Goal: Task Accomplishment & Management: Use online tool/utility

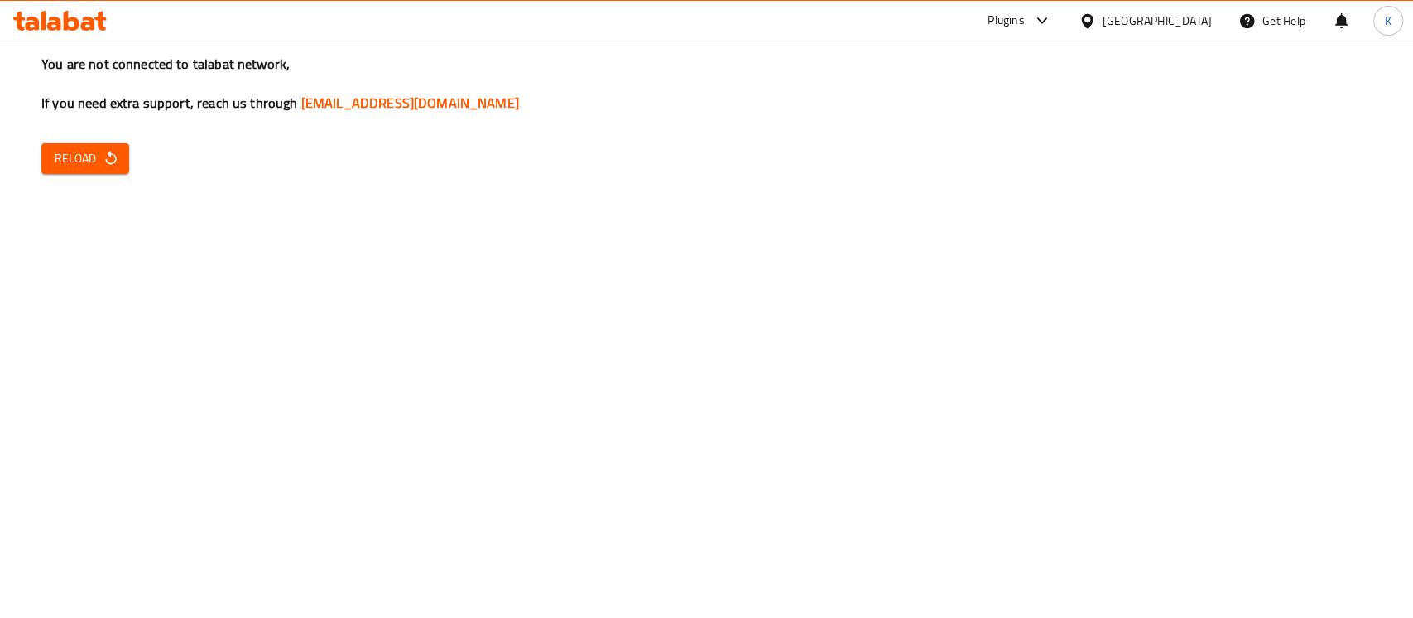
click at [1215, 314] on div "You are not connected to talabat network, If you need extra support, reach us t…" at bounding box center [706, 309] width 1413 height 618
click at [108, 169] on button "Reload" at bounding box center [85, 158] width 88 height 31
click at [99, 157] on span "Reload" at bounding box center [85, 158] width 61 height 21
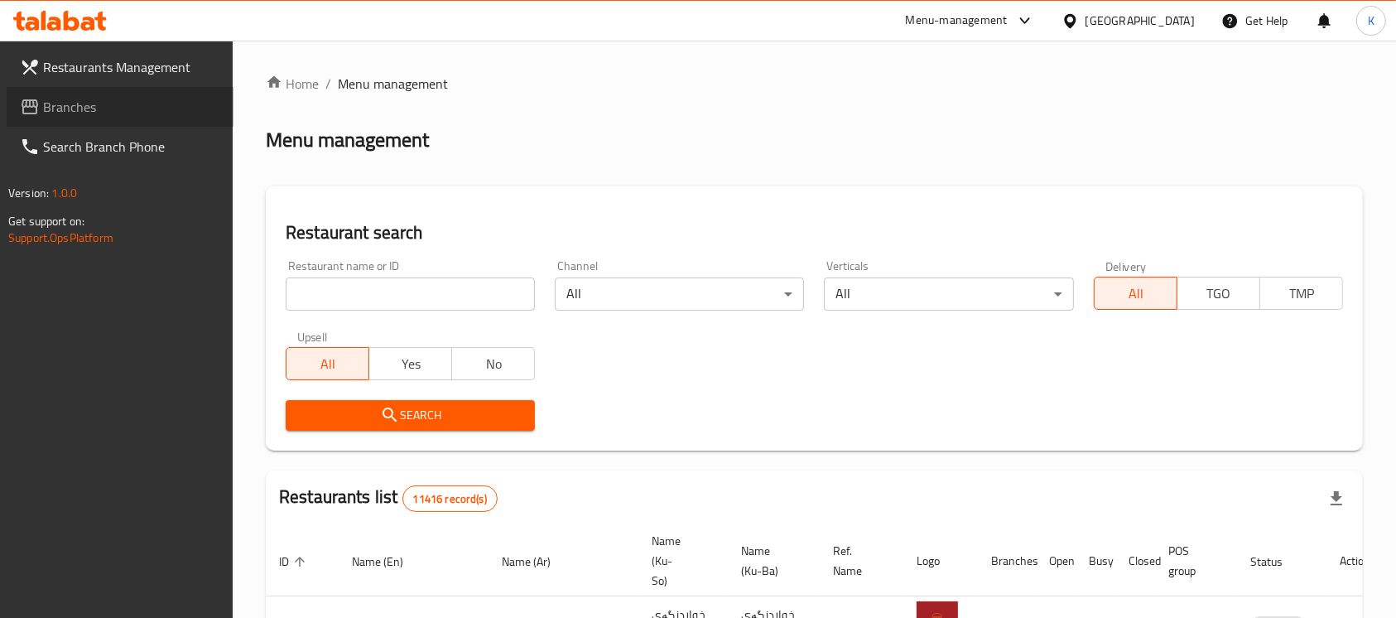
click at [152, 118] on link "Branches" at bounding box center [120, 107] width 227 height 40
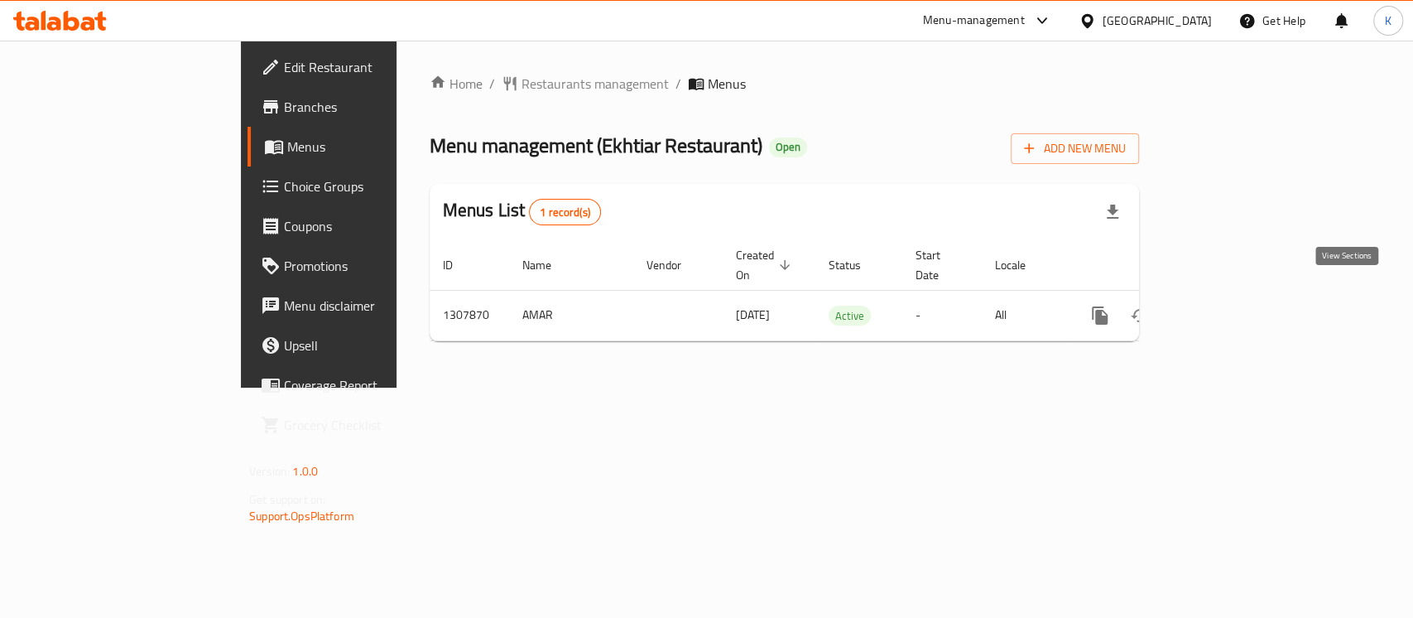
click at [1229, 305] on icon "enhanced table" at bounding box center [1219, 315] width 20 height 20
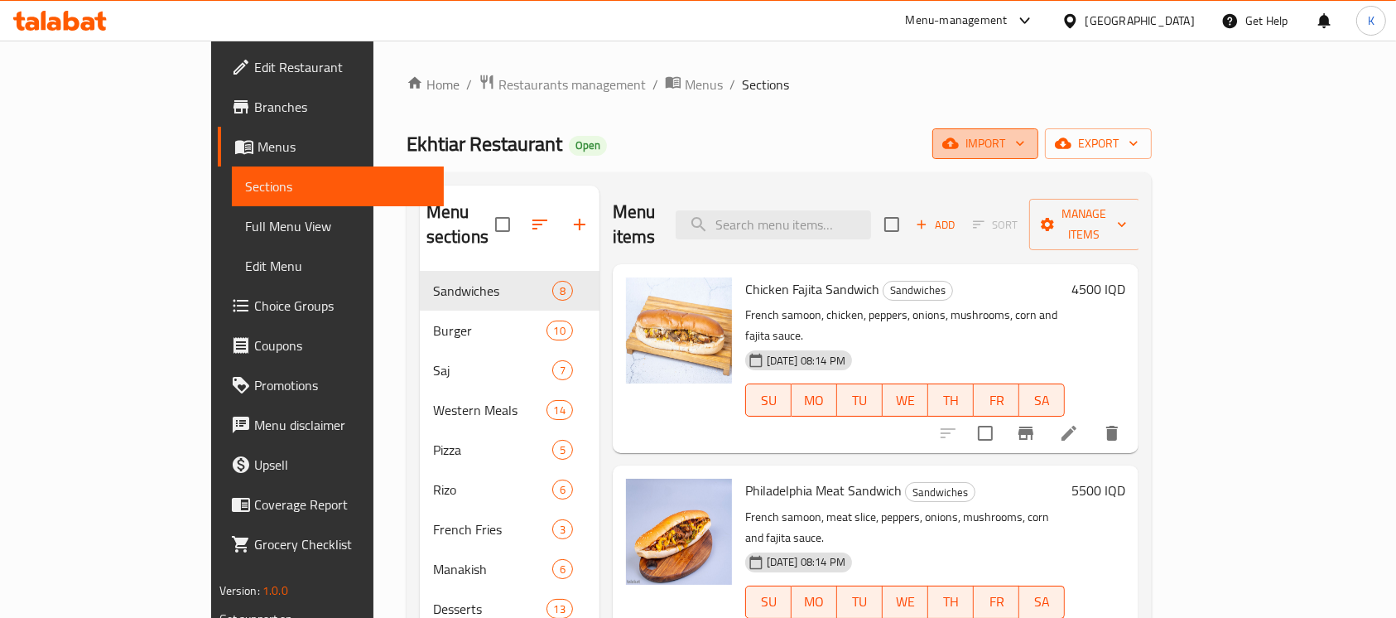
click at [1025, 153] on span "import" at bounding box center [984, 143] width 79 height 21
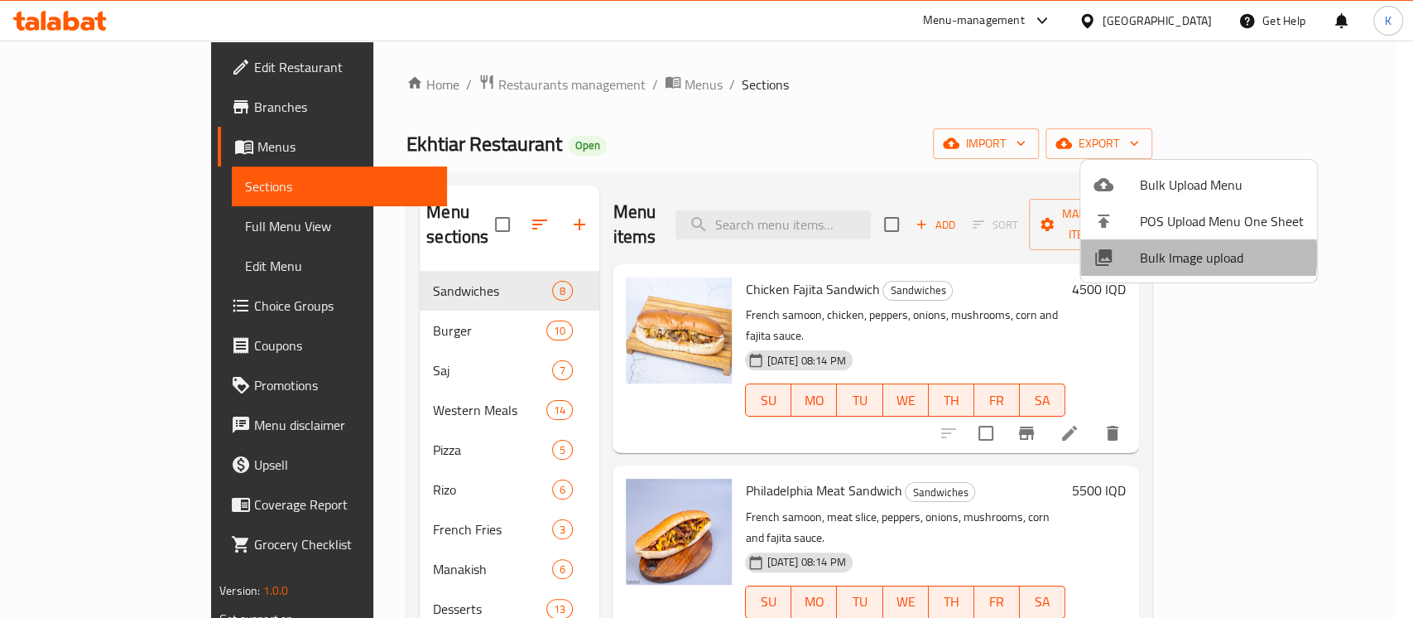
click at [1161, 255] on span "Bulk Image upload" at bounding box center [1222, 257] width 164 height 20
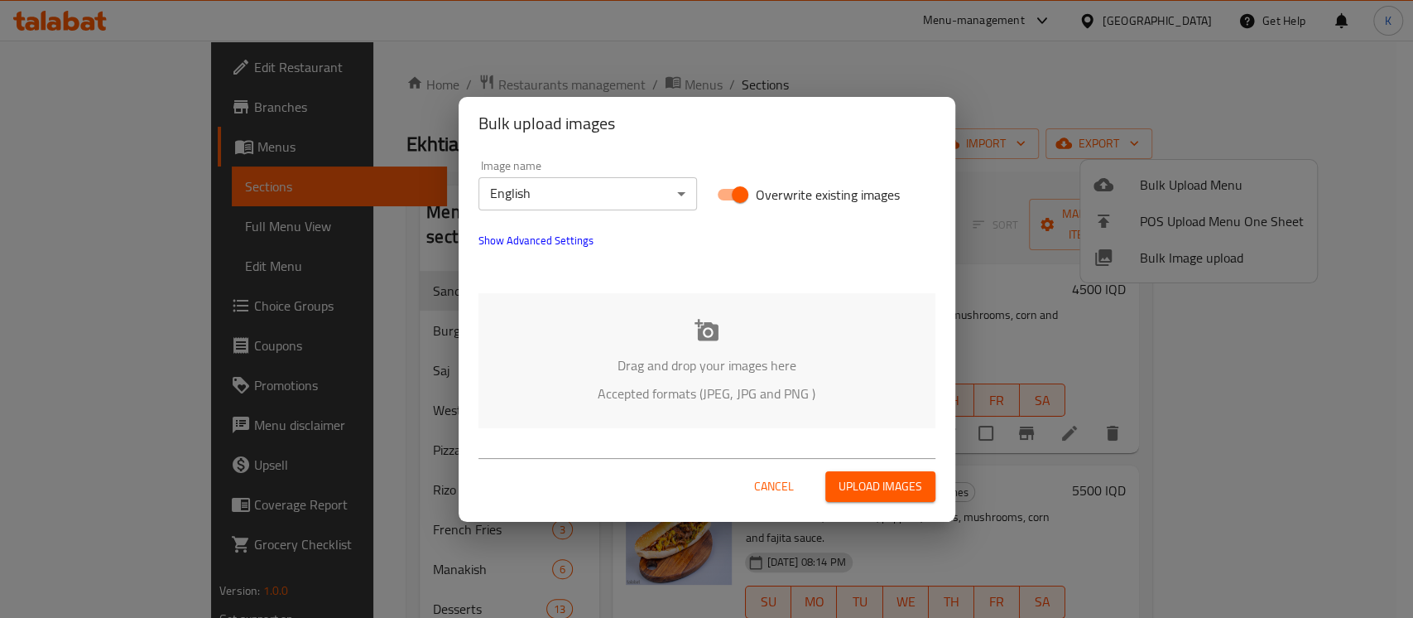
click at [713, 329] on icon at bounding box center [706, 330] width 24 height 22
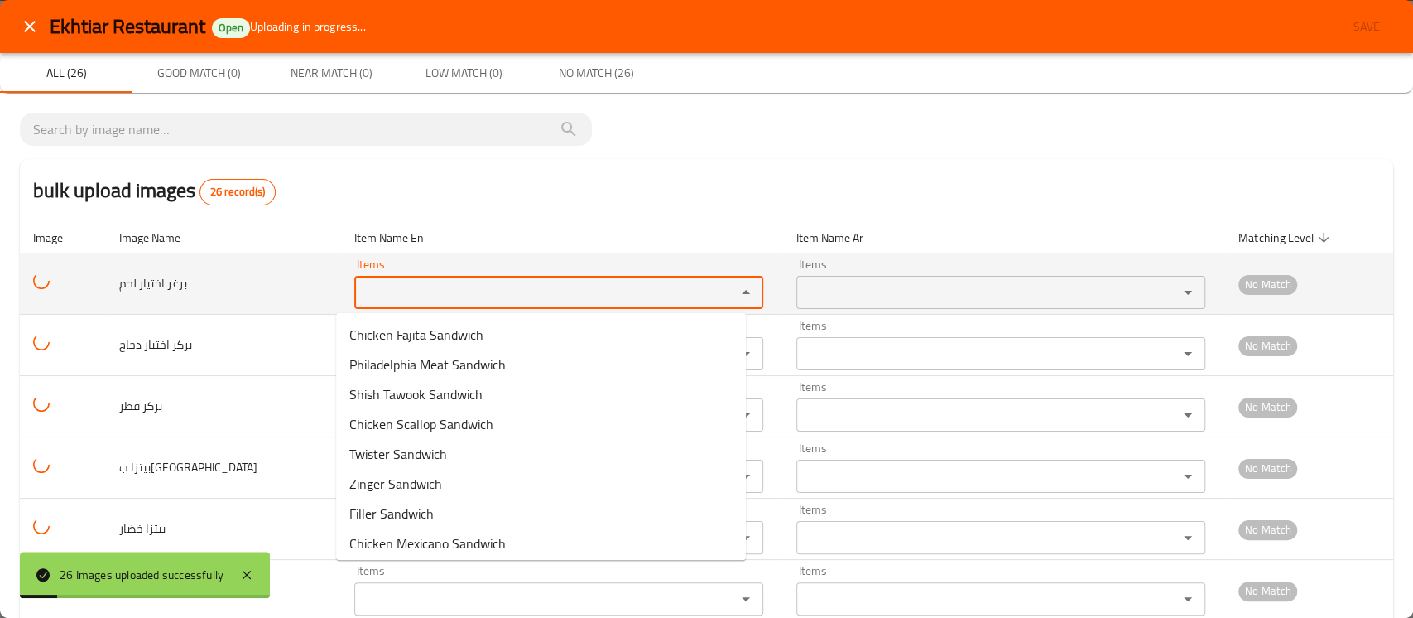
click at [397, 285] on لحم "Items" at bounding box center [534, 292] width 350 height 23
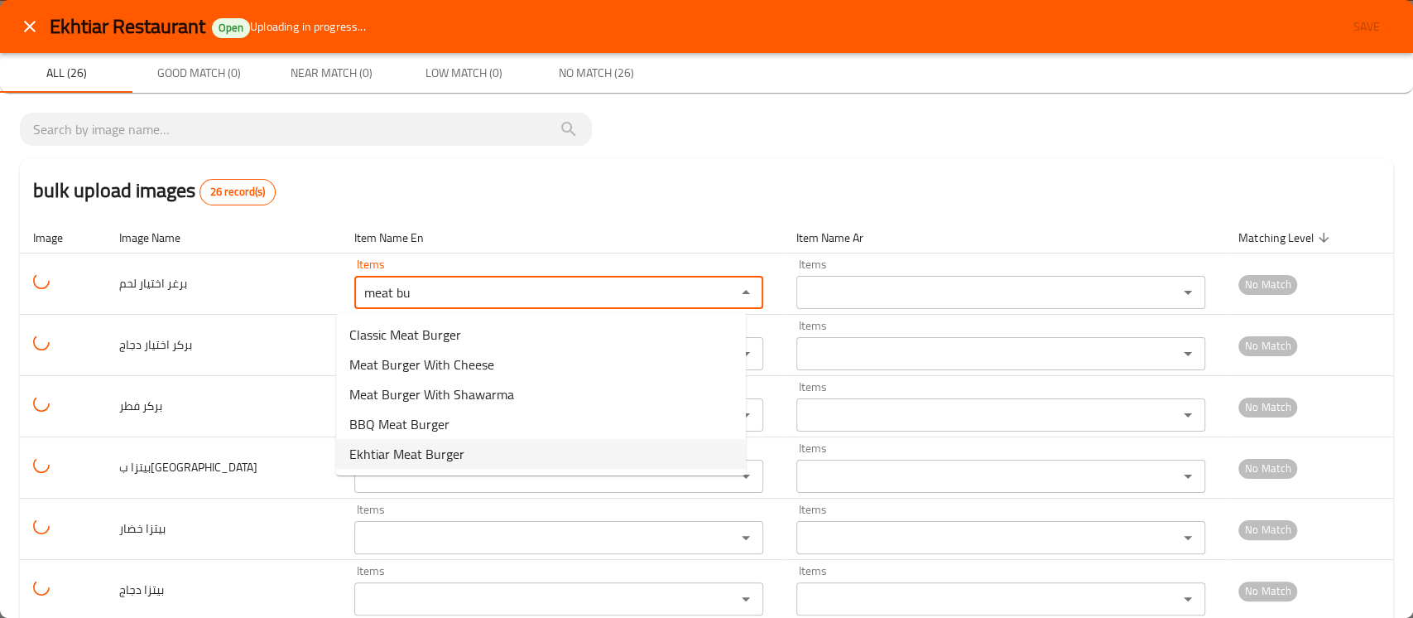
click at [454, 447] on span "Ekhtiar Meat Burger" at bounding box center [406, 454] width 115 height 20
type لحم "Ekhtiar Meat Burger"
type لحم-ar "برجر اختيار لحم"
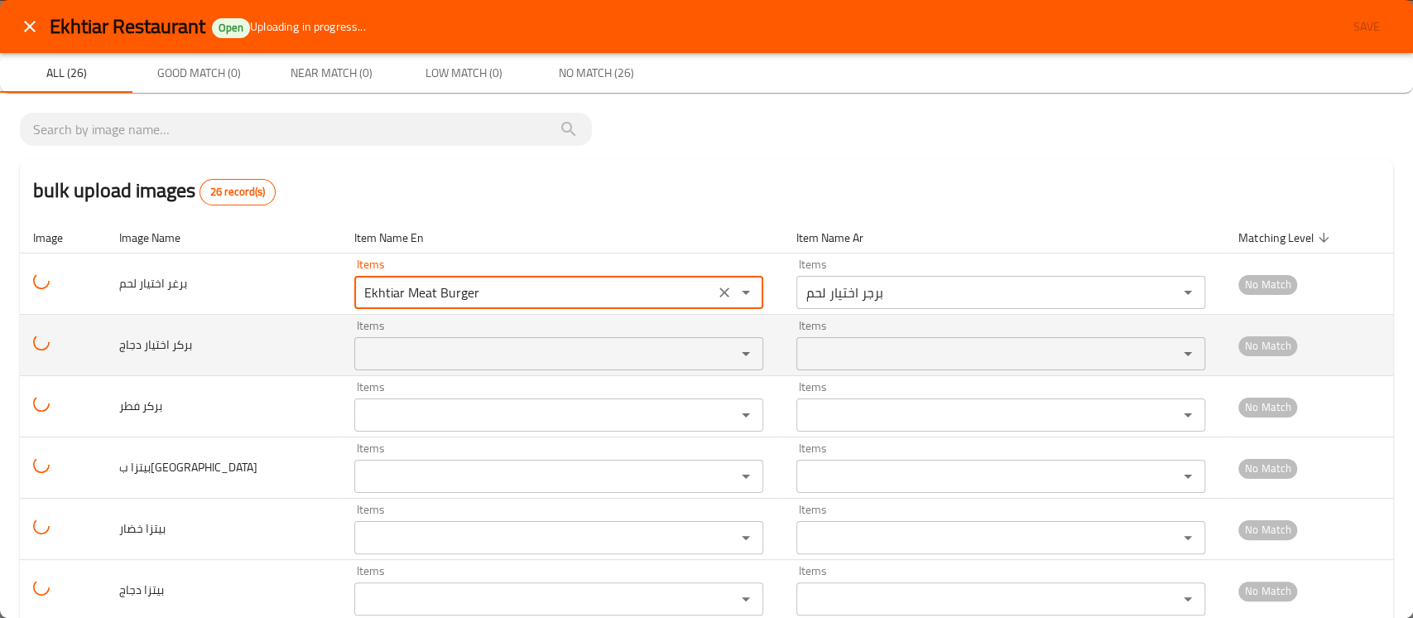
type لحم "Ekhtiar Meat Burger"
click at [409, 361] on دجاج "Items" at bounding box center [534, 353] width 350 height 23
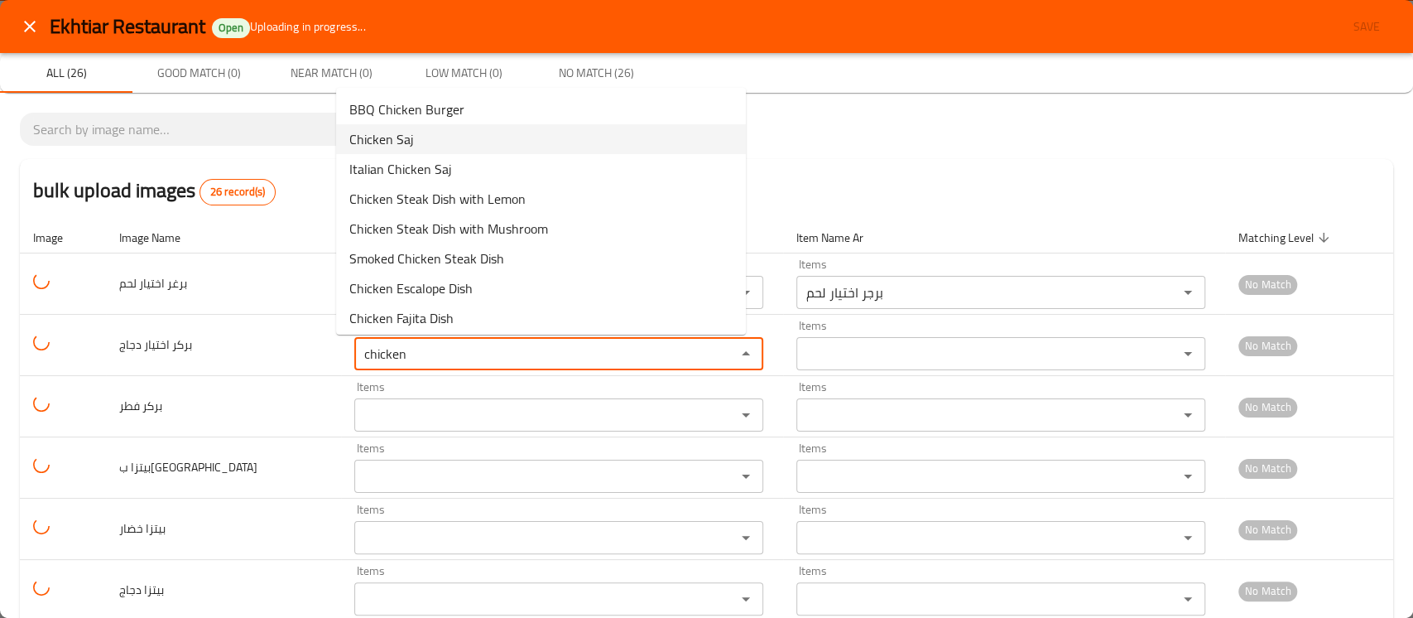
scroll to position [243, 0]
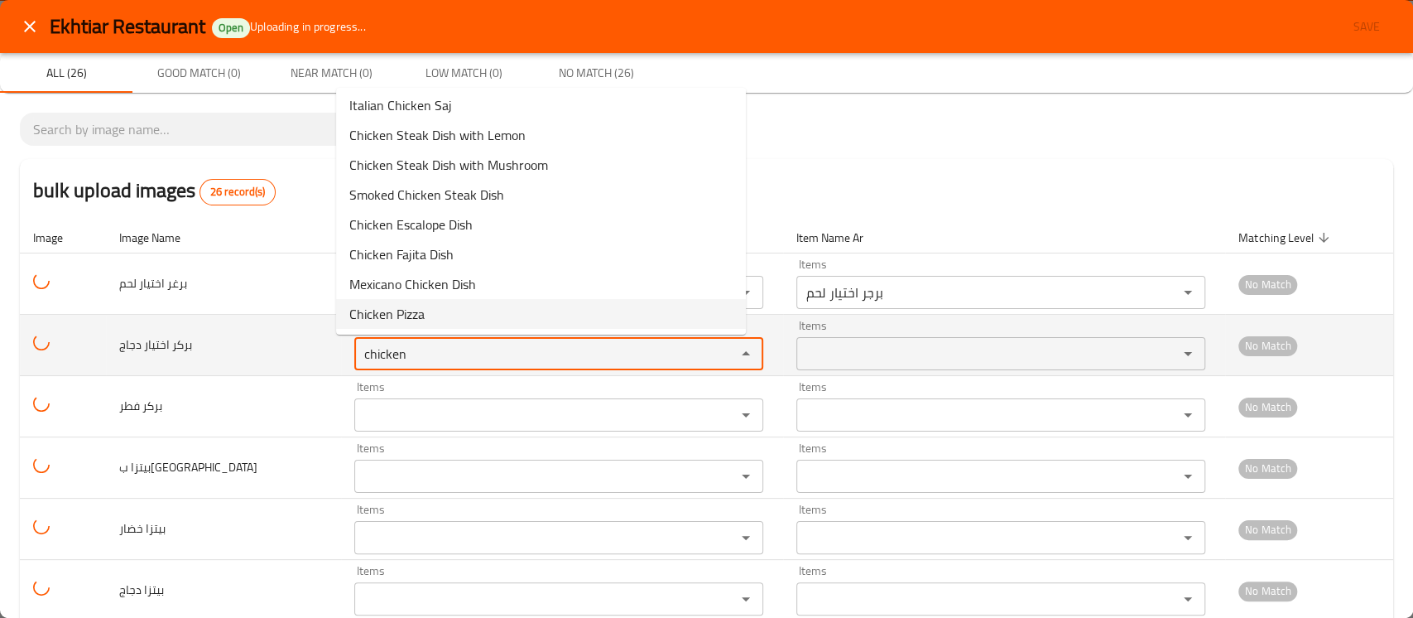
drag, startPoint x: 397, startPoint y: 353, endPoint x: 281, endPoint y: 354, distance: 116.7
click at [281, 354] on tr "بركر اختيار دجاج Items chicken Items Items Items No Match" at bounding box center [706, 345] width 1373 height 61
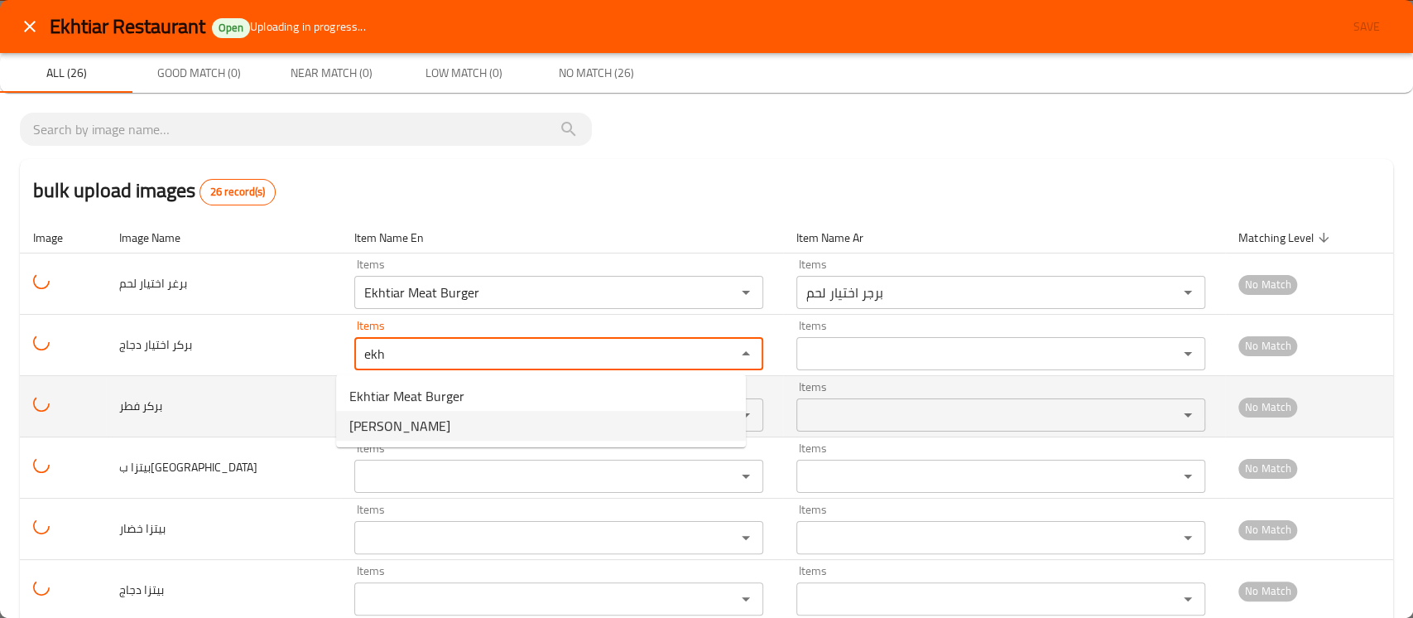
type دجاج "ekh"
click at [285, 417] on td "بركر فطر" at bounding box center [223, 406] width 235 height 61
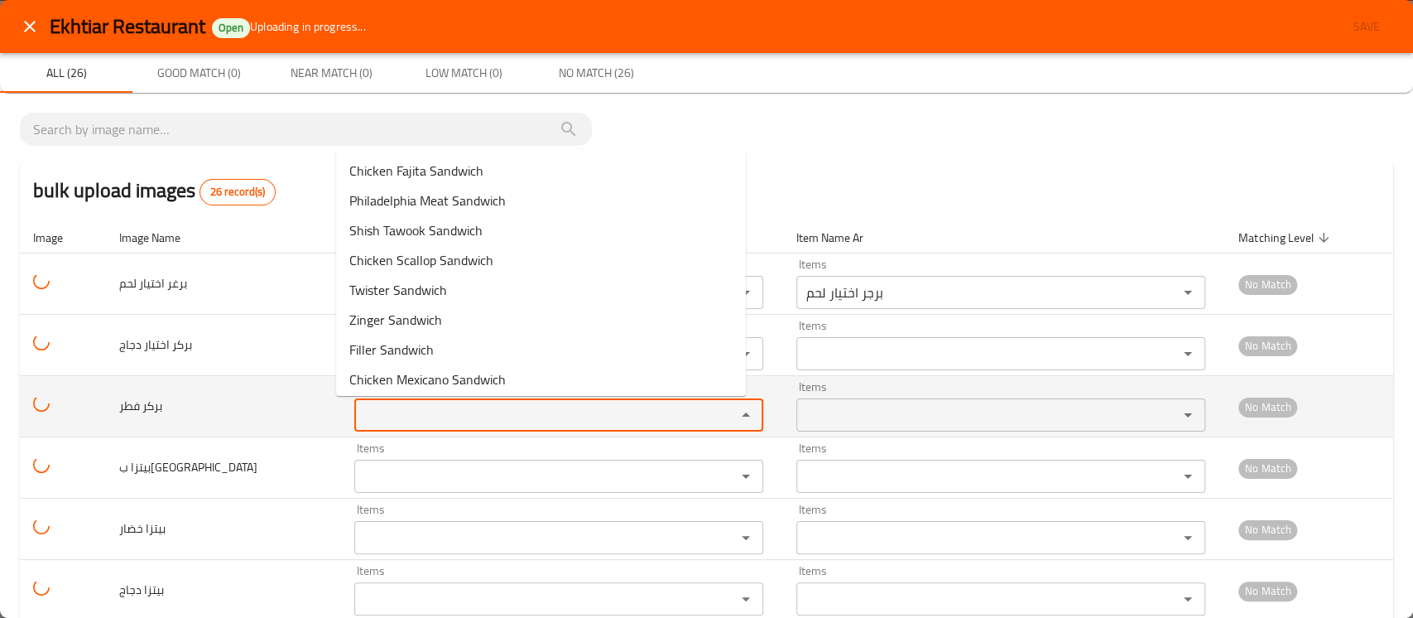
click at [421, 406] on فطر "Items" at bounding box center [534, 414] width 350 height 23
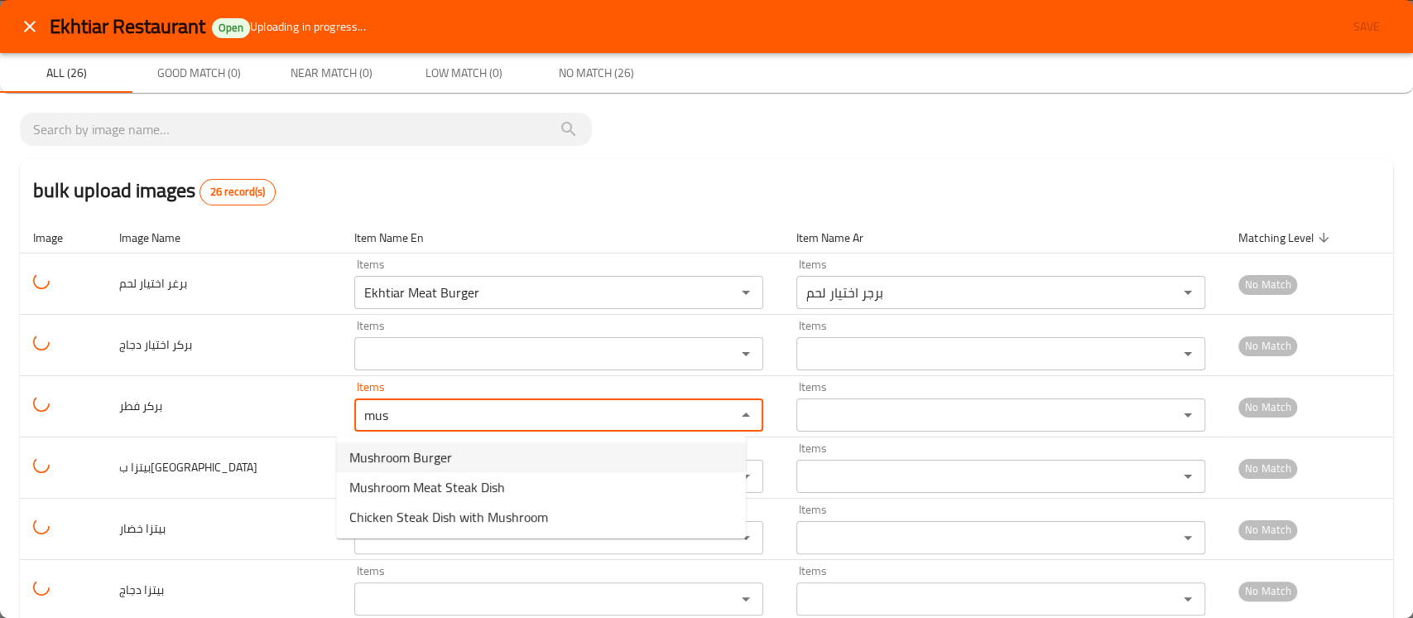
click at [407, 451] on span "Mushroom Burger" at bounding box center [400, 457] width 103 height 20
type فطر "Mushroom Burger"
type فطر-ar "برجر فطر"
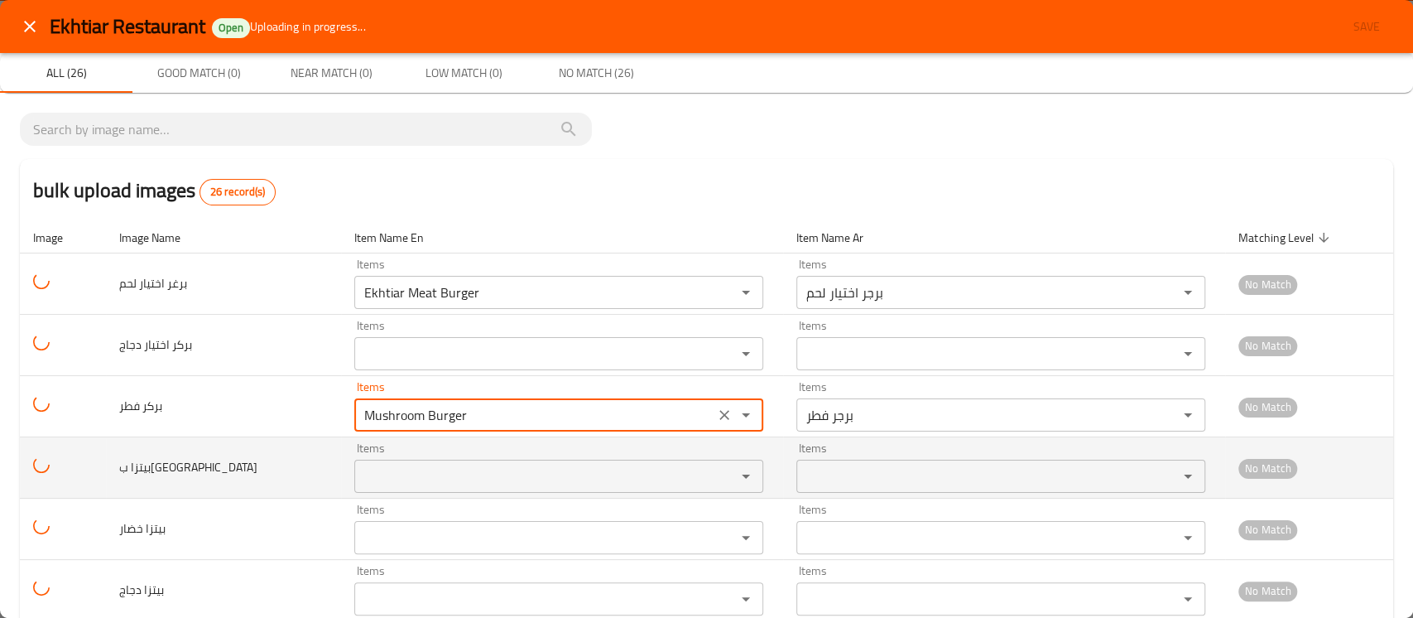
type فطر "Mushroom Burger"
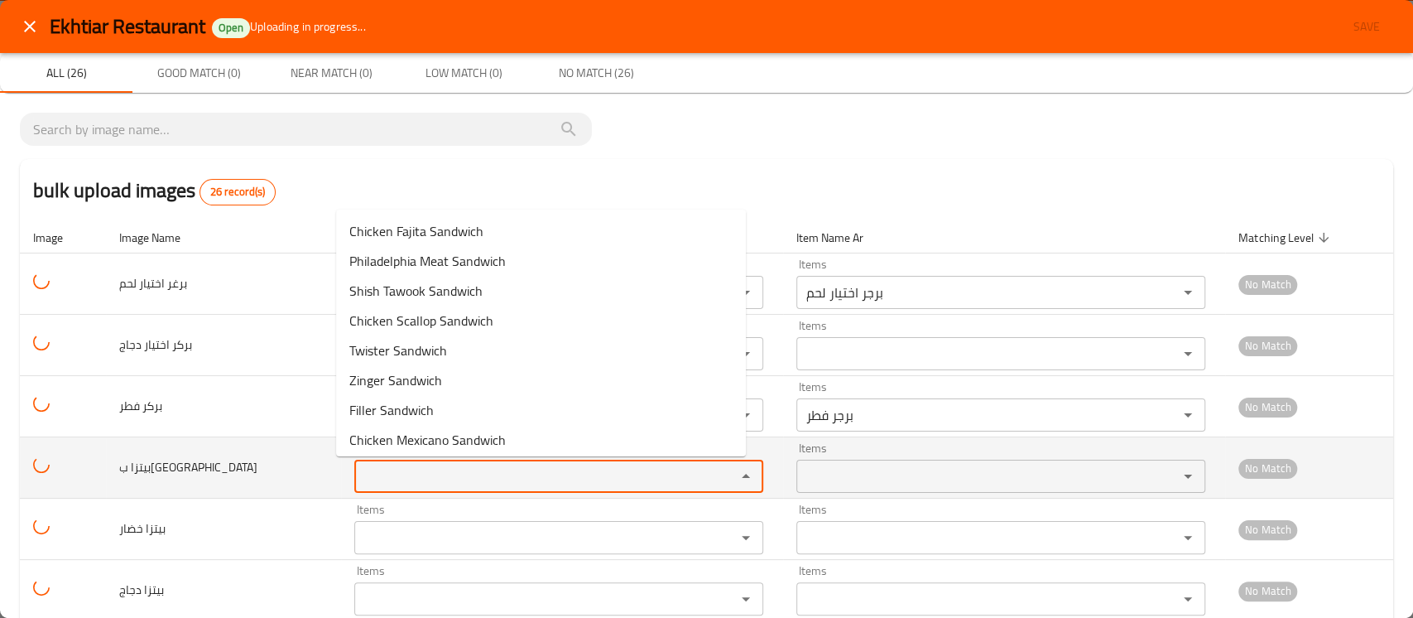
click at [399, 468] on ببروني "Items" at bounding box center [534, 475] width 350 height 23
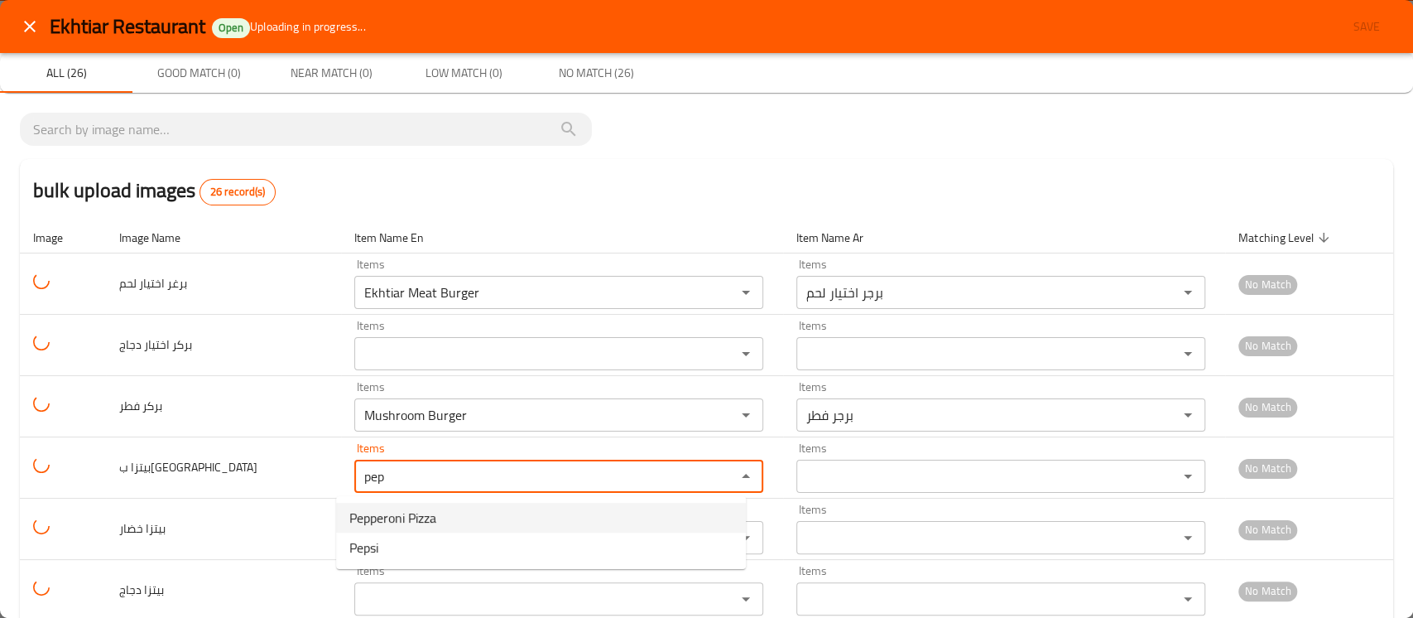
click at [399, 524] on span "Pepperoni Pizza" at bounding box center [392, 517] width 87 height 20
type ببروني "Pepperoni Pizza"
type ببروني-ar "بيتزا ببروني"
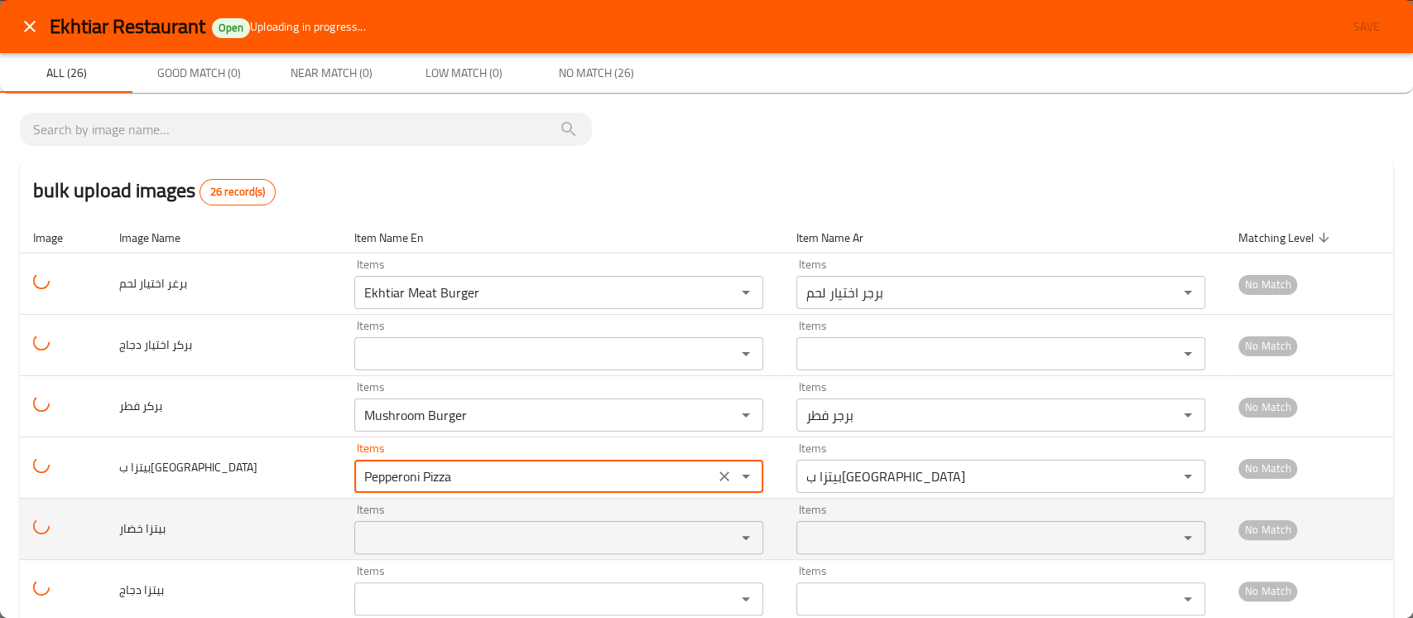
type ببروني "Pepperoni Pizza"
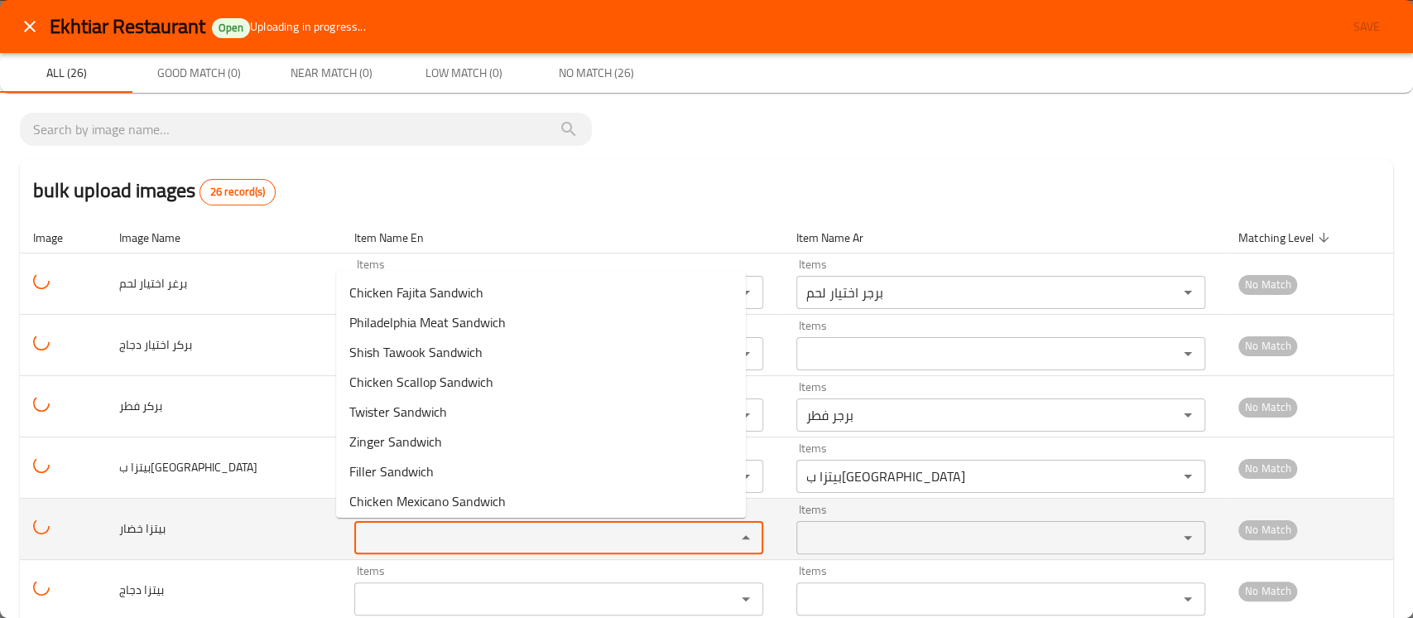
click at [388, 537] on خضار "Items" at bounding box center [534, 537] width 350 height 23
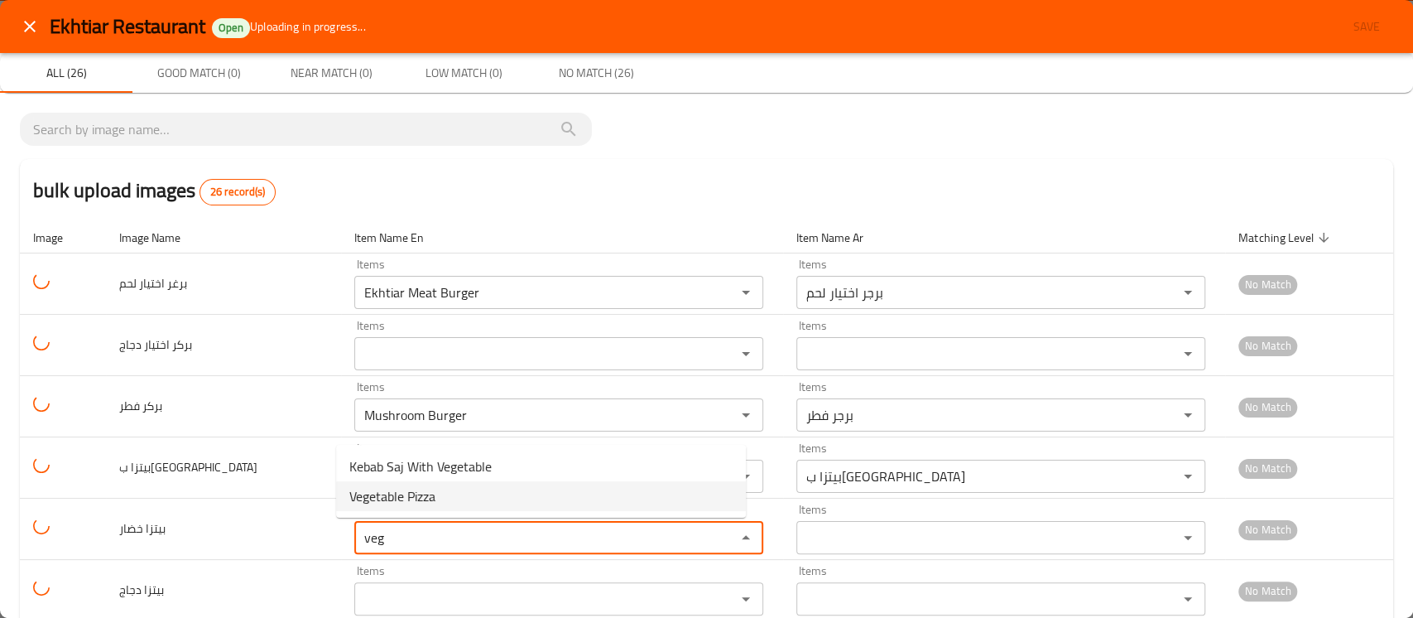
click at [392, 499] on span "Vegetable Pizza" at bounding box center [392, 496] width 86 height 20
type خضار "Vegetable Pizza"
type خضار-ar "بيتزا خضار"
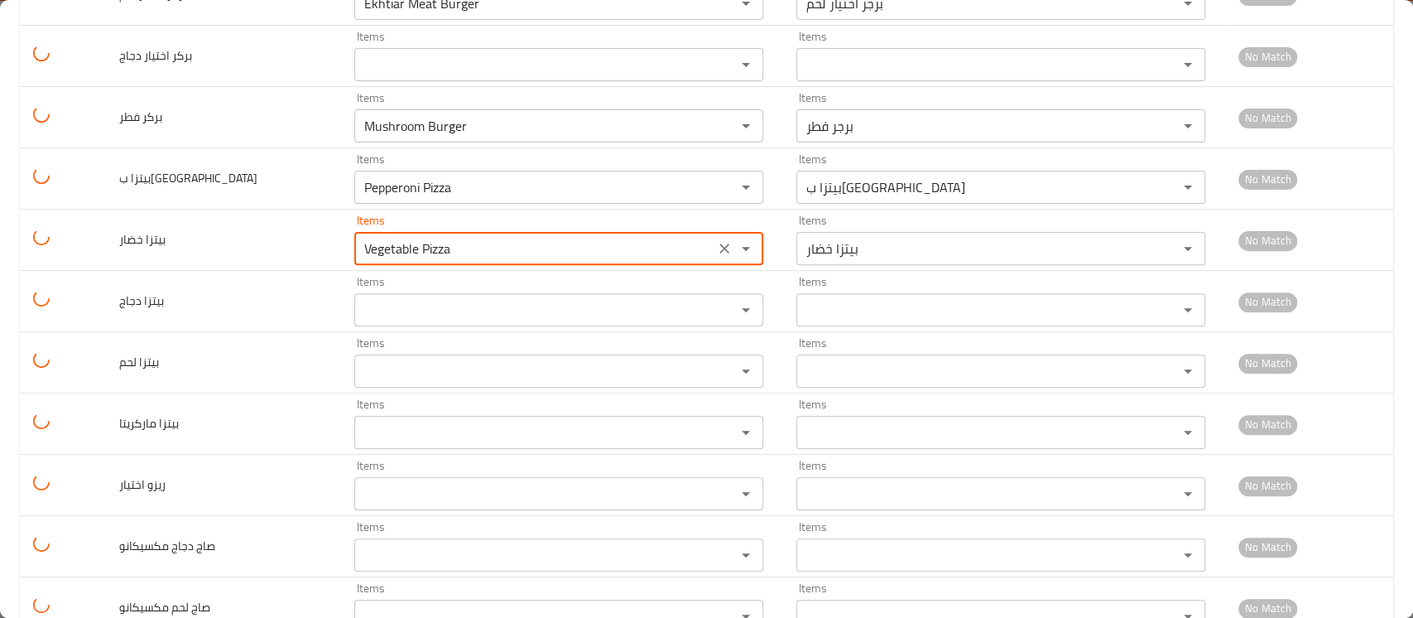
scroll to position [306, 0]
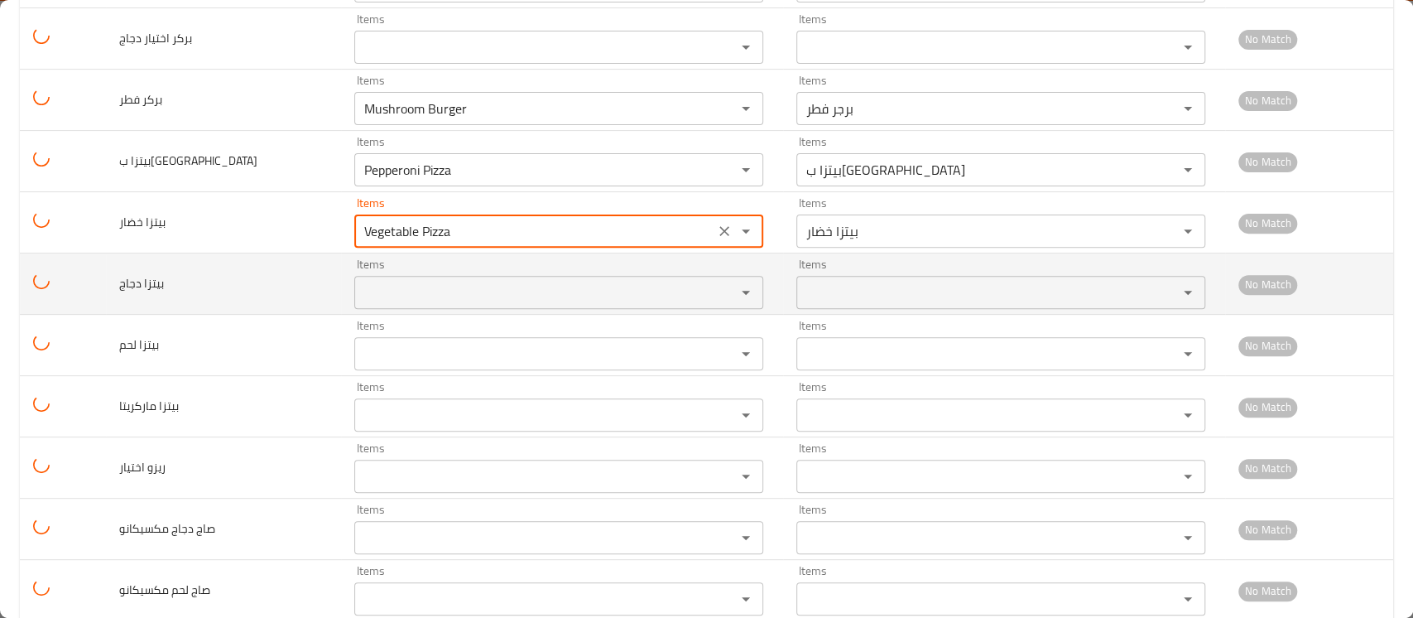
type خضار "Vegetable Pizza"
click at [391, 295] on دجاج "Items" at bounding box center [534, 292] width 350 height 23
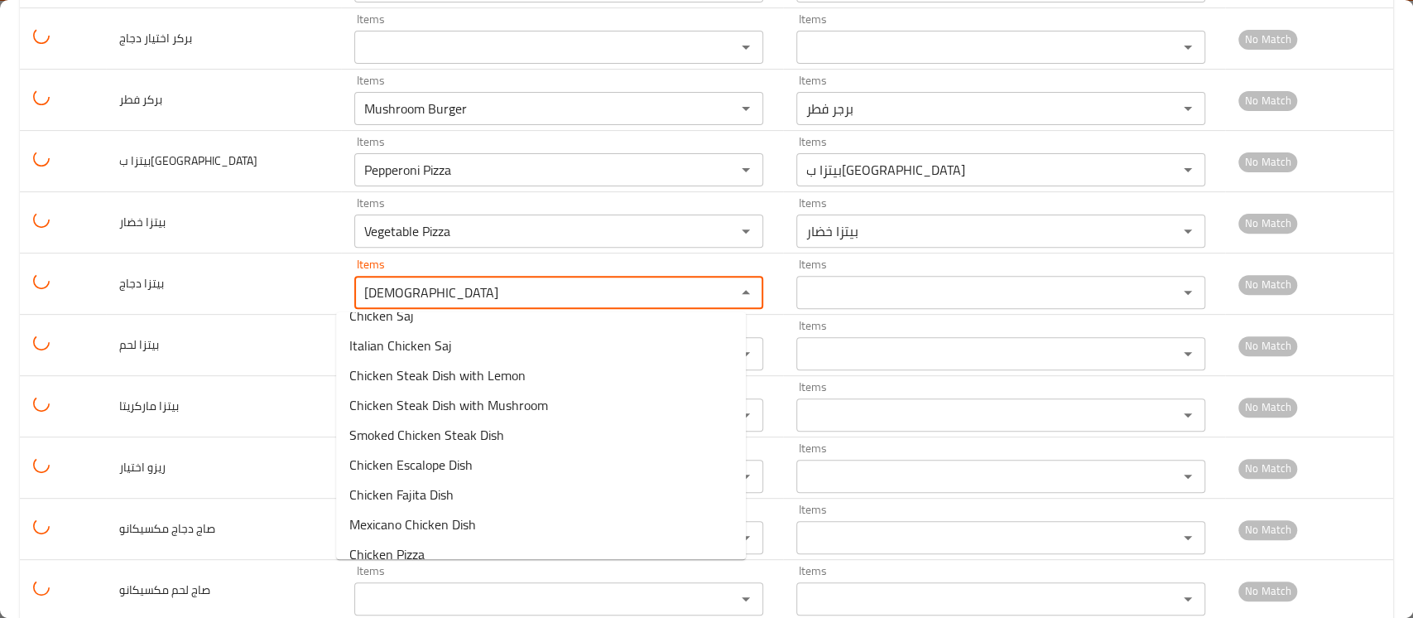
scroll to position [243, 0]
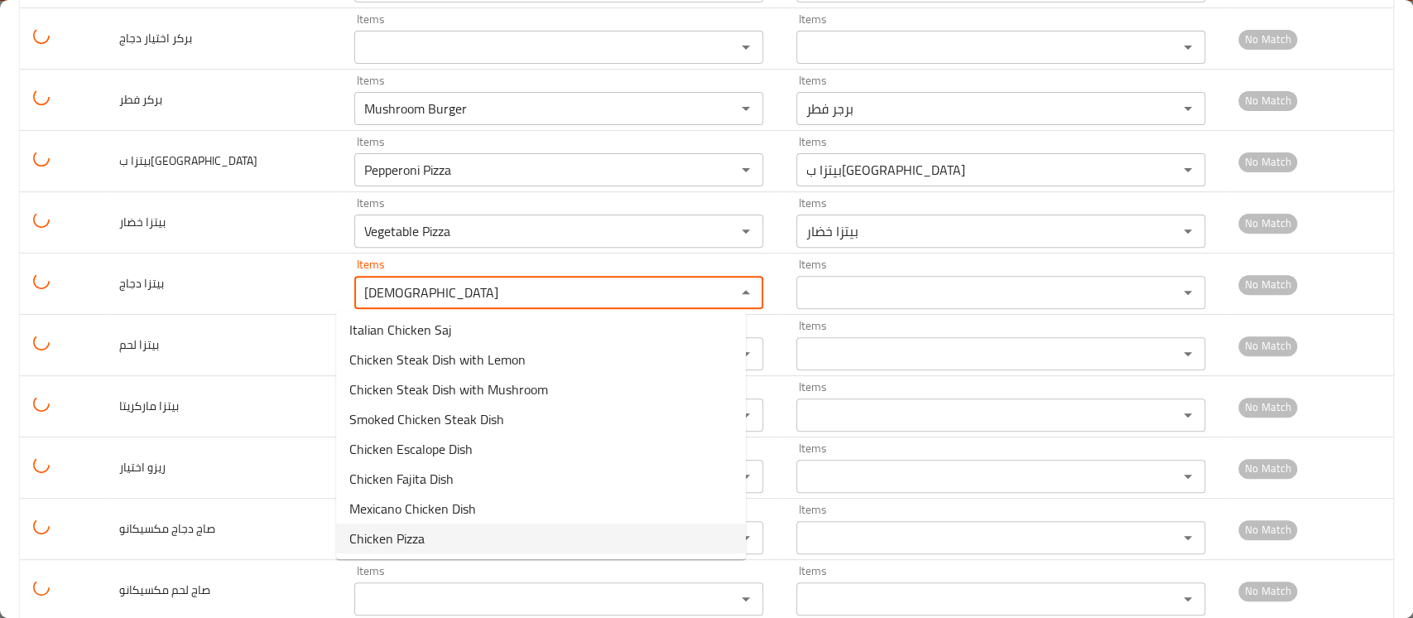
click at [426, 540] on دجاج-option-15 "Chicken Pizza" at bounding box center [541, 538] width 410 height 30
type دجاج "Chicken Pizza"
type دجاج-ar "بيتزا دجاج"
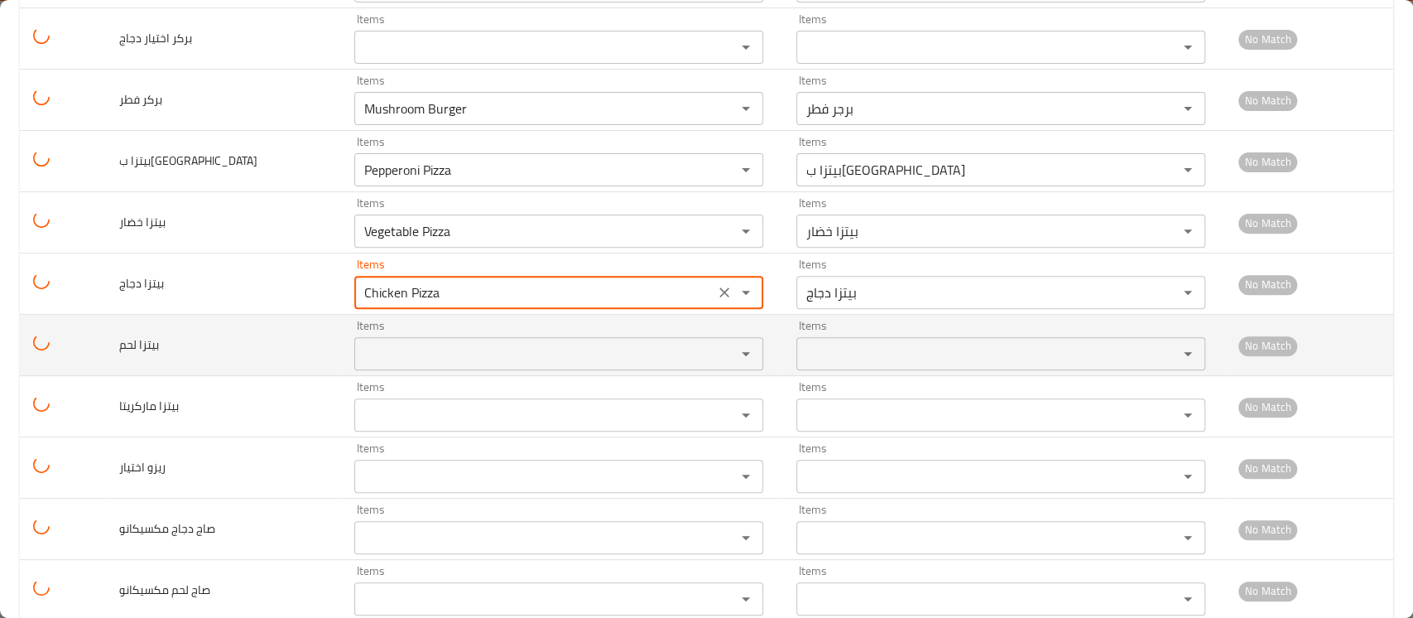
type دجاج "Chicken Pizza"
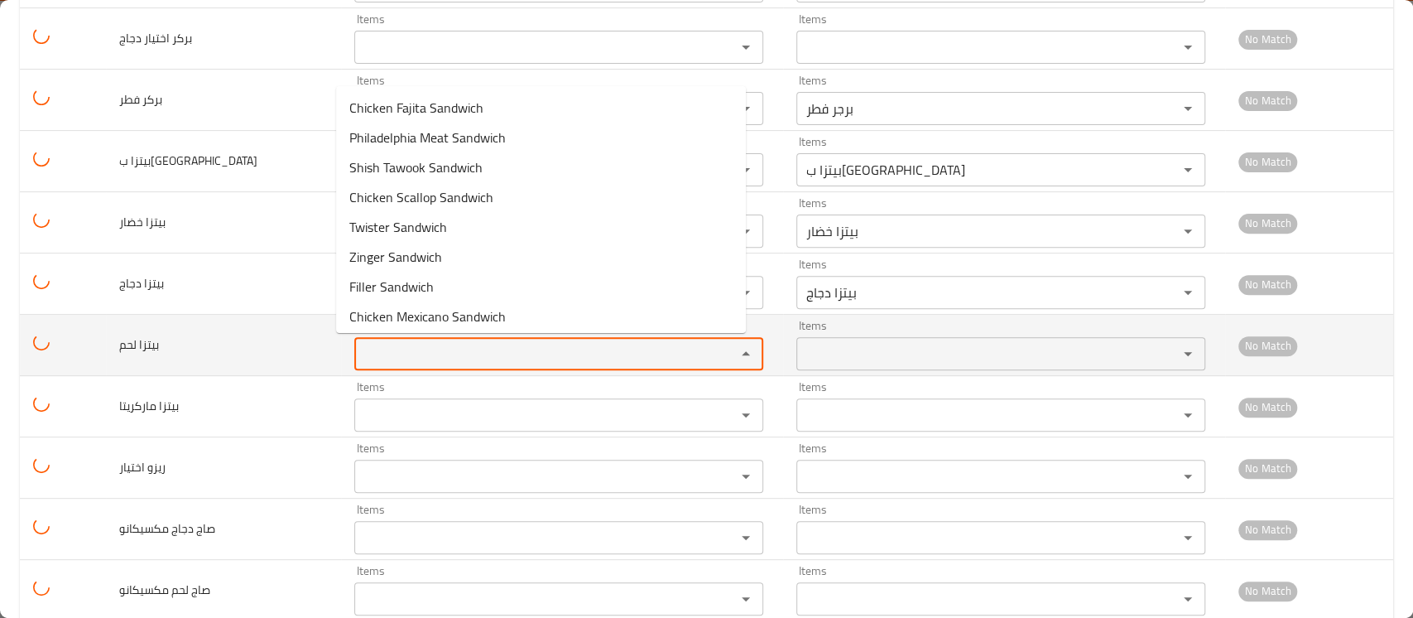
click at [418, 360] on لحم "Items" at bounding box center [534, 353] width 350 height 23
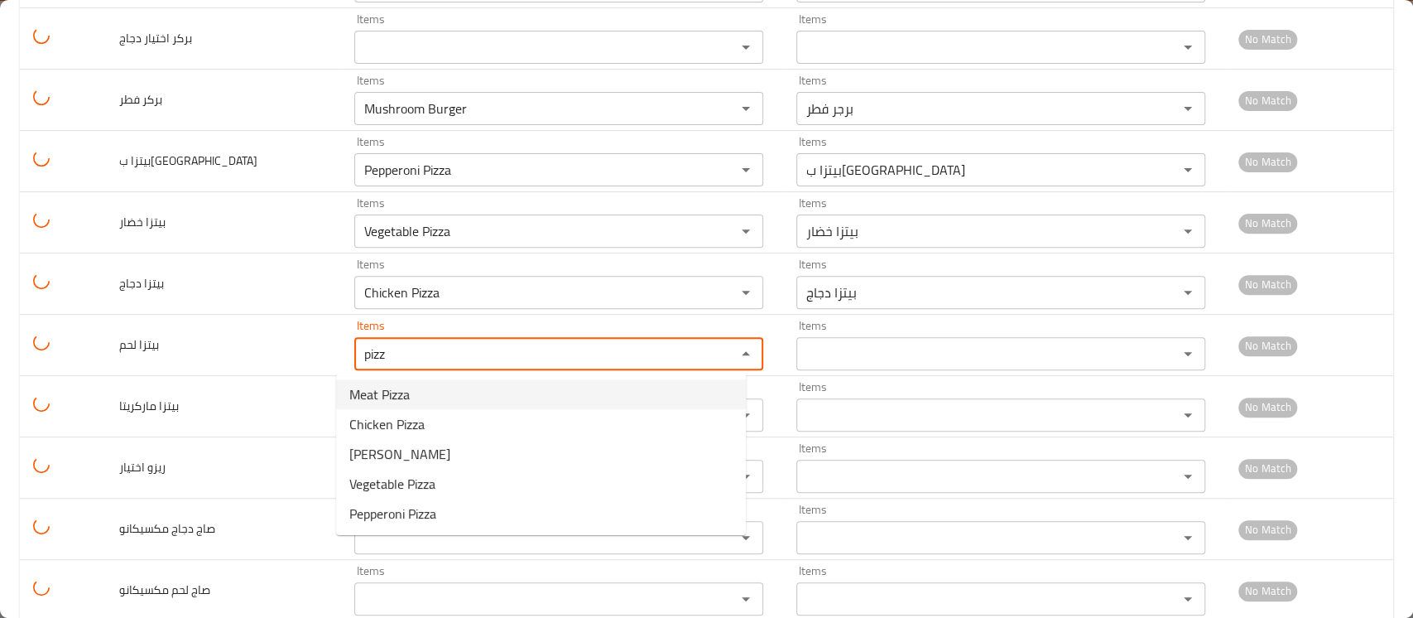
click at [421, 387] on لحم-option-0 "Meat Pizza" at bounding box center [541, 394] width 410 height 30
type لحم "Meat Pizza"
type لحم-ar "بيتزا لحم"
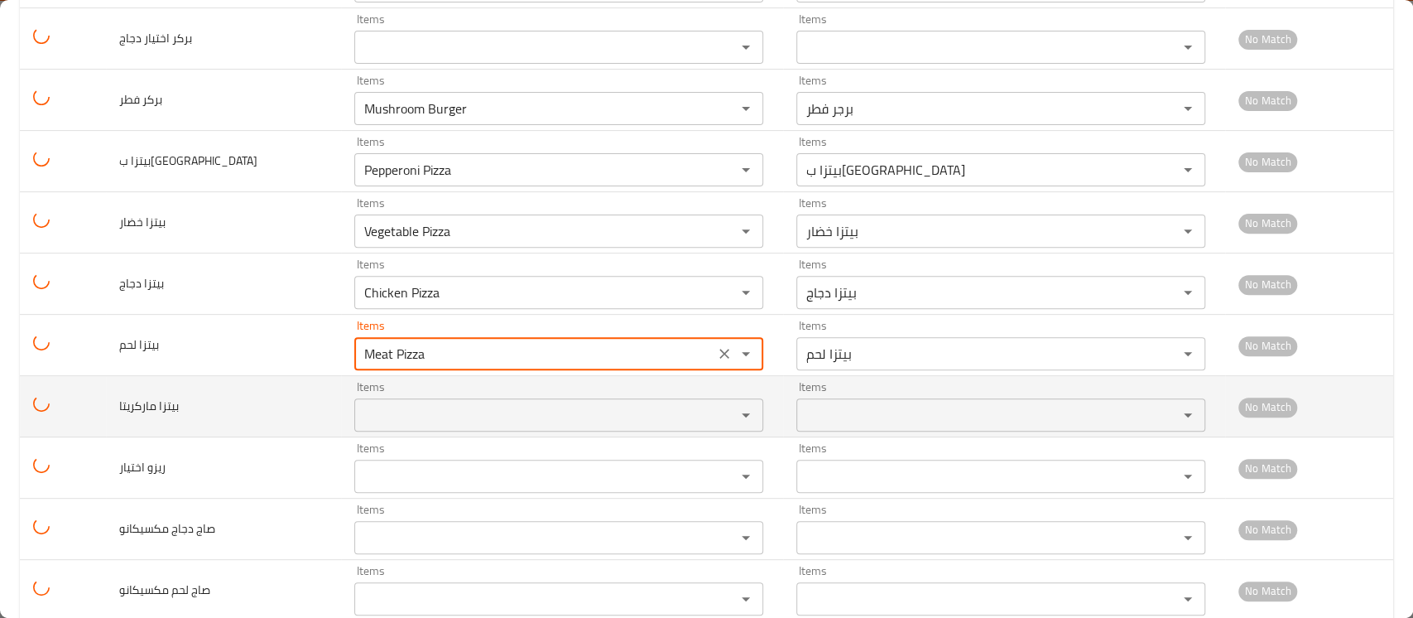
type لحم "Meat Pizza"
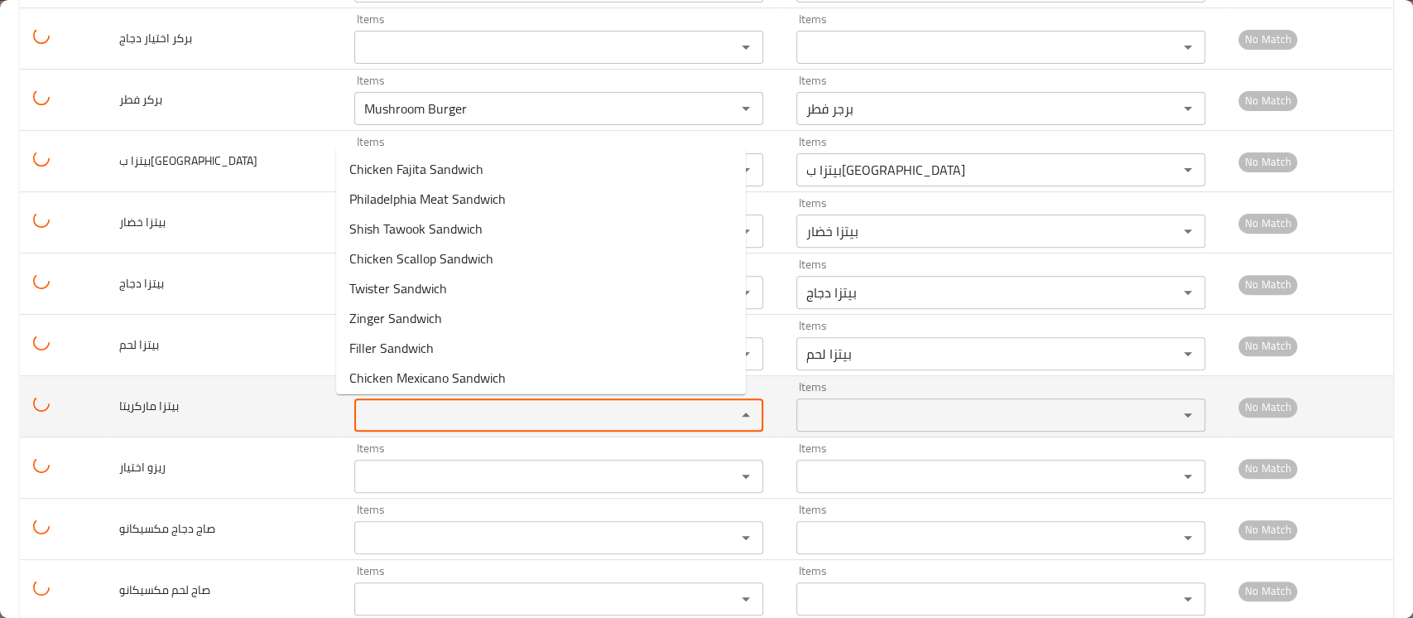
click at [409, 407] on ماركريتا "Items" at bounding box center [534, 414] width 350 height 23
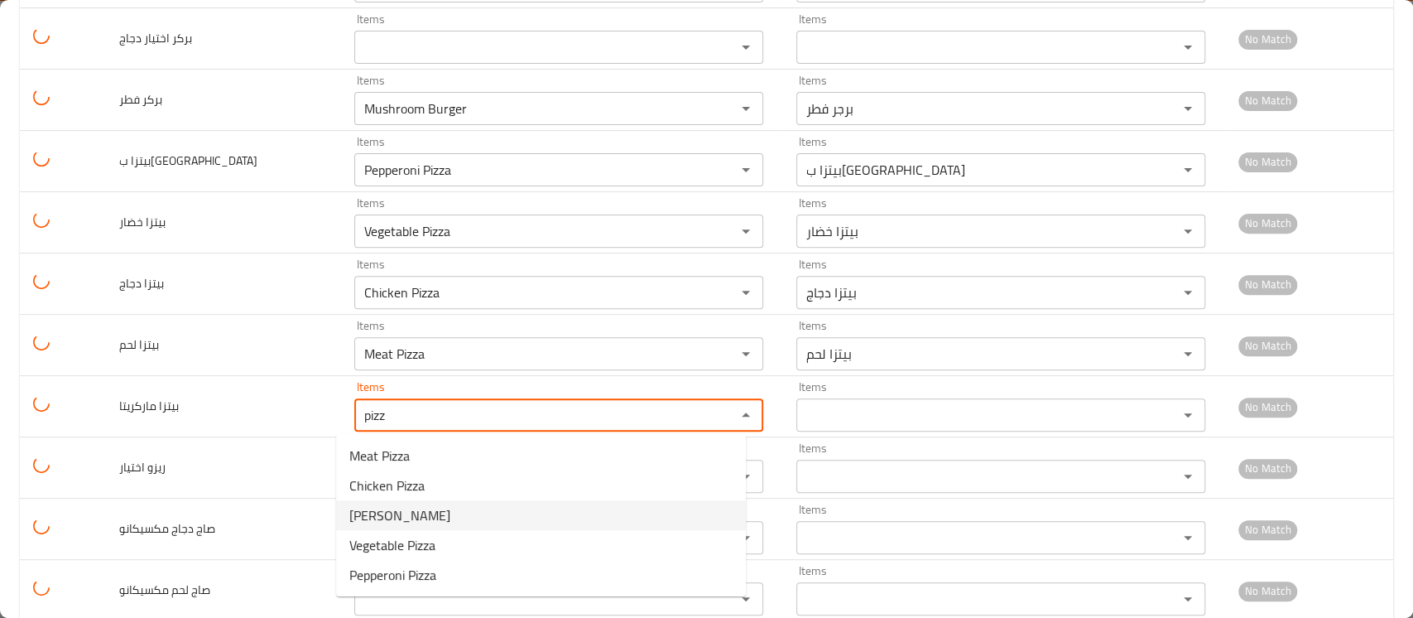
click at [414, 516] on span "Margherita Pizza" at bounding box center [399, 515] width 101 height 20
type ماركريتا "Margherita Pizza"
type ماركريتا-ar "بيتزا مارجريتا"
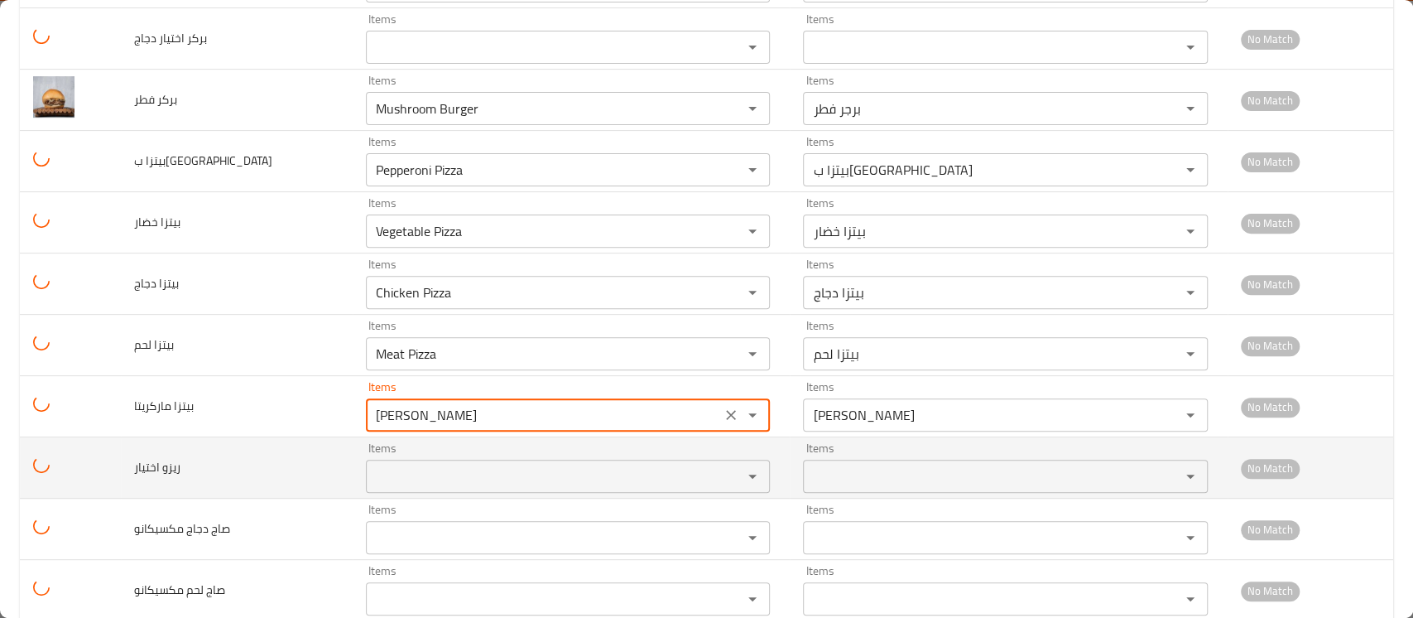
type ماركريتا "Margherita Pizza"
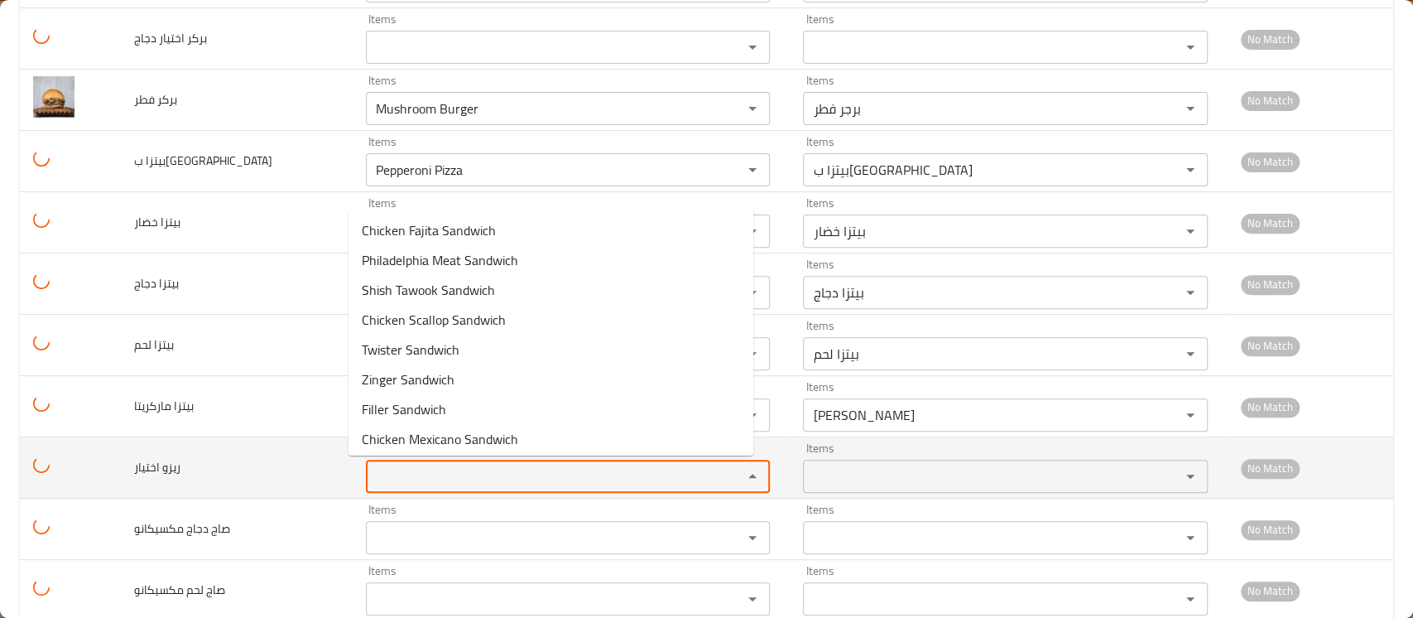
click at [425, 478] on اختيار "Items" at bounding box center [543, 475] width 345 height 23
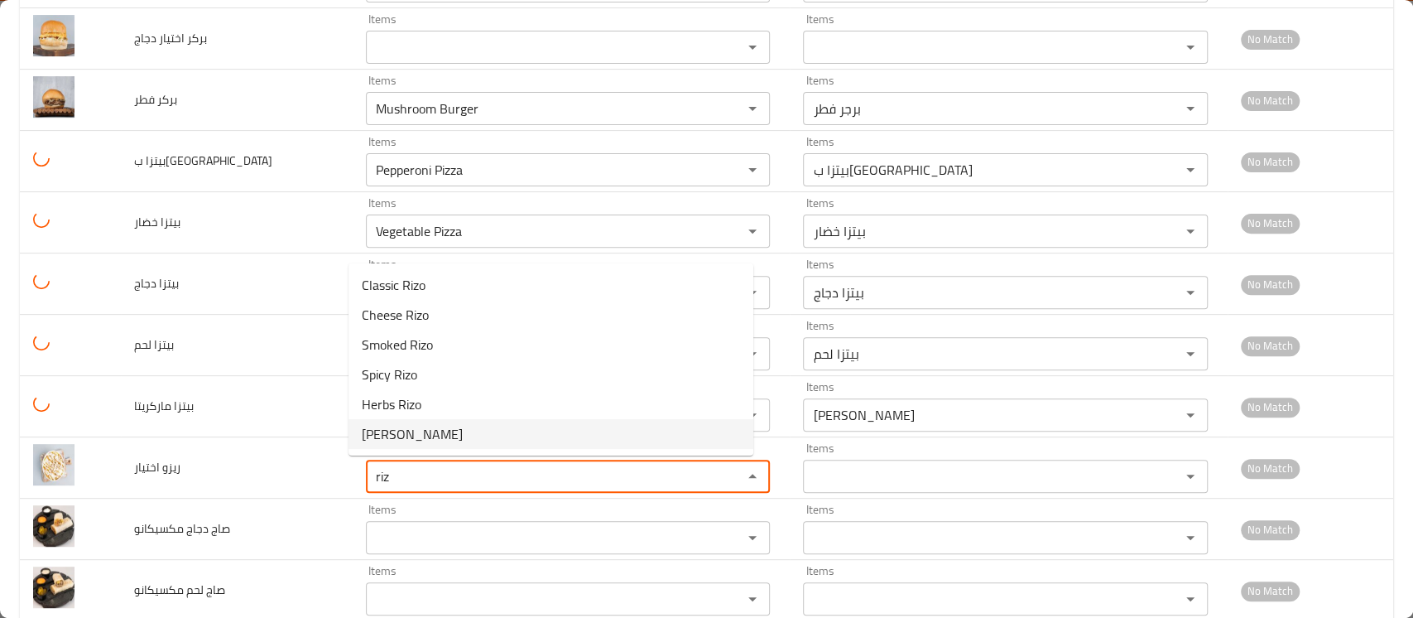
click at [422, 435] on span "Ekhtiar Rizo" at bounding box center [412, 434] width 101 height 20
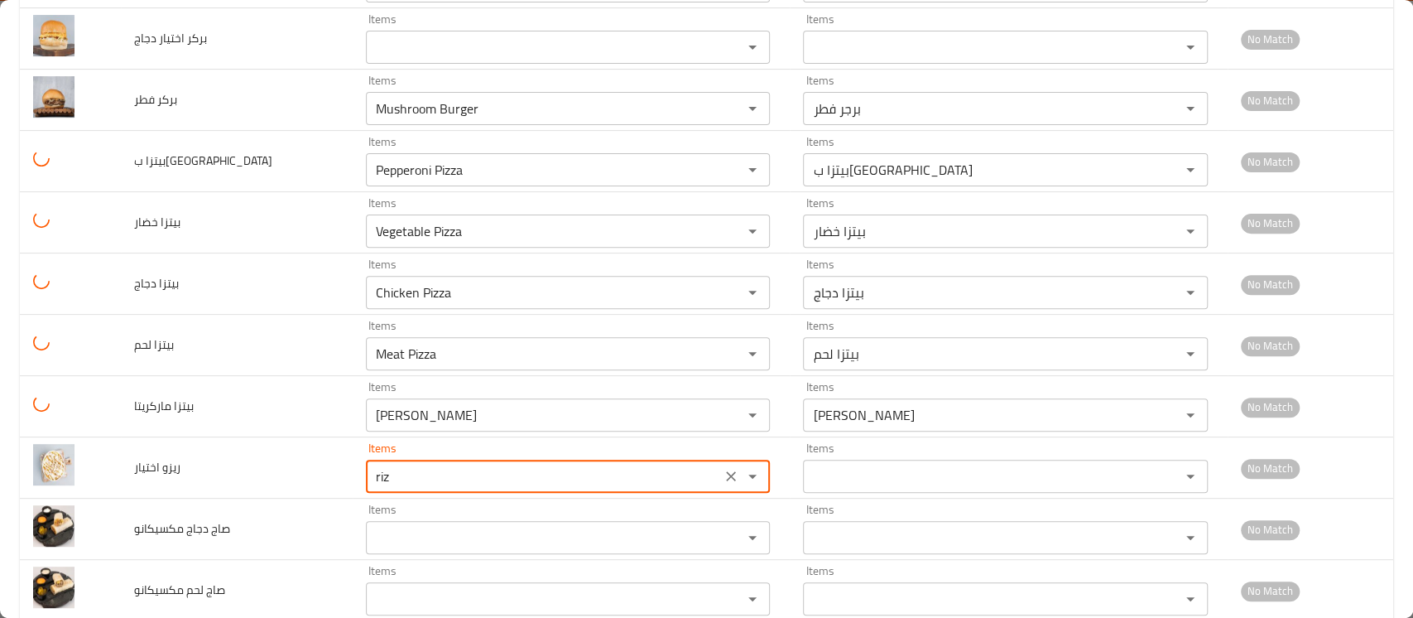
type اختيار "Ekhtiar Rizo"
type اختيار-ar "ريزو اختيار"
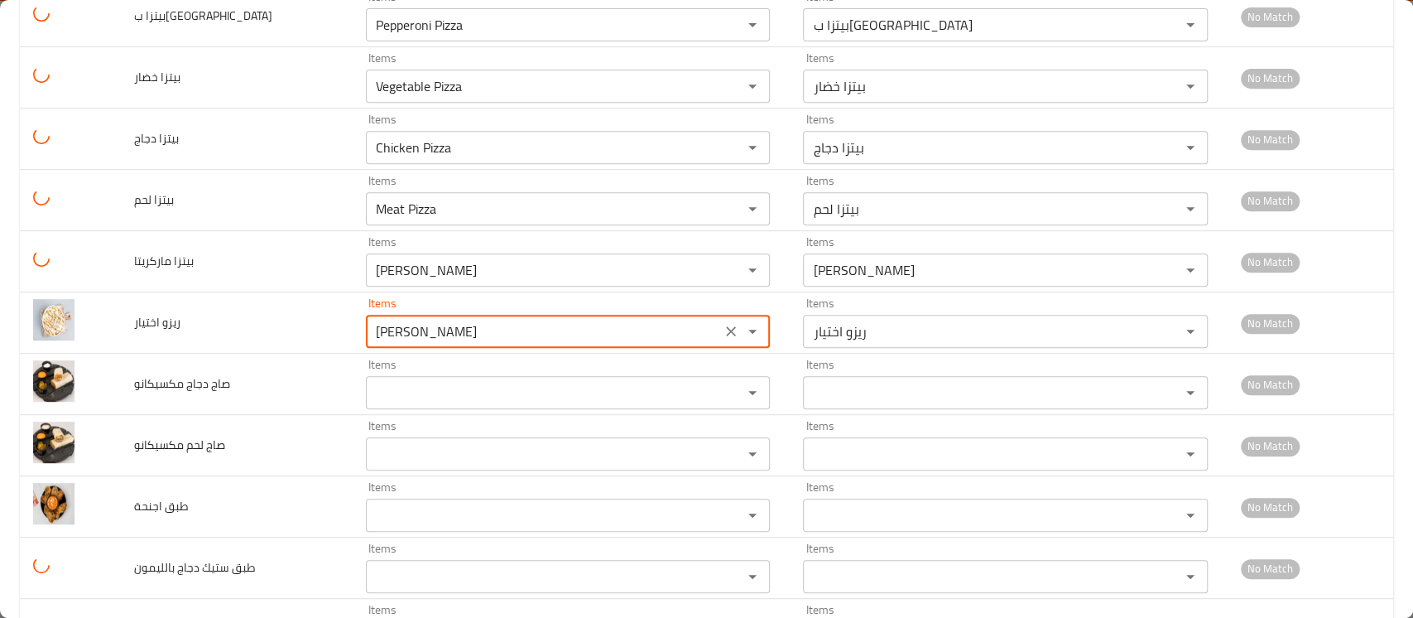
scroll to position [459, 0]
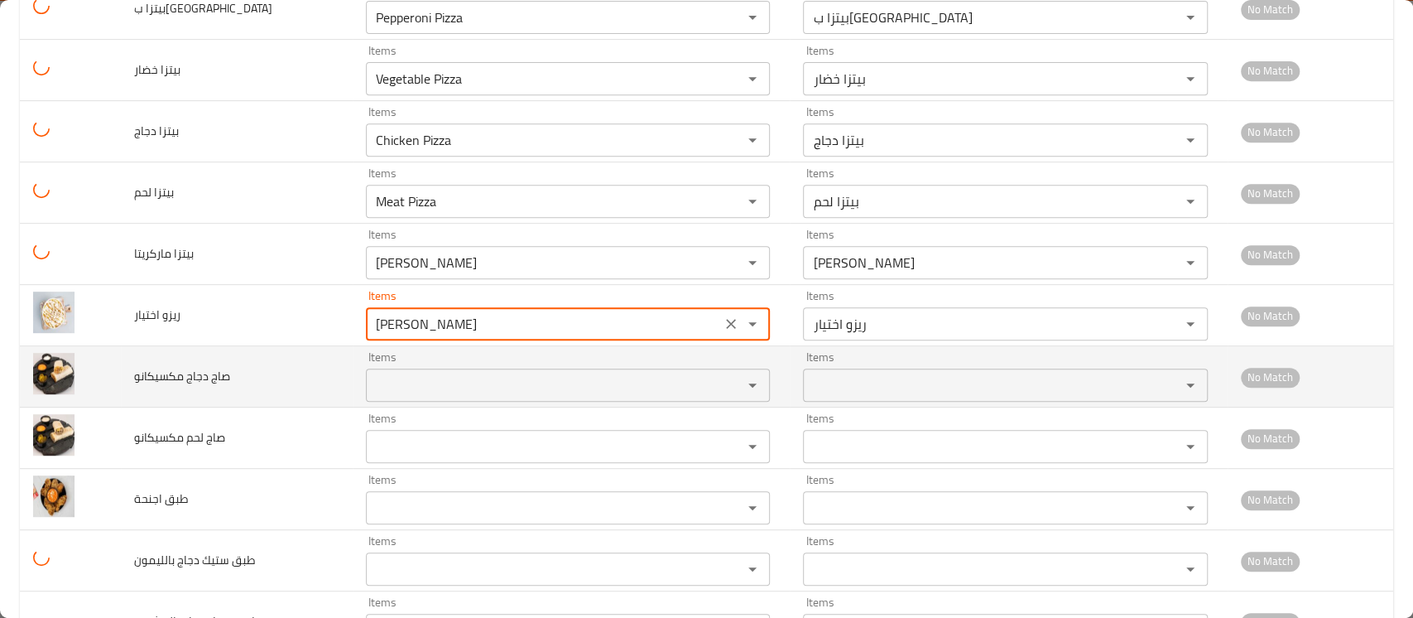
type اختيار "Ekhtiar Rizo"
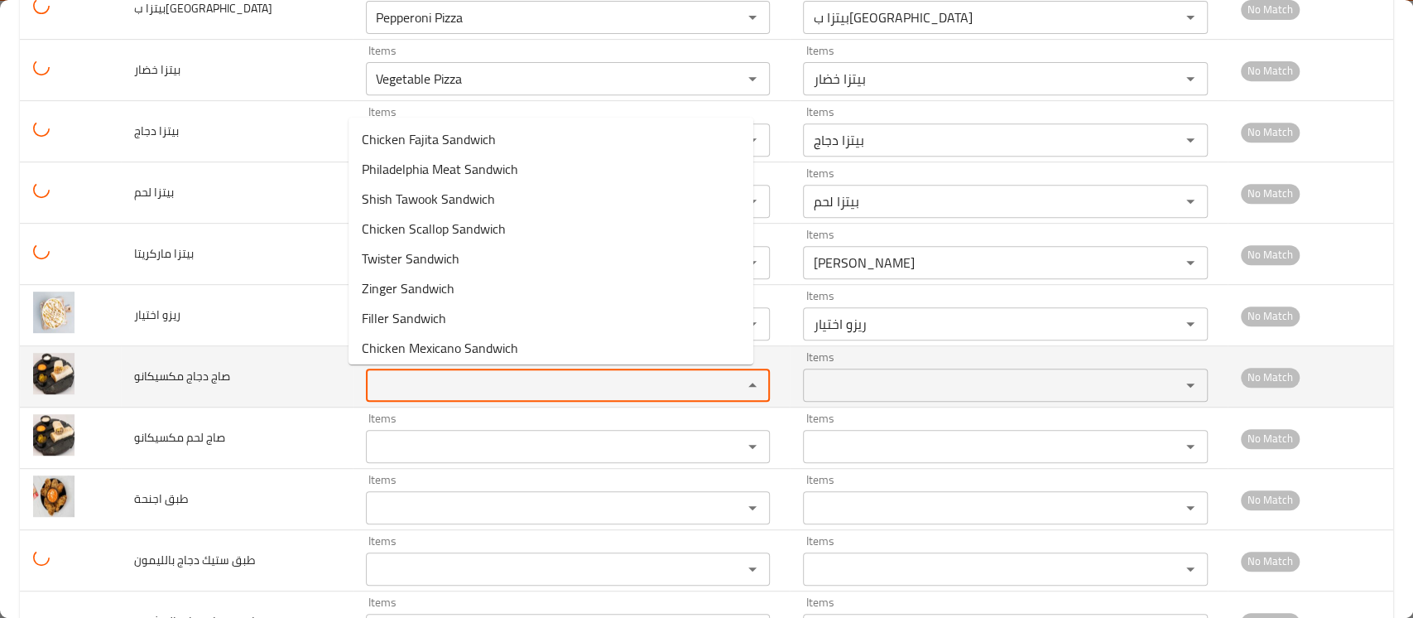
click at [401, 382] on مكسيكانو "Items" at bounding box center [543, 384] width 345 height 23
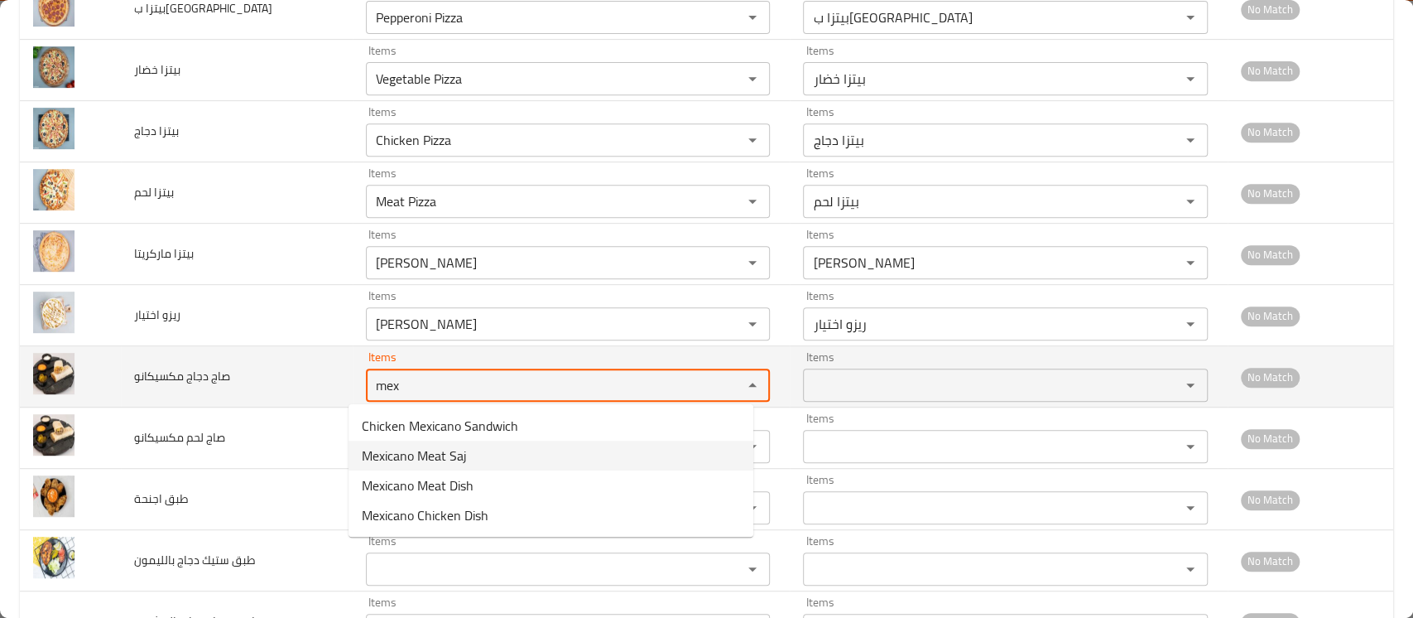
type مكسيكانو "mex"
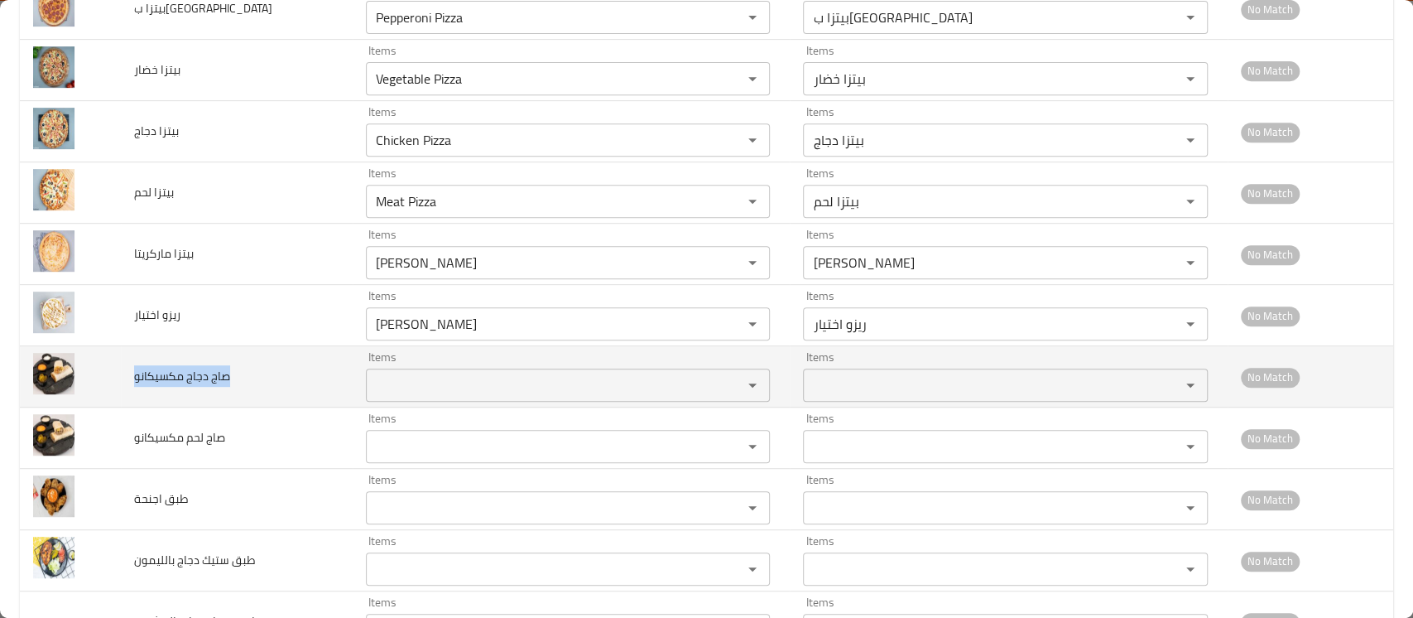
drag, startPoint x: 228, startPoint y: 372, endPoint x: 125, endPoint y: 371, distance: 103.5
click at [125, 371] on td "صاج دجاج مكسيكانو" at bounding box center [237, 376] width 232 height 61
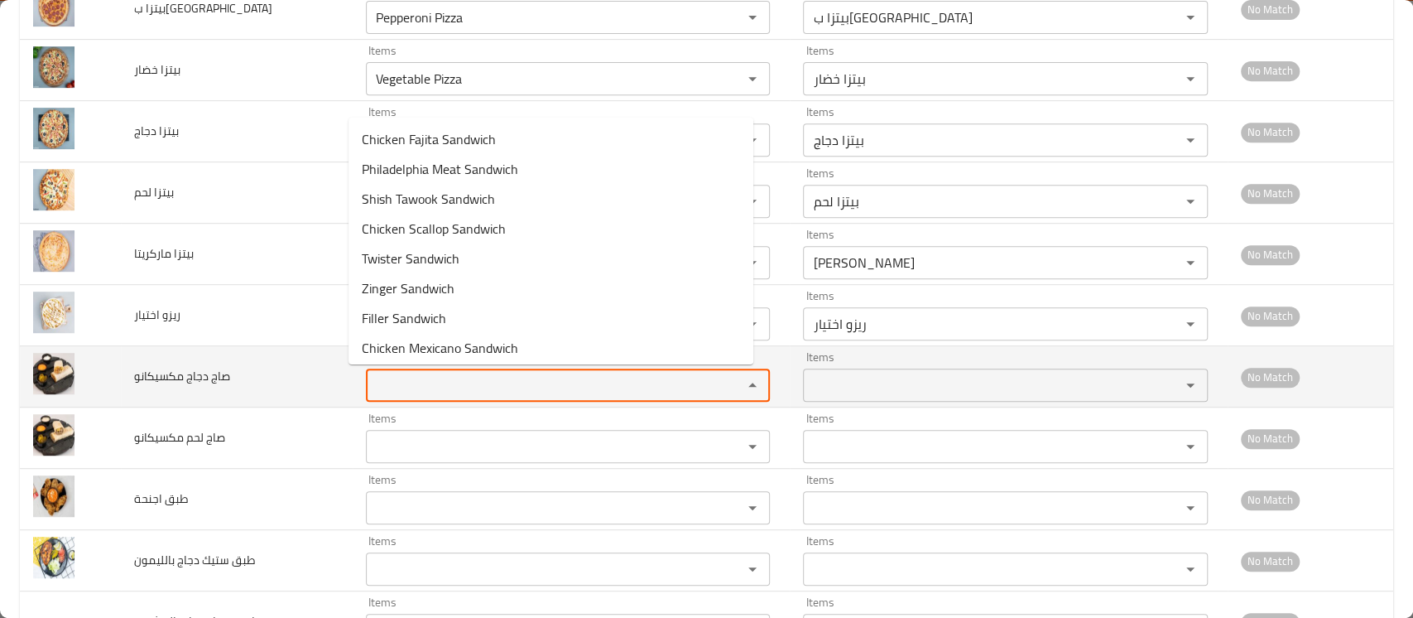
click at [388, 381] on مكسيكانو "Items" at bounding box center [543, 384] width 345 height 23
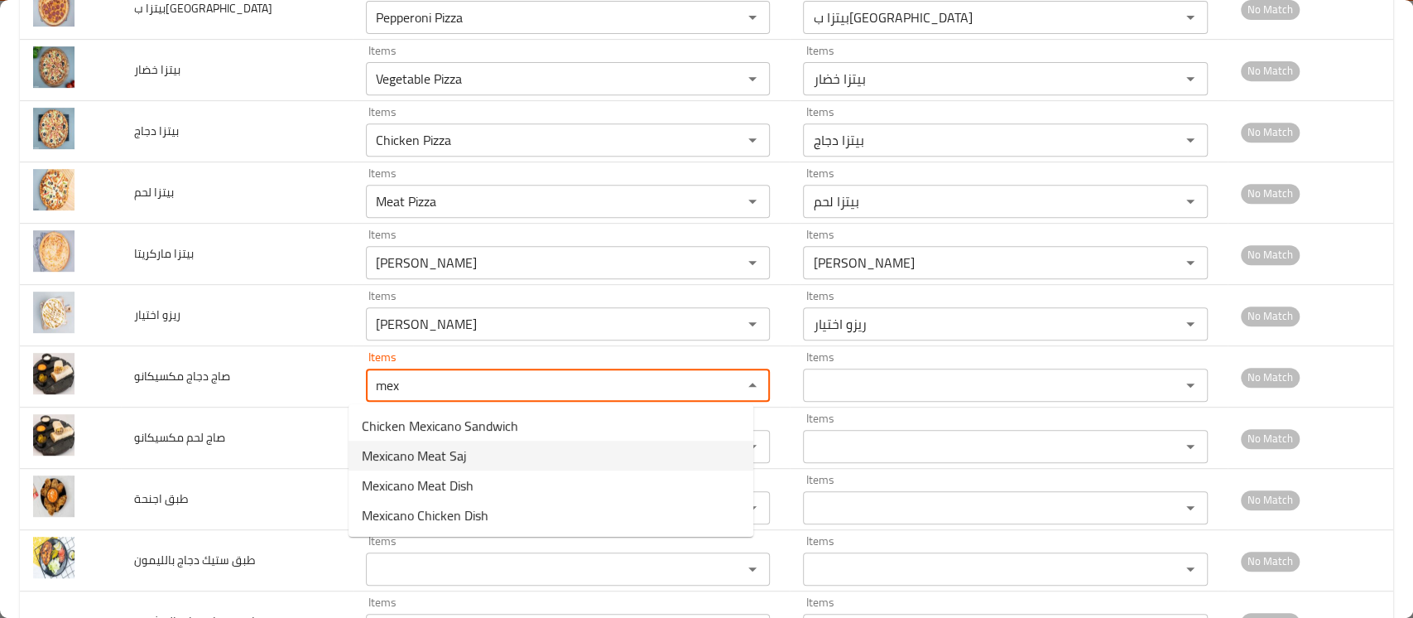
click at [415, 451] on span "Mexicano Meat Saj" at bounding box center [414, 455] width 105 height 20
type مكسيكانو "Mexicano Meat Saj"
type مكسيكانو-ar "صاج لحم مكسيكانو"
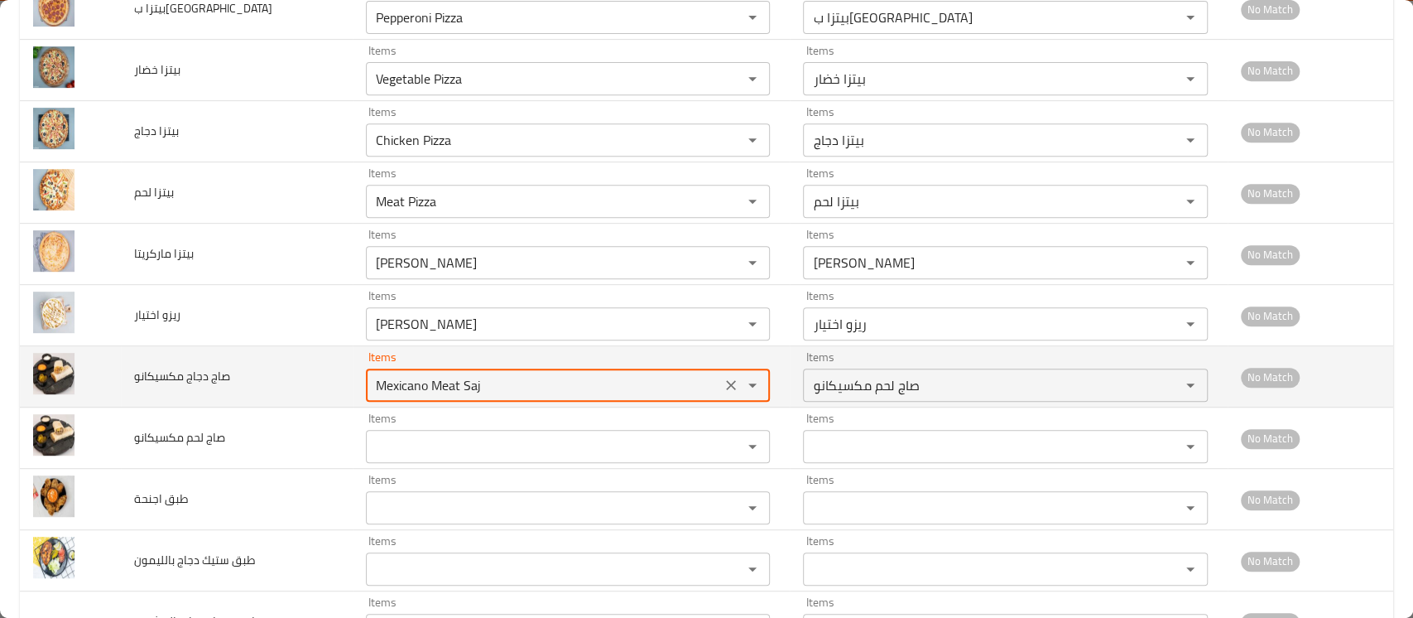
click at [430, 388] on مكسيكانو "Mexicano Meat Saj" at bounding box center [543, 384] width 345 height 23
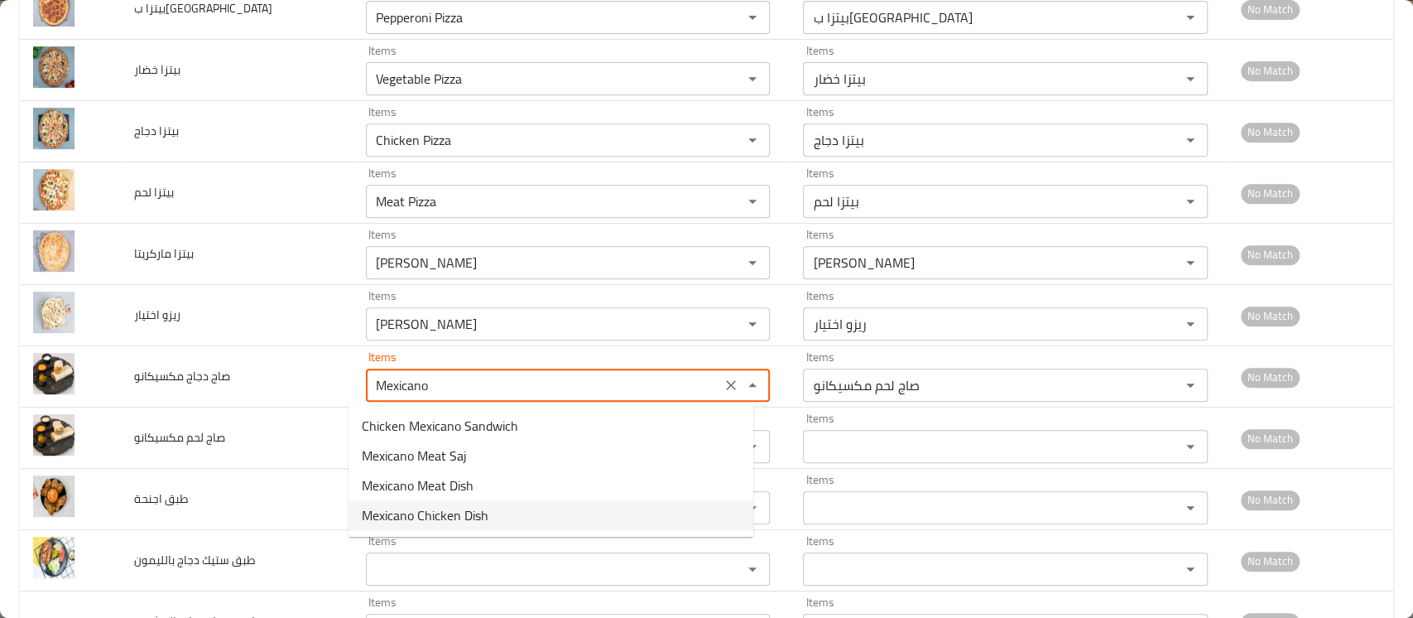
click at [482, 517] on span "Mexicano Chicken Dish" at bounding box center [425, 515] width 127 height 20
type مكسيكانو "Mexicano Chicken Dish"
type مكسيكانو-ar "طبق مكسيكانو دجاج"
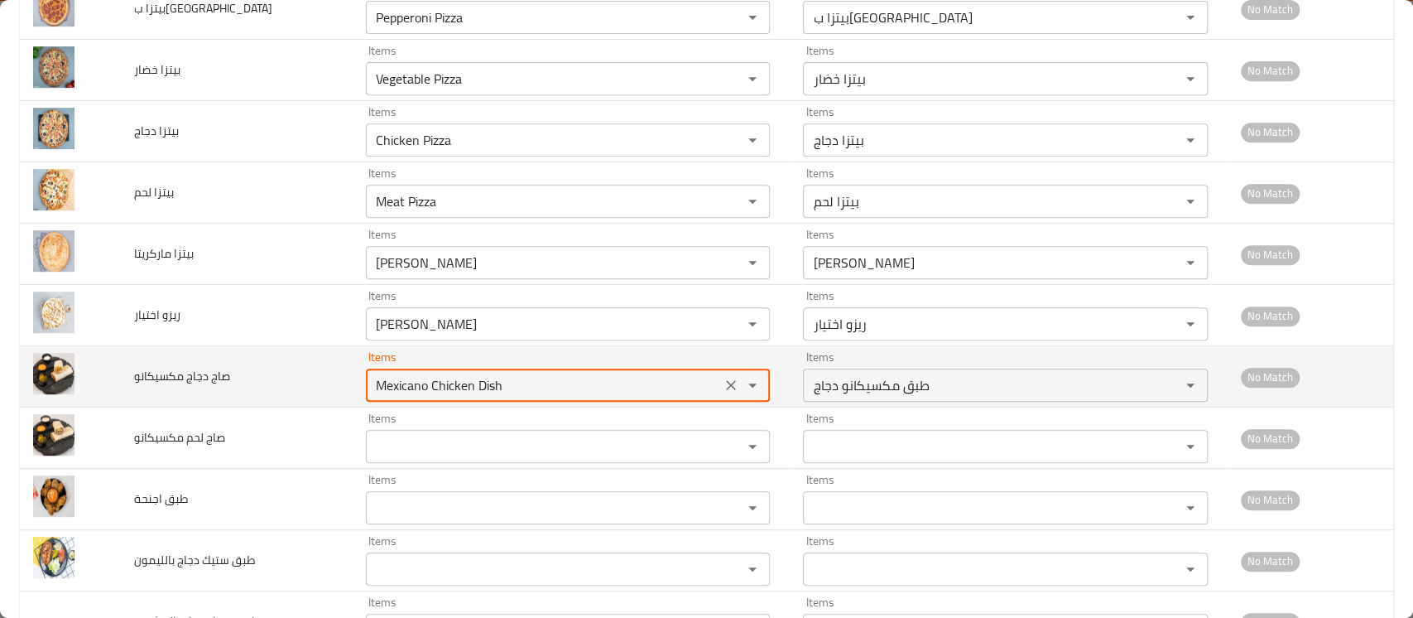
click at [383, 385] on مكسيكانو "Mexicano Chicken Dish" at bounding box center [543, 384] width 345 height 23
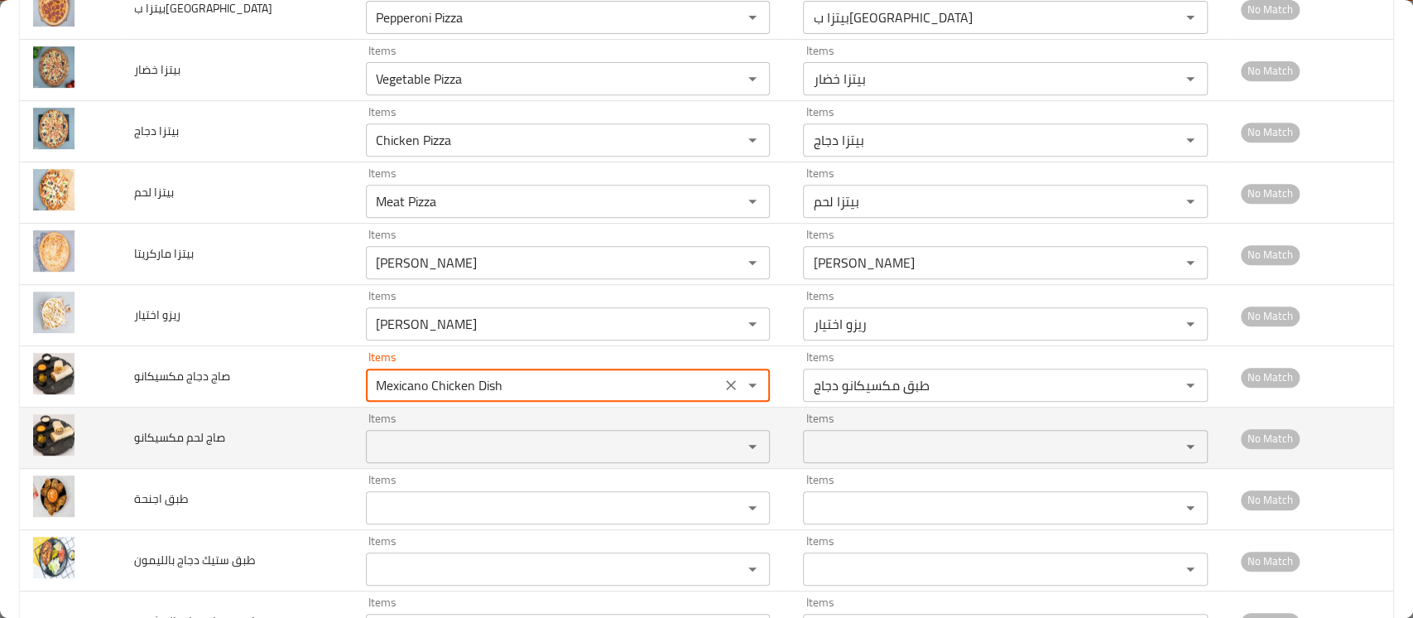
type مكسيكانو "Mexicano Chicken Dish"
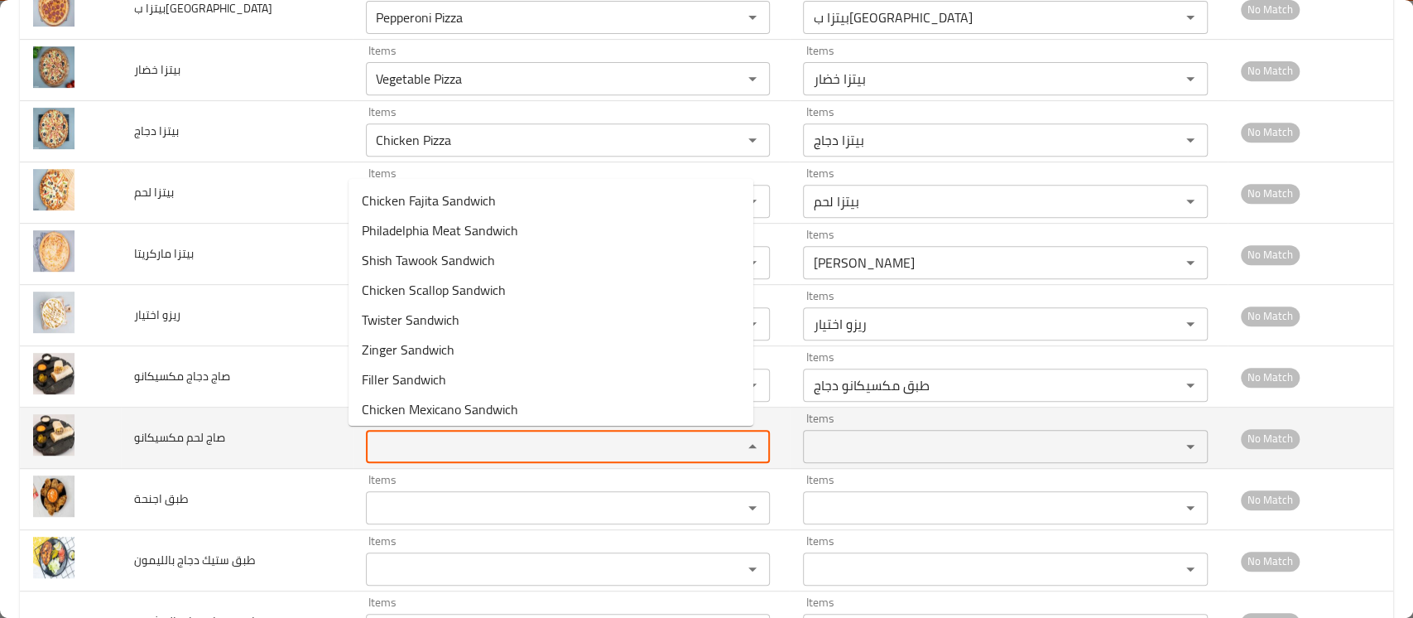
click at [387, 440] on مكسيكانو "Items" at bounding box center [543, 446] width 345 height 23
paste مكسيكانو "Mexicano"
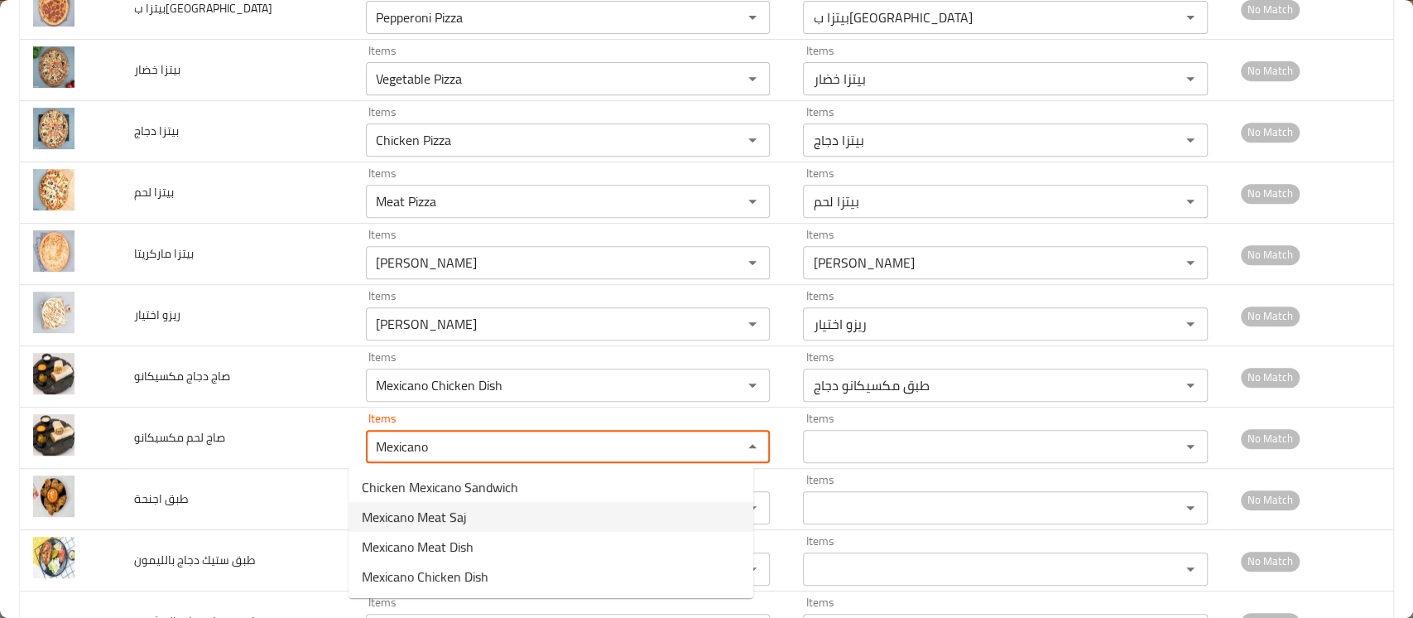
click at [404, 507] on span "Mexicano Meat Saj" at bounding box center [414, 517] width 105 height 20
type مكسيكانو "Mexicano Meat Saj"
type مكسيكانو-ar "صاج لحم مكسيكانو"
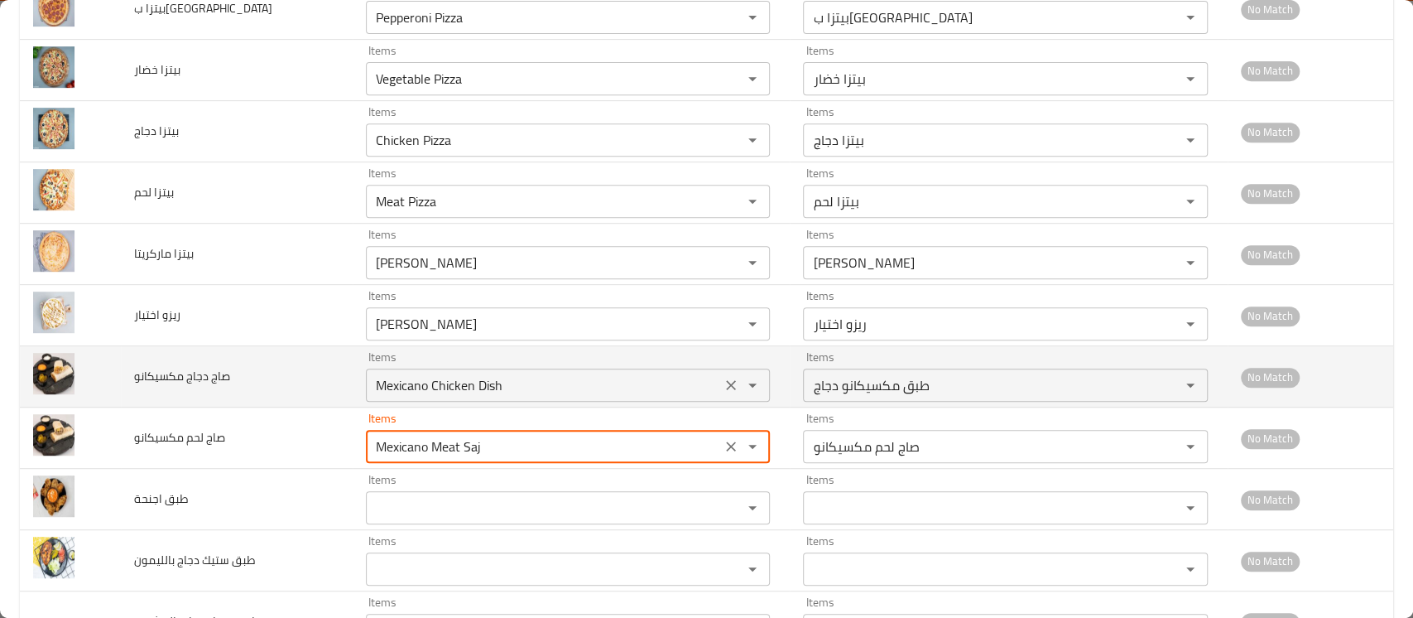
type مكسيكانو "Mexicano Meat Saj"
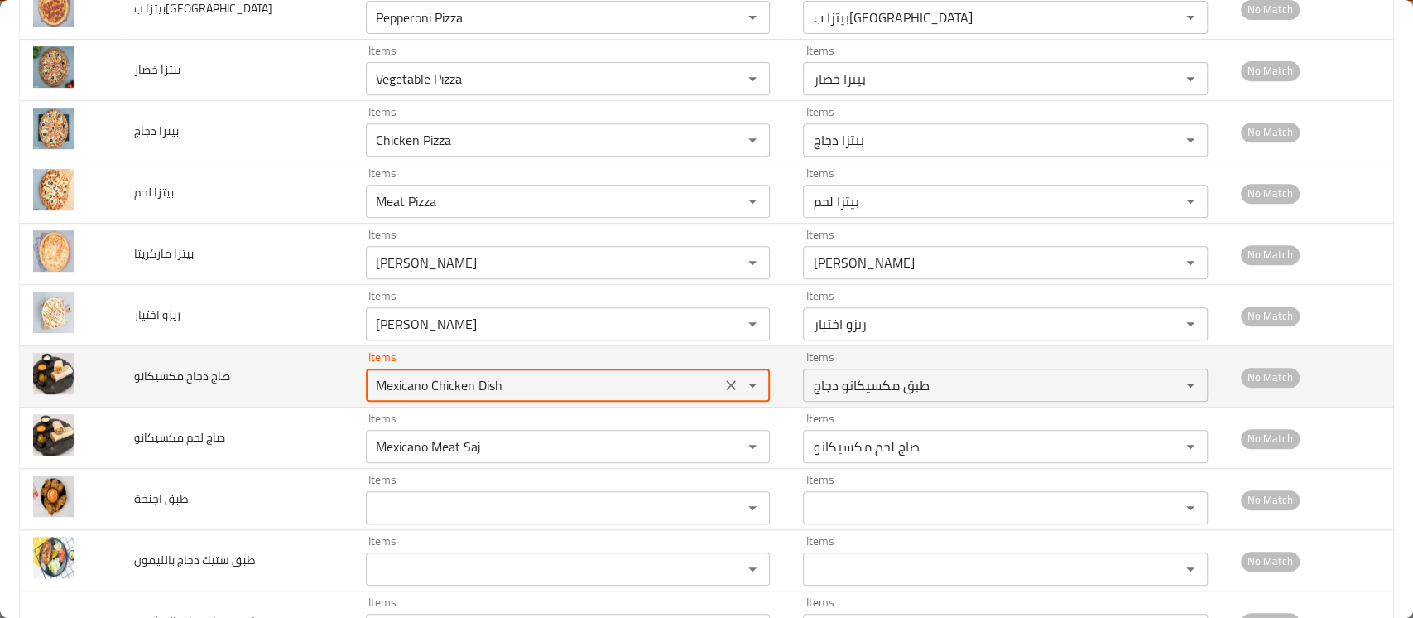
click at [480, 382] on مكسيكانو "Mexicano Chicken Dish" at bounding box center [543, 384] width 345 height 23
click at [488, 387] on مكسيكانو "Mexicano Chicken Dish" at bounding box center [543, 384] width 345 height 23
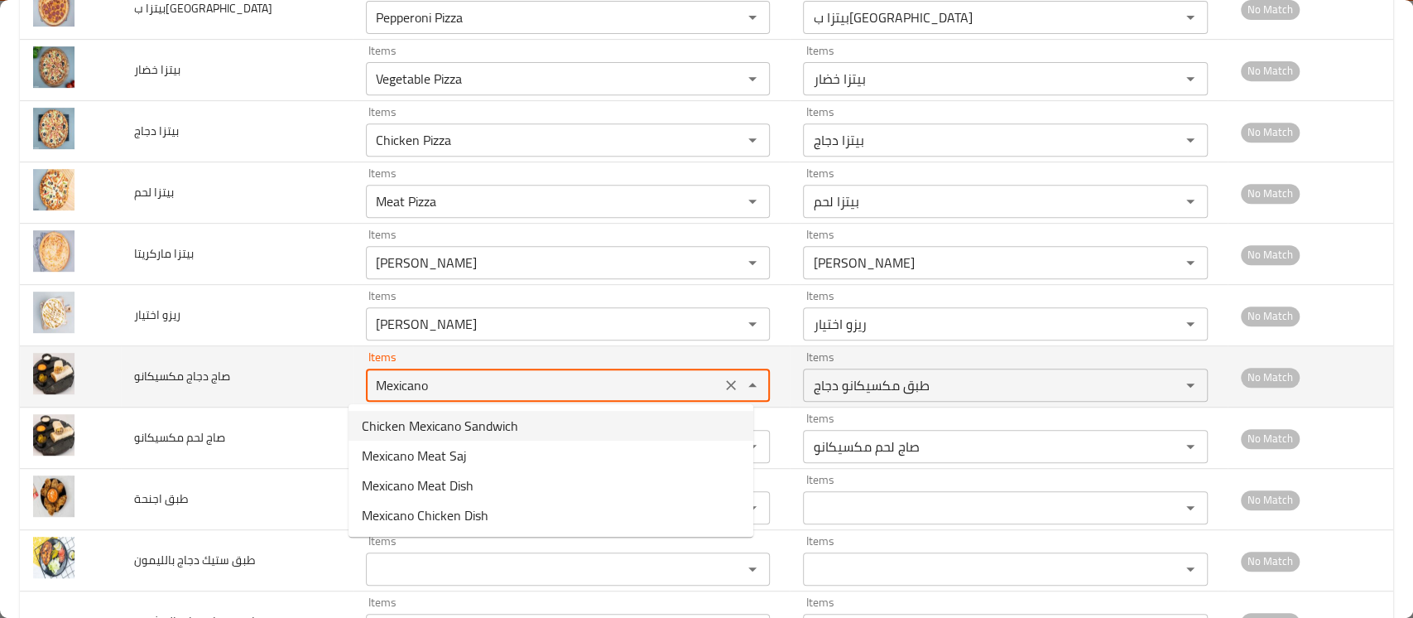
type مكسيكانو "Mexicano Chicken Dish"
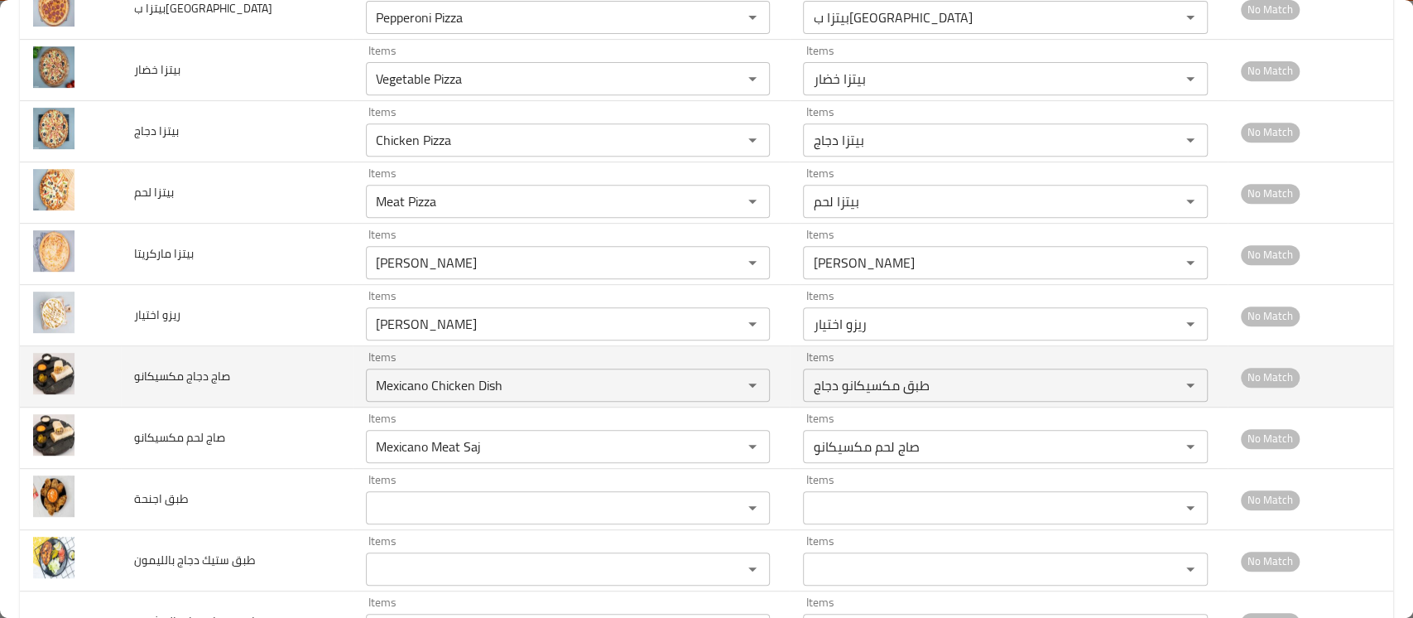
click at [315, 401] on td "صاج دجاج مكسيكانو" at bounding box center [237, 376] width 232 height 61
click at [723, 383] on icon "Clear" at bounding box center [731, 385] width 17 height 17
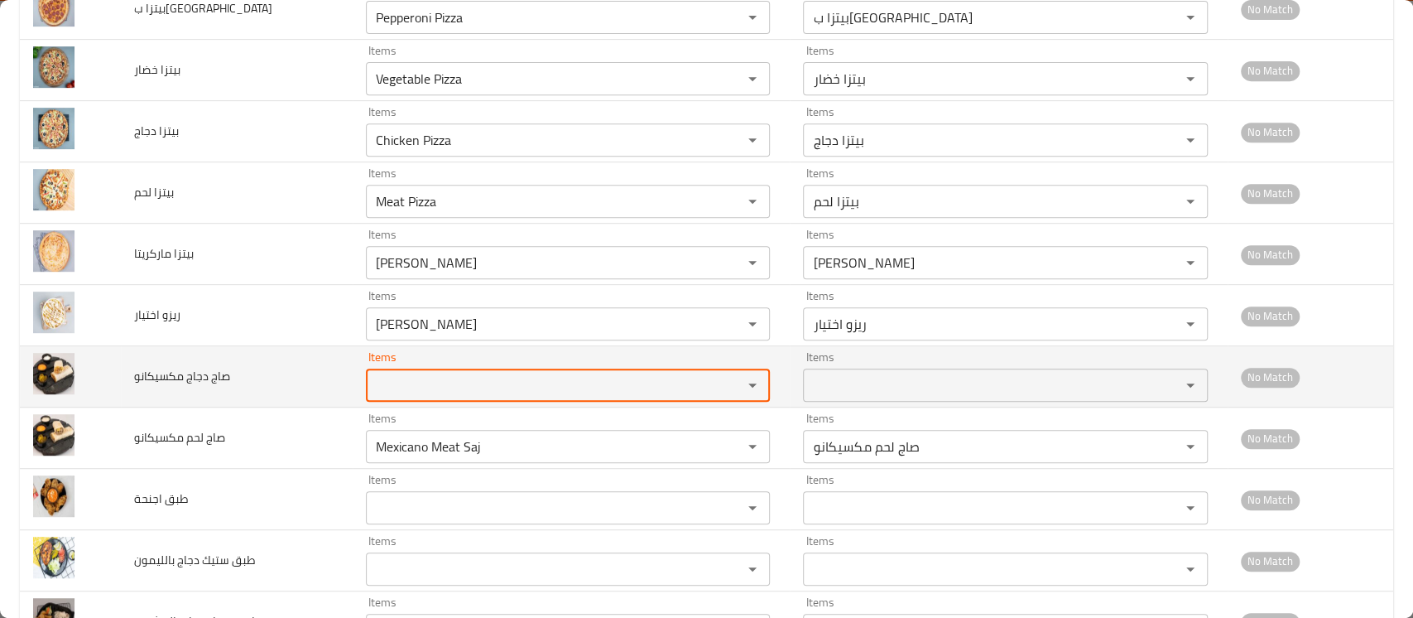
scroll to position [603, 0]
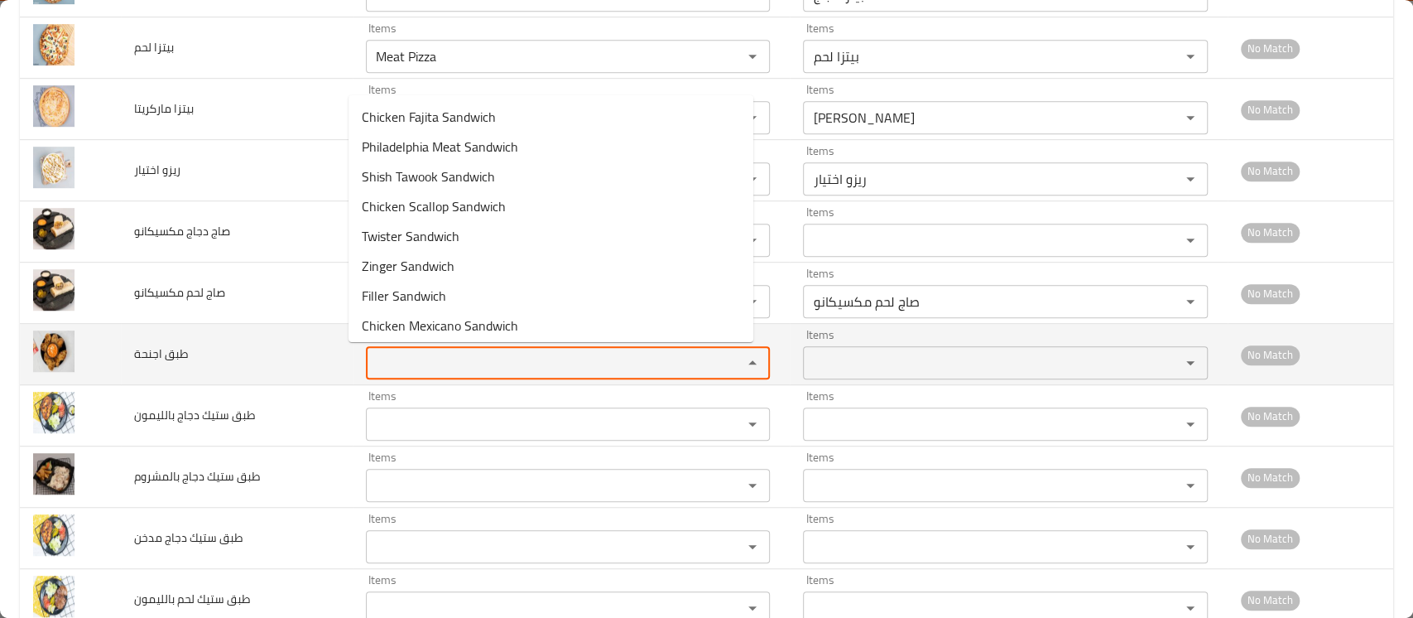
click at [503, 360] on اجنحة "Items" at bounding box center [543, 362] width 345 height 23
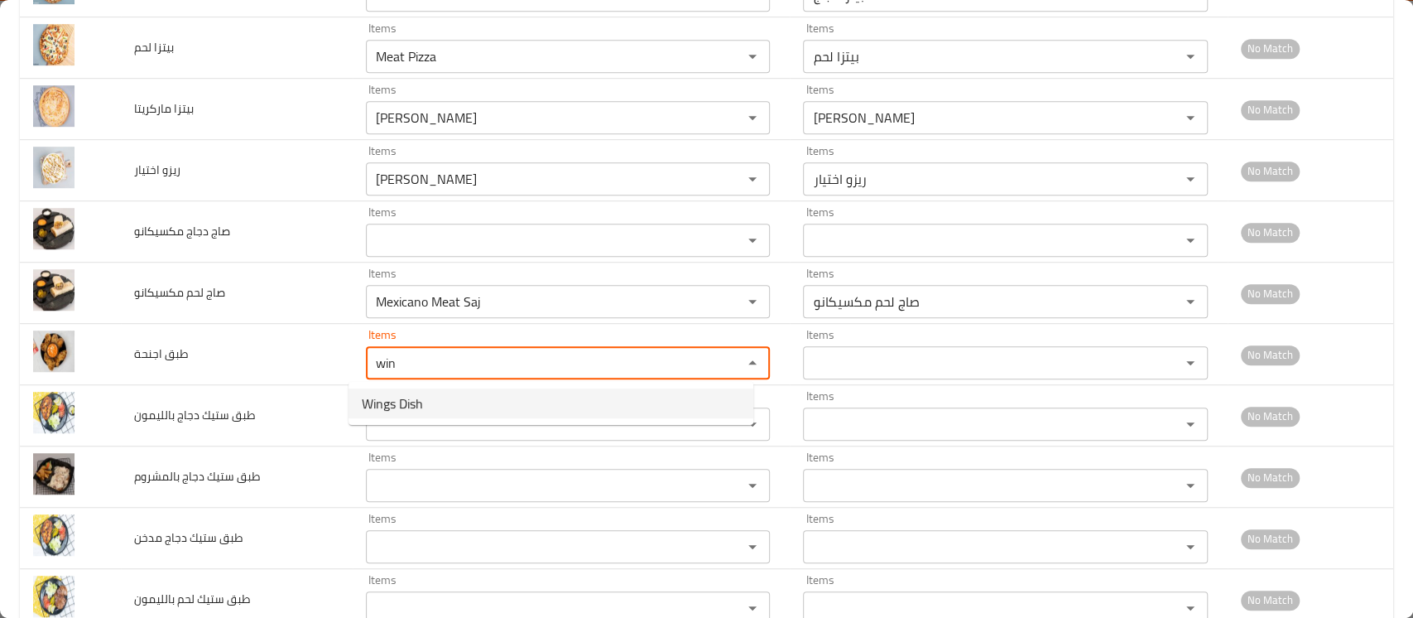
click at [437, 399] on اجنحة-option-0 "Wings Dish" at bounding box center [550, 403] width 405 height 30
type اجنحة "Wings Dish"
type اجنحة-ar "طبق اجنحة"
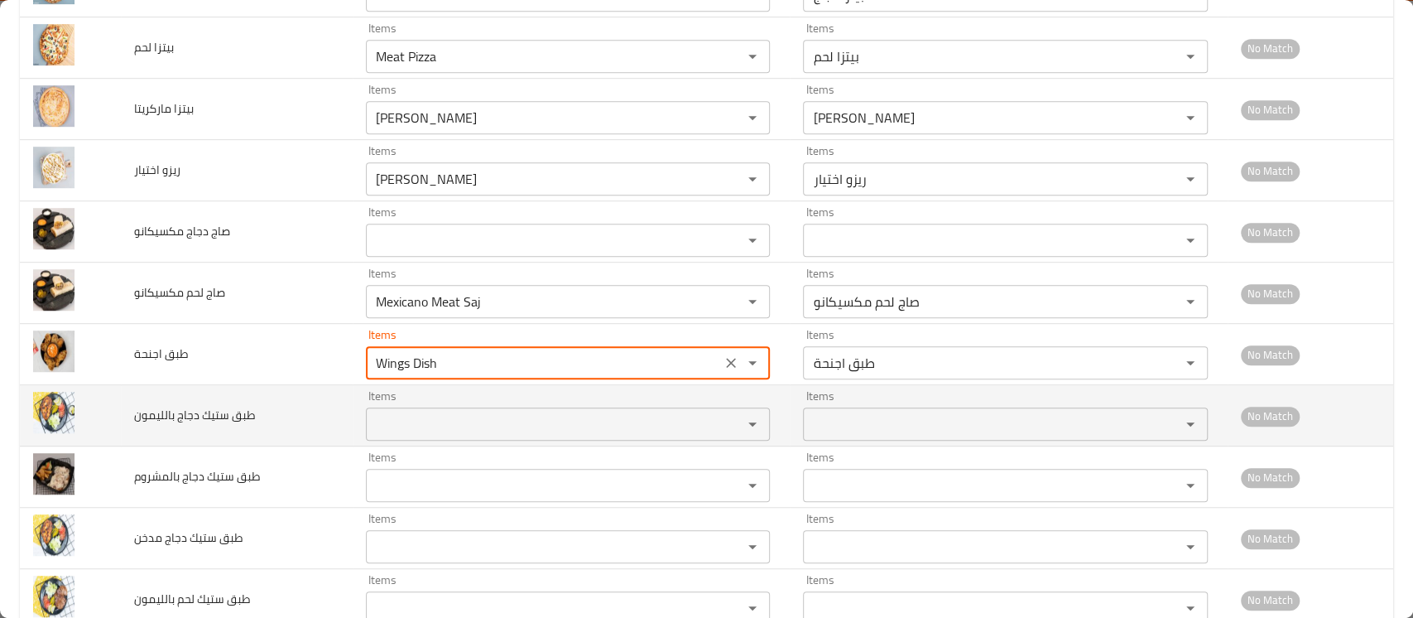
type اجنحة "Wings Dish"
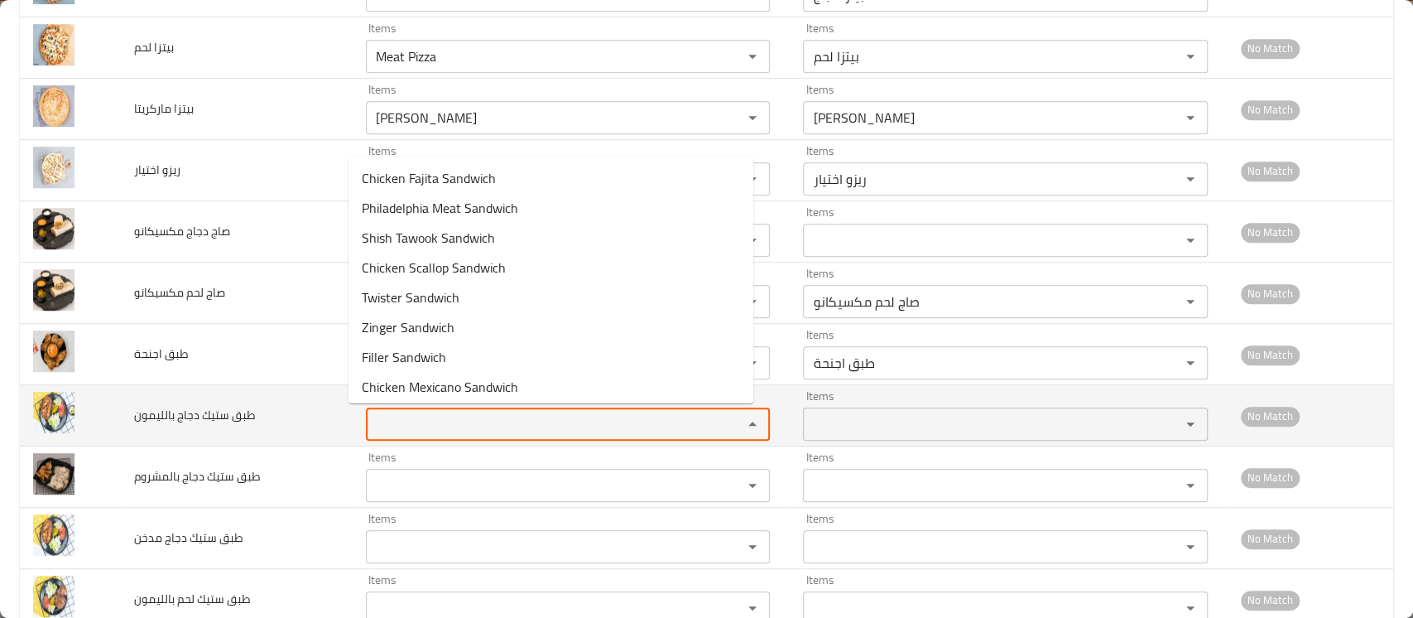
click at [403, 428] on بالليمون "Items" at bounding box center [543, 423] width 345 height 23
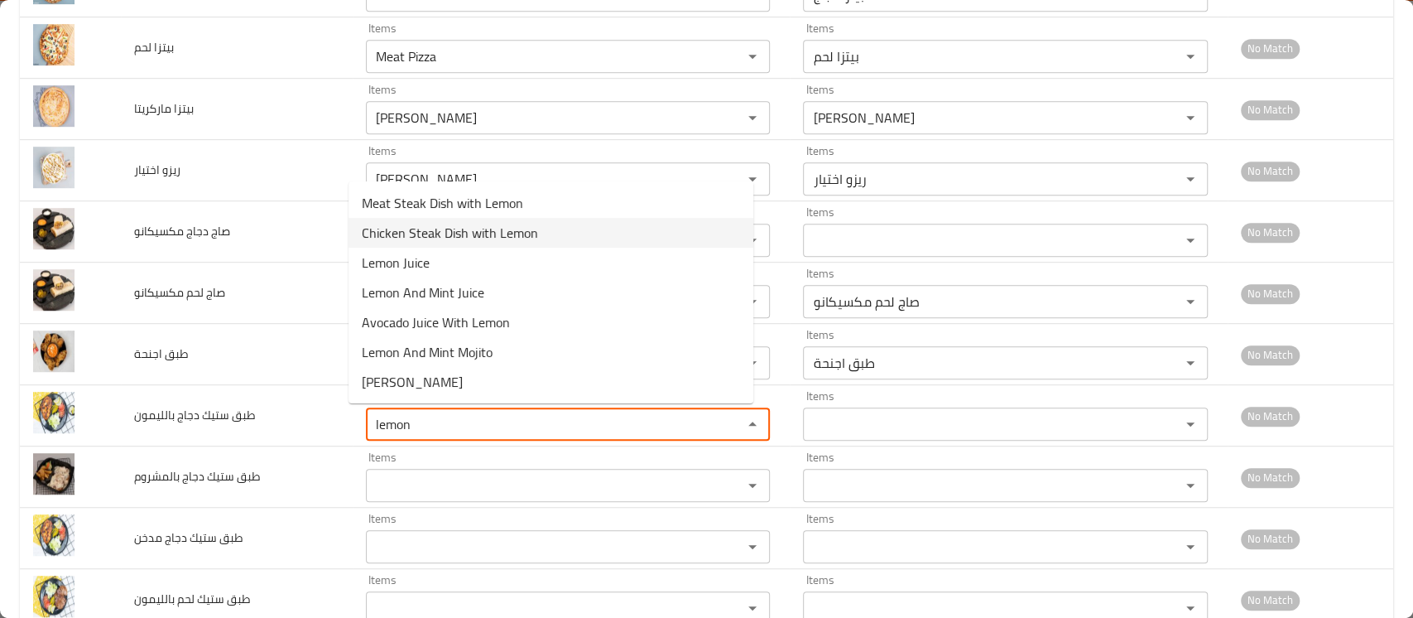
click at [441, 233] on span "Chicken Steak Dish with Lemon" at bounding box center [450, 233] width 176 height 20
type بالليمون "Chicken Steak Dish with Lemon"
type بالليمون-ar "طبق ستيك دجاج بالليمون"
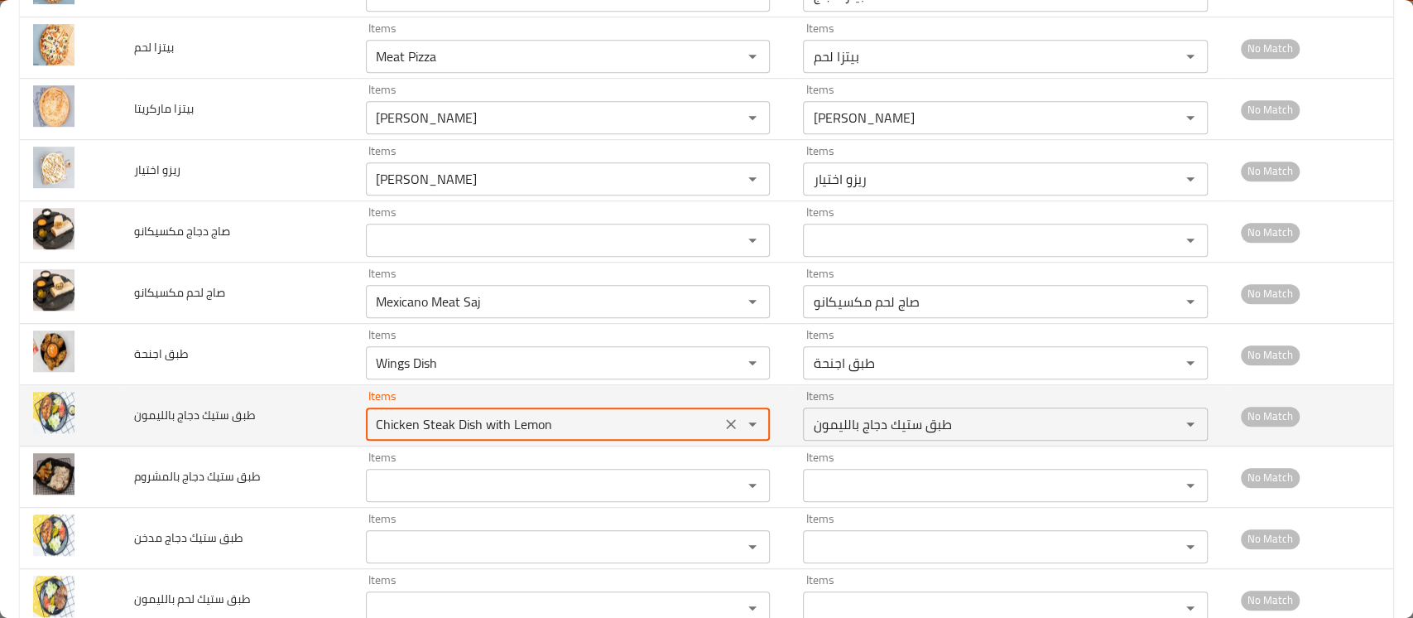
click at [430, 428] on بالليمون "Chicken Steak Dish with Lemon" at bounding box center [543, 423] width 345 height 23
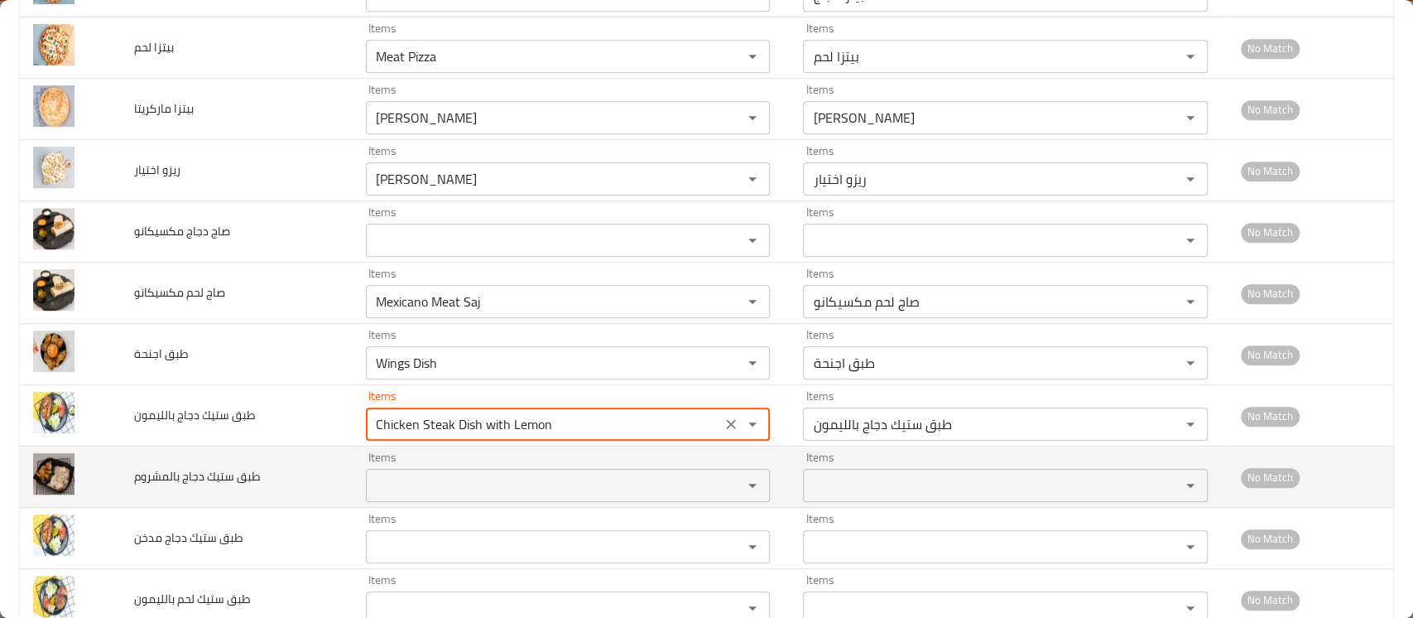
type بالليمون "Chicken Steak Dish with Lemon"
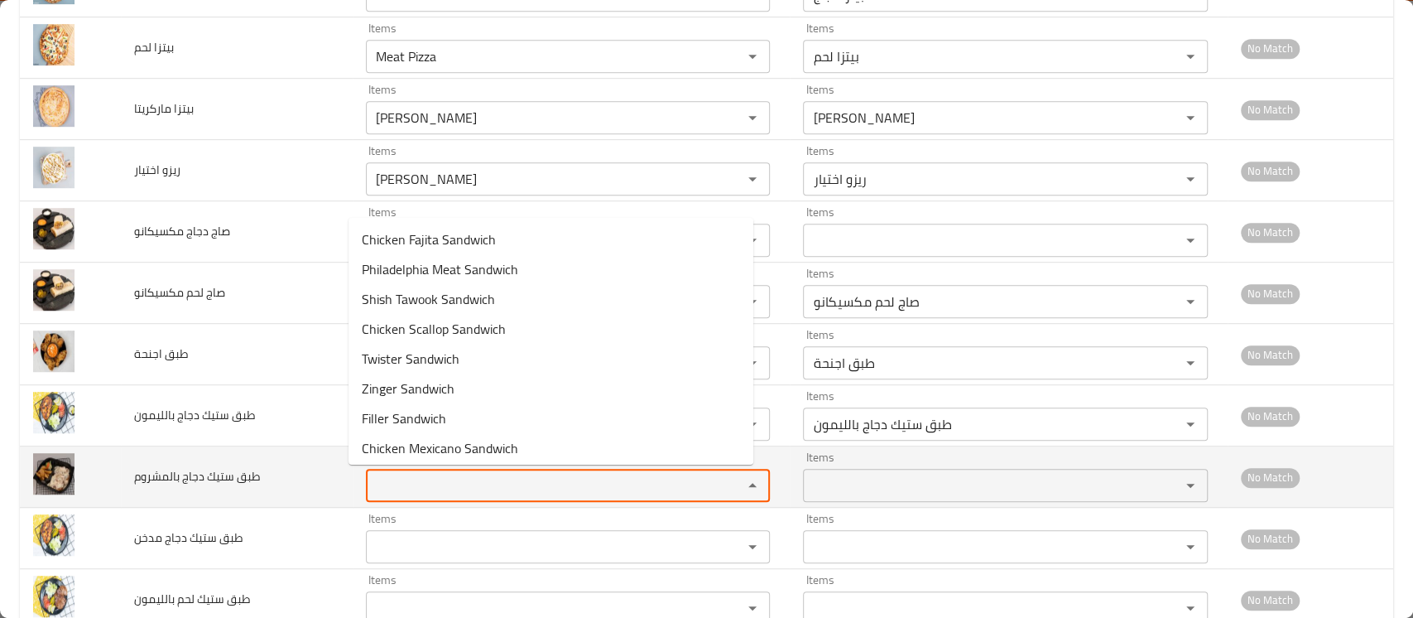
click at [411, 479] on بالمشروم "Items" at bounding box center [543, 484] width 345 height 23
paste بالمشروم "Steak"
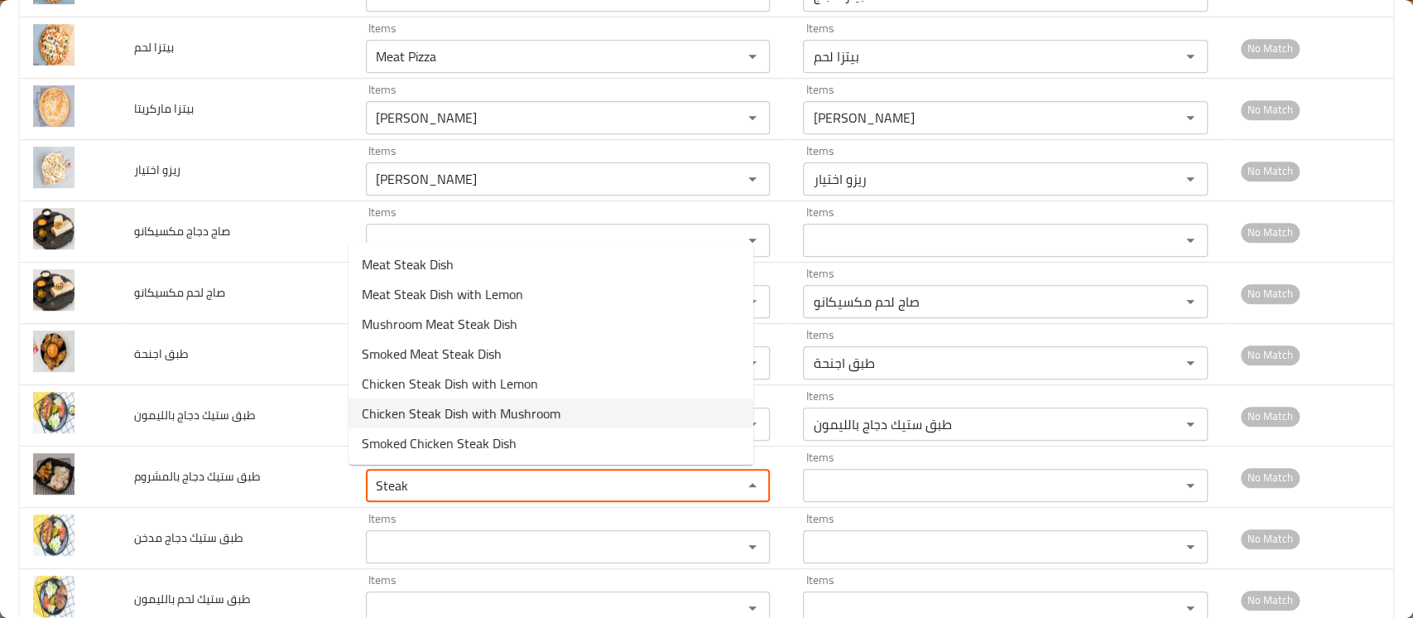
click at [445, 408] on span "Chicken Steak Dish with Mushroom" at bounding box center [461, 413] width 199 height 20
type بالمشروم "Chicken Steak Dish with Mushroom"
type بالمشروم-ar "طبق ستيك دجاج بالمشروم"
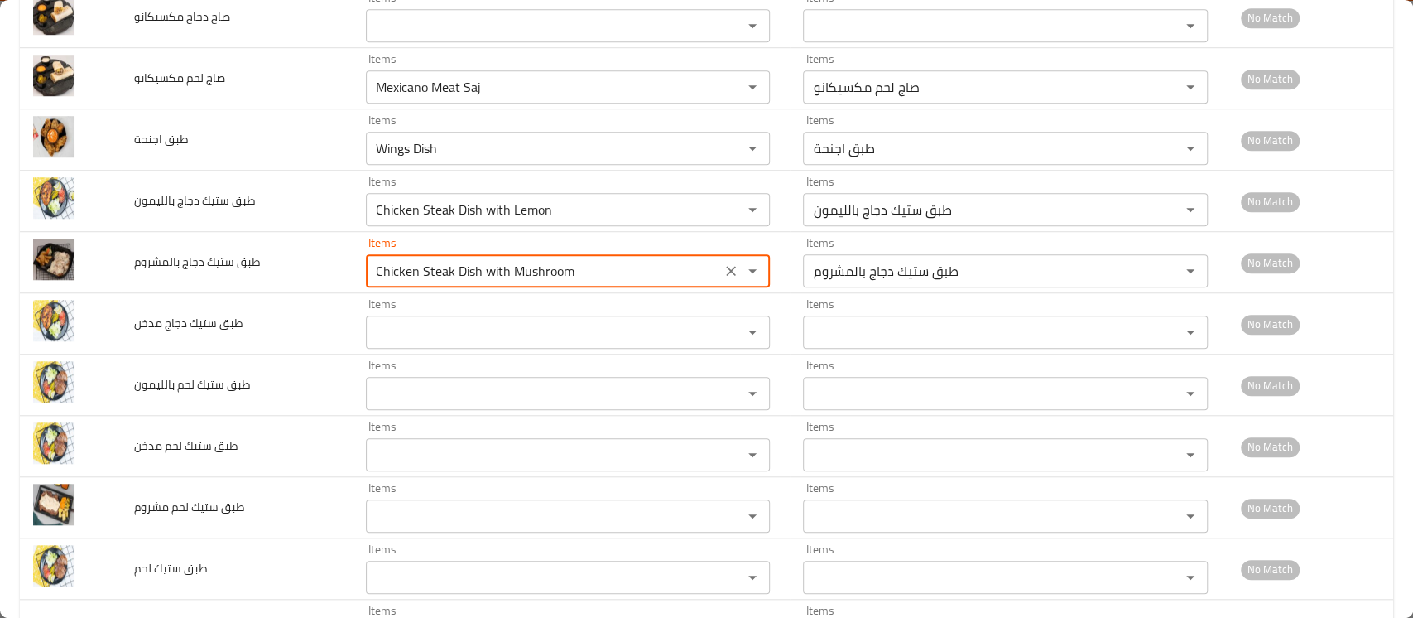
scroll to position [822, 0]
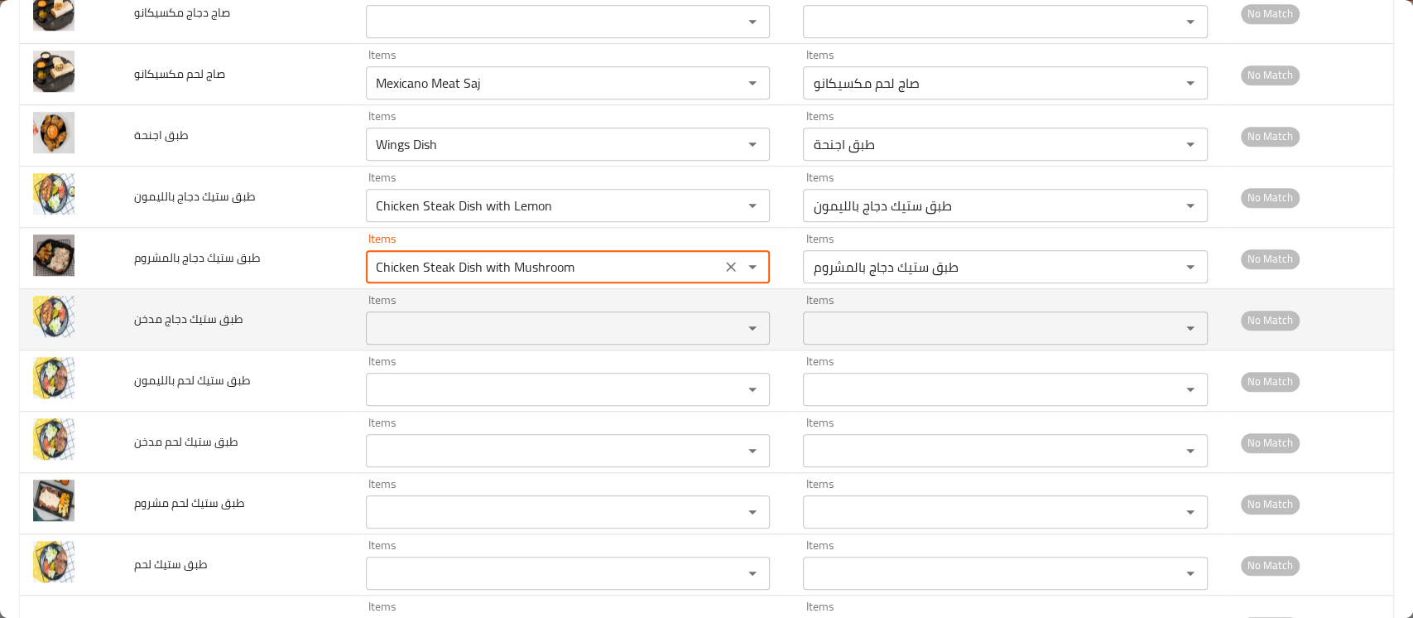
type بالمشروم "Chicken Steak Dish with Mushroom"
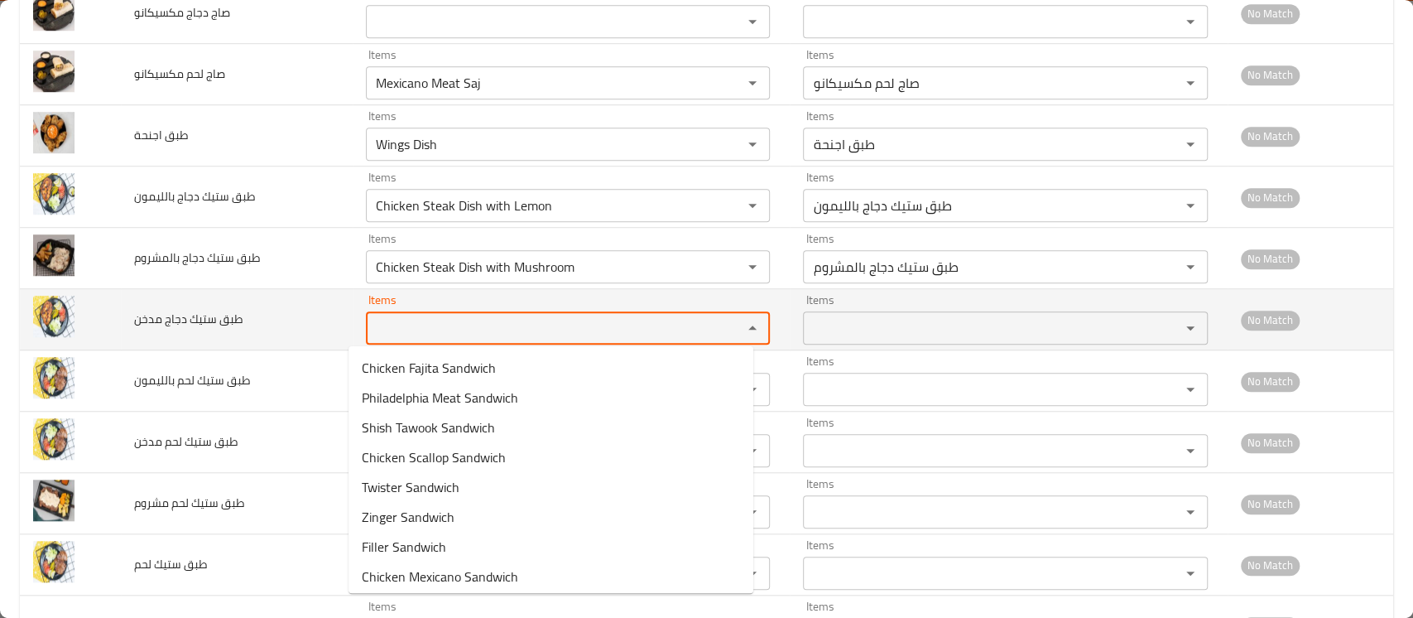
click at [420, 323] on مدخن "Items" at bounding box center [543, 327] width 345 height 23
paste مدخن "Steak"
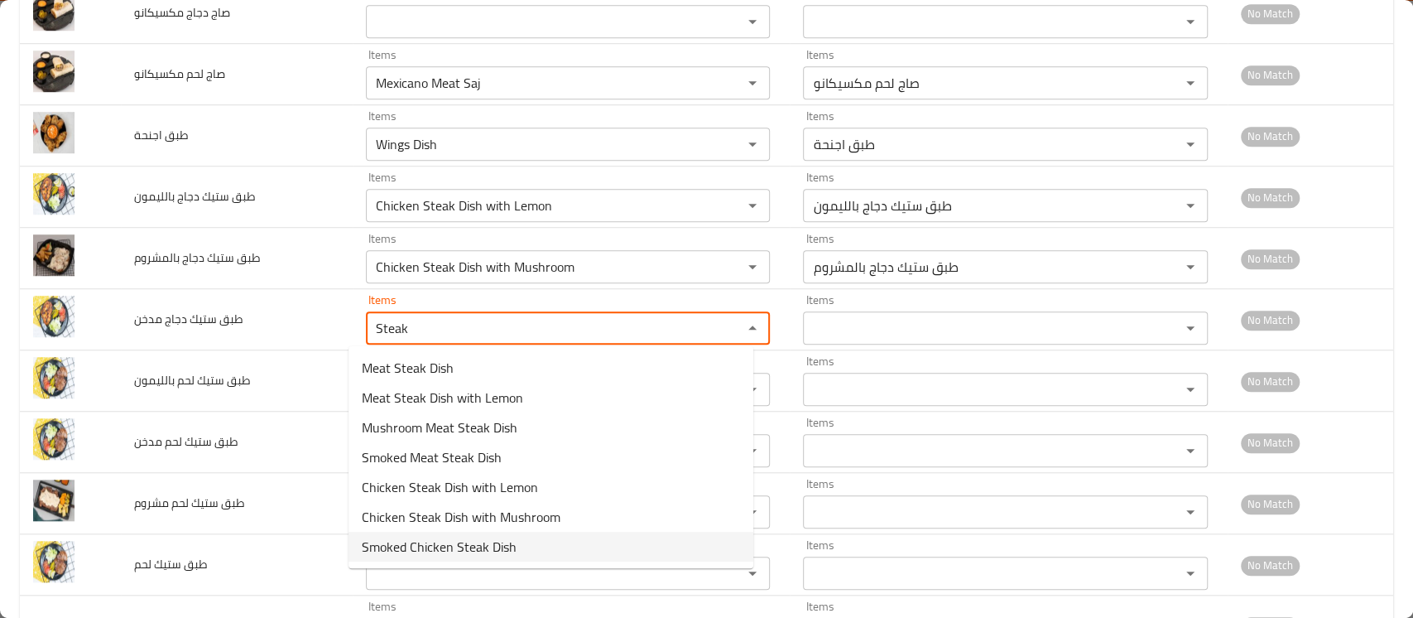
click at [420, 550] on span "Smoked Chicken Steak Dish" at bounding box center [439, 546] width 155 height 20
type مدخن "Smoked Chicken Steak Dish"
type مدخن-ar "طبق ستيك دجاج مدخن"
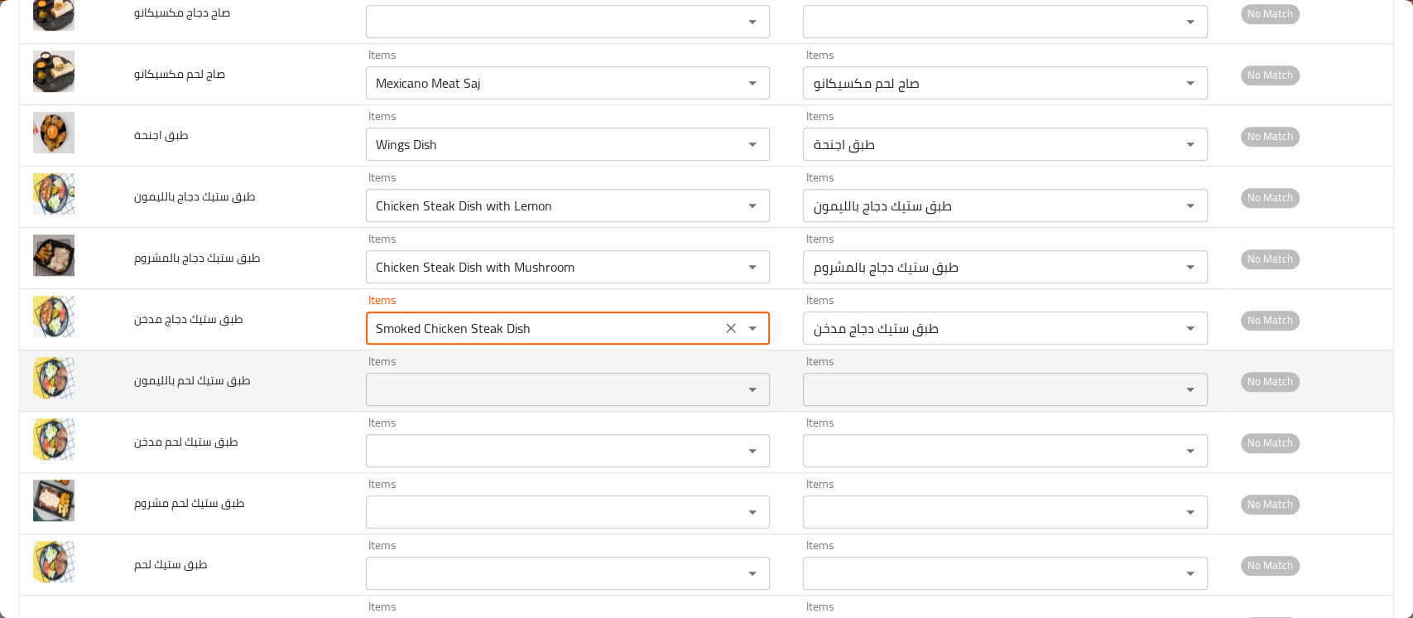
type مدخن "Smoked Chicken Steak Dish"
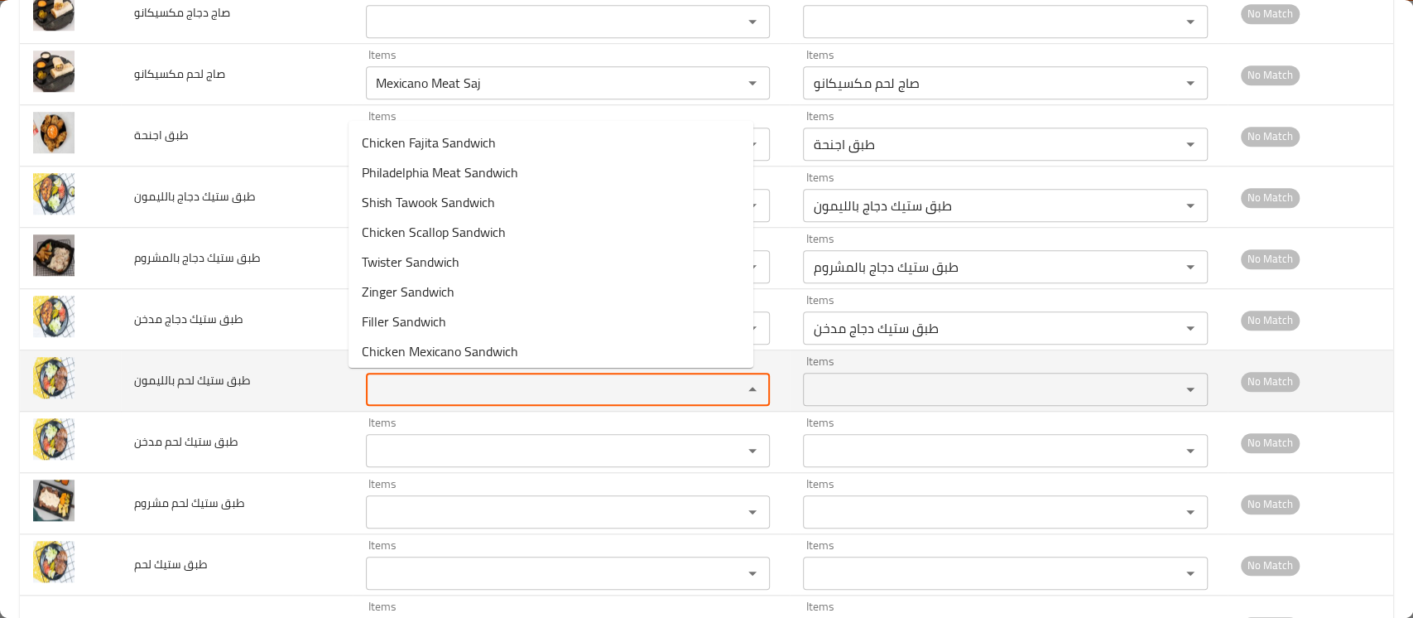
click at [424, 388] on بالليمون "Items" at bounding box center [543, 388] width 345 height 23
paste بالليمون "Steak"
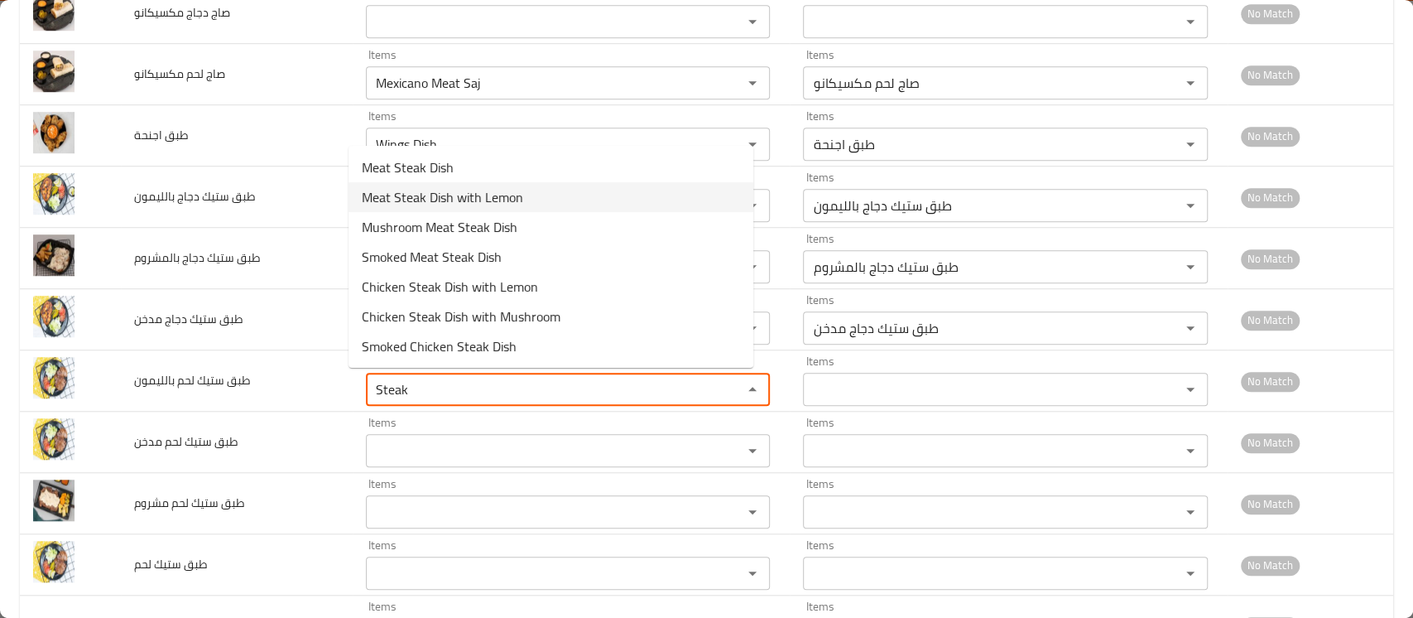
click at [443, 193] on span "Meat Steak Dish with Lemon" at bounding box center [442, 197] width 161 height 20
type بالليمون "Meat Steak Dish with Lemon"
type بالليمون-ar "طبق ستيك لحم بالليمون"
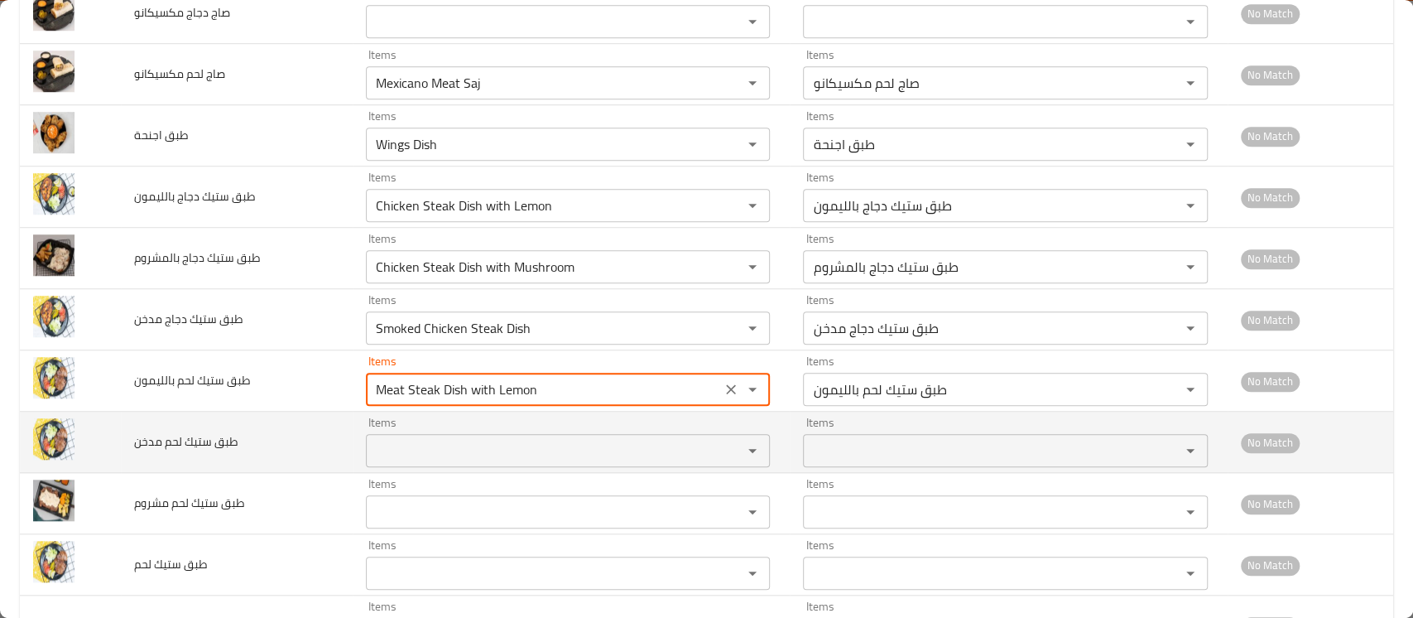
click at [404, 435] on div "Items" at bounding box center [568, 450] width 404 height 33
type بالليمون "Meat Steak Dish with Lemon"
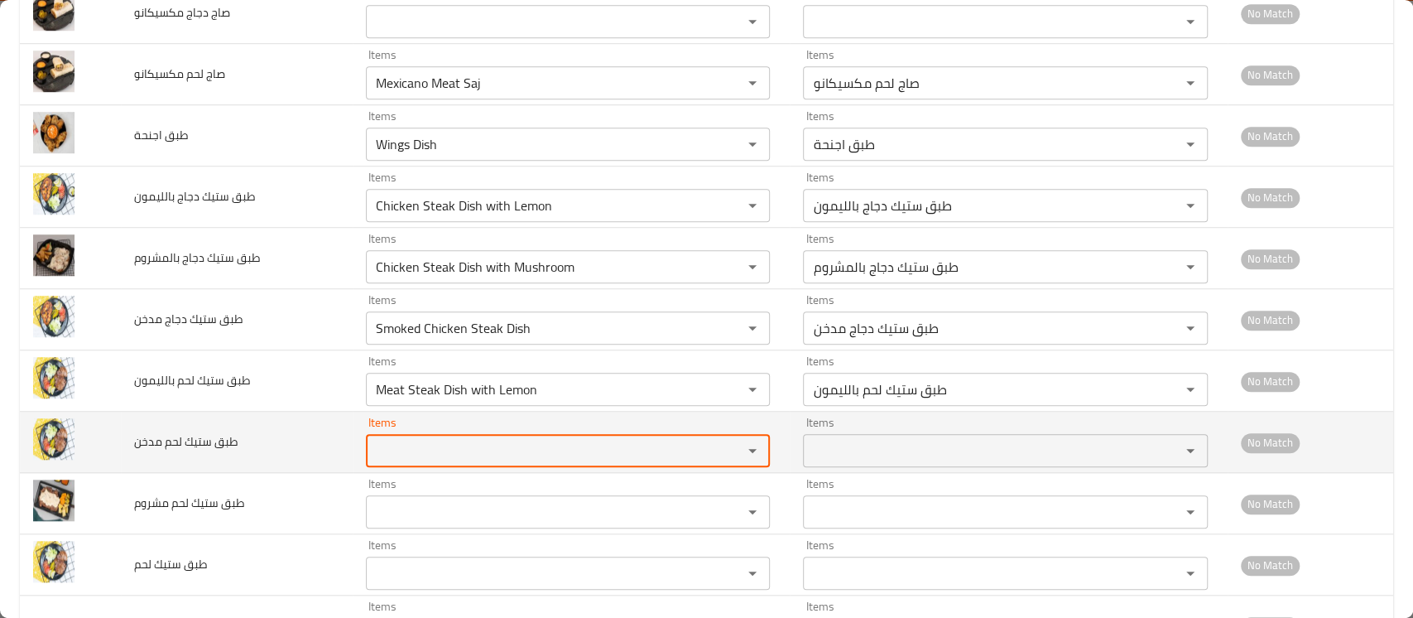
paste مدخن "Steak"
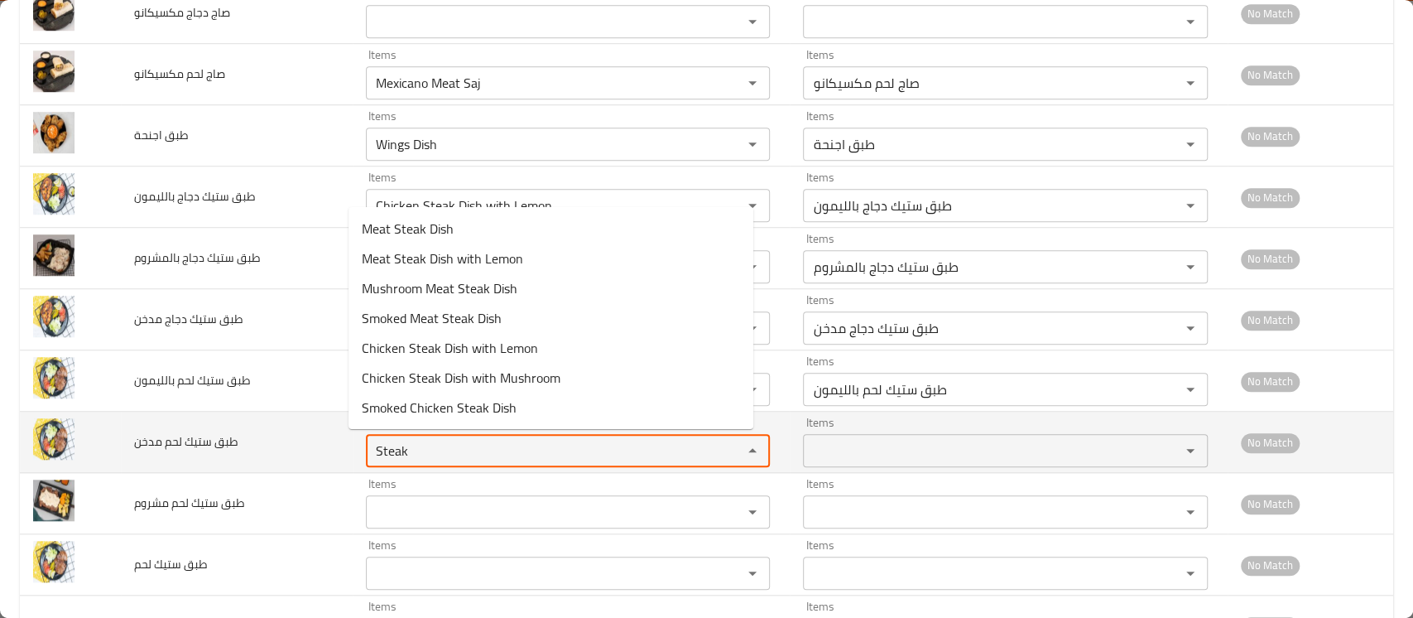
type مدخن "Steak"
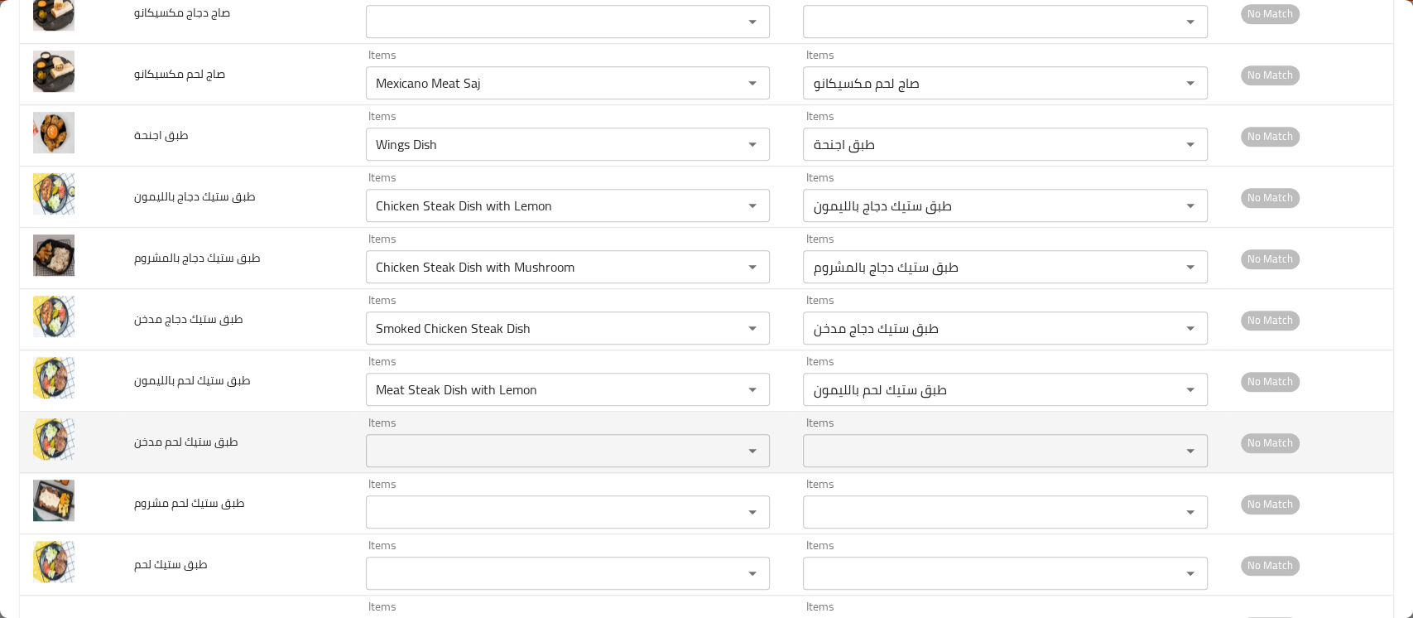
click at [426, 466] on td "Items Items" at bounding box center [571, 441] width 437 height 61
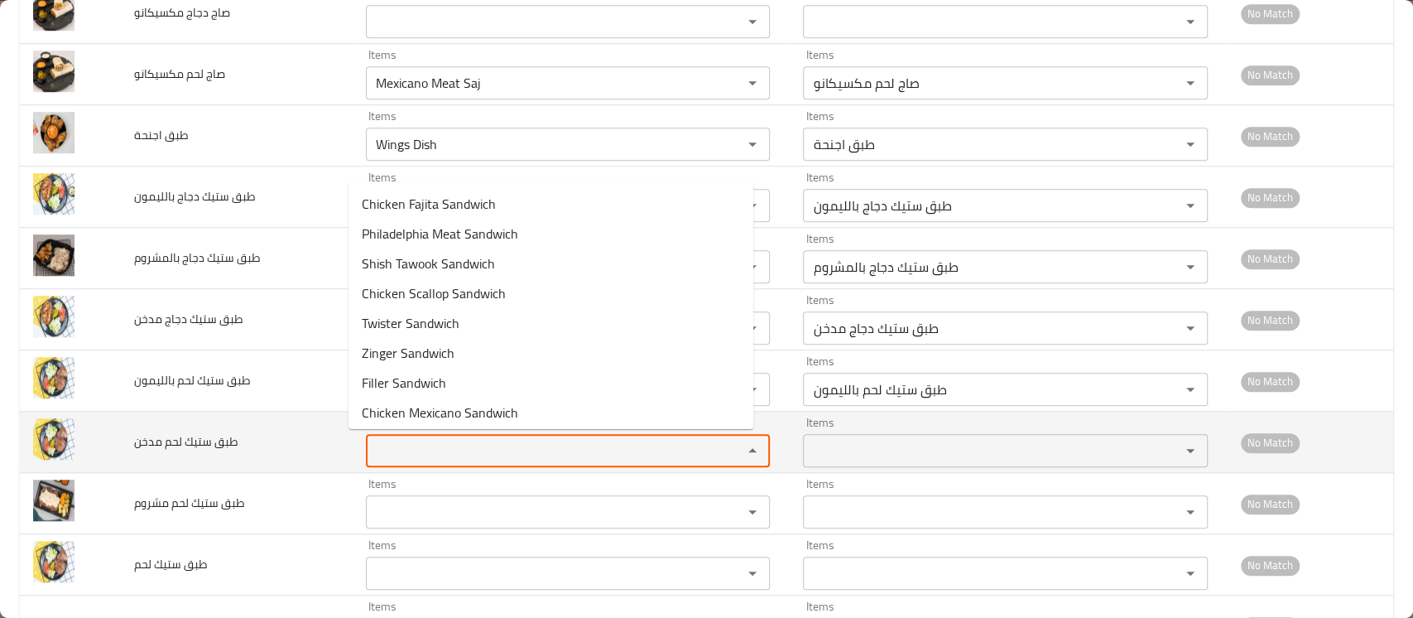
click at [419, 440] on مدخن "Items" at bounding box center [543, 450] width 345 height 23
paste مدخن "Steak"
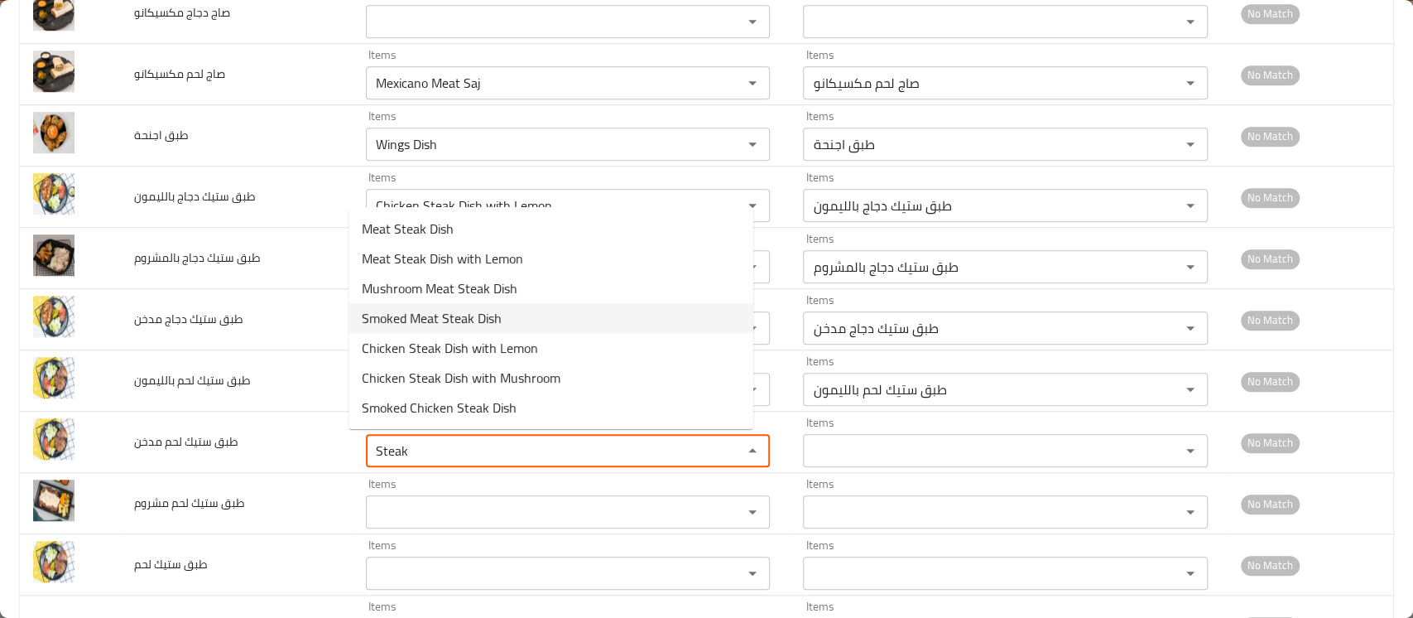
click at [465, 325] on span "Smoked Meat Steak Dish" at bounding box center [432, 318] width 140 height 20
type مدخن "Smoked Meat Steak Dish"
type مدخن-ar "طبق ستيك لحم مدخن"
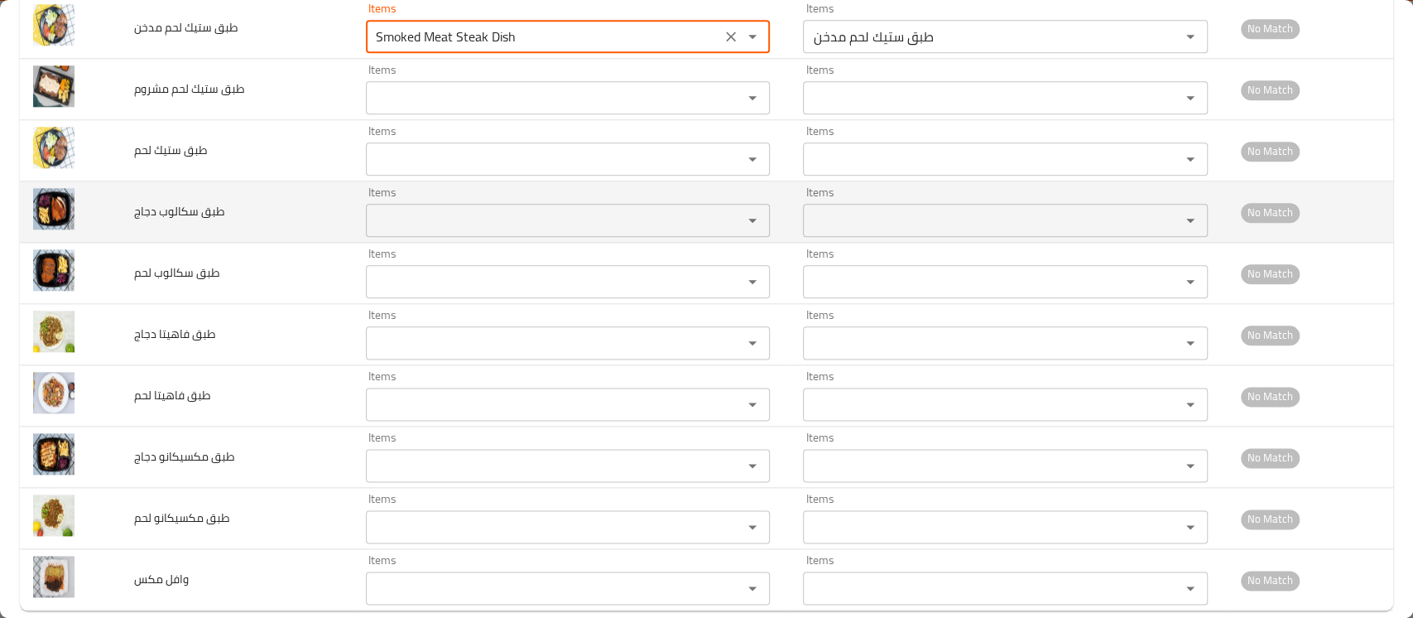
scroll to position [1237, 0]
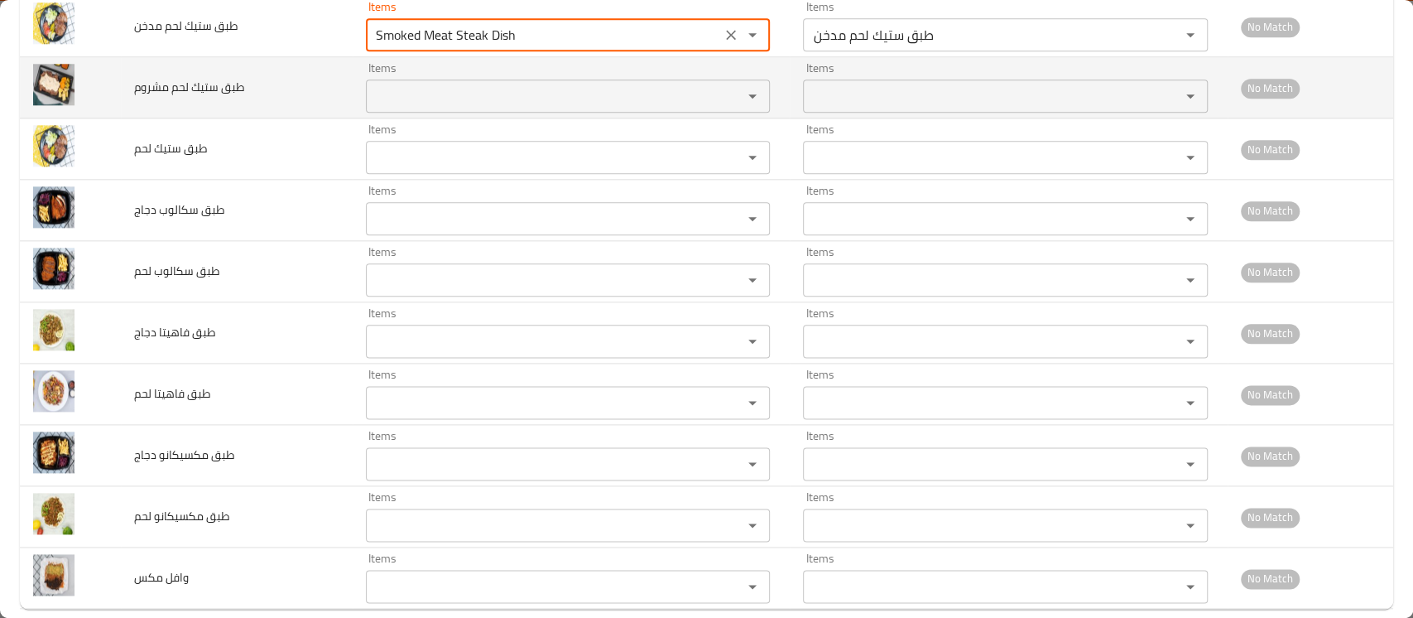
type مدخن "Smoked Meat Steak Dish"
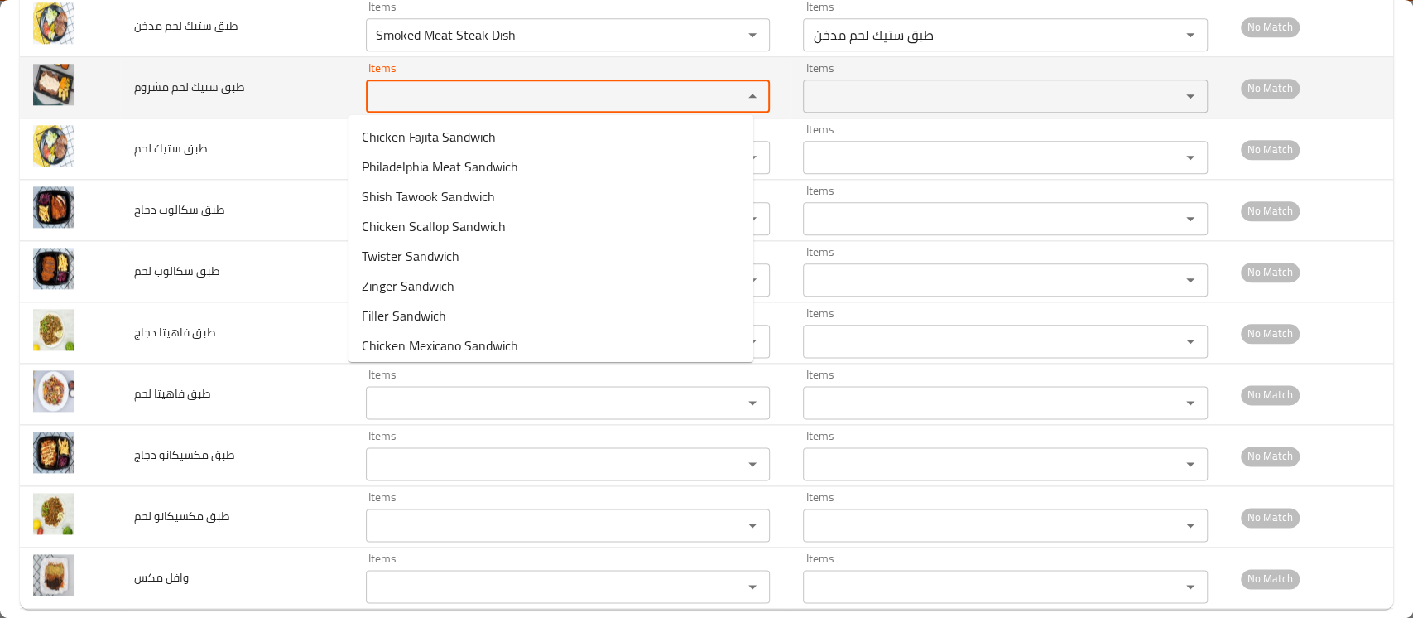
click at [420, 89] on مشروم "Items" at bounding box center [543, 95] width 345 height 23
paste مشروم "Steak"
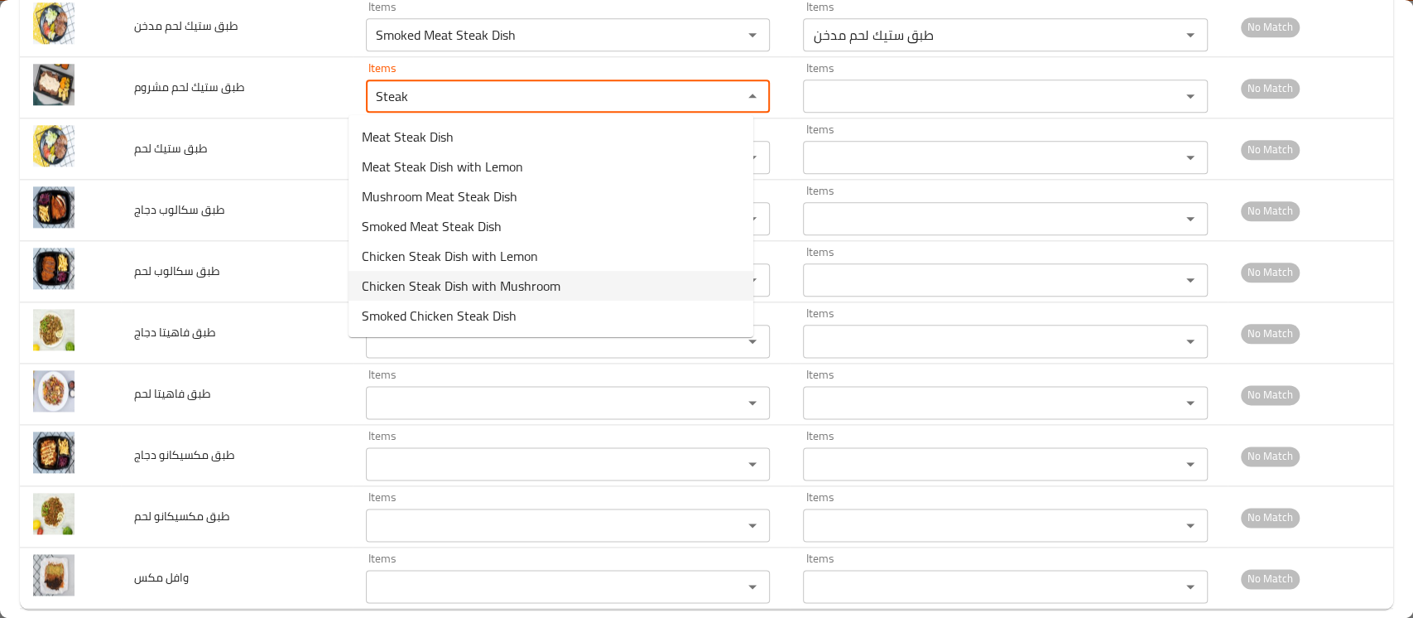
click at [453, 271] on مشروم-option-5 "Chicken Steak Dish with Mushroom" at bounding box center [550, 286] width 405 height 30
type مشروم "Chicken Steak Dish with Mushroom"
type مشروم-ar "طبق ستيك دجاج بالمشروم"
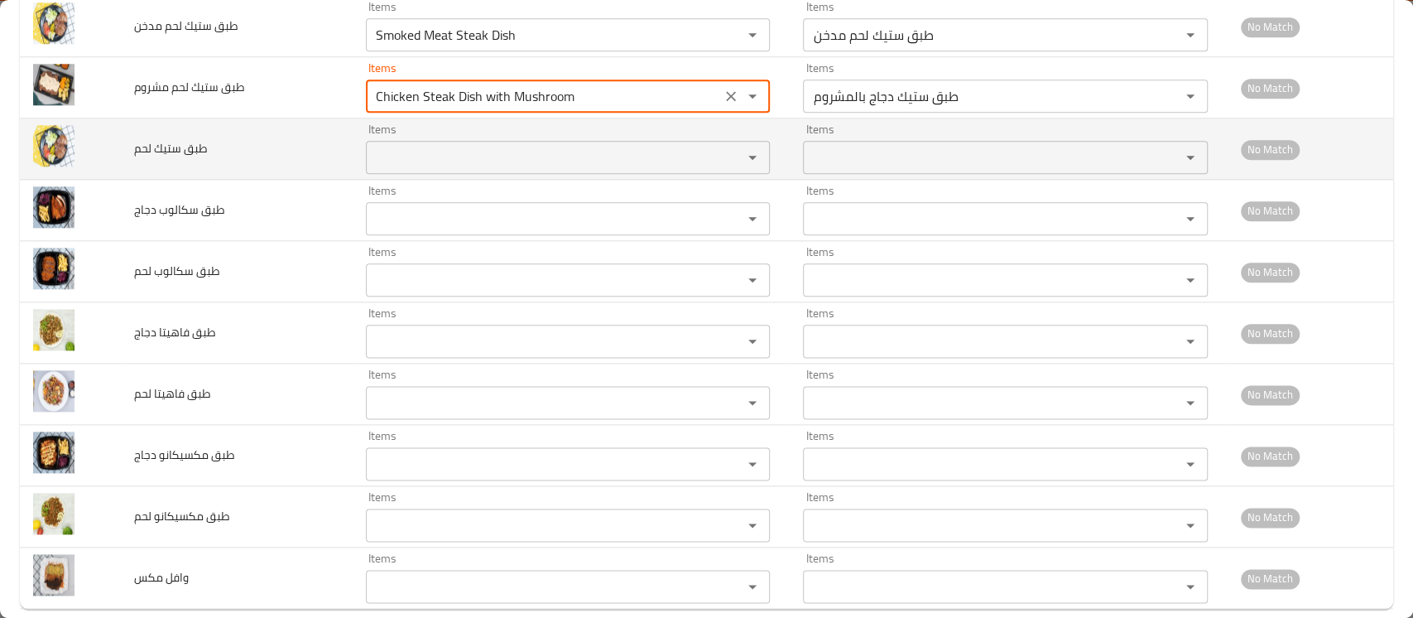
type مشروم "Chicken Steak Dish with Mushroom"
click at [445, 156] on لحم "Items" at bounding box center [543, 157] width 345 height 23
paste لحم "Steak"
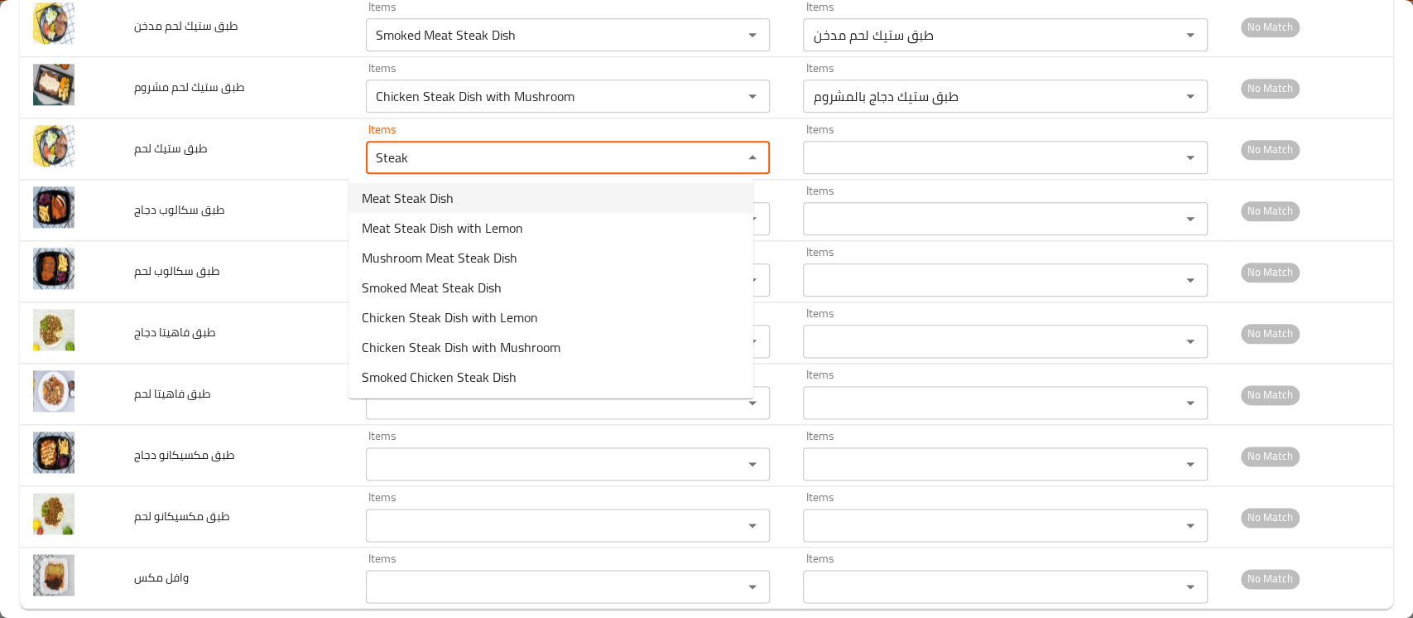
click at [448, 193] on span "Meat Steak Dish" at bounding box center [408, 198] width 92 height 20
type لحم "Meat Steak Dish"
type لحم-ar "طبق ستيك لحم"
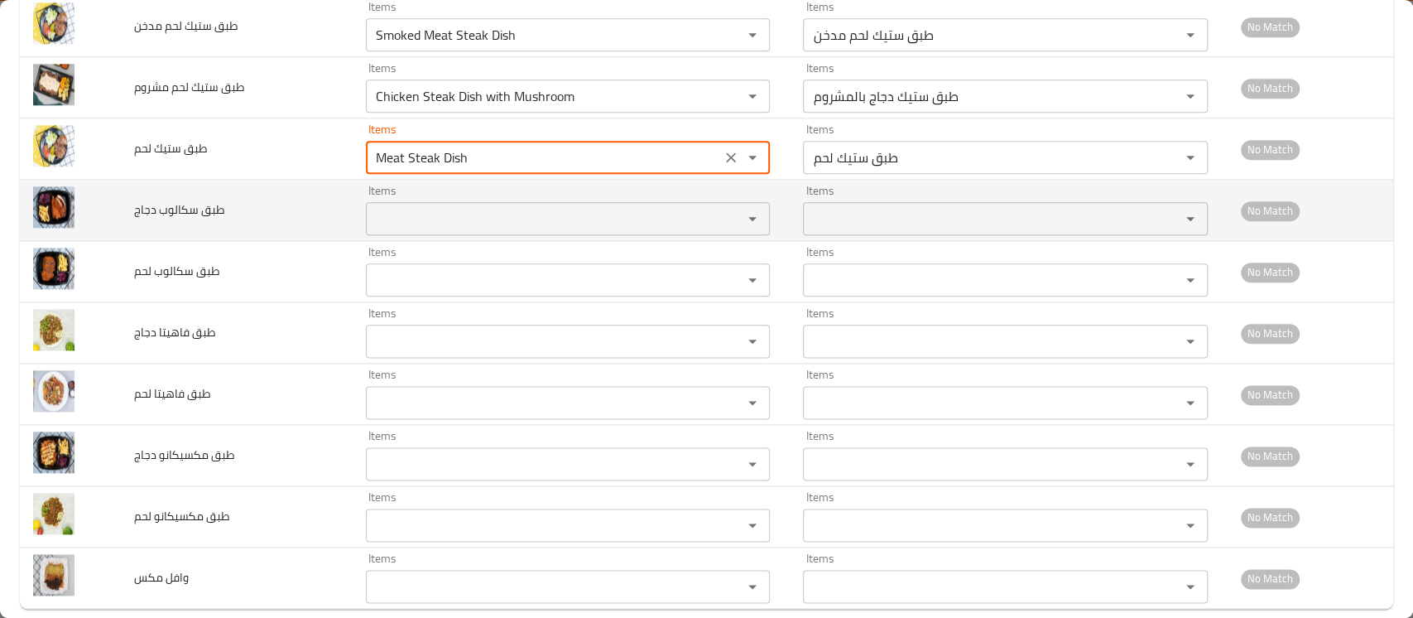
type لحم "Meat Steak Dish"
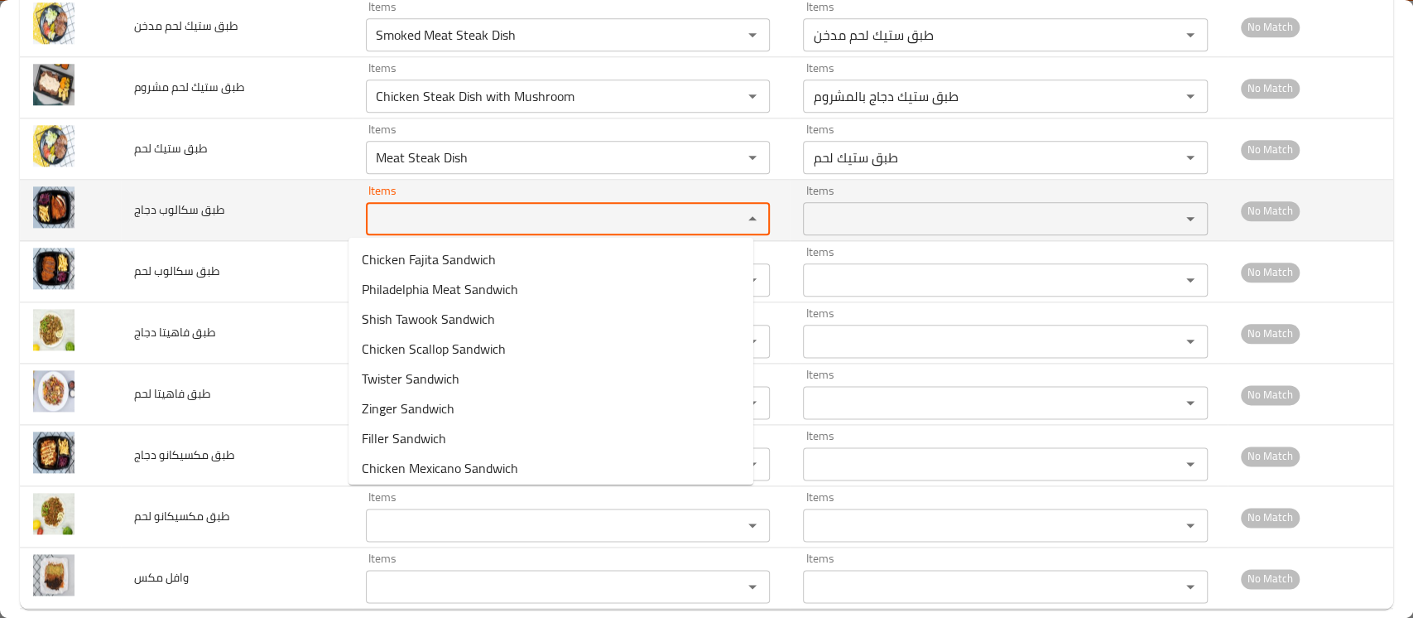
paste دجاج "Steak"
click at [416, 216] on دجاج "Items" at bounding box center [543, 218] width 345 height 23
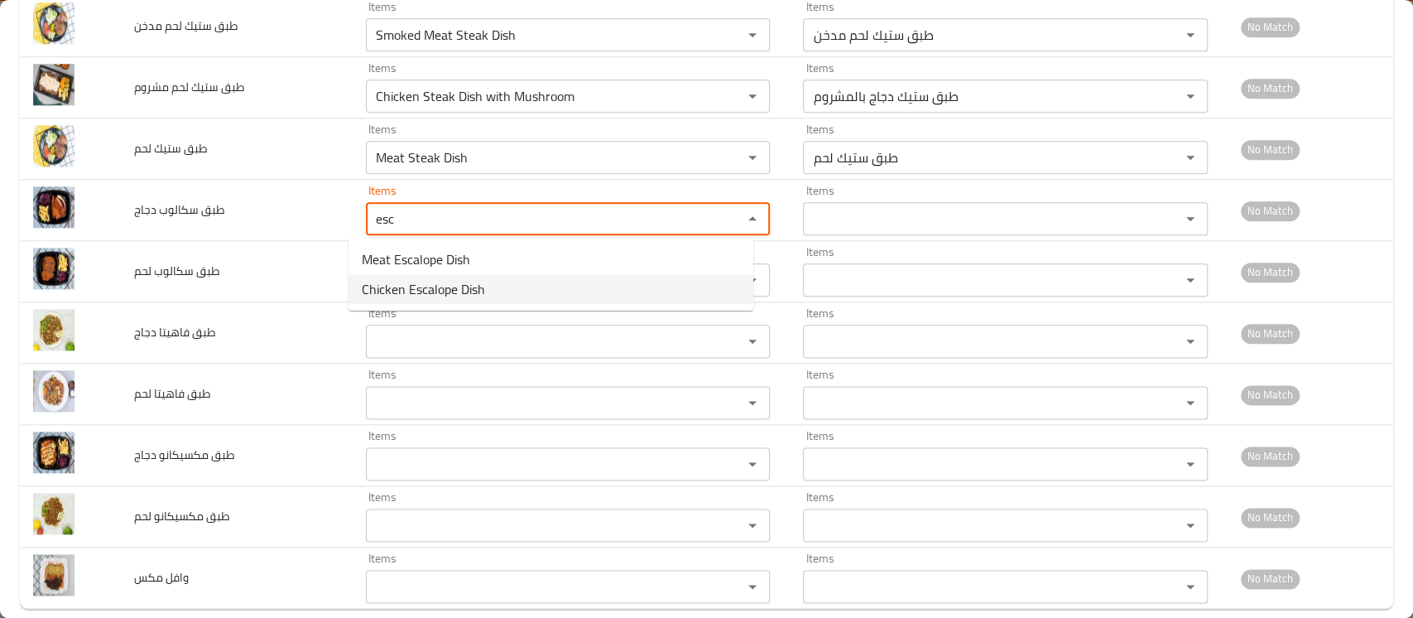
click at [423, 289] on span "Chicken Escalope Dish" at bounding box center [423, 289] width 123 height 20
type دجاج "Chicken Escalope Dish"
type دجاج-ar "طبق إسكالوب دجاج"
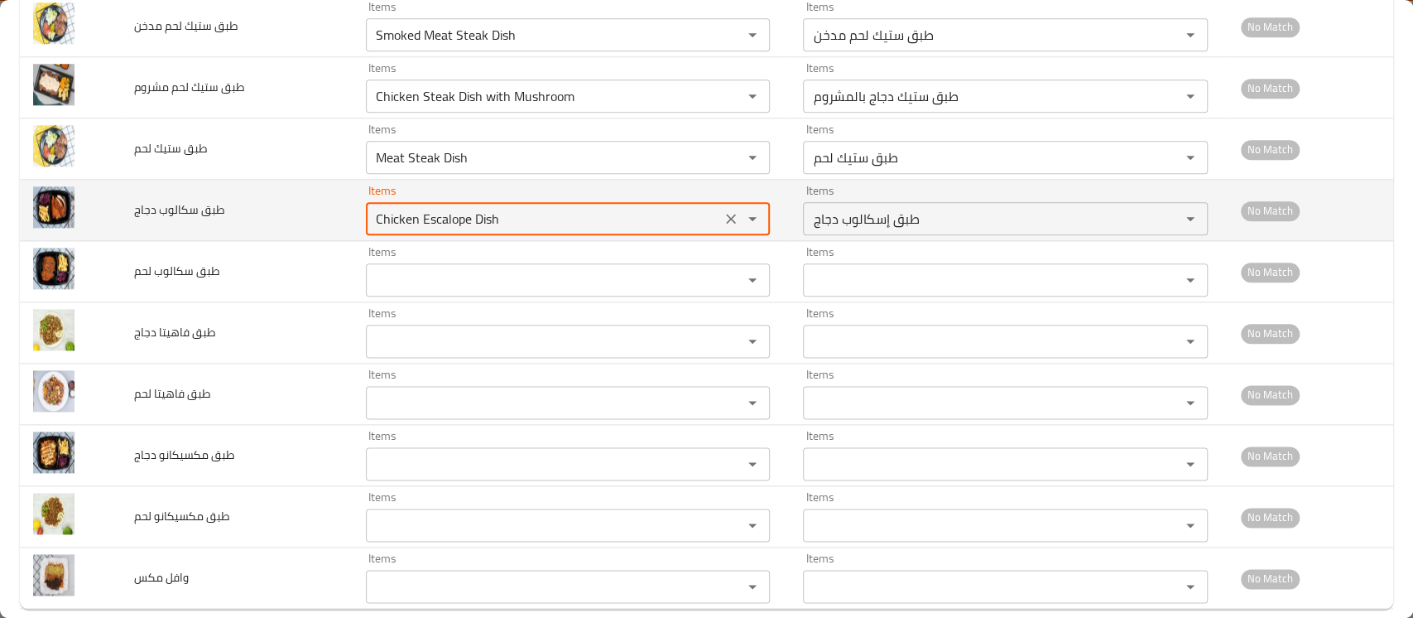
click at [445, 215] on دجاج "Chicken Escalope Dish" at bounding box center [543, 218] width 345 height 23
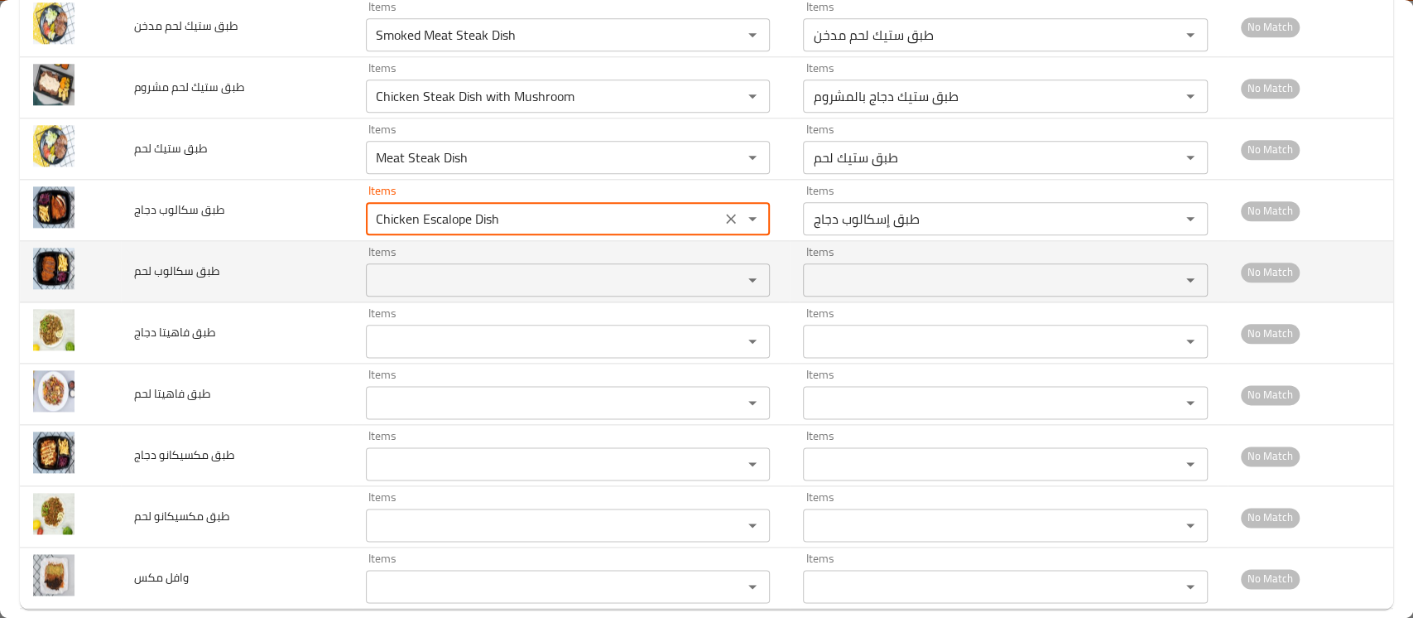
type دجاج "Chicken Escalope Dish"
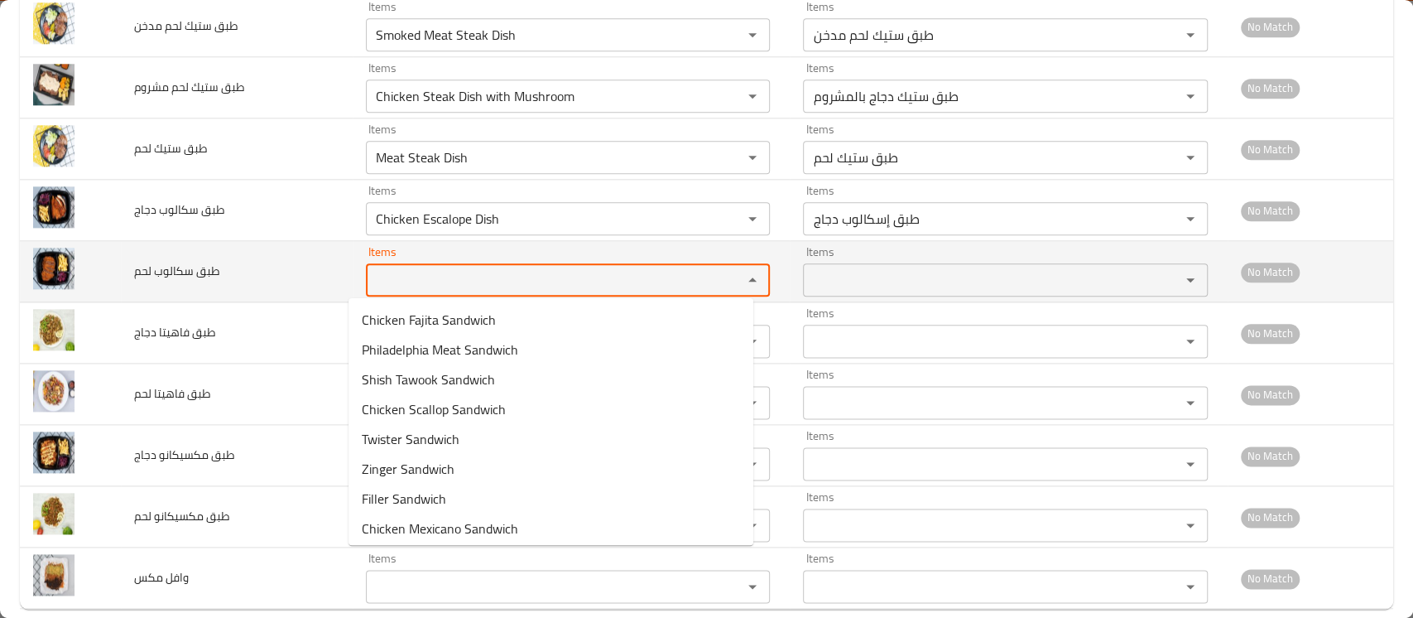
click at [430, 278] on لحم "Items" at bounding box center [543, 279] width 345 height 23
paste لحم "Escalope"
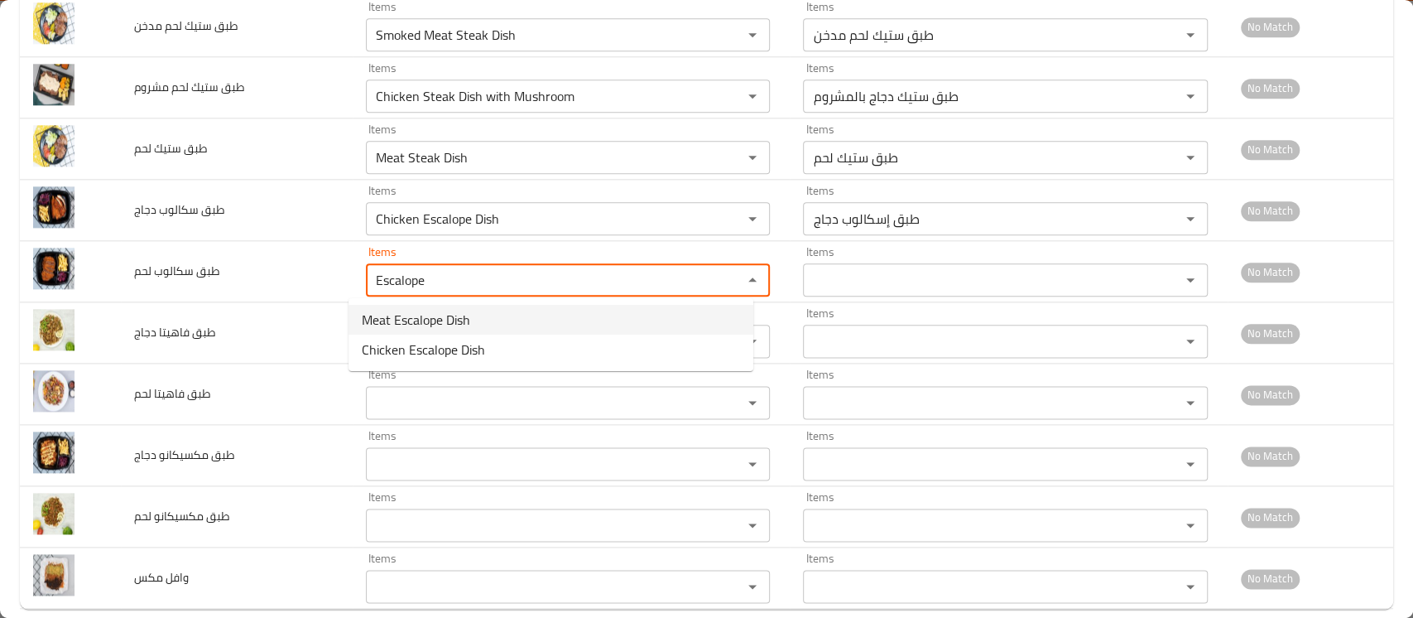
click at [428, 320] on span "Meat Escalope Dish" at bounding box center [416, 320] width 108 height 20
type لحم "Meat Escalope Dish"
type لحم-ar "طبق إسكالوب لحم"
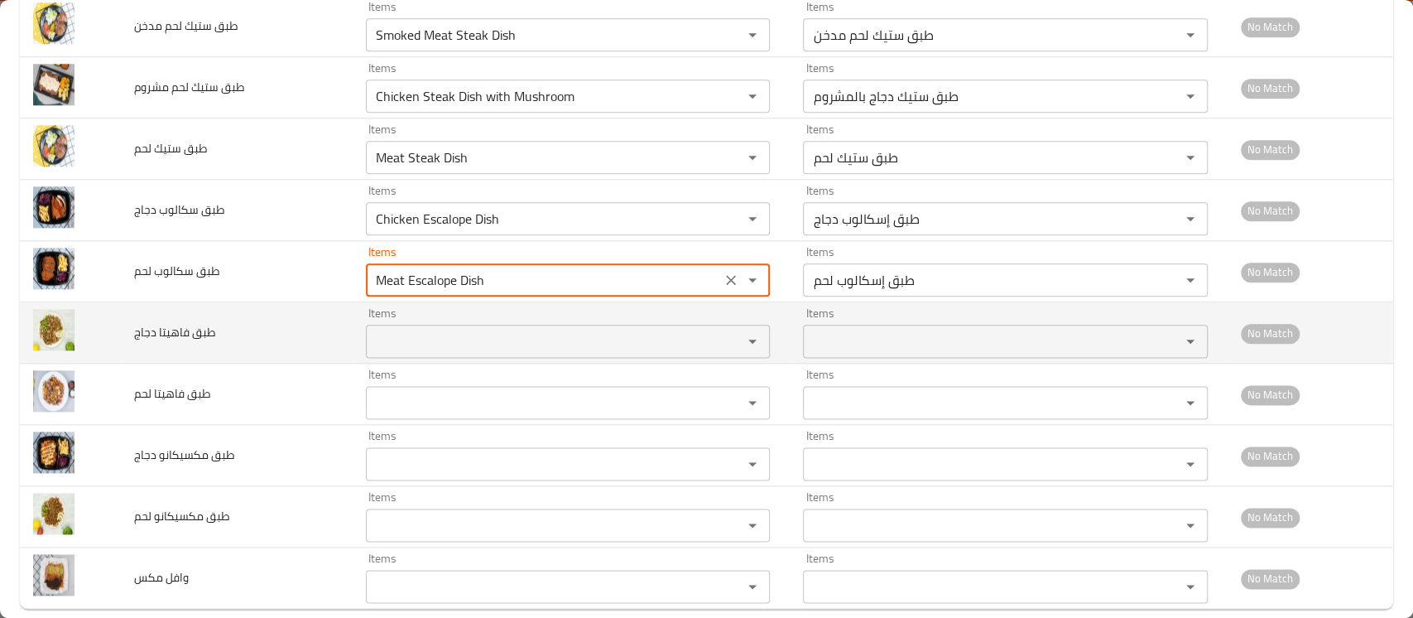
type لحم "Meat Escalope Dish"
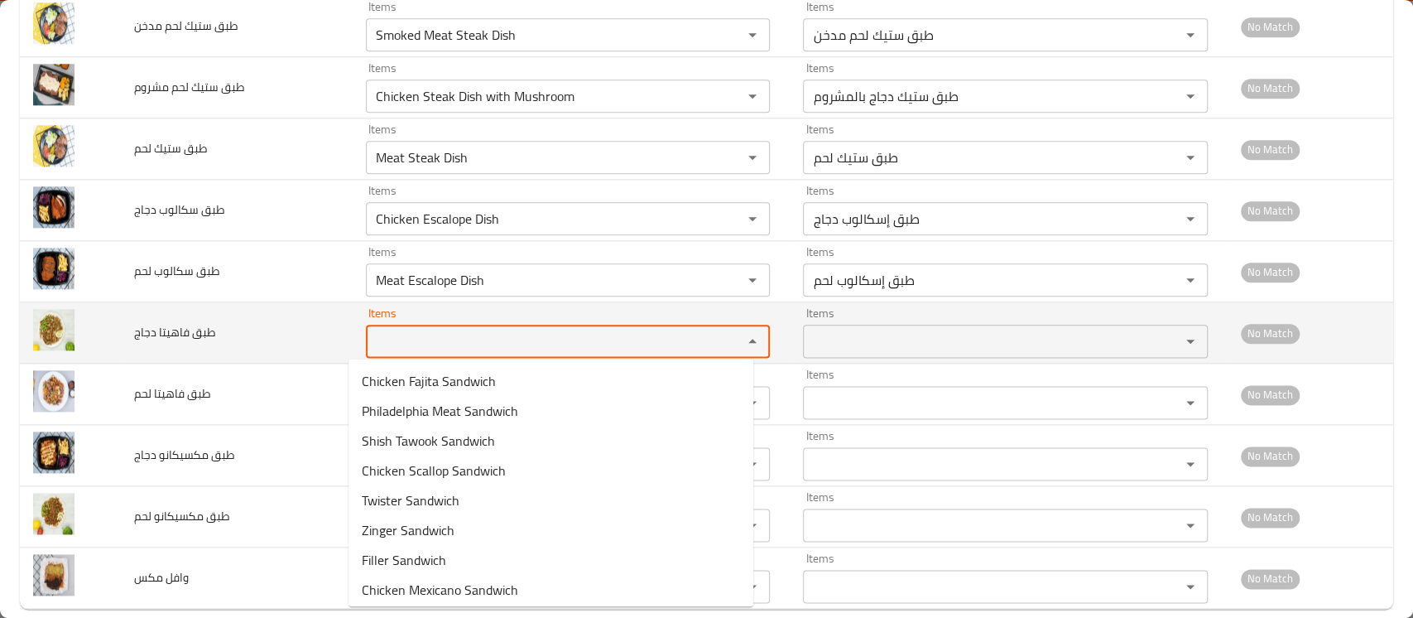
click at [420, 337] on دجاج "Items" at bounding box center [543, 340] width 345 height 23
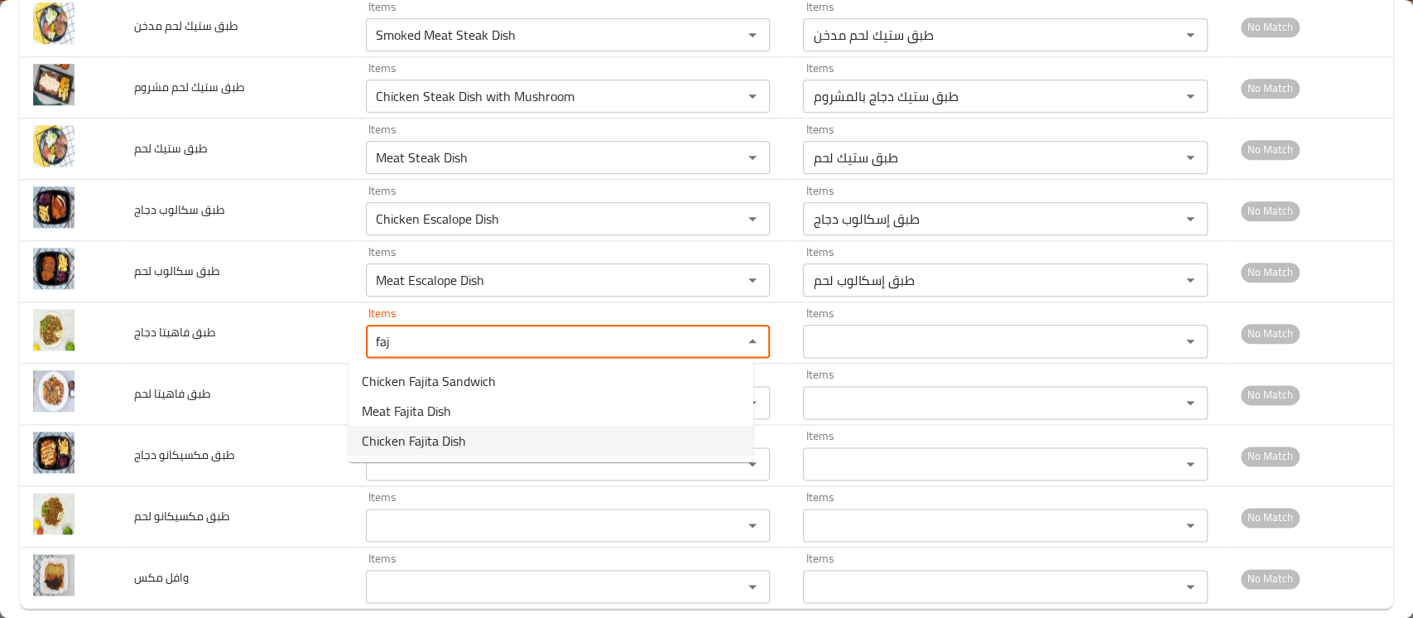
click at [421, 441] on span "Chicken Fajita Dish" at bounding box center [414, 440] width 104 height 20
type دجاج "Chicken Fajita Dish"
type دجاج-ar "طبق فاهيتا دجاج"
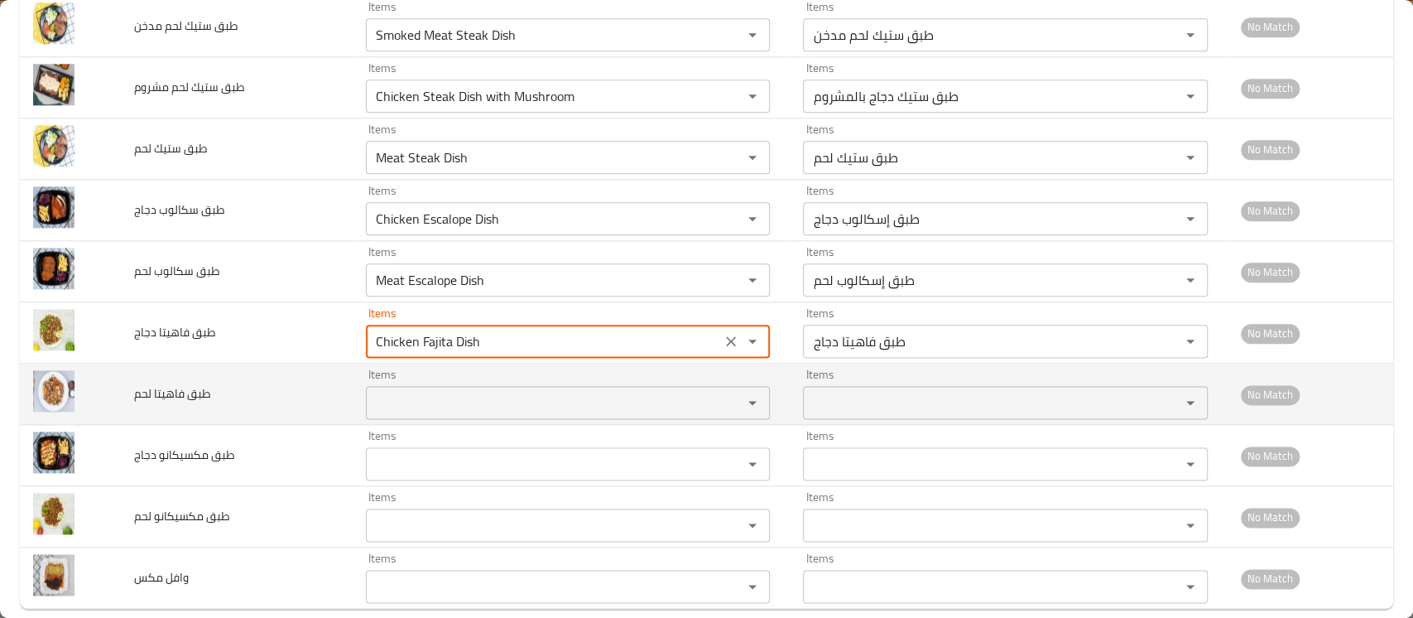
click at [417, 387] on div "Items" at bounding box center [568, 402] width 404 height 33
type دجاج "Chicken Fajita Dish"
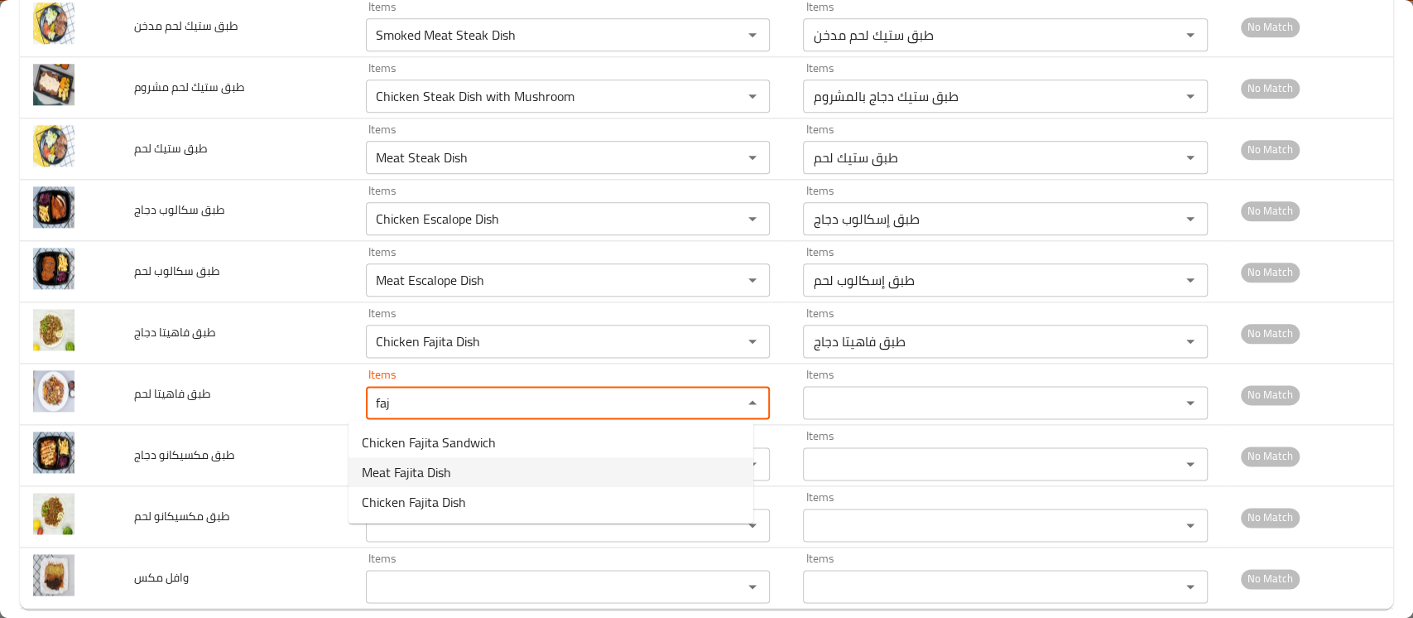
click at [428, 468] on span "Meat Fajita Dish" at bounding box center [406, 472] width 89 height 20
type لحم "Meat Fajita Dish"
type لحم-ar "طبق فاهيتا لحم"
type لحم "Meat Fajita Dish"
click at [428, 468] on دجاج "Items" at bounding box center [543, 463] width 345 height 23
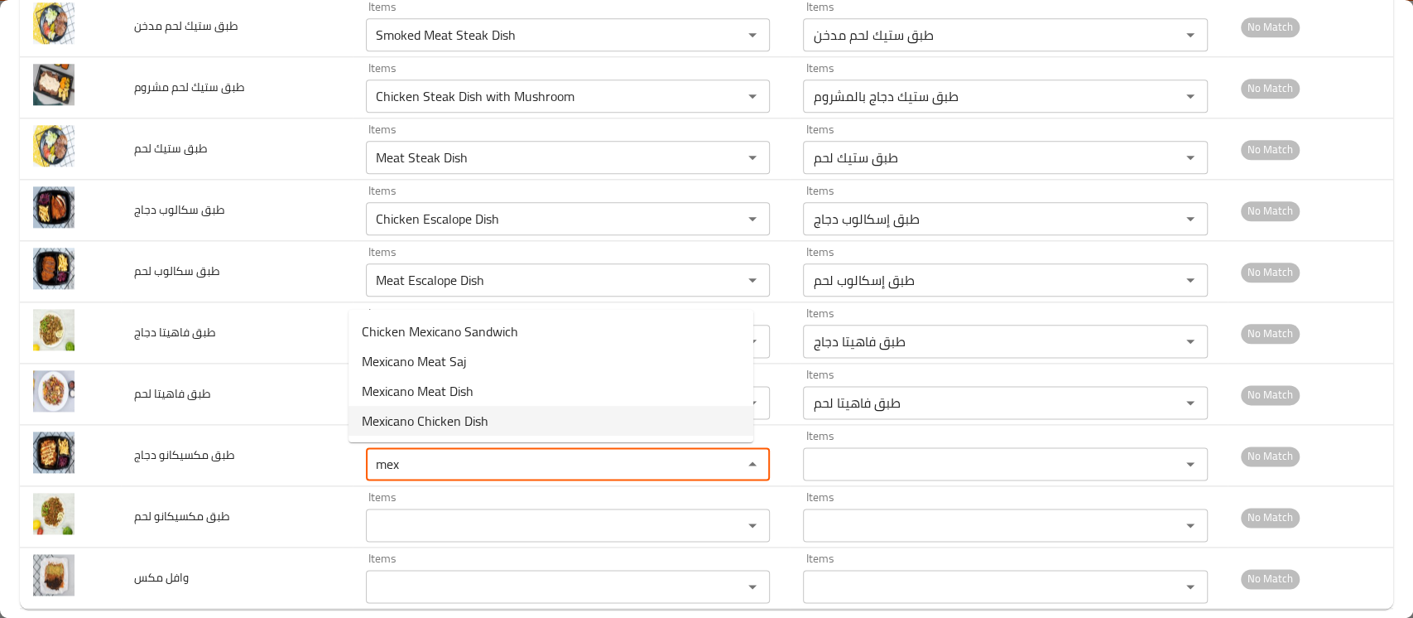
click at [442, 424] on span "Mexicano Chicken Dish" at bounding box center [425, 421] width 127 height 20
type دجاج "Mexicano Chicken Dish"
type دجاج-ar "طبق مكسيكانو دجاج"
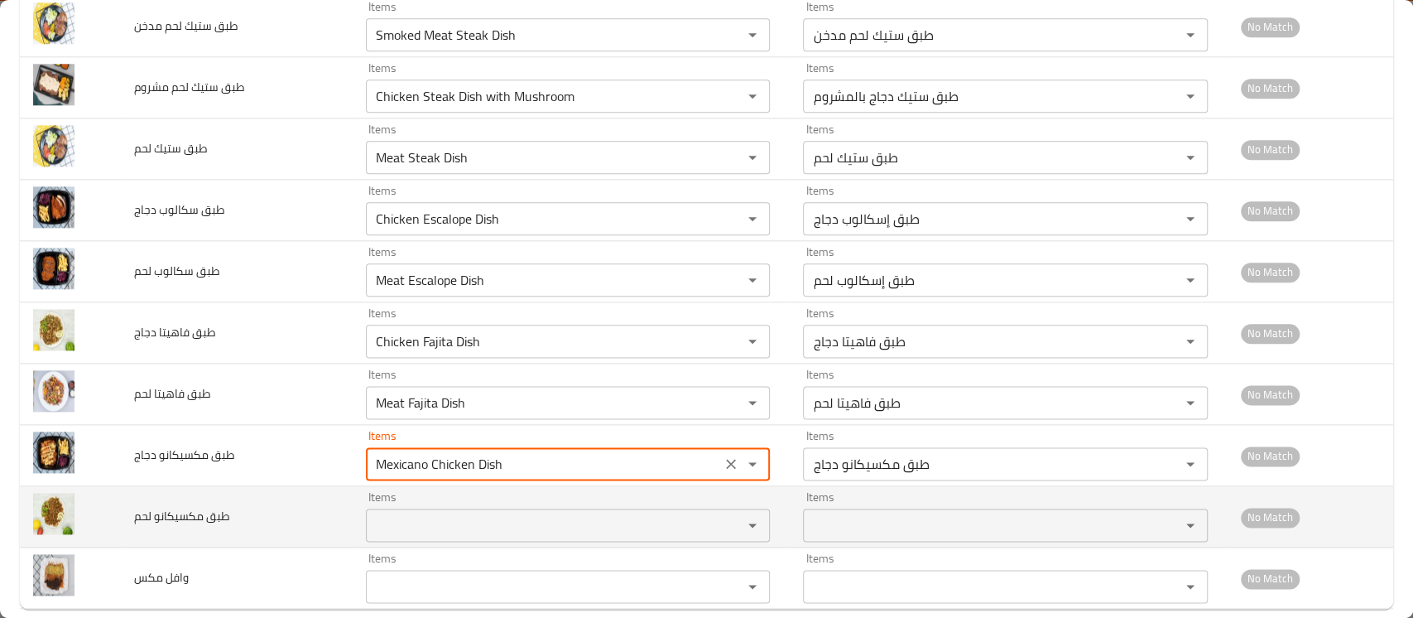
type دجاج "Mexicano Chicken Dish"
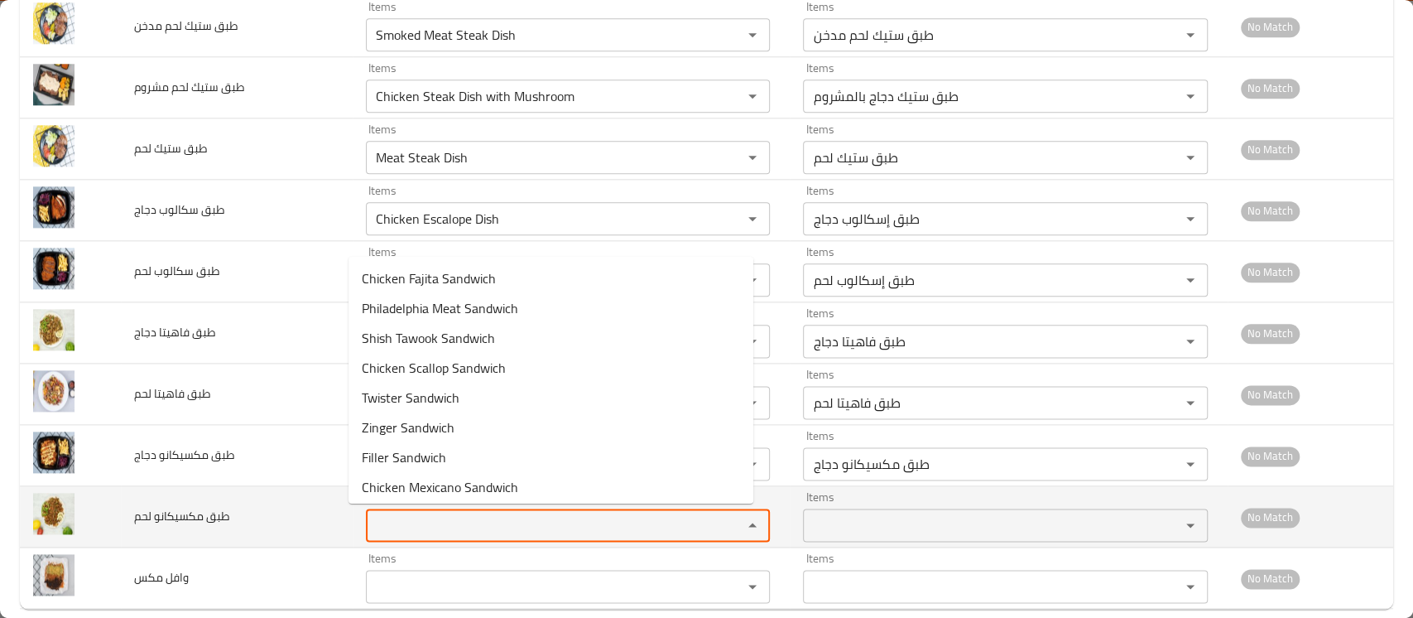
click at [414, 520] on لحم "Items" at bounding box center [543, 524] width 345 height 23
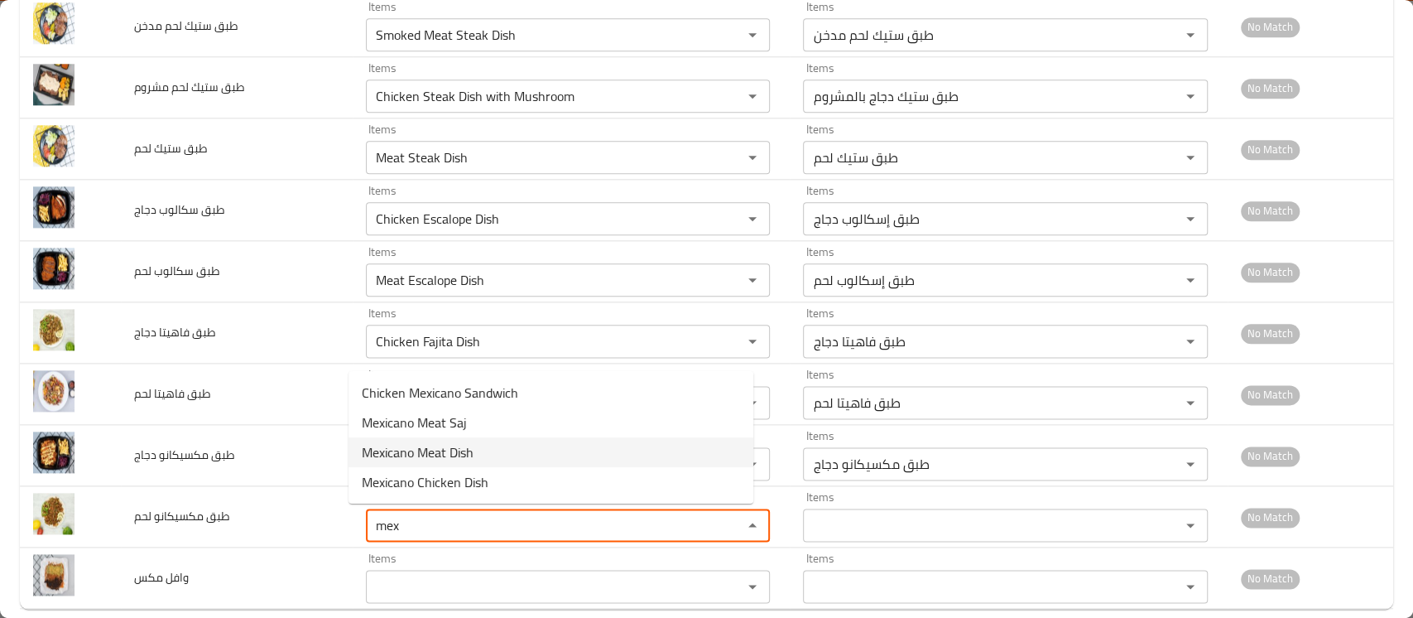
click at [439, 443] on span "Mexicano Meat Dish" at bounding box center [418, 452] width 112 height 20
type لحم "Mexicano Meat Dish"
type لحم-ar "طبق مكسيكانو لحم"
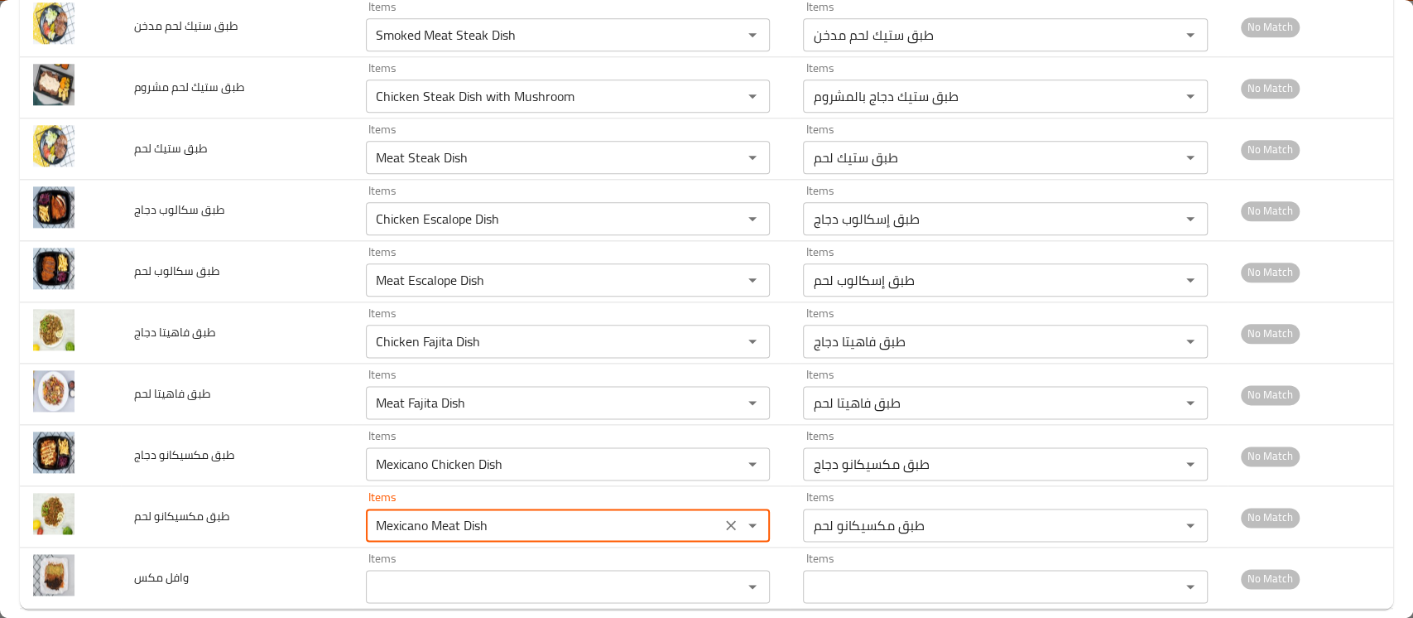
scroll to position [1259, 0]
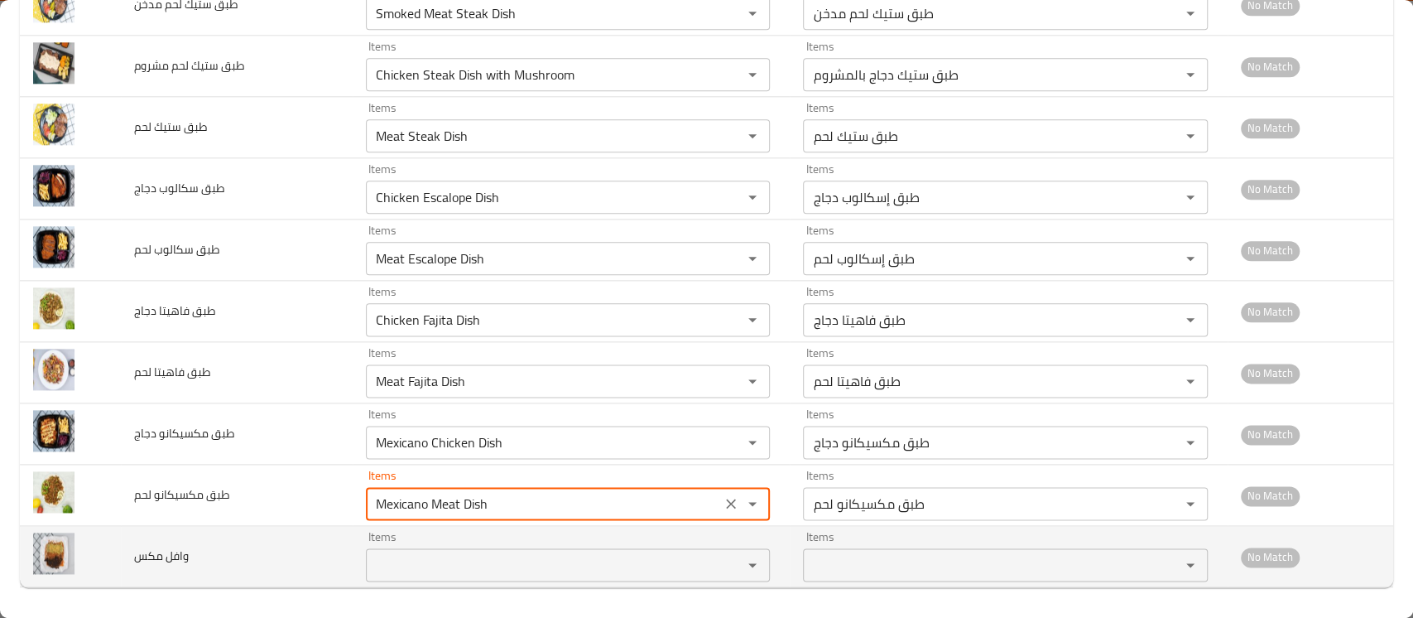
type لحم "Mexicano Meat Dish"
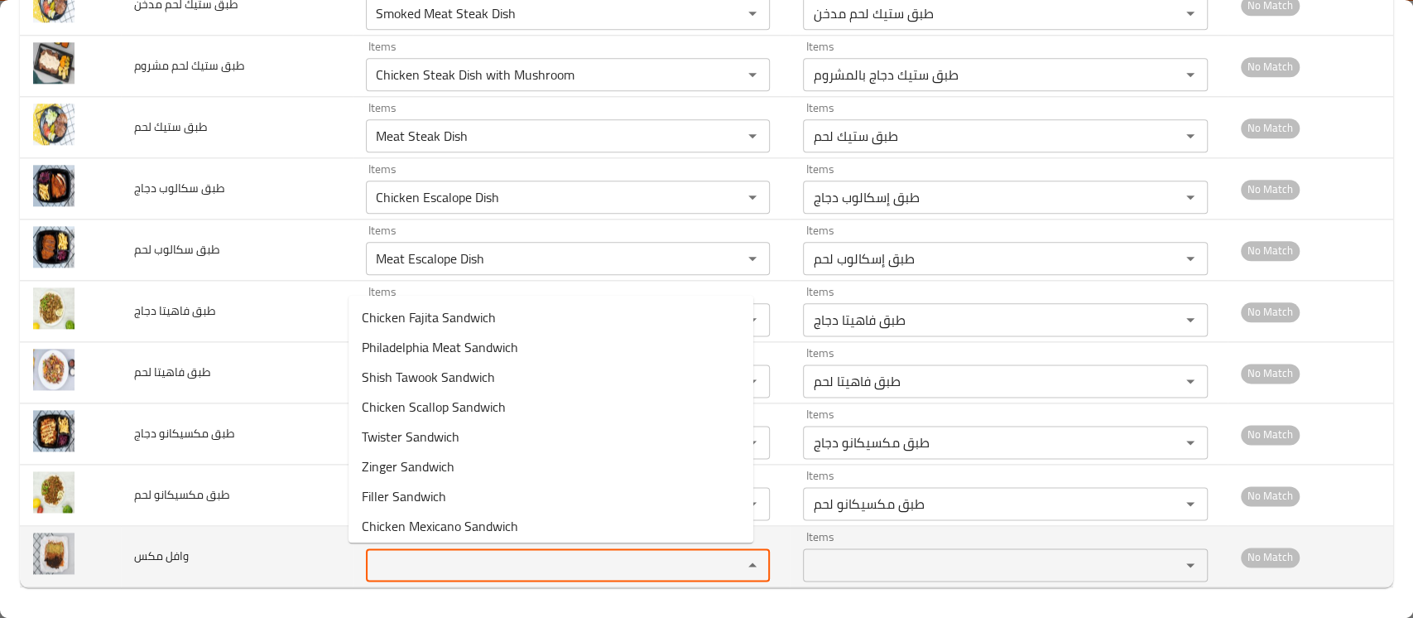
click at [399, 557] on مكس "Items" at bounding box center [543, 564] width 345 height 23
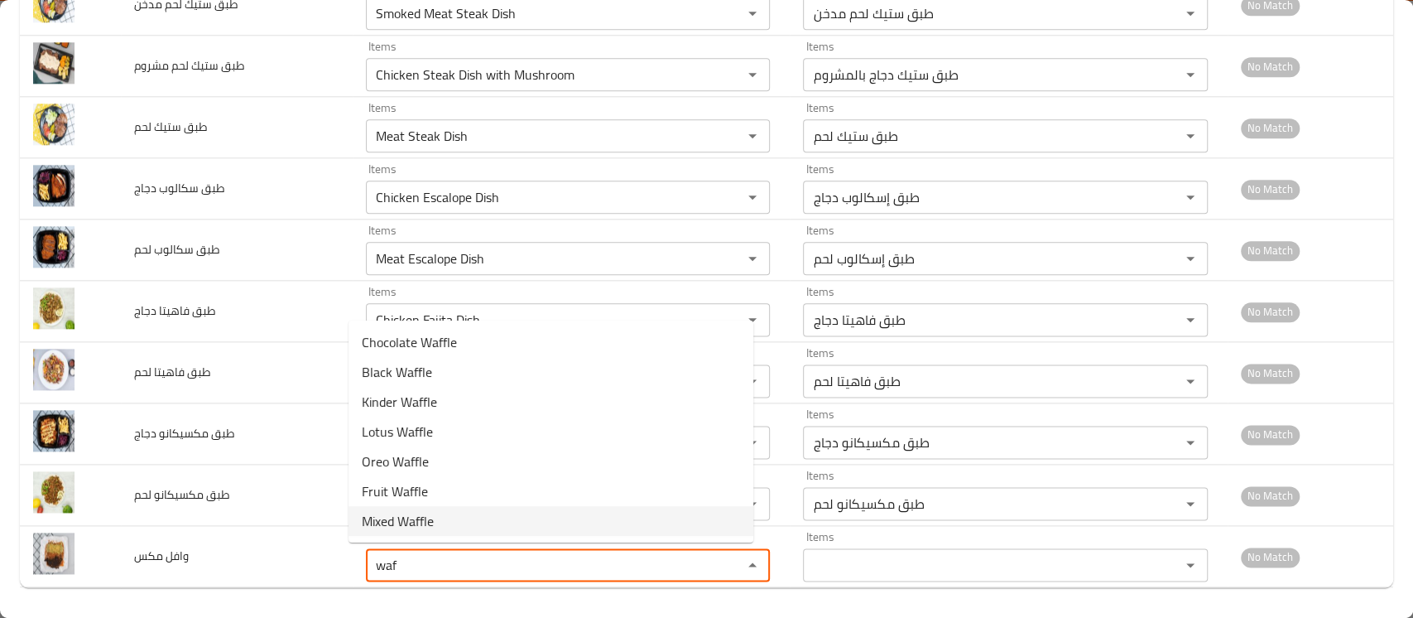
click at [416, 523] on span "Mixed Waffle" at bounding box center [398, 521] width 72 height 20
type مكس "Mixed Waffle"
type مكس-ar "وافل ميكس"
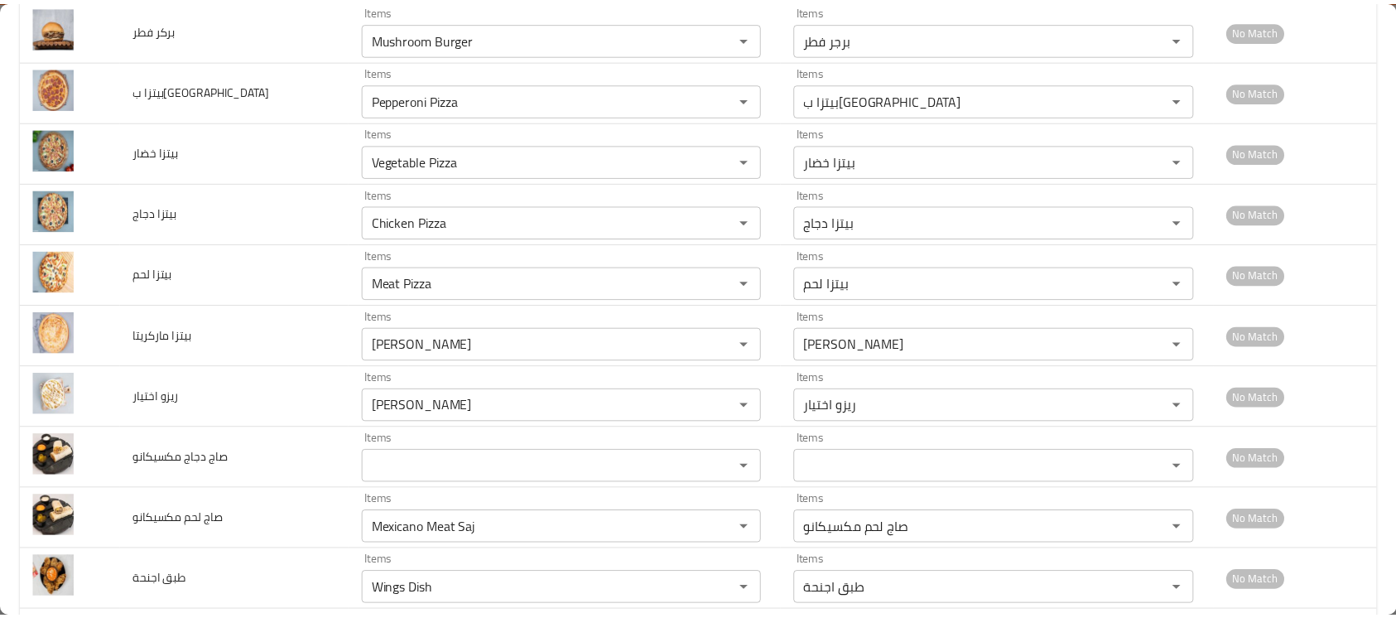
scroll to position [0, 0]
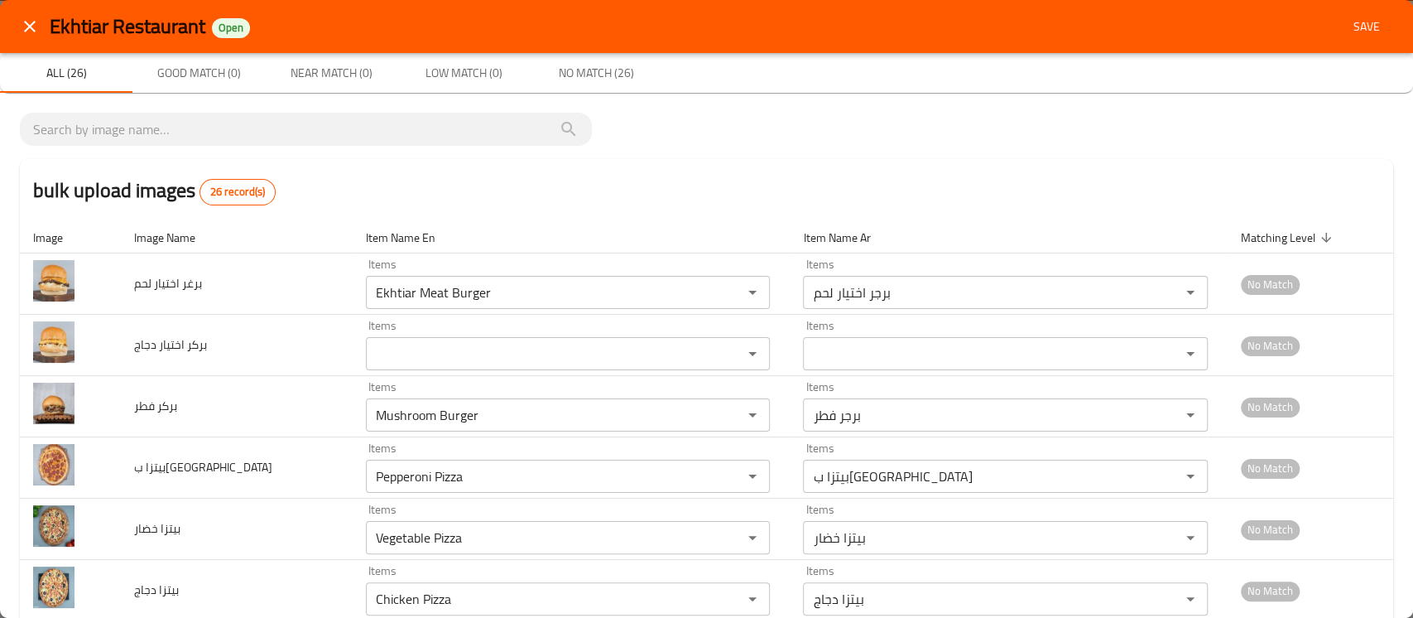
type مكس "Mixed Waffle"
click at [1349, 26] on span "Save" at bounding box center [1367, 27] width 40 height 21
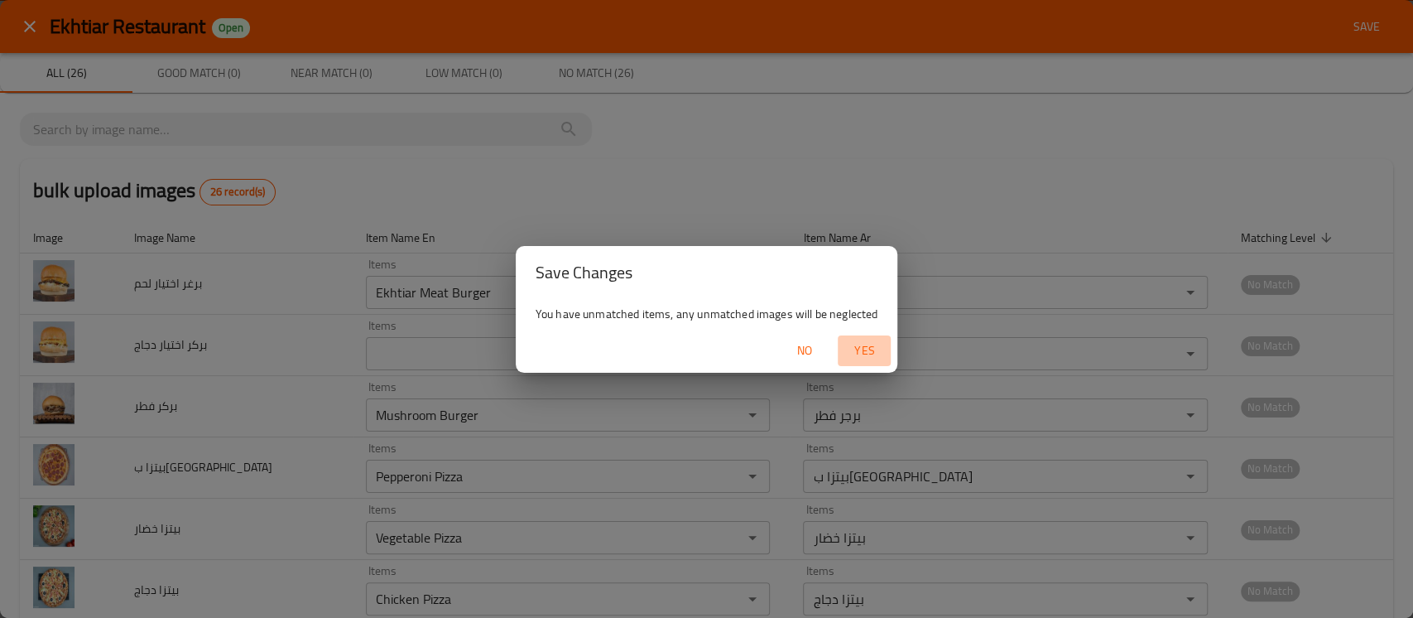
click at [871, 344] on span "Yes" at bounding box center [864, 350] width 40 height 21
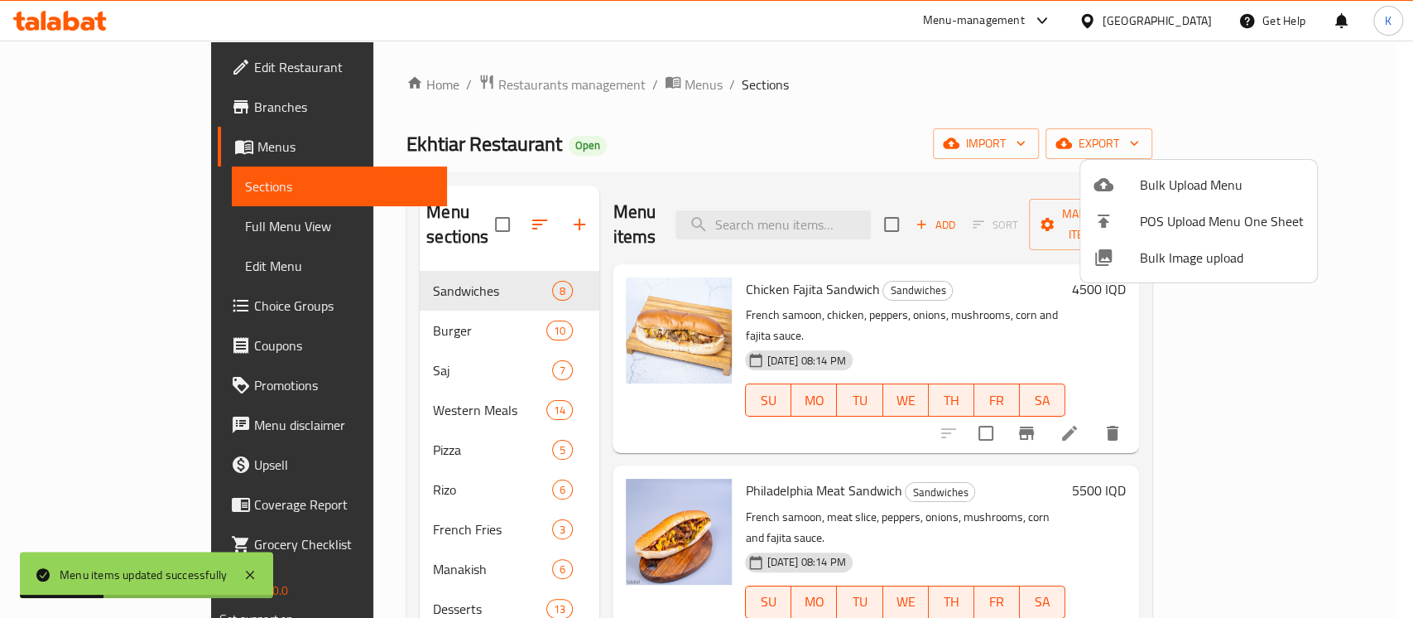
click at [790, 111] on div at bounding box center [706, 309] width 1413 height 618
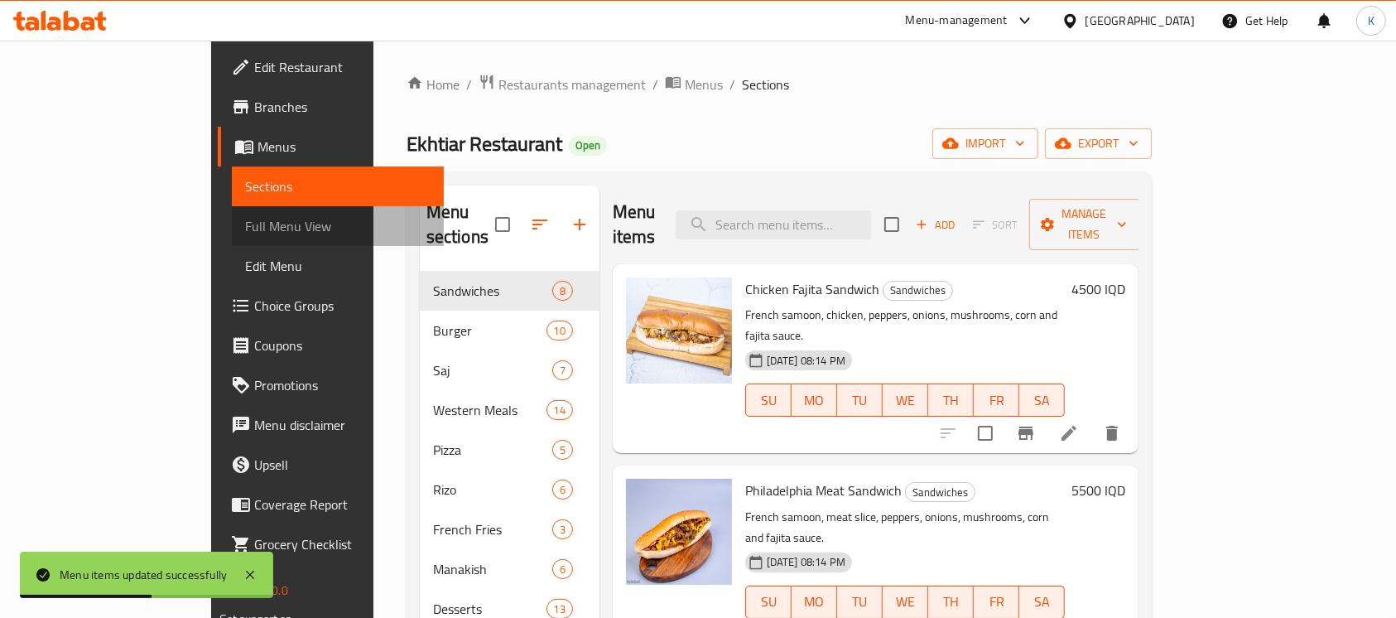
click at [245, 223] on span "Full Menu View" at bounding box center [338, 226] width 186 height 20
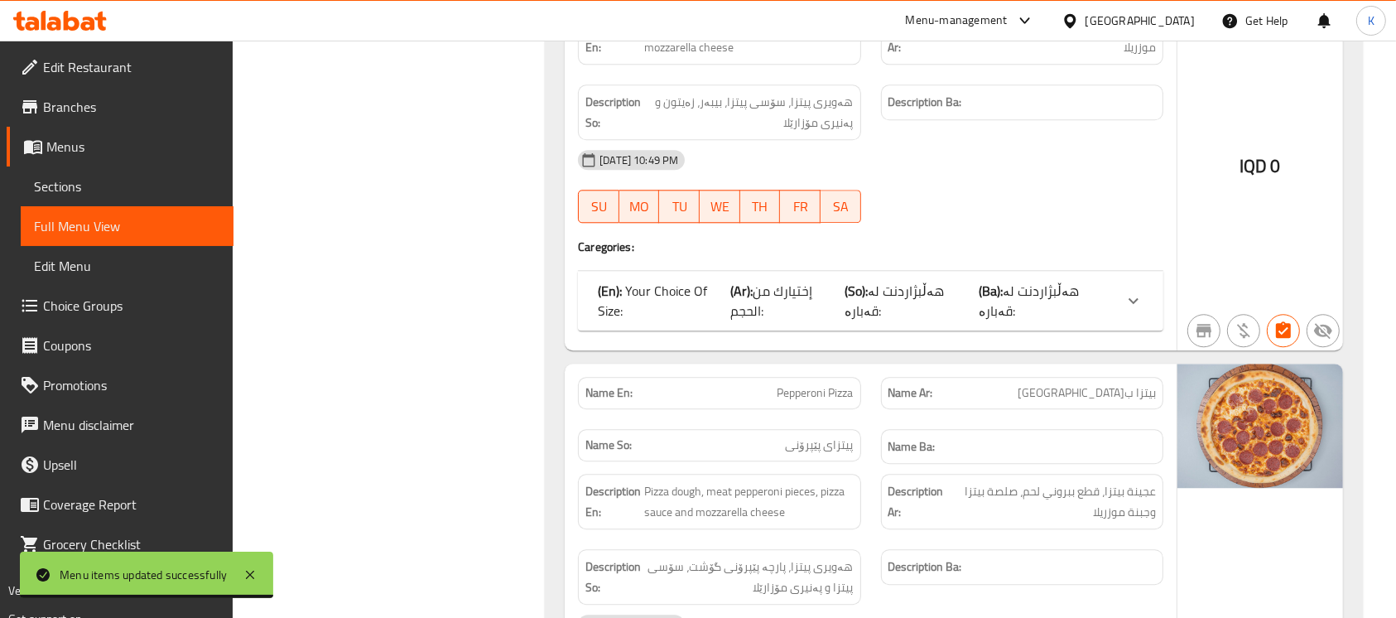
scroll to position [19354, 0]
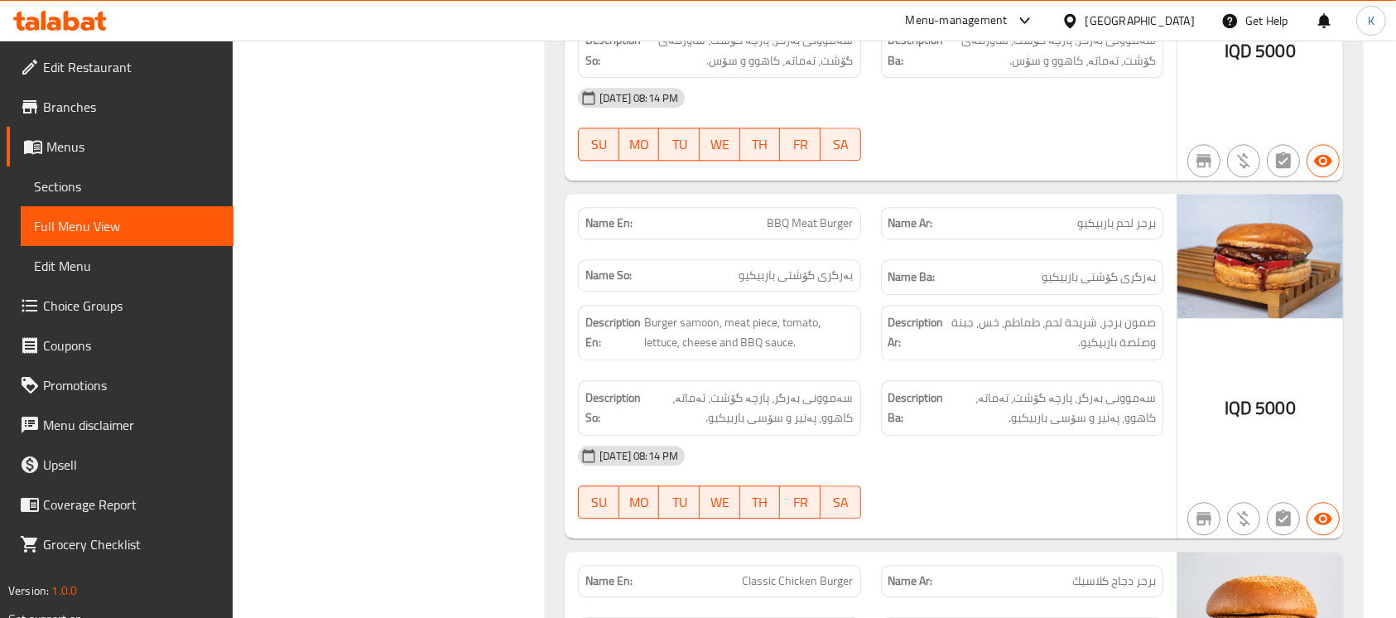
scroll to position [0, 0]
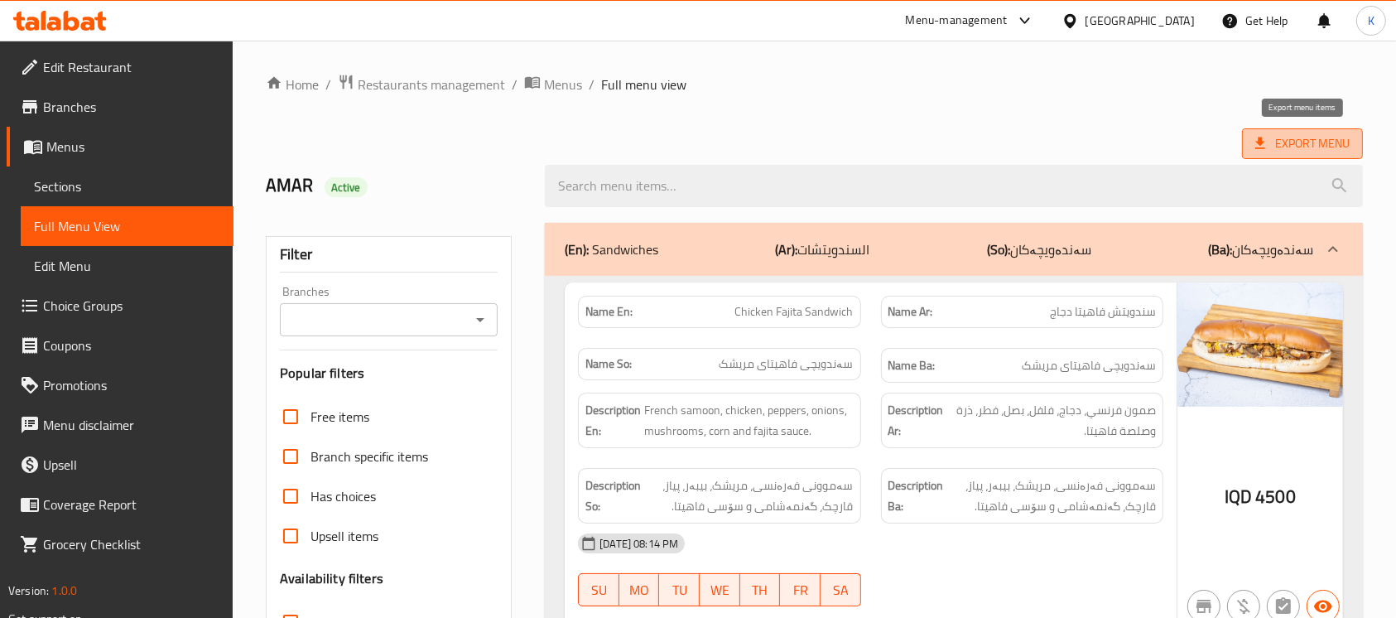
click at [1295, 142] on span "Export Menu" at bounding box center [1302, 143] width 94 height 21
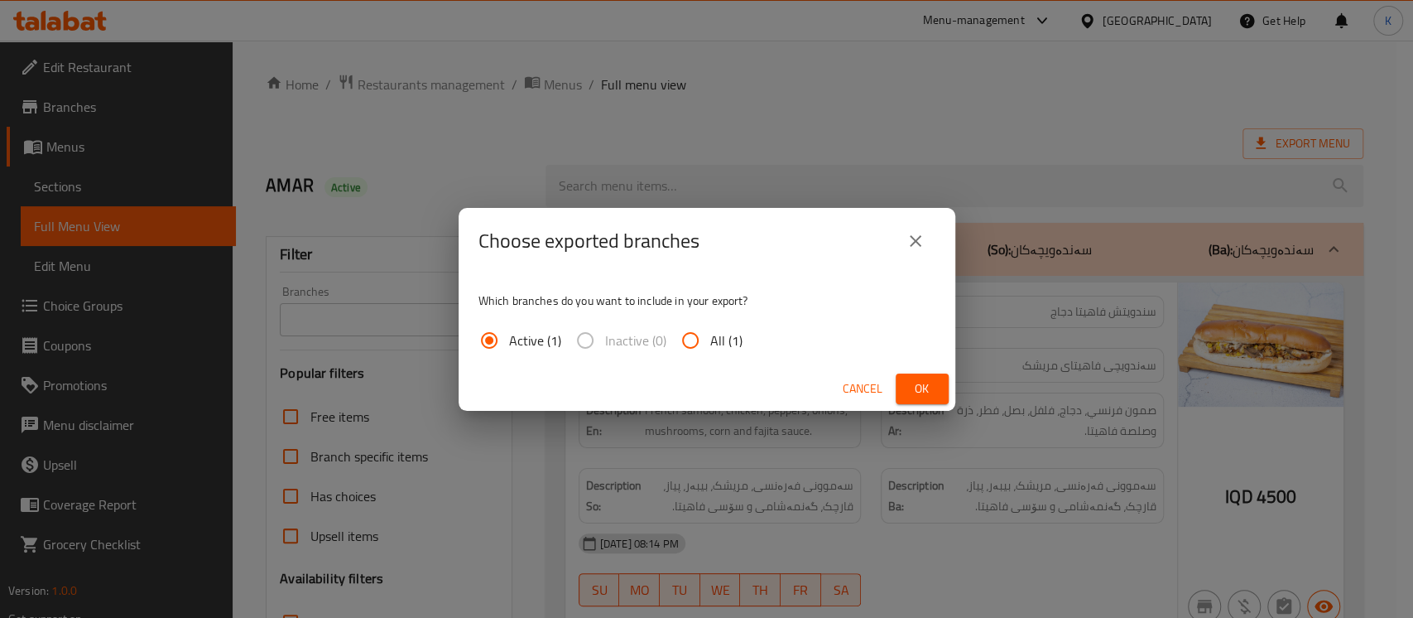
click at [714, 341] on span "All (1)" at bounding box center [726, 340] width 32 height 20
click at [710, 341] on input "All (1)" at bounding box center [690, 340] width 40 height 40
radio input "true"
click at [902, 384] on button "Ok" at bounding box center [922, 388] width 53 height 31
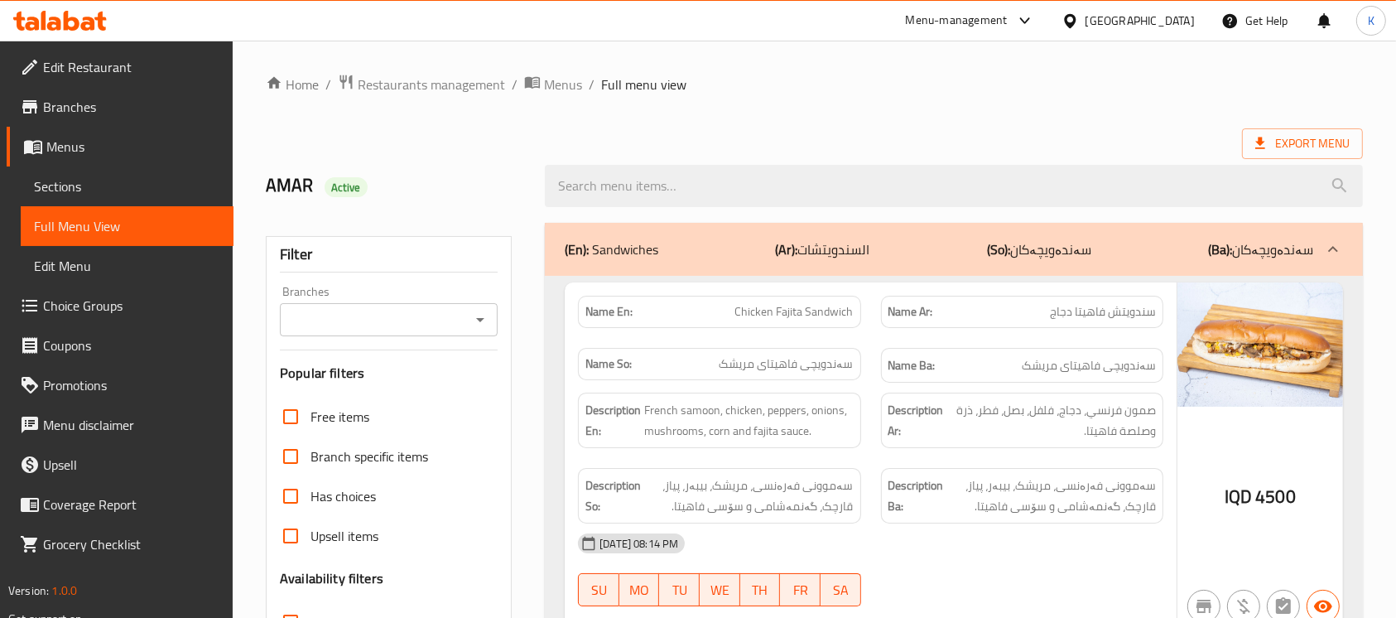
click at [1085, 23] on div at bounding box center [1073, 21] width 24 height 18
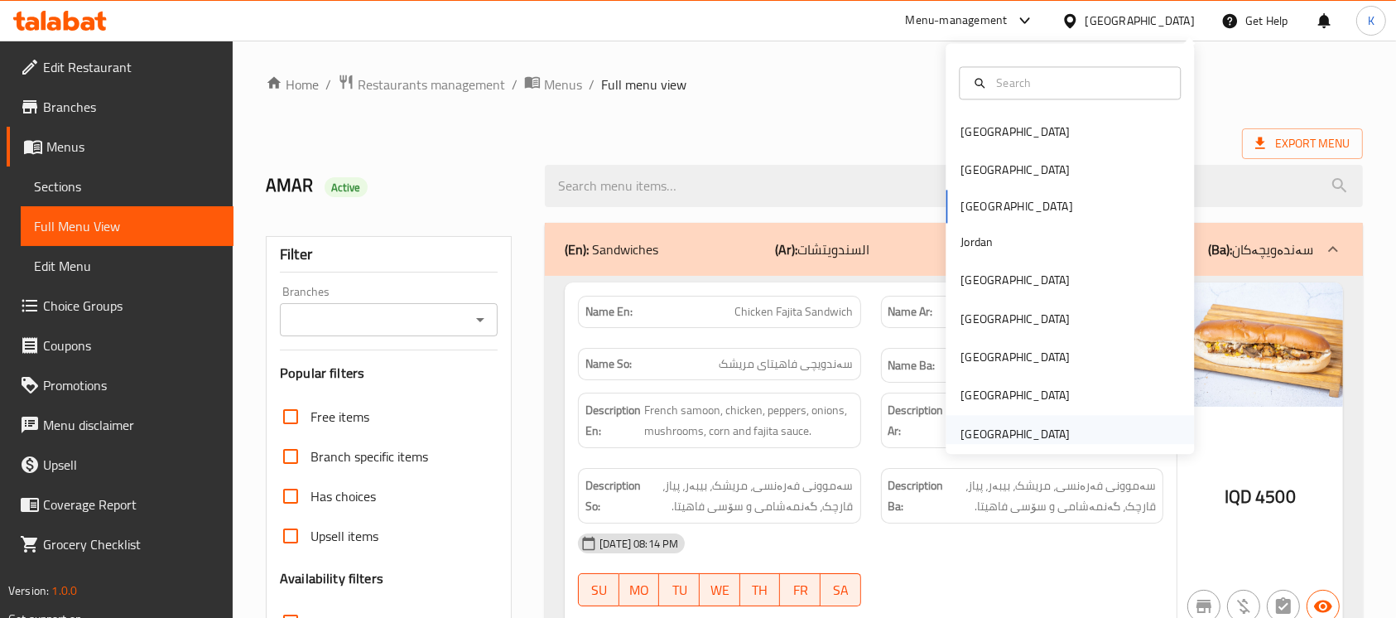
click at [1026, 427] on div "[GEOGRAPHIC_DATA]" at bounding box center [1014, 434] width 109 height 18
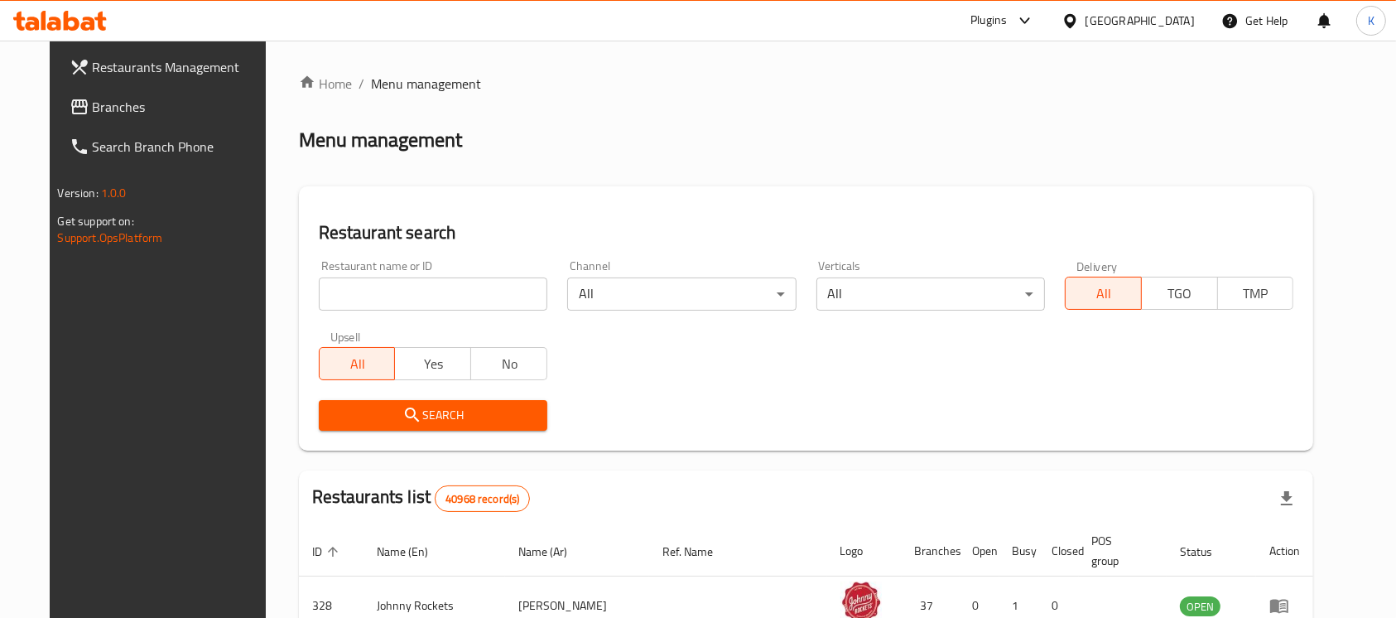
click at [171, 105] on span "Branches" at bounding box center [181, 107] width 177 height 20
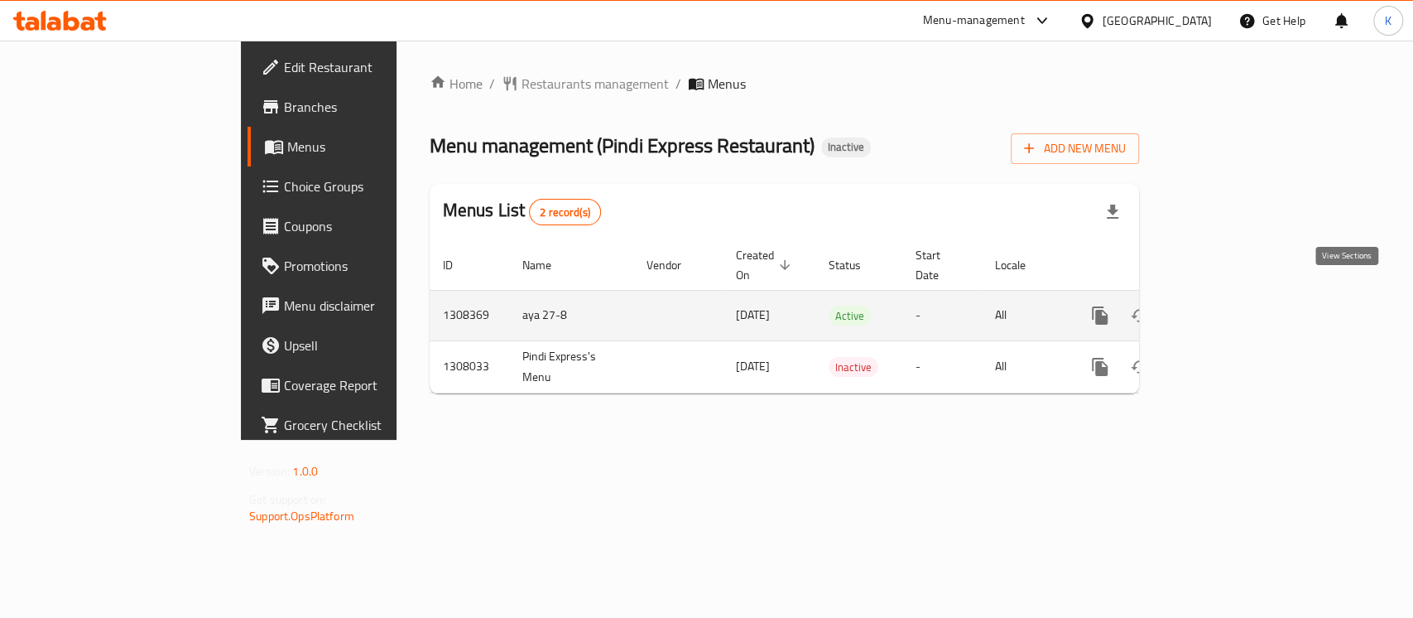
click at [1229, 305] on icon "enhanced table" at bounding box center [1219, 315] width 20 height 20
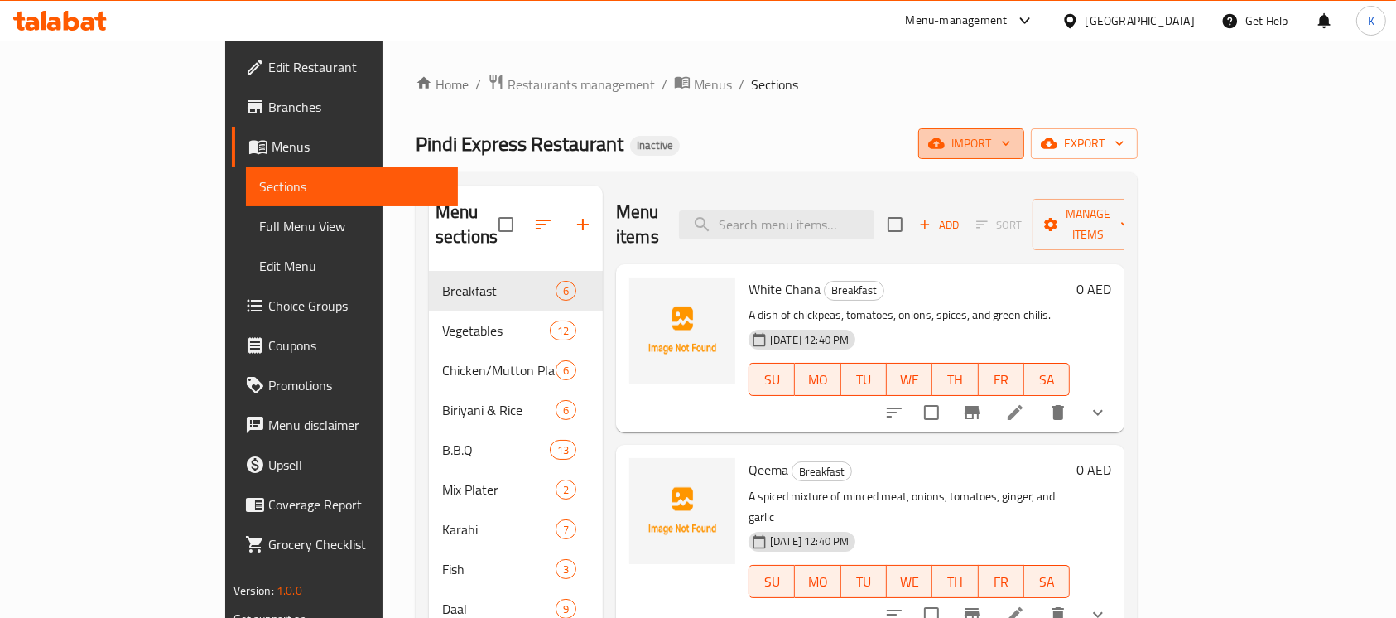
click at [1011, 152] on span "import" at bounding box center [970, 143] width 79 height 21
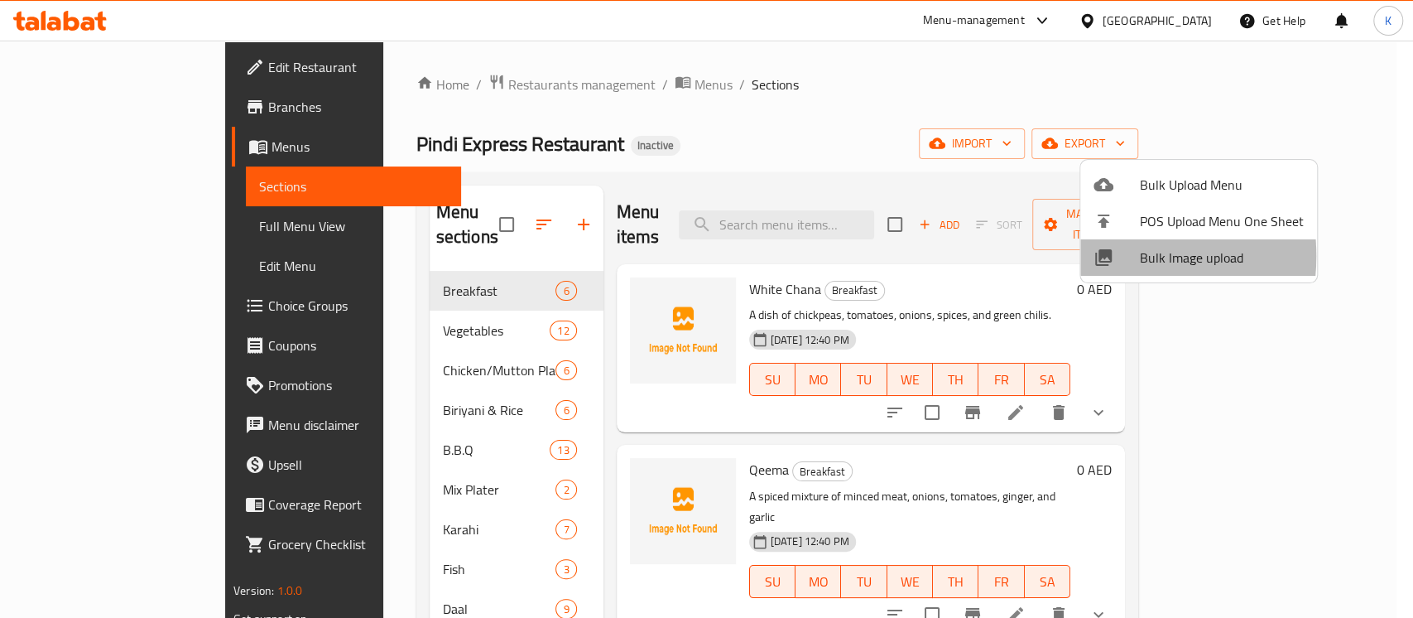
click at [1088, 256] on li "Bulk Image upload" at bounding box center [1198, 257] width 237 height 36
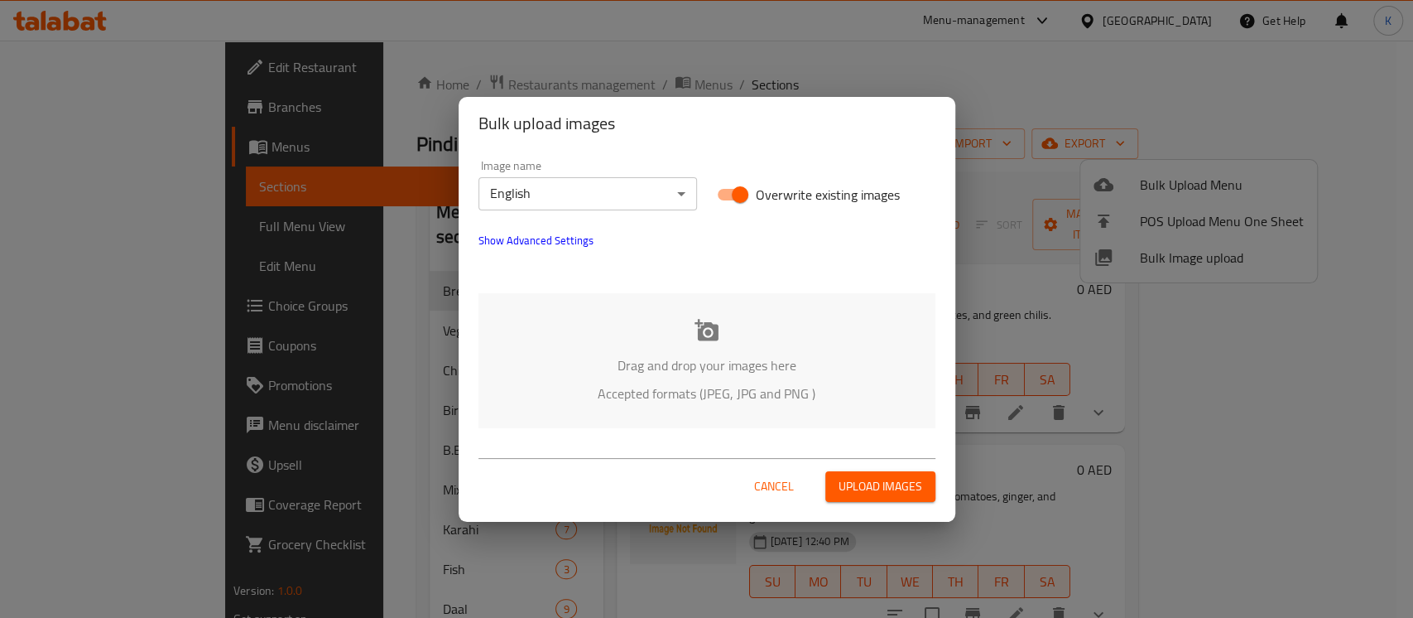
click at [768, 372] on p "Drag and drop your images here" at bounding box center [706, 365] width 407 height 20
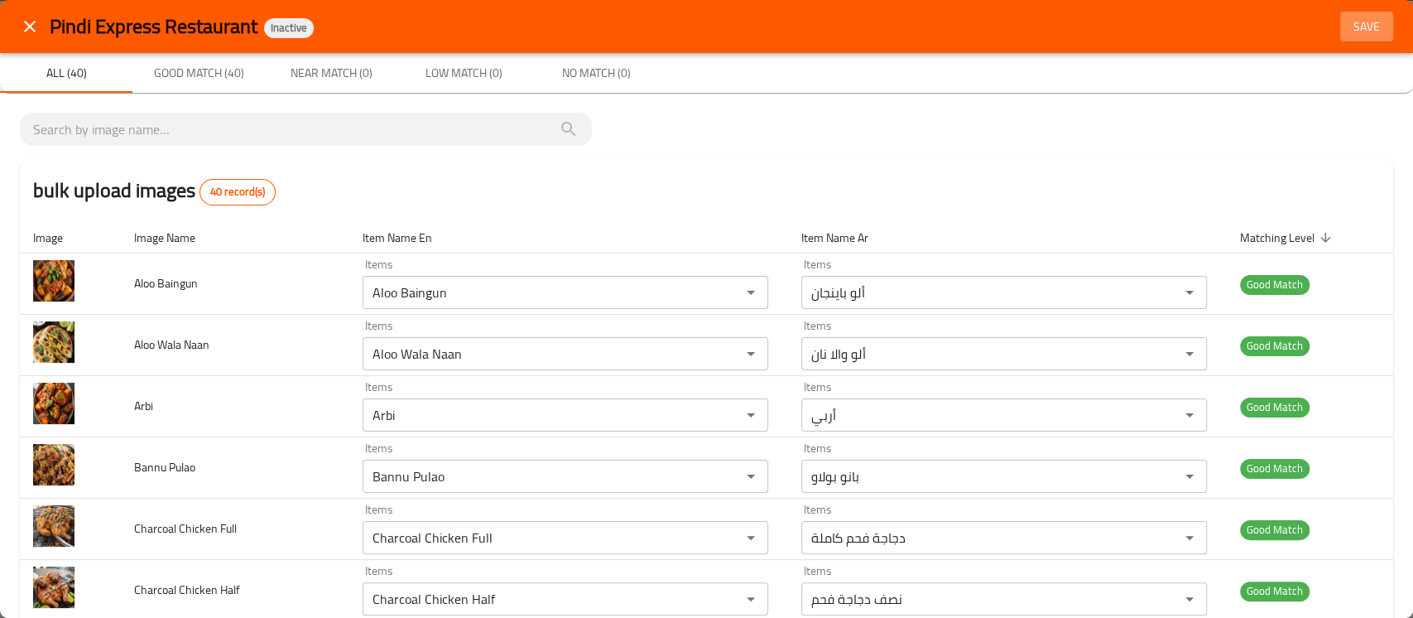
click at [1347, 23] on span "Save" at bounding box center [1367, 27] width 40 height 21
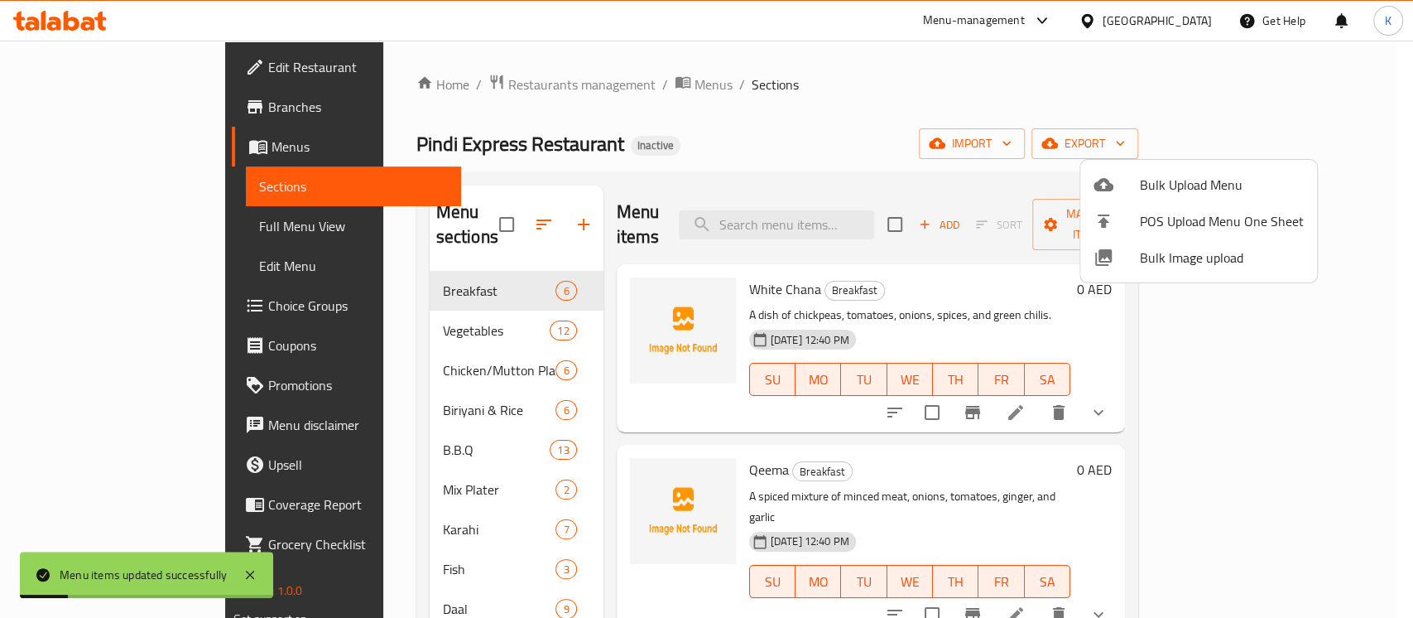
click at [651, 96] on div at bounding box center [706, 309] width 1413 height 618
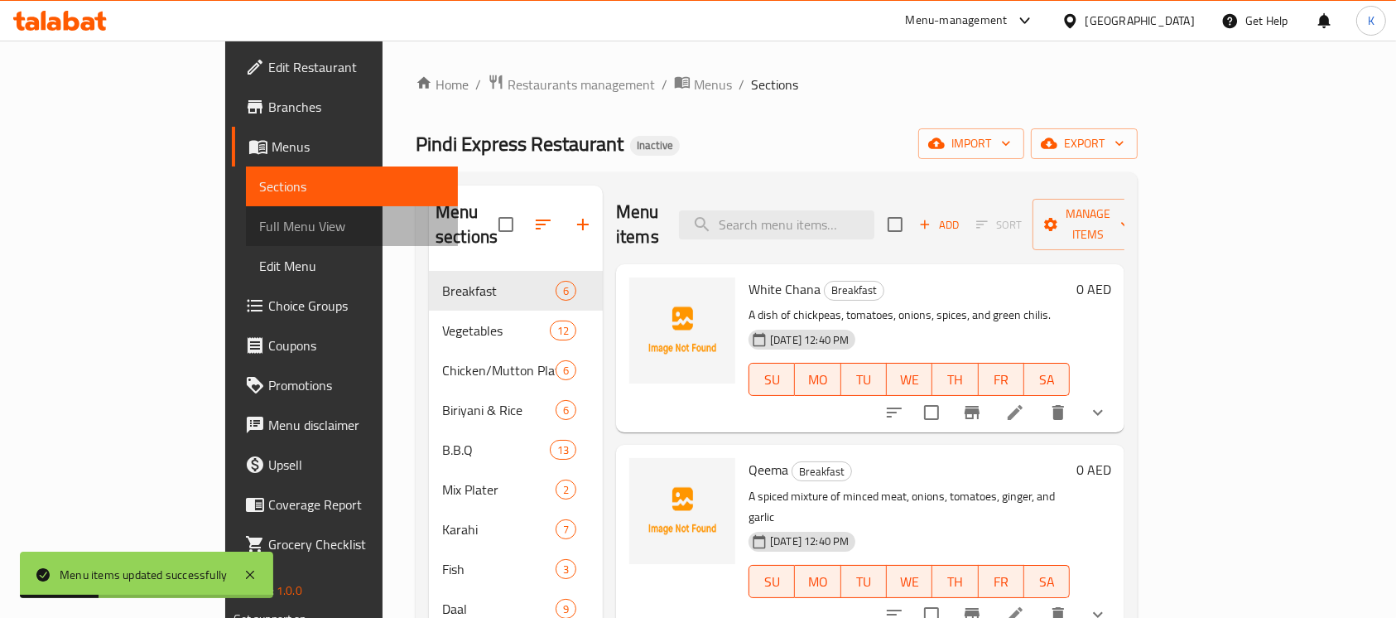
click at [259, 229] on span "Full Menu View" at bounding box center [352, 226] width 186 height 20
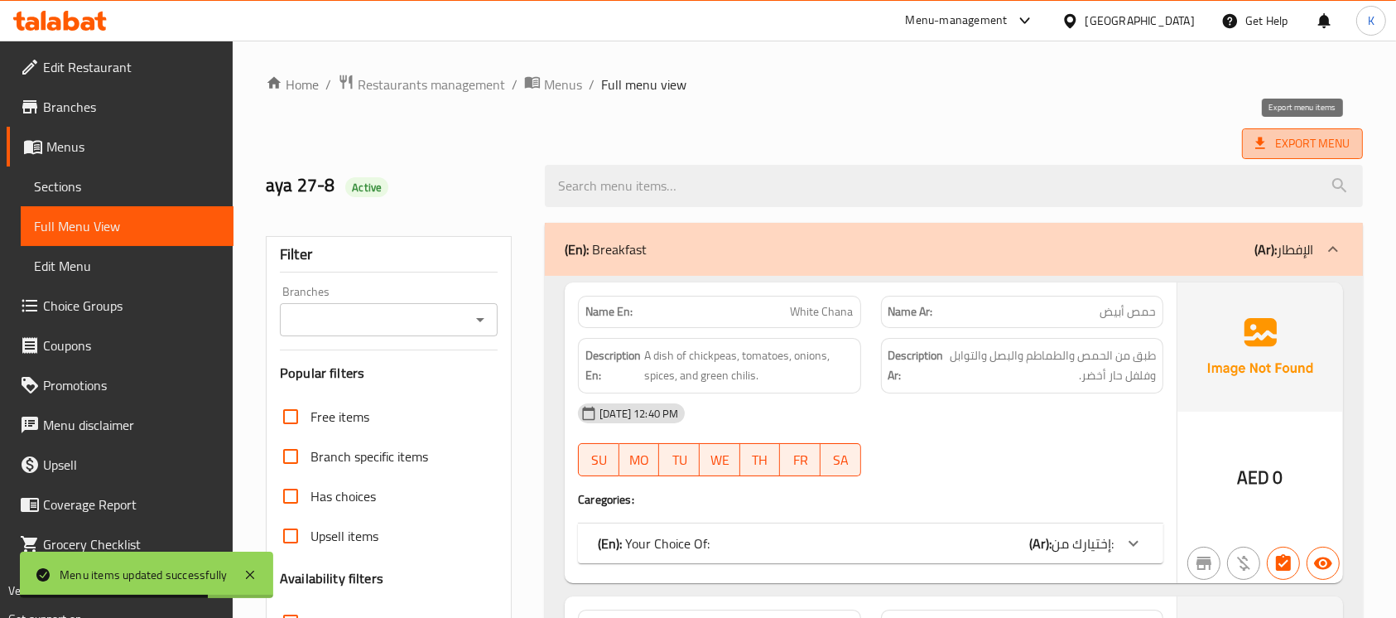
click at [1273, 136] on span "Export Menu" at bounding box center [1302, 143] width 94 height 21
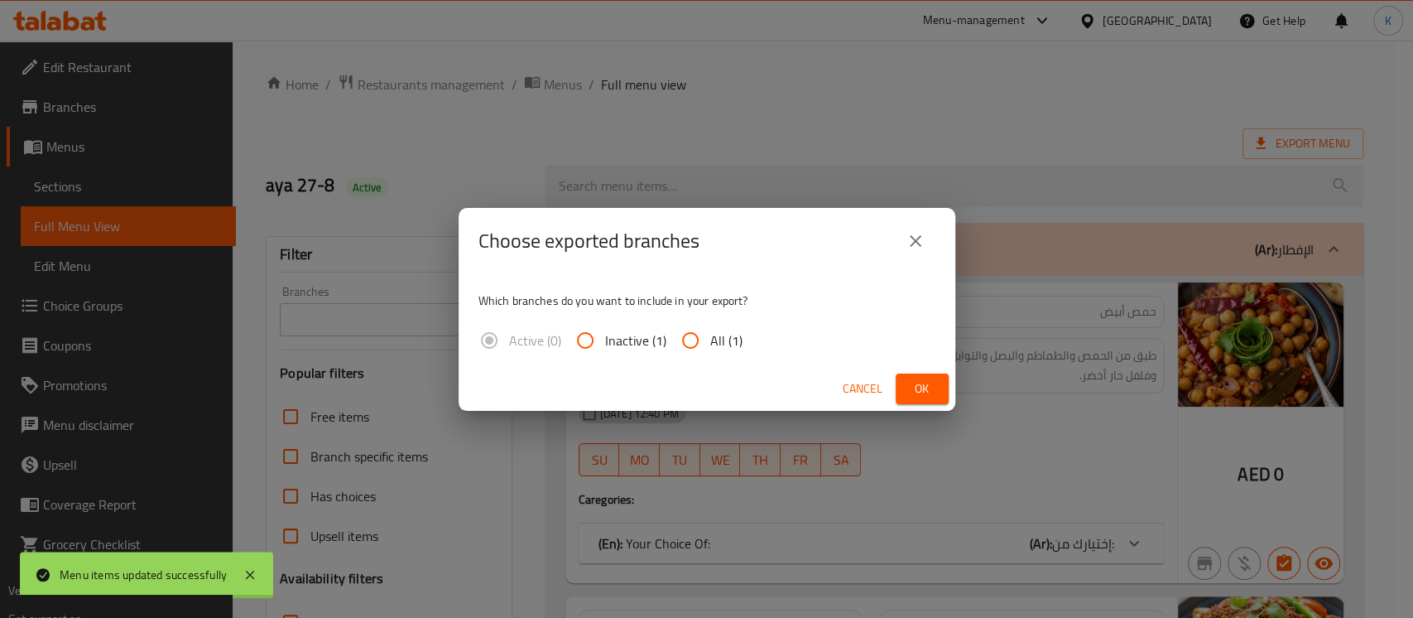
click at [719, 348] on span "All (1)" at bounding box center [726, 340] width 32 height 20
click at [710, 348] on input "All (1)" at bounding box center [690, 340] width 40 height 40
radio input "true"
click at [909, 385] on span "Ok" at bounding box center [922, 388] width 26 height 21
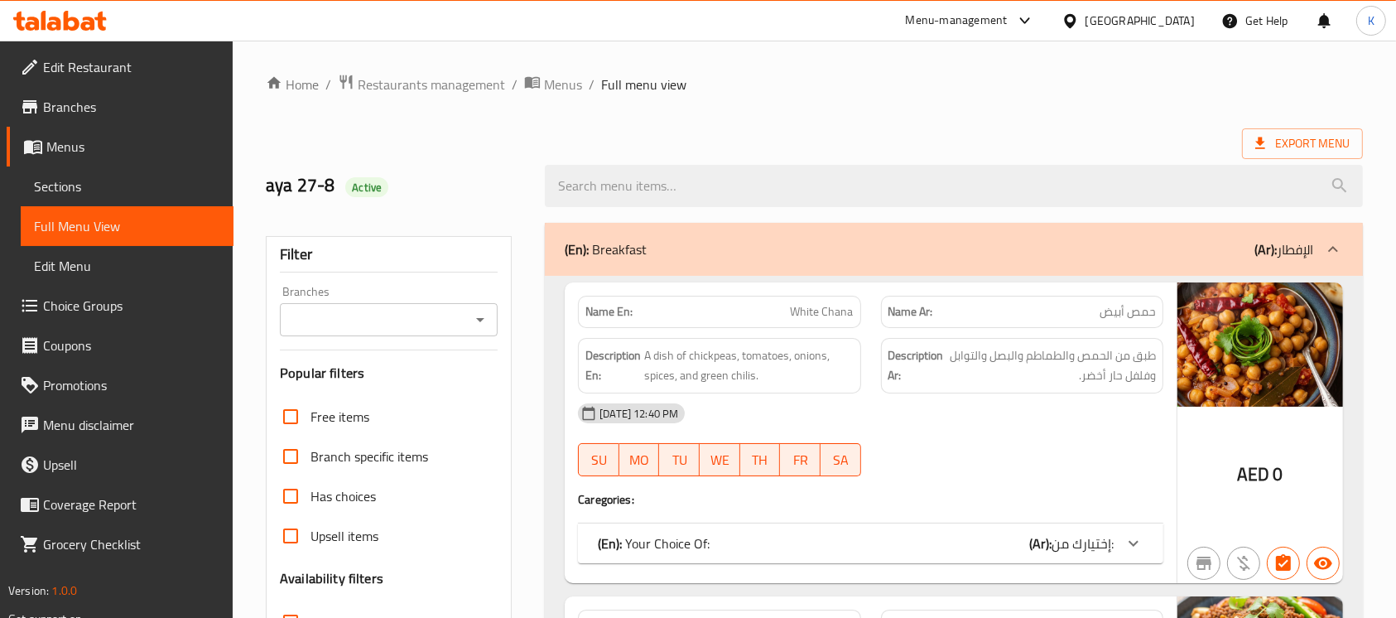
click at [75, 24] on icon at bounding box center [72, 21] width 16 height 20
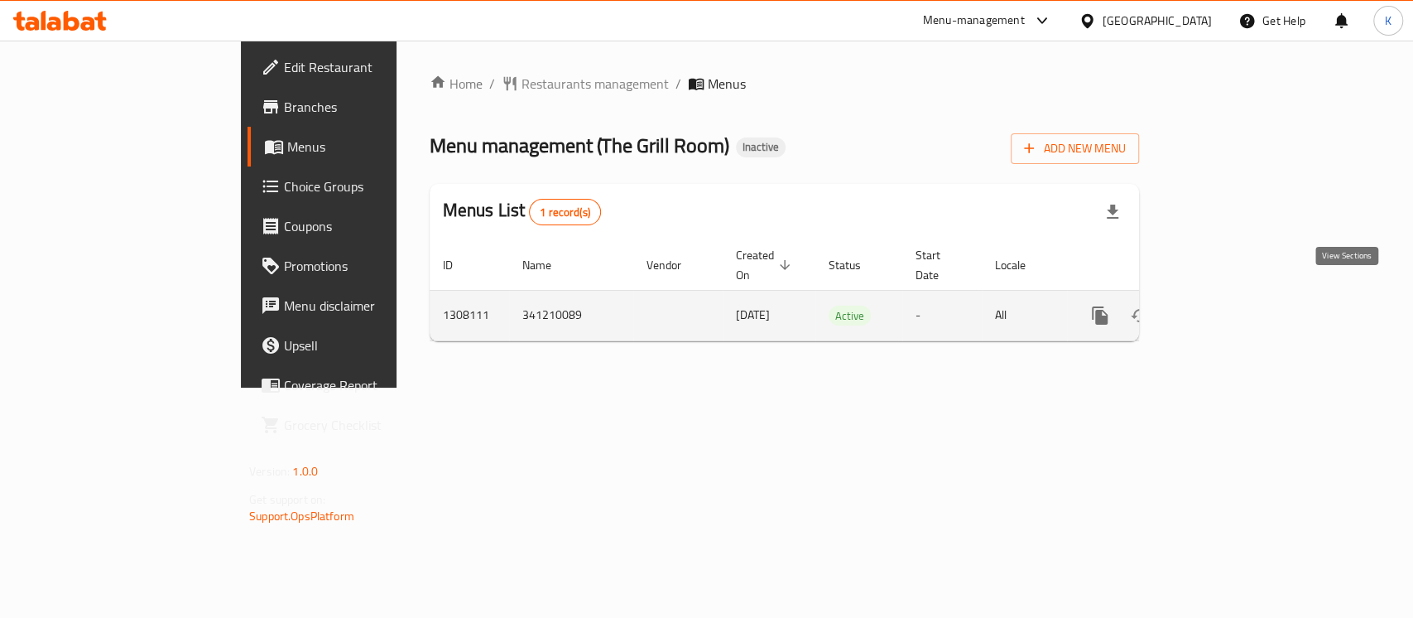
click at [1229, 305] on icon "enhanced table" at bounding box center [1219, 315] width 20 height 20
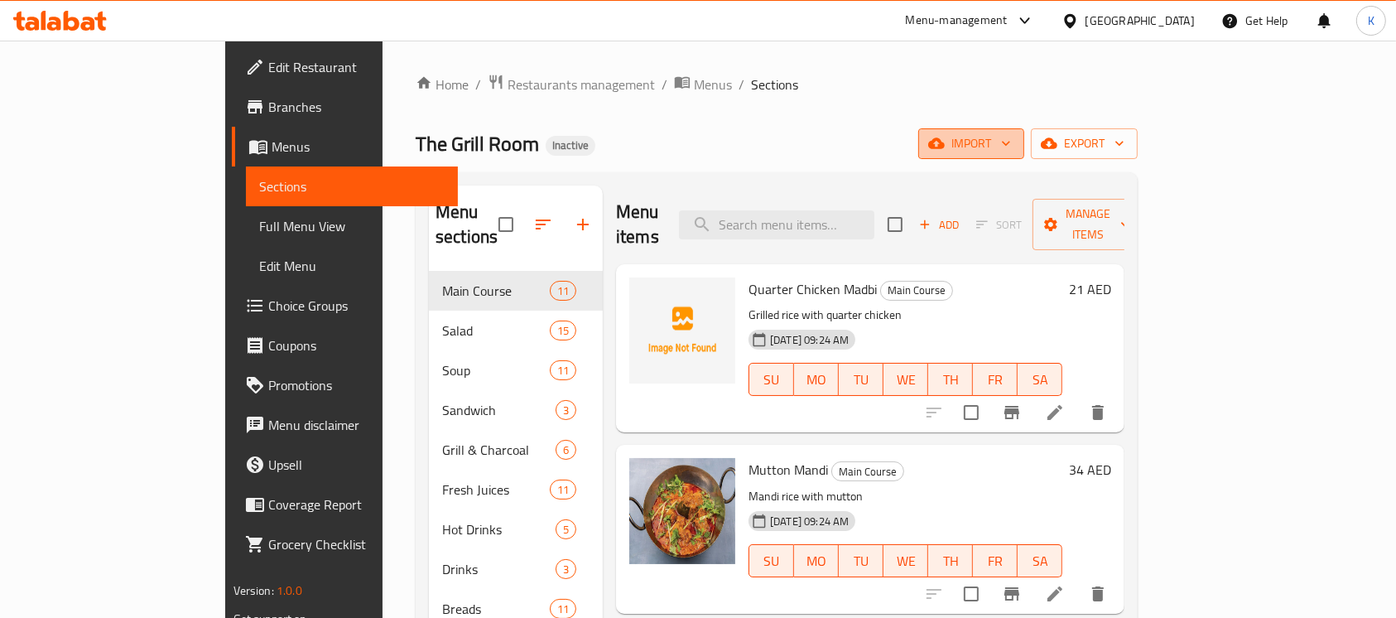
click at [1011, 148] on span "import" at bounding box center [970, 143] width 79 height 21
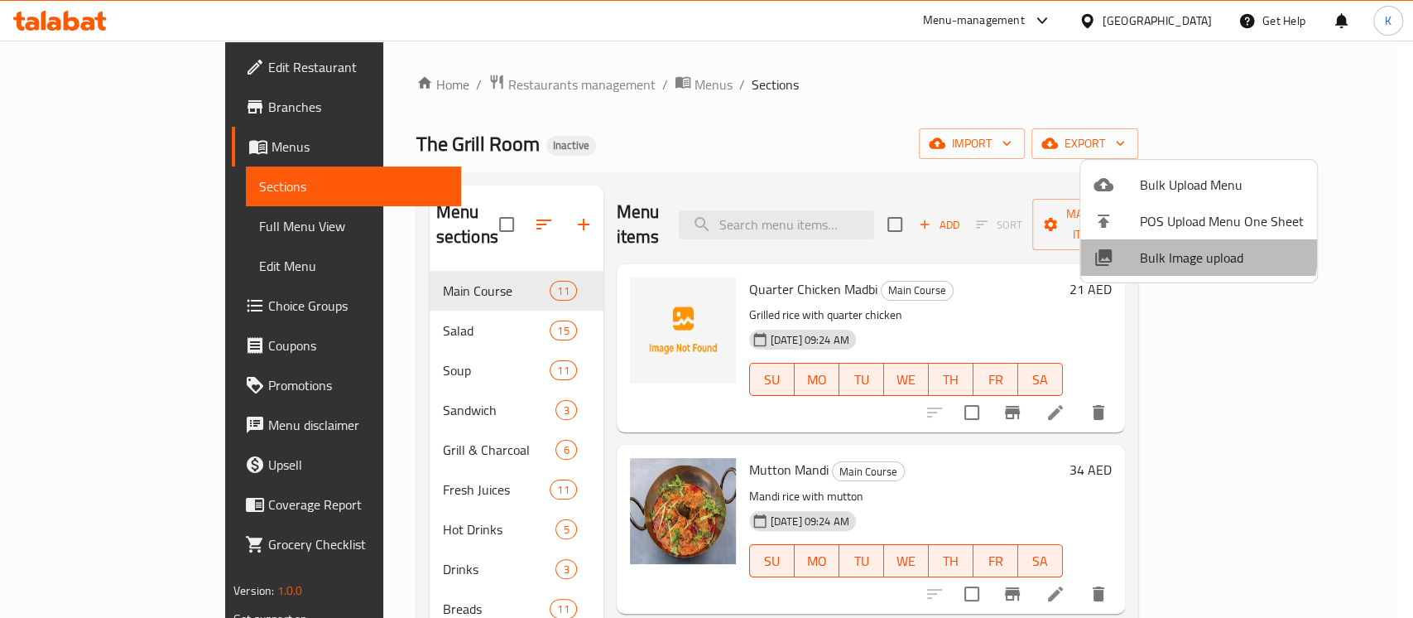
click at [1167, 249] on span "Bulk Image upload" at bounding box center [1222, 257] width 164 height 20
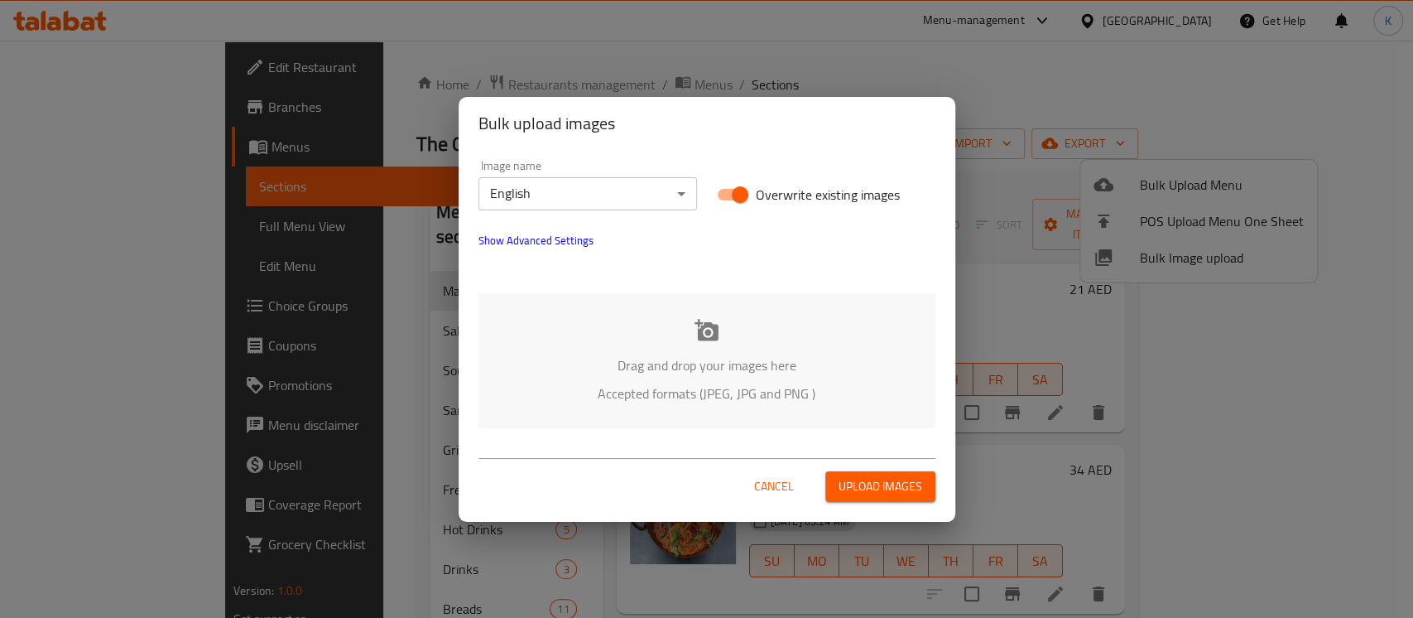
click at [699, 320] on icon at bounding box center [706, 330] width 25 height 25
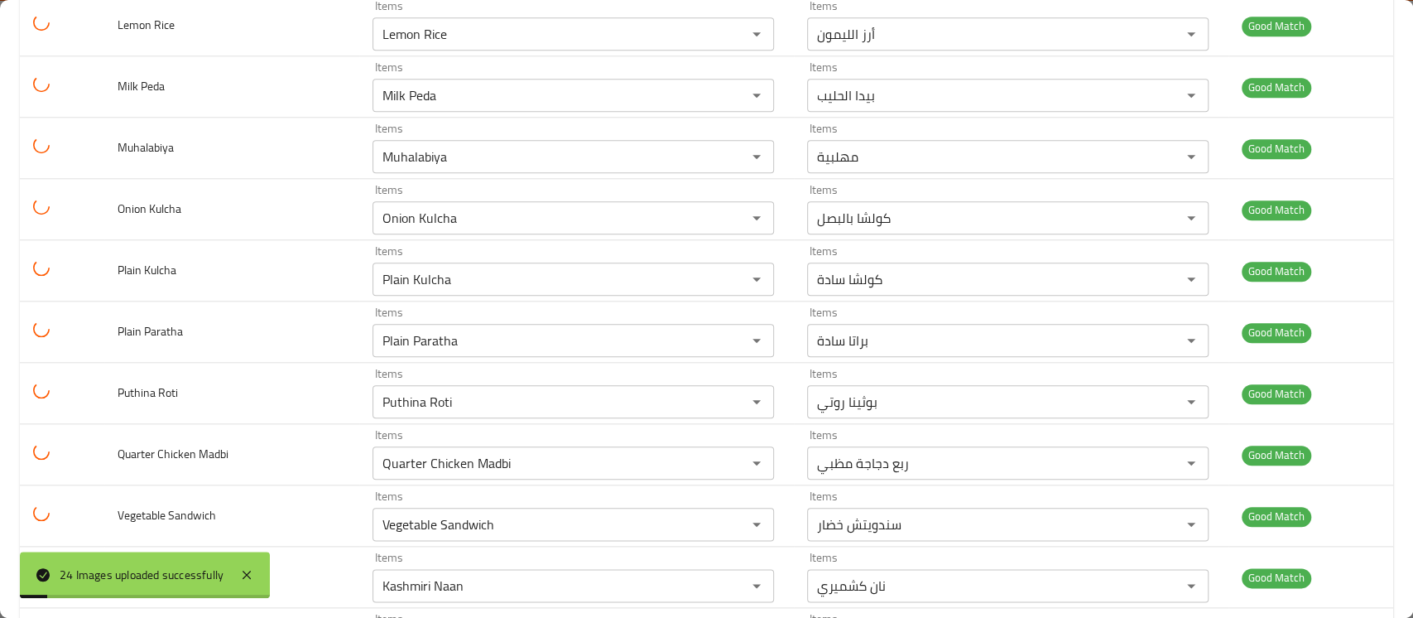
scroll to position [1137, 0]
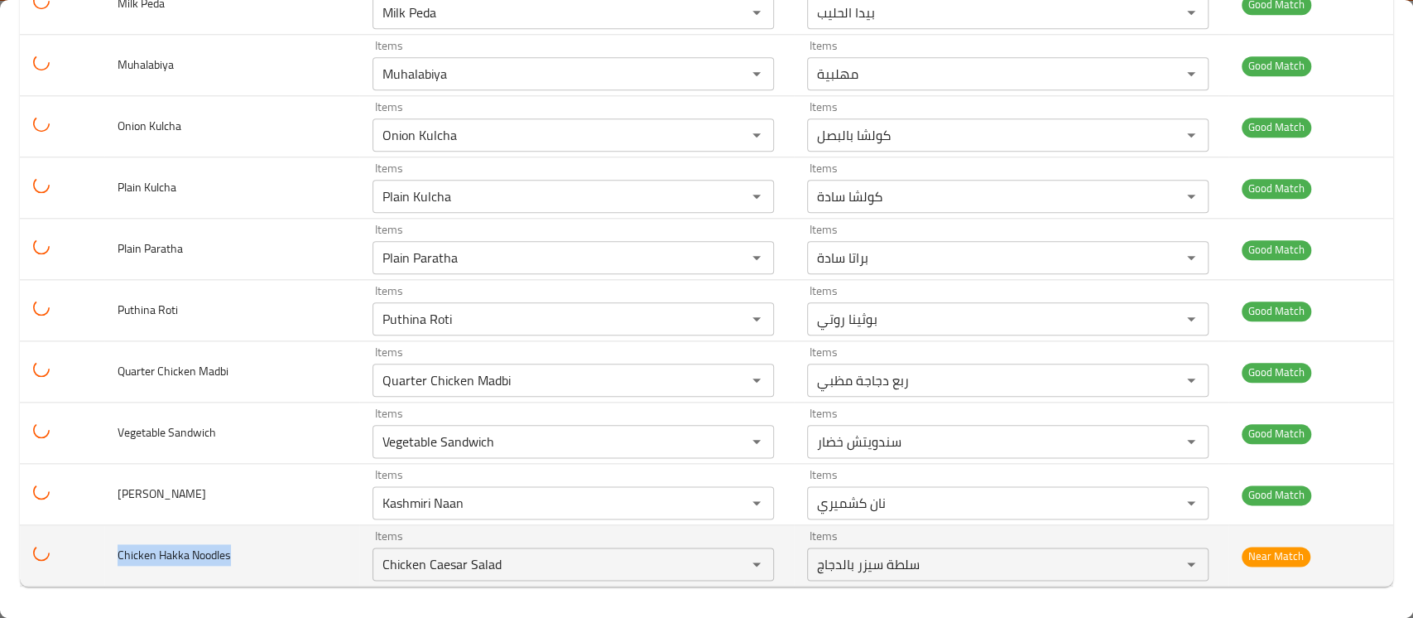
drag, startPoint x: 245, startPoint y: 562, endPoint x: 100, endPoint y: 560, distance: 144.9
click at [100, 560] on tr "Chicken Hakka Noodles Items Chicken Caesar Salad Items Items سلطة سيزر بالدجاج …" at bounding box center [706, 555] width 1373 height 61
click at [377, 559] on Noodles "Chicken Caesar Salad" at bounding box center [548, 563] width 343 height 23
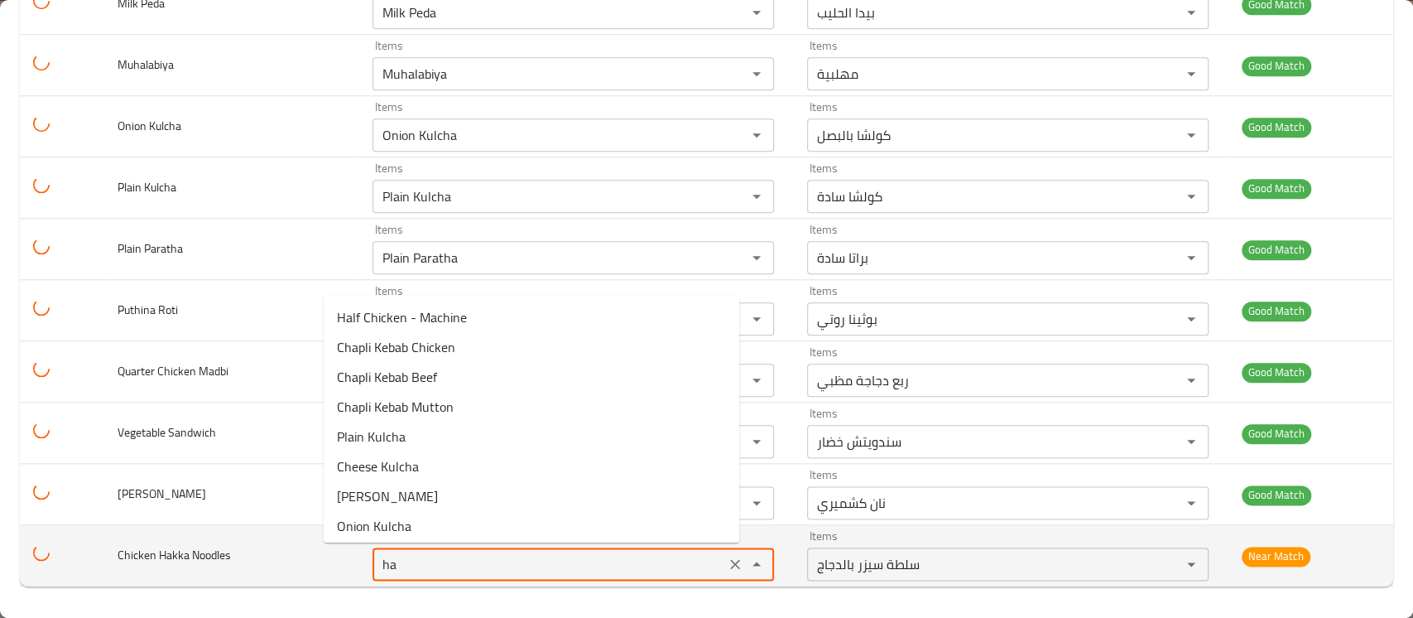
type Noodles "h"
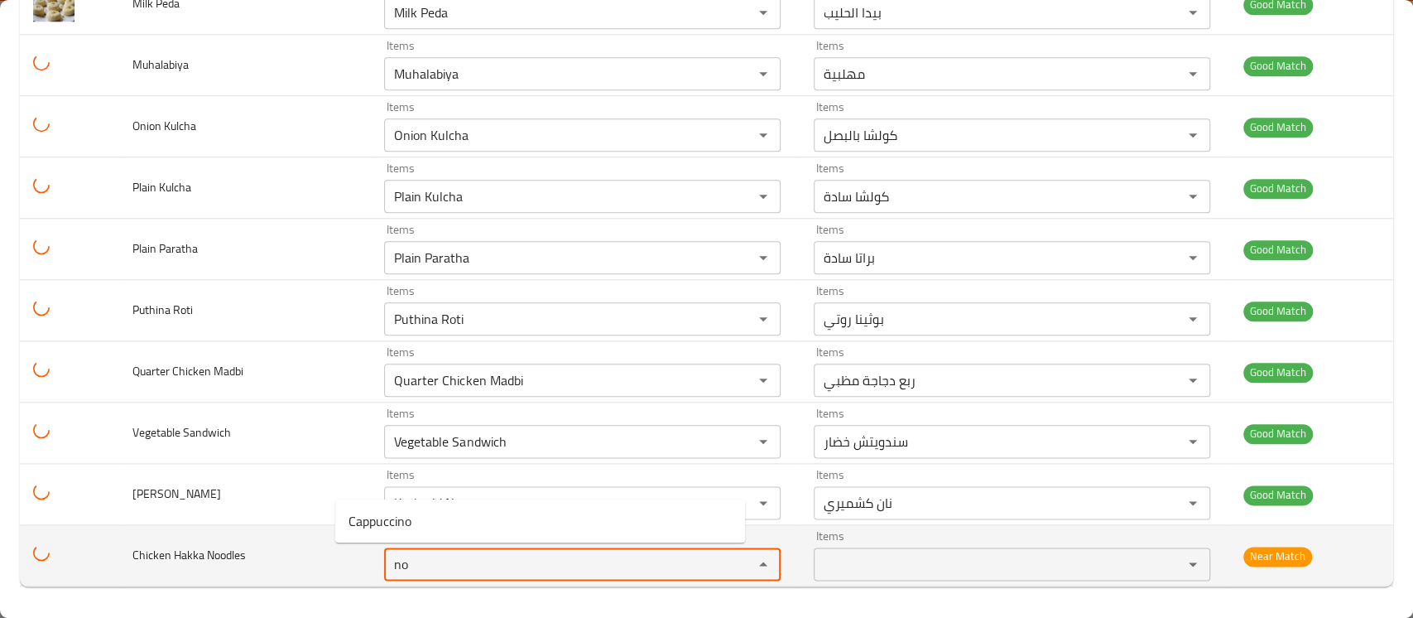
type Noodles "n"
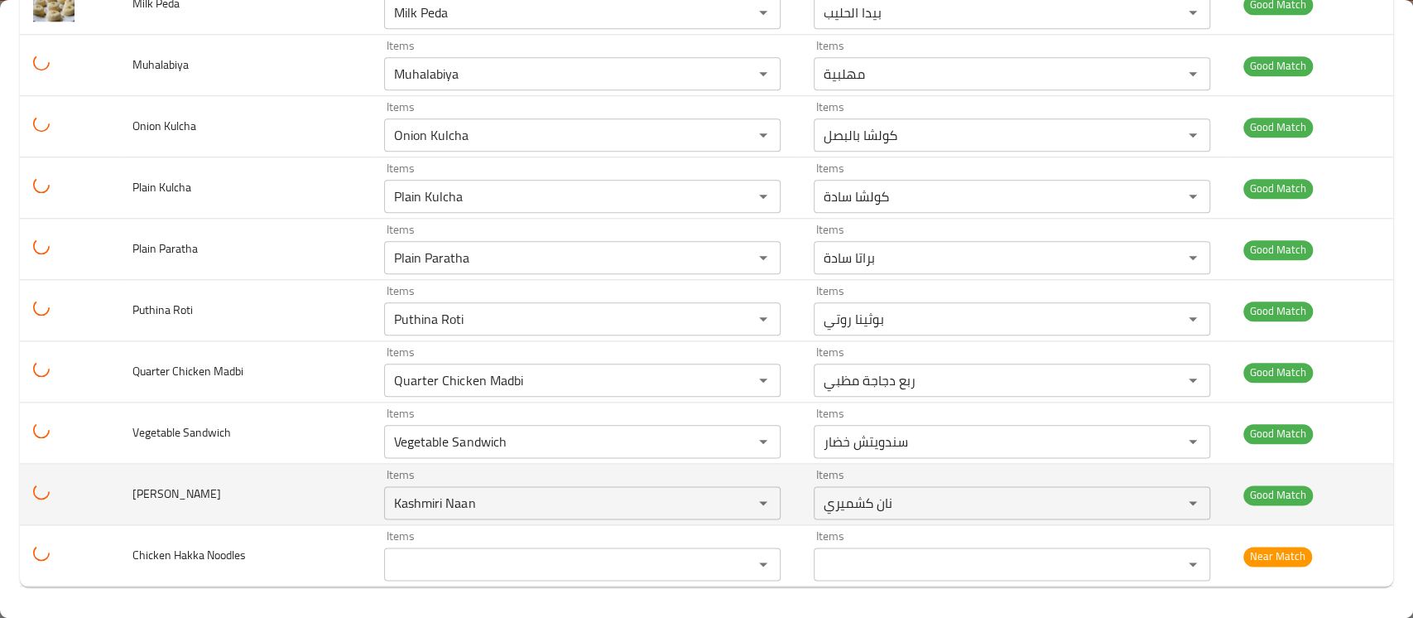
click at [262, 498] on td "ashmiri Naan" at bounding box center [245, 494] width 252 height 61
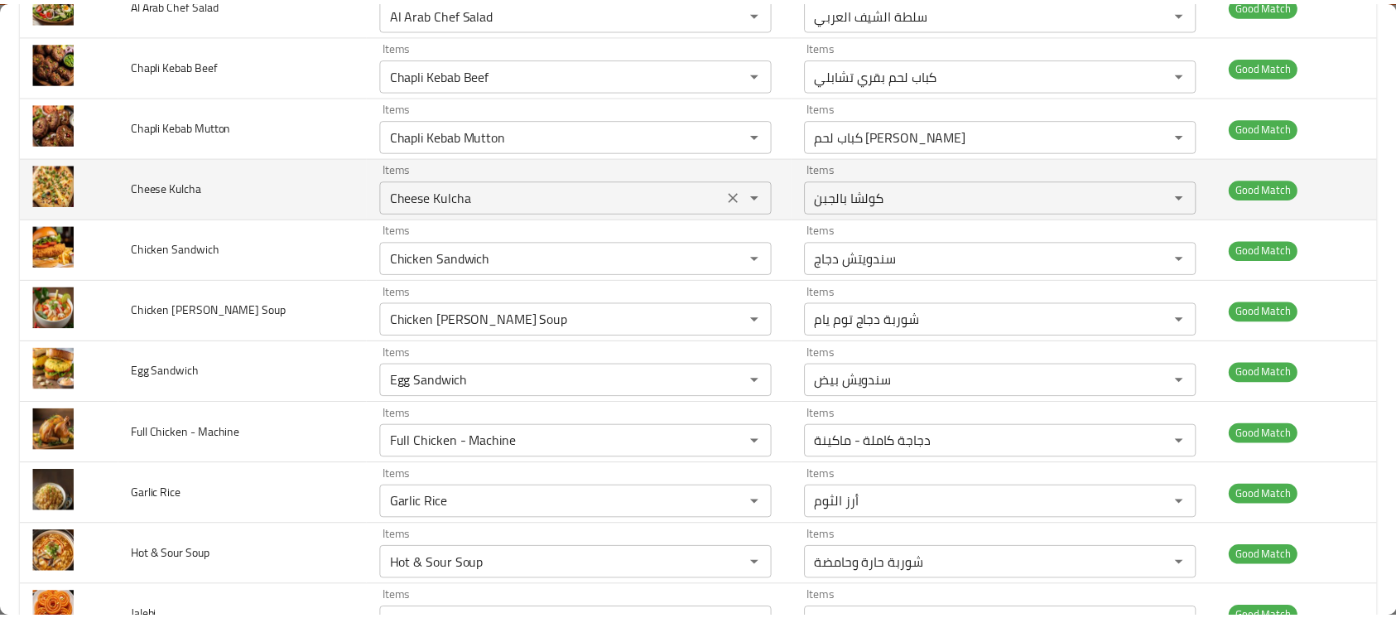
scroll to position [0, 0]
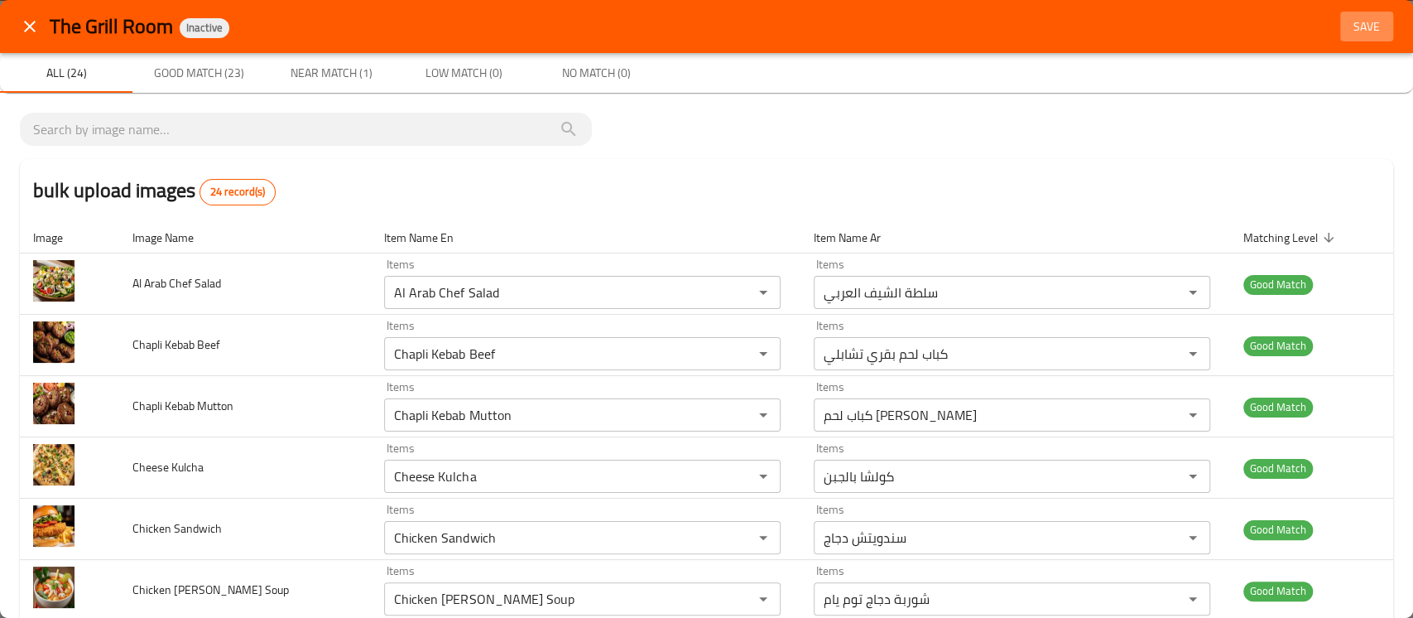
click at [1347, 17] on span "Save" at bounding box center [1367, 27] width 40 height 21
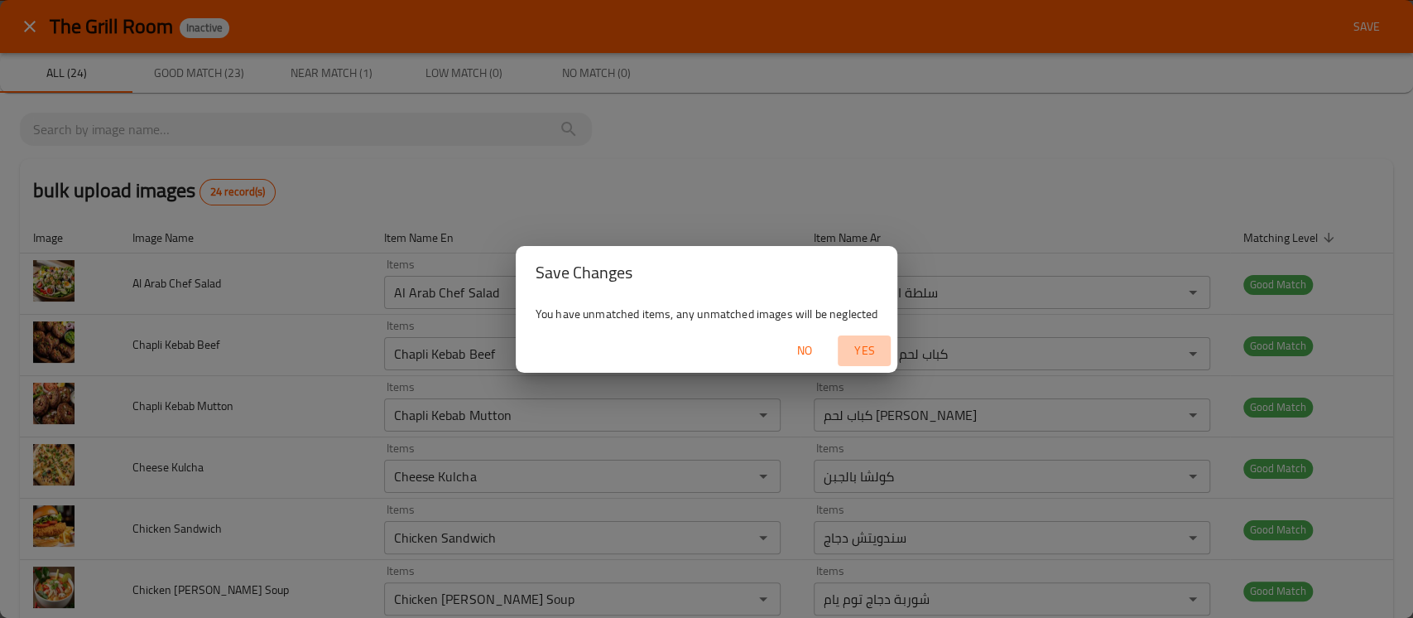
click at [871, 348] on span "Yes" at bounding box center [864, 350] width 40 height 21
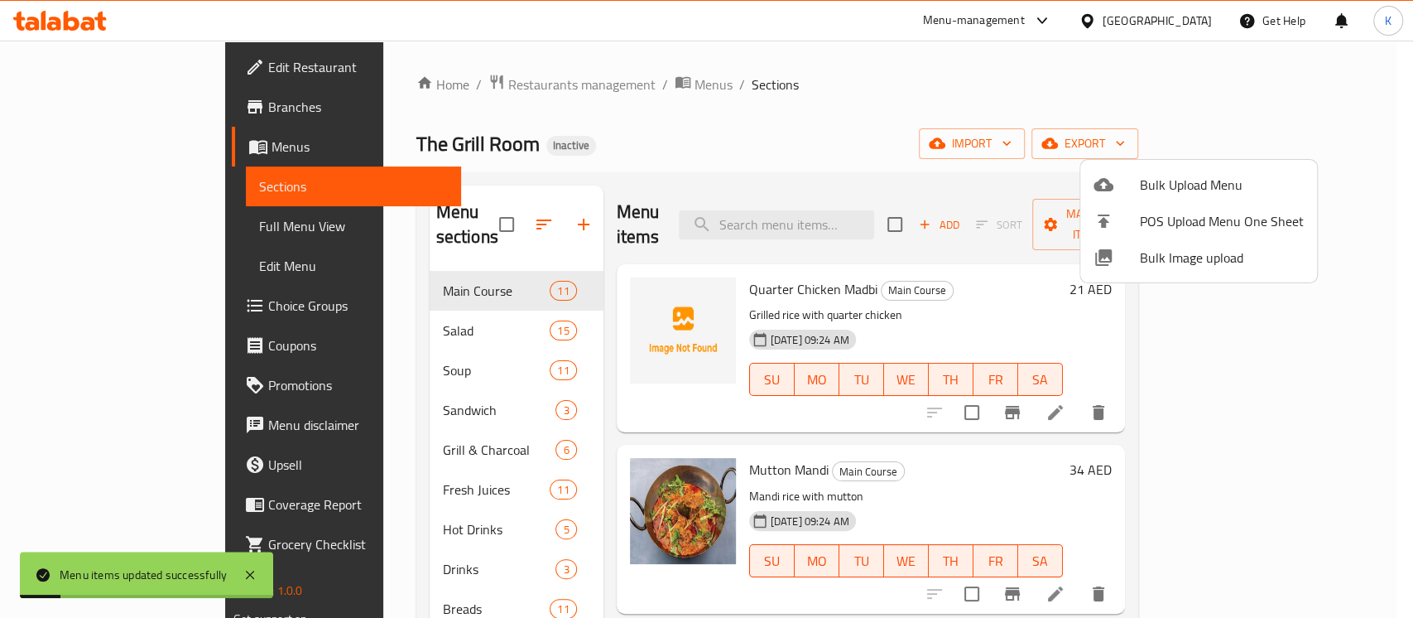
click at [687, 119] on div at bounding box center [706, 309] width 1413 height 618
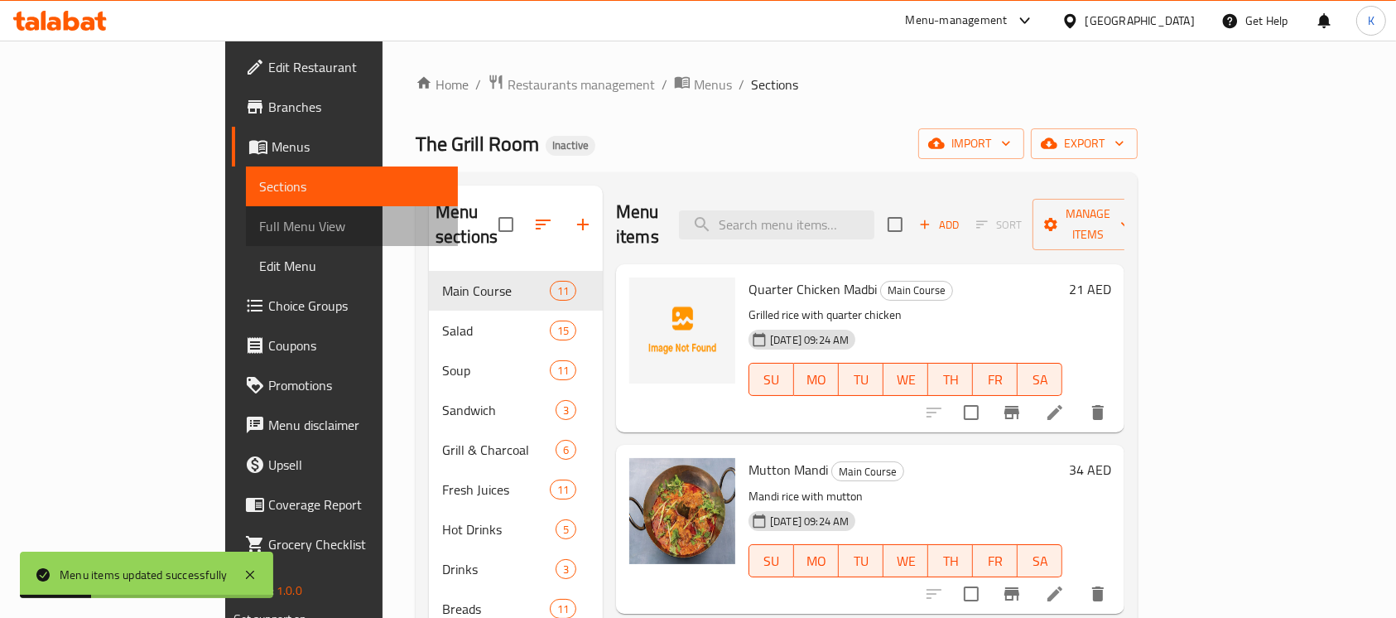
click at [259, 226] on span "Full Menu View" at bounding box center [352, 226] width 186 height 20
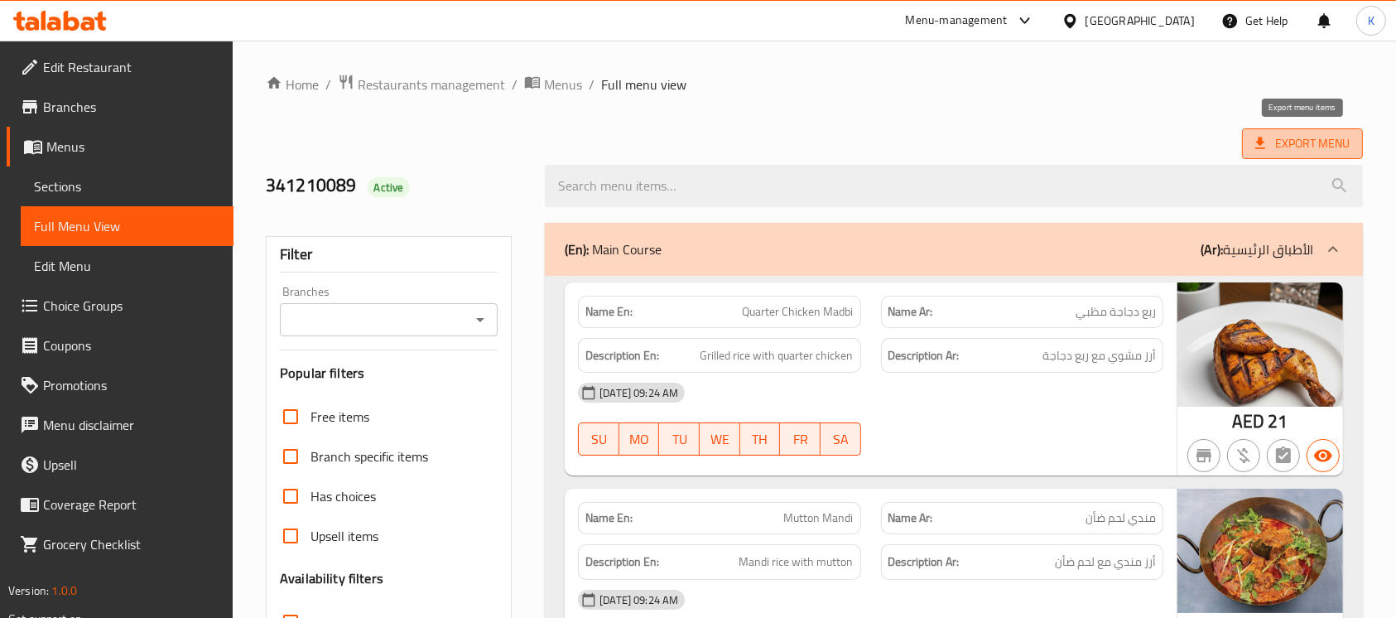
click at [1279, 142] on span "Export Menu" at bounding box center [1302, 143] width 94 height 21
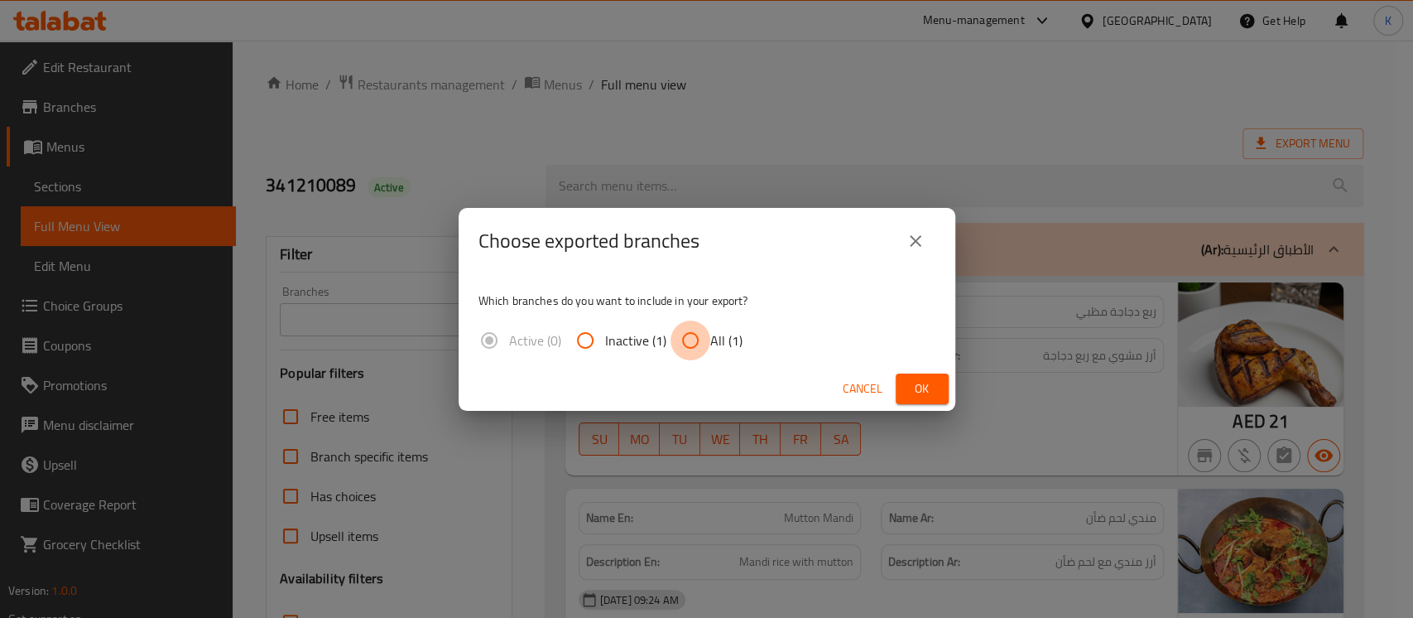
click at [706, 333] on input "All (1)" at bounding box center [690, 340] width 40 height 40
radio input "true"
click at [901, 392] on button "Ok" at bounding box center [922, 388] width 53 height 31
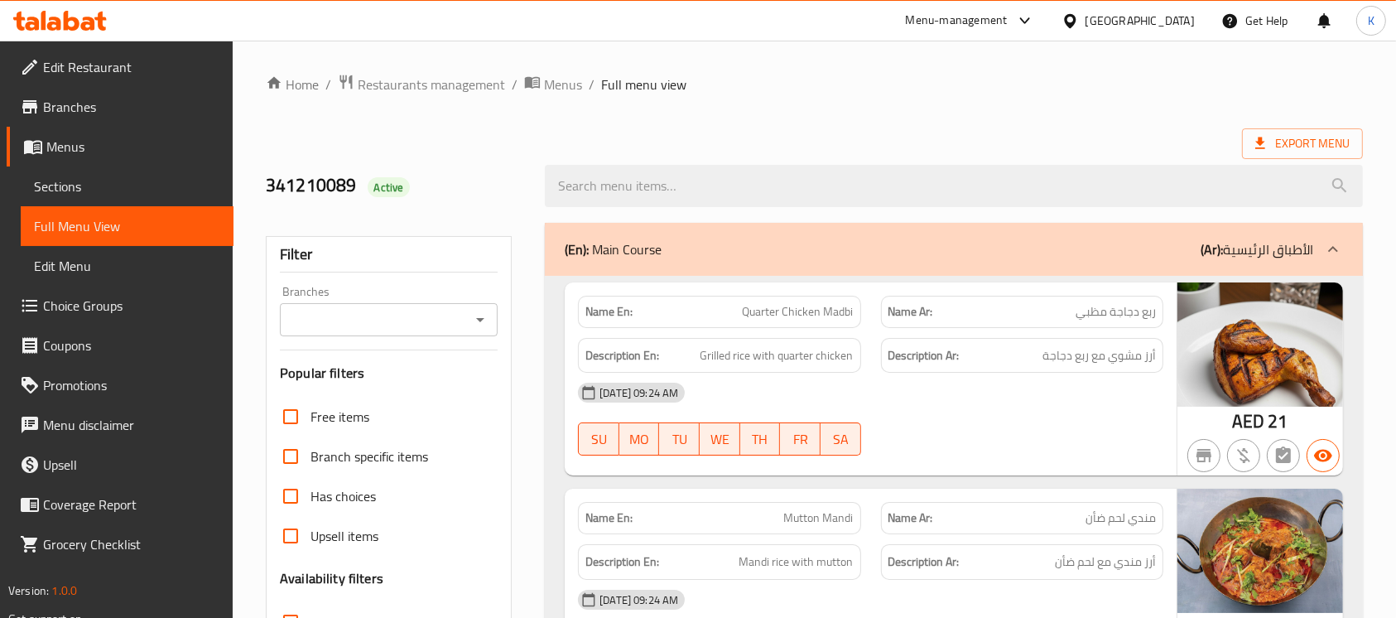
click at [810, 143] on div "Export Menu" at bounding box center [814, 143] width 1097 height 31
click at [783, 135] on div "Export Menu" at bounding box center [814, 143] width 1097 height 31
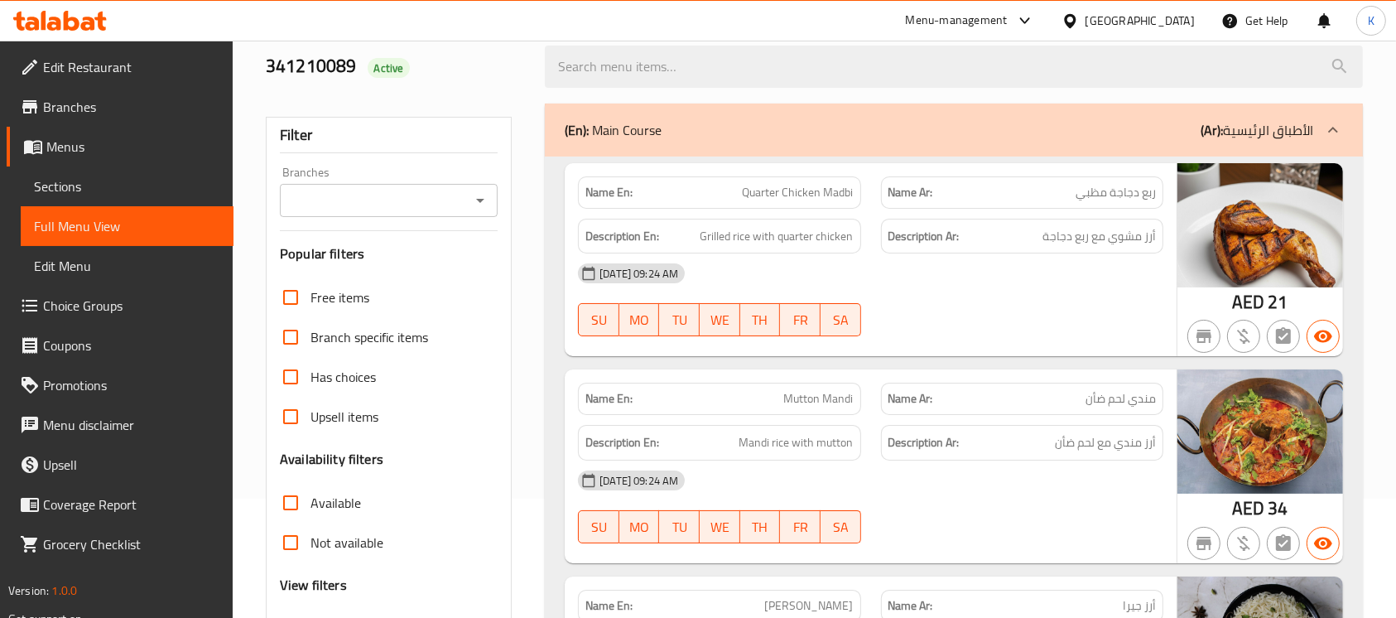
scroll to position [123, 0]
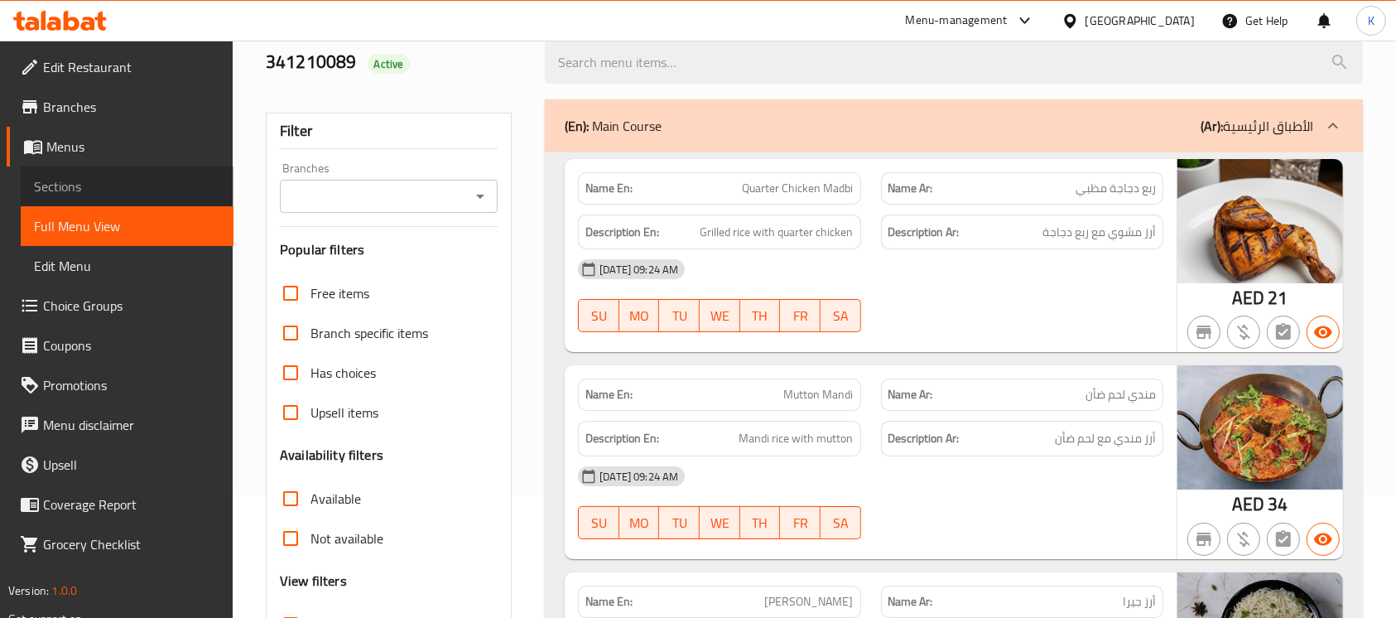
click at [85, 180] on span "Sections" at bounding box center [127, 186] width 186 height 20
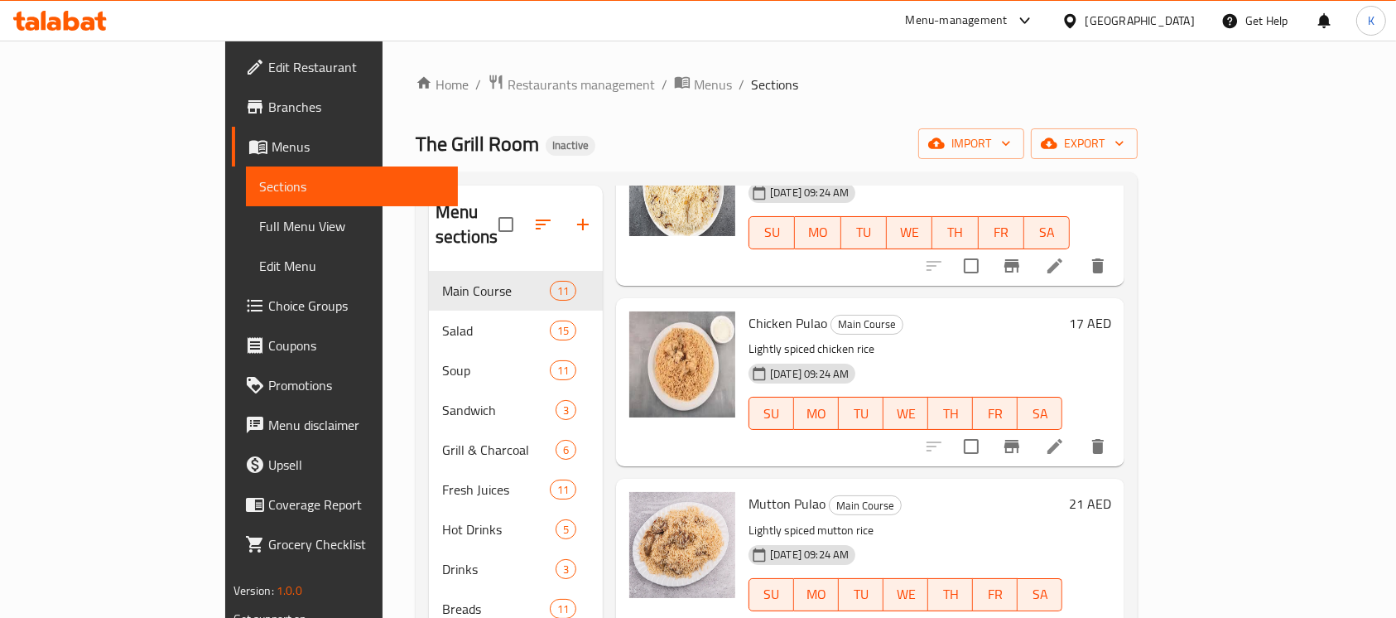
scroll to position [232, 0]
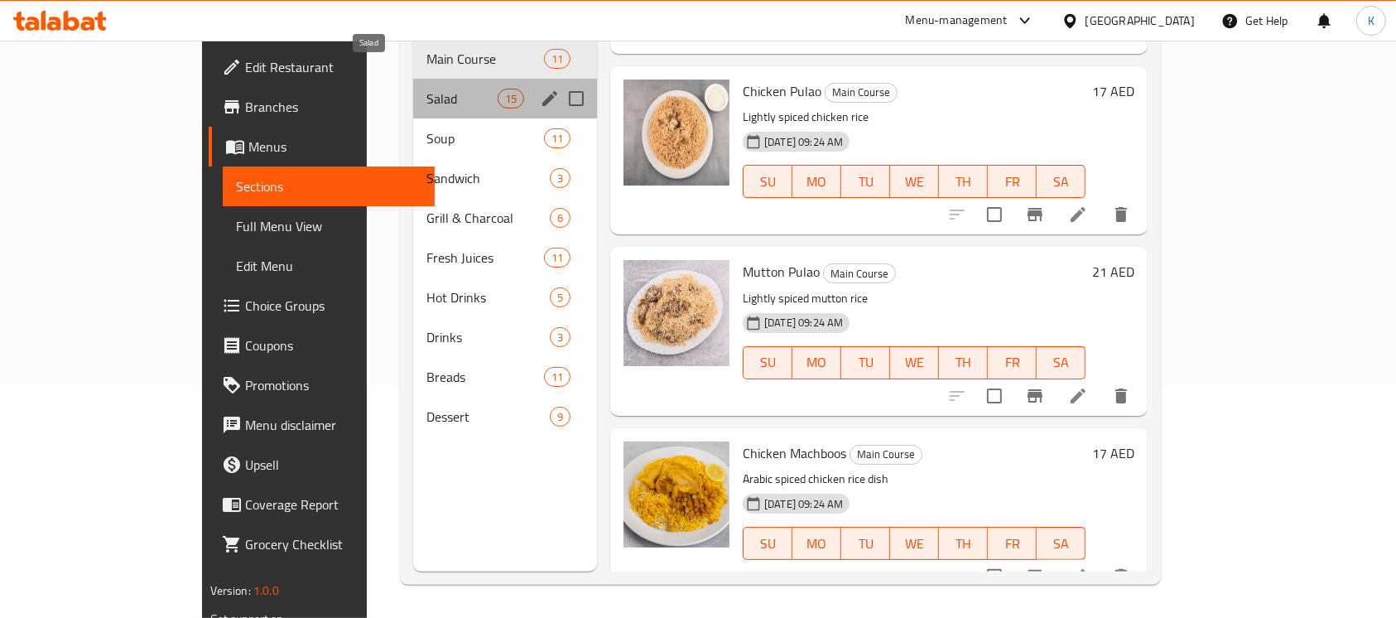
click at [426, 89] on span "Salad" at bounding box center [461, 99] width 70 height 20
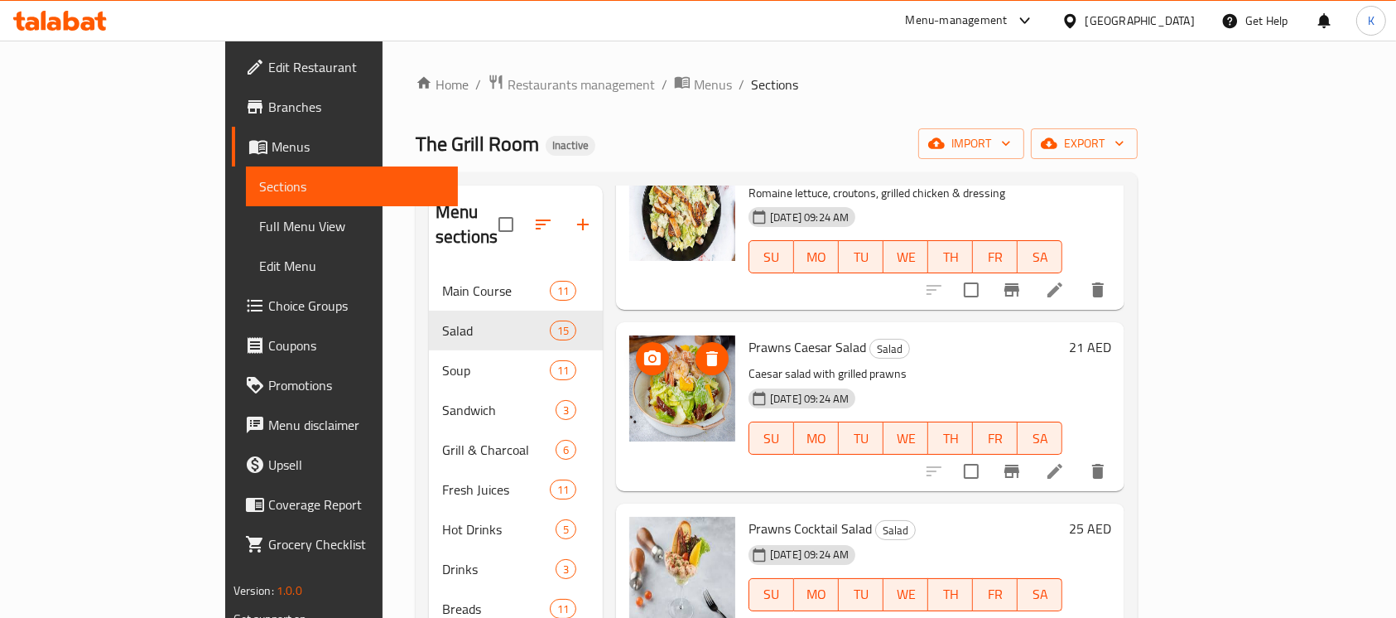
scroll to position [232, 0]
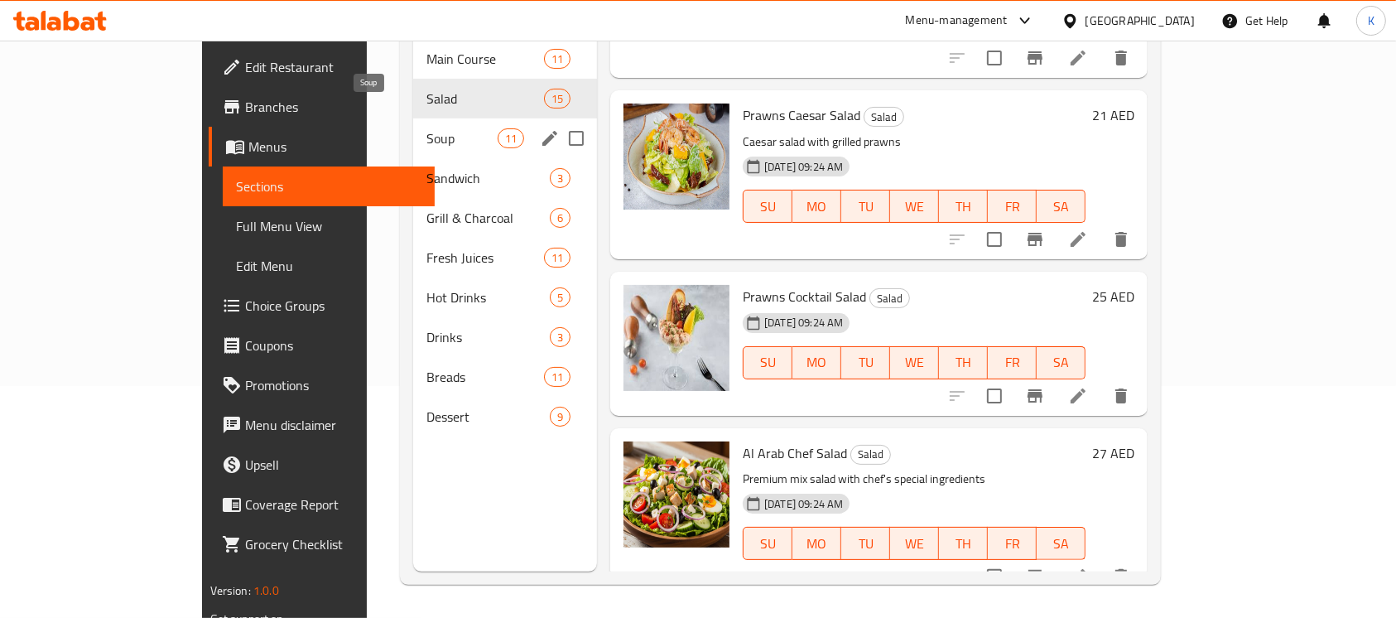
click at [426, 128] on span "Soup" at bounding box center [461, 138] width 70 height 20
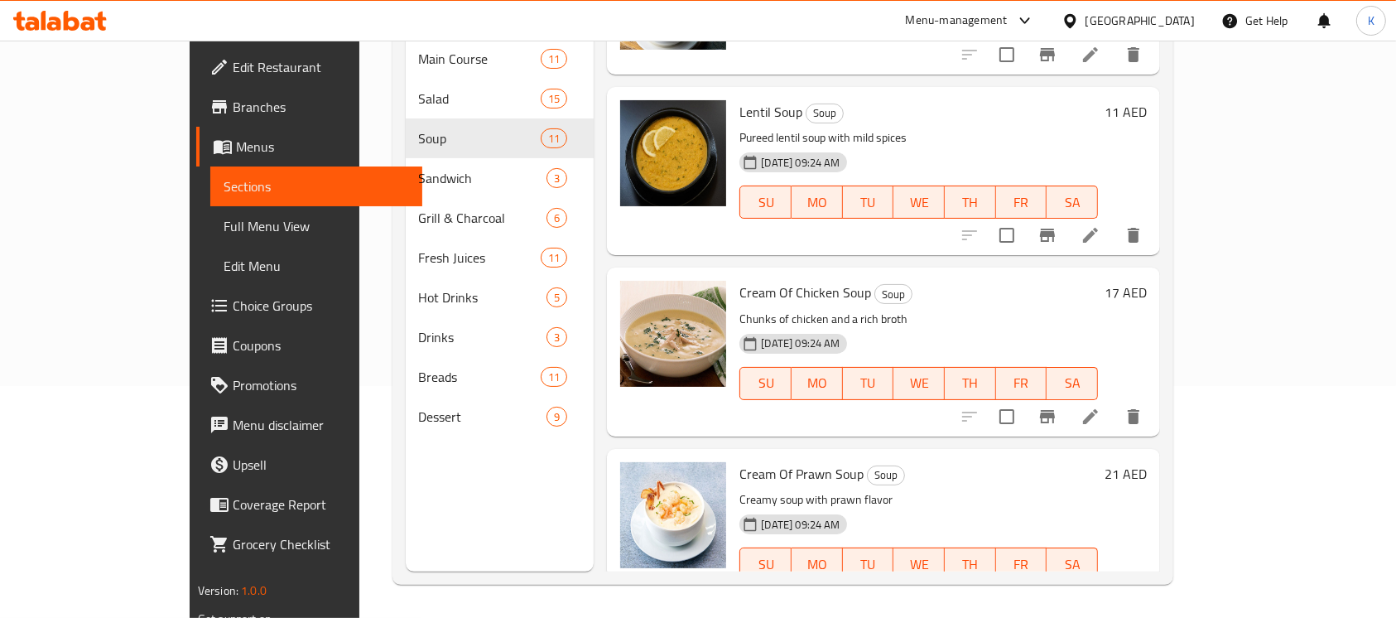
scroll to position [231, 0]
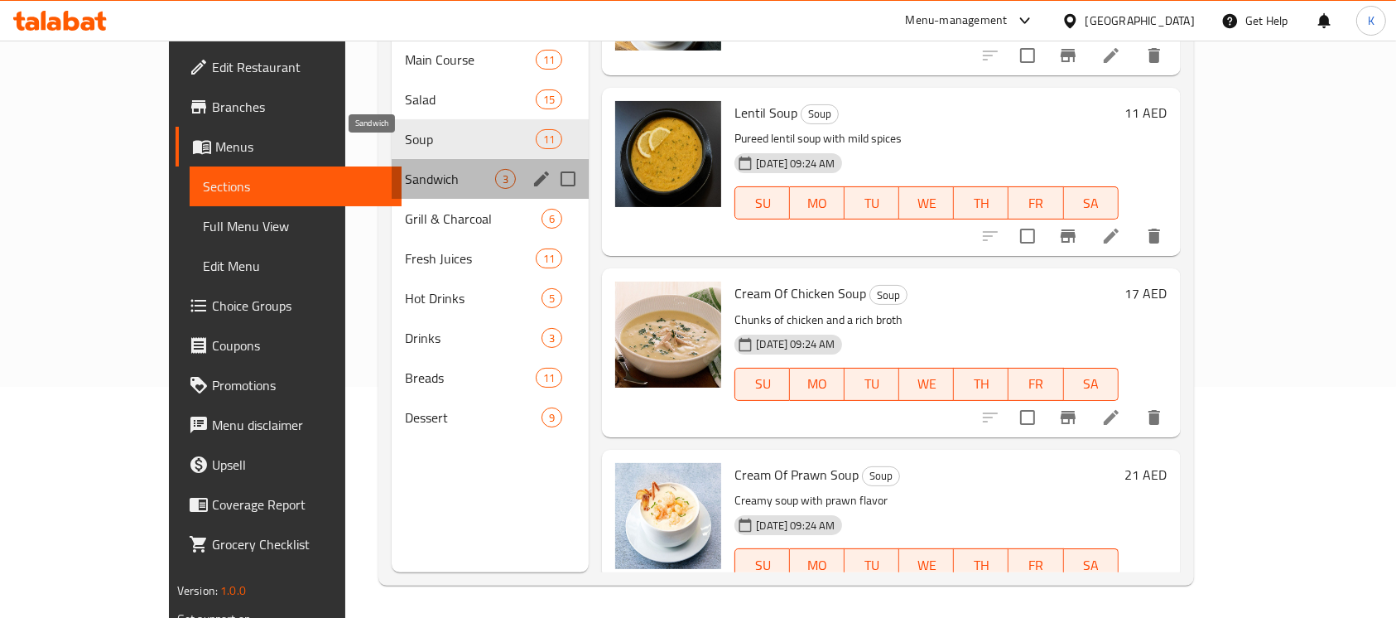
click at [430, 169] on span "Sandwich" at bounding box center [450, 179] width 90 height 20
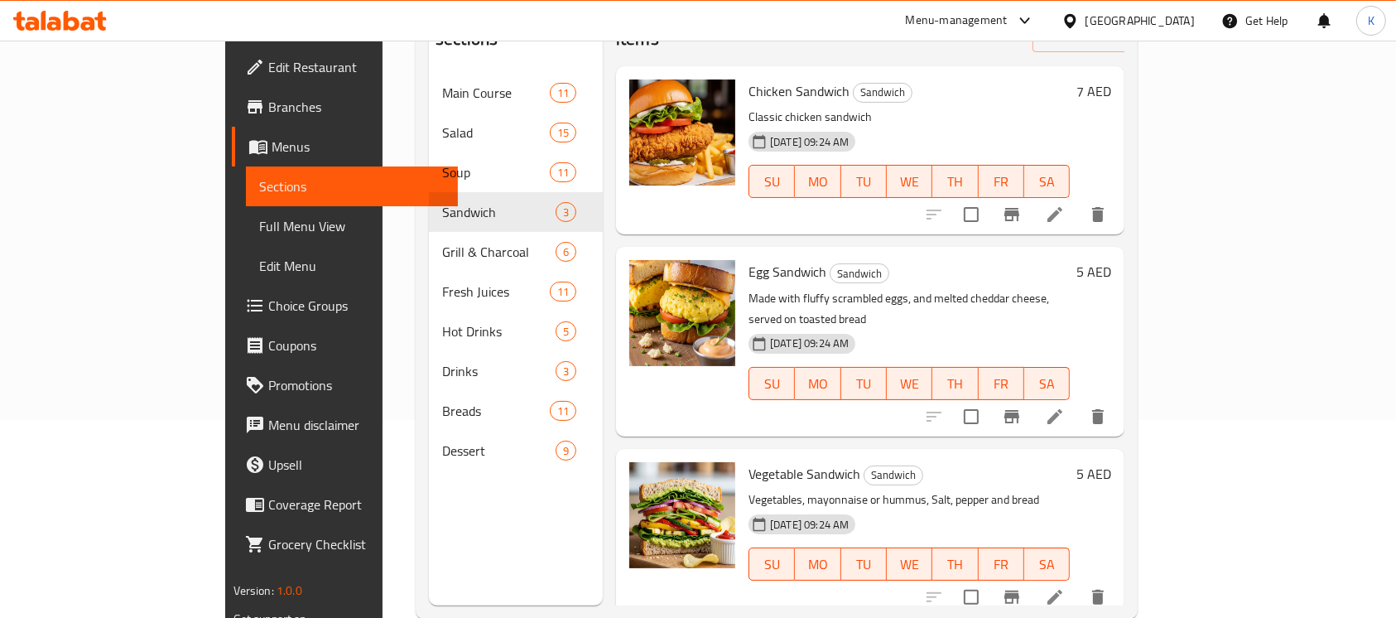
scroll to position [199, 0]
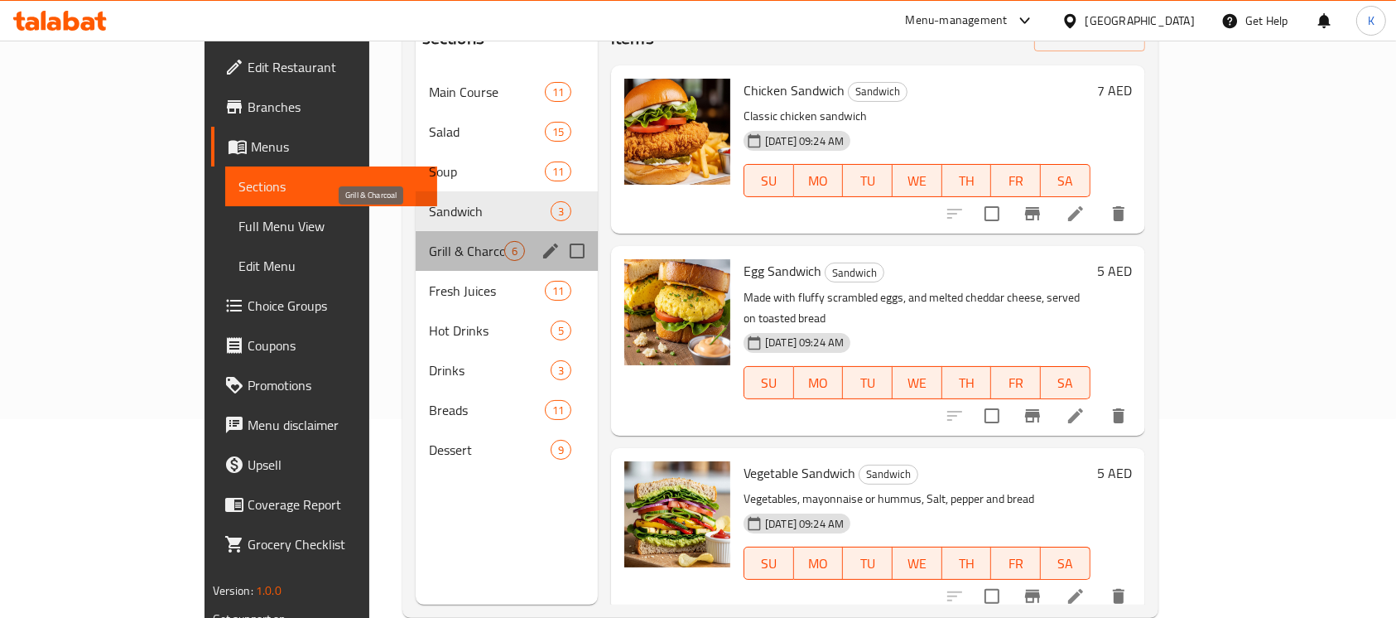
click at [444, 241] on span "Grill & Charcoal" at bounding box center [466, 251] width 75 height 20
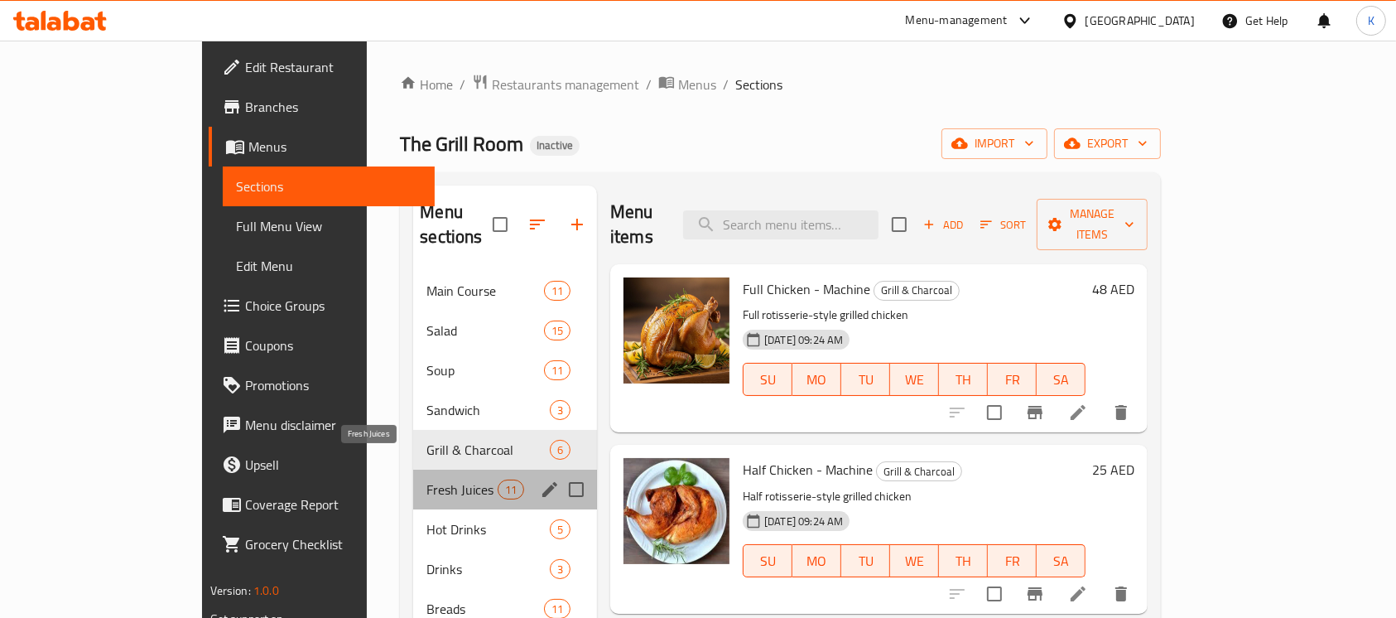
click at [445, 479] on span "Fresh Juices" at bounding box center [461, 489] width 70 height 20
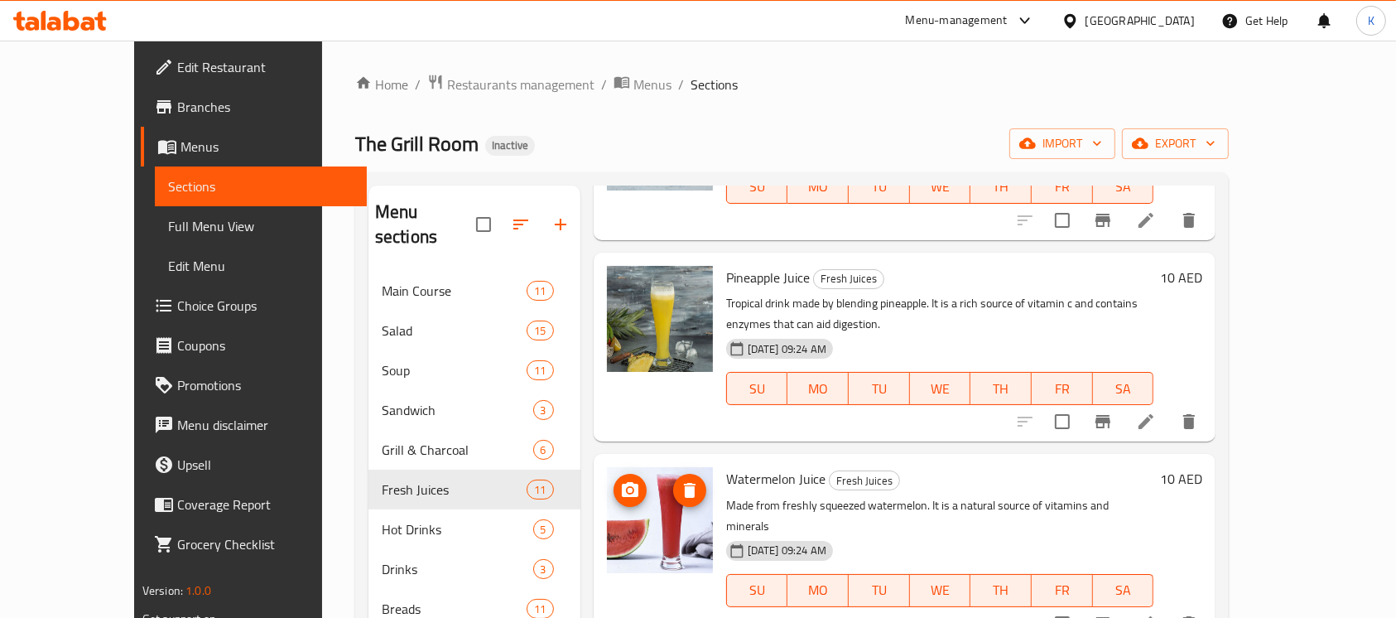
scroll to position [232, 0]
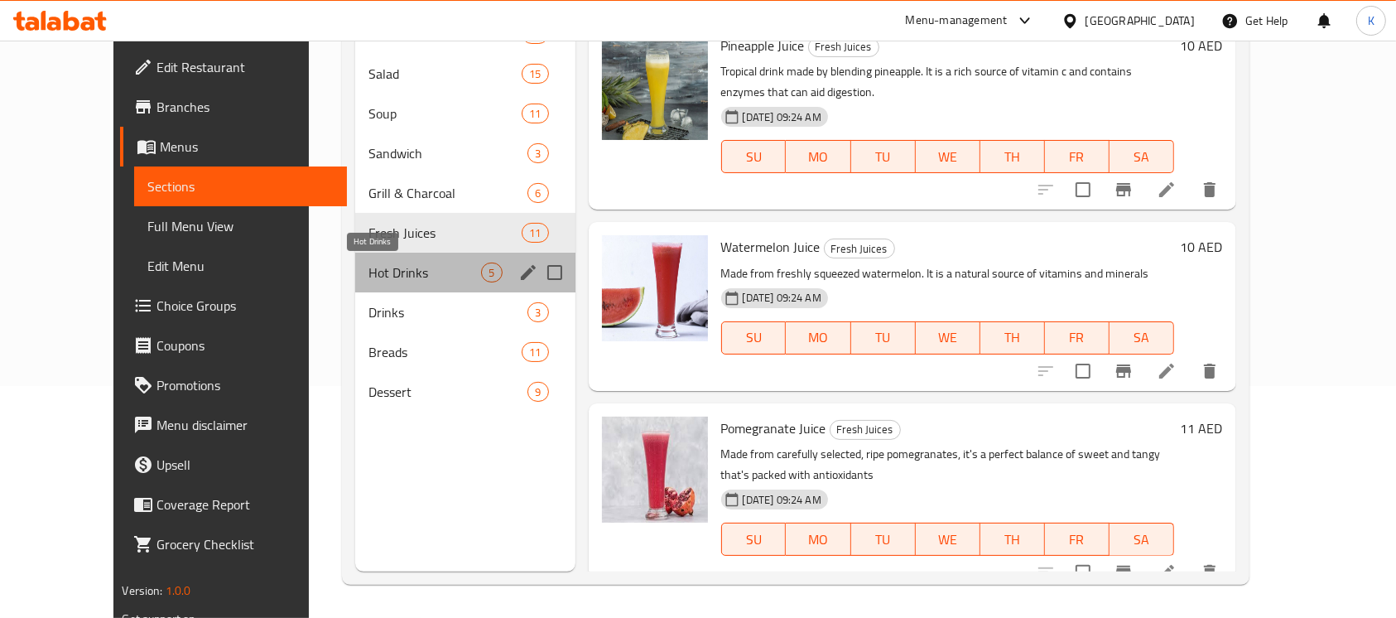
click at [441, 279] on span "Hot Drinks" at bounding box center [424, 272] width 113 height 20
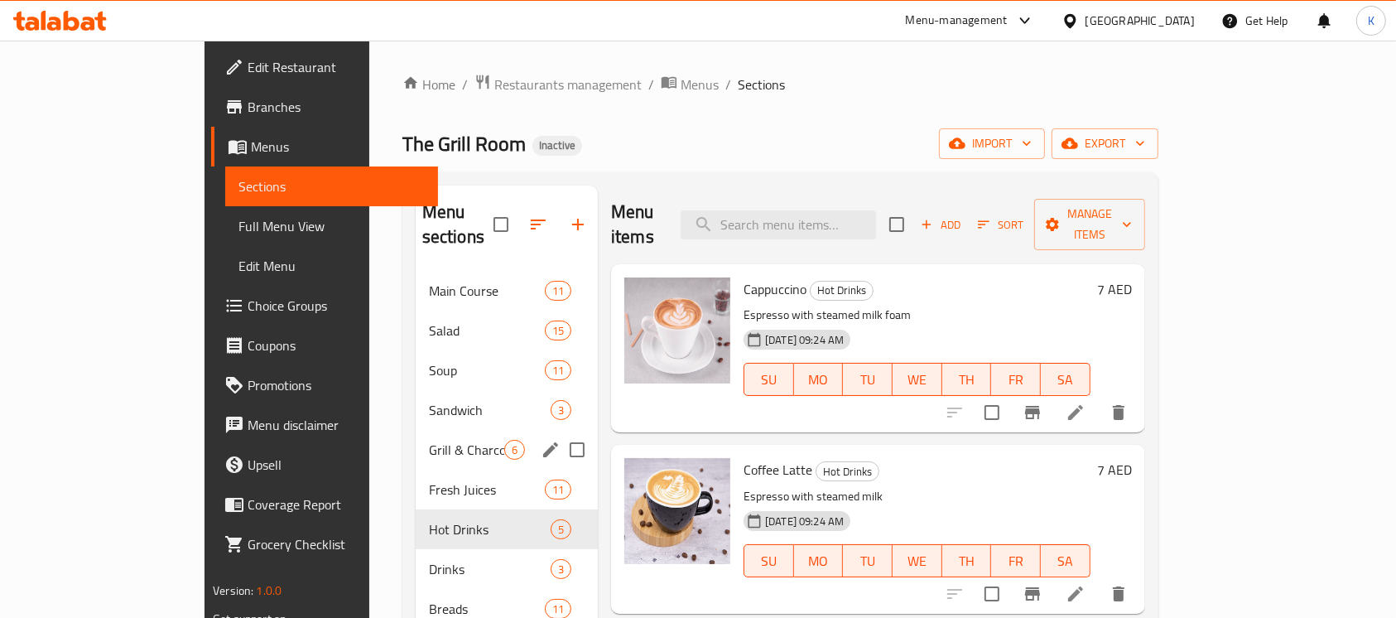
scroll to position [232, 0]
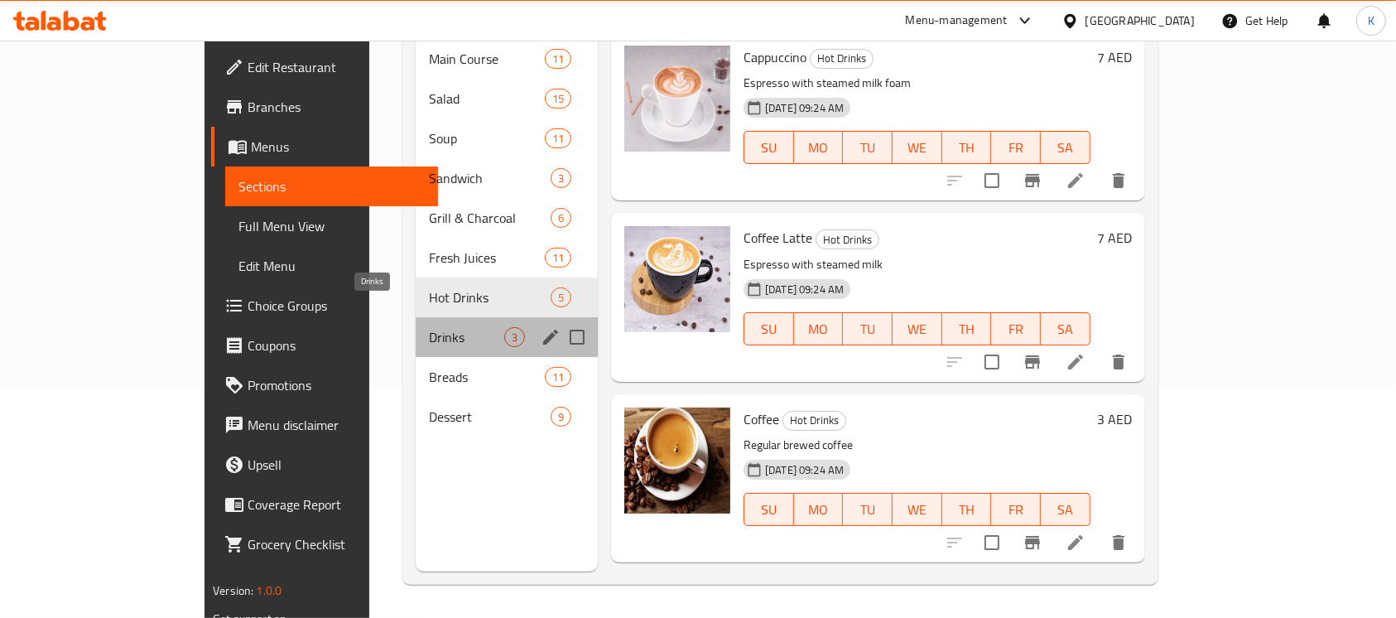
click at [429, 327] on span "Drinks" at bounding box center [466, 337] width 75 height 20
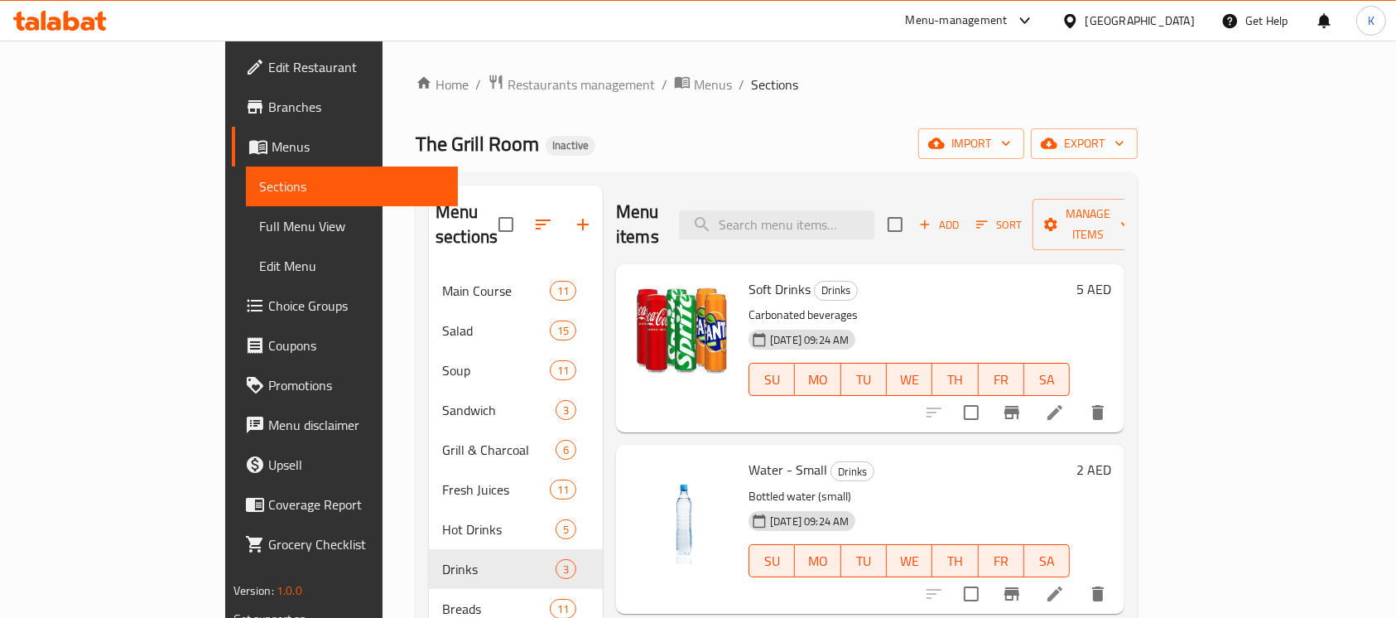
scroll to position [232, 0]
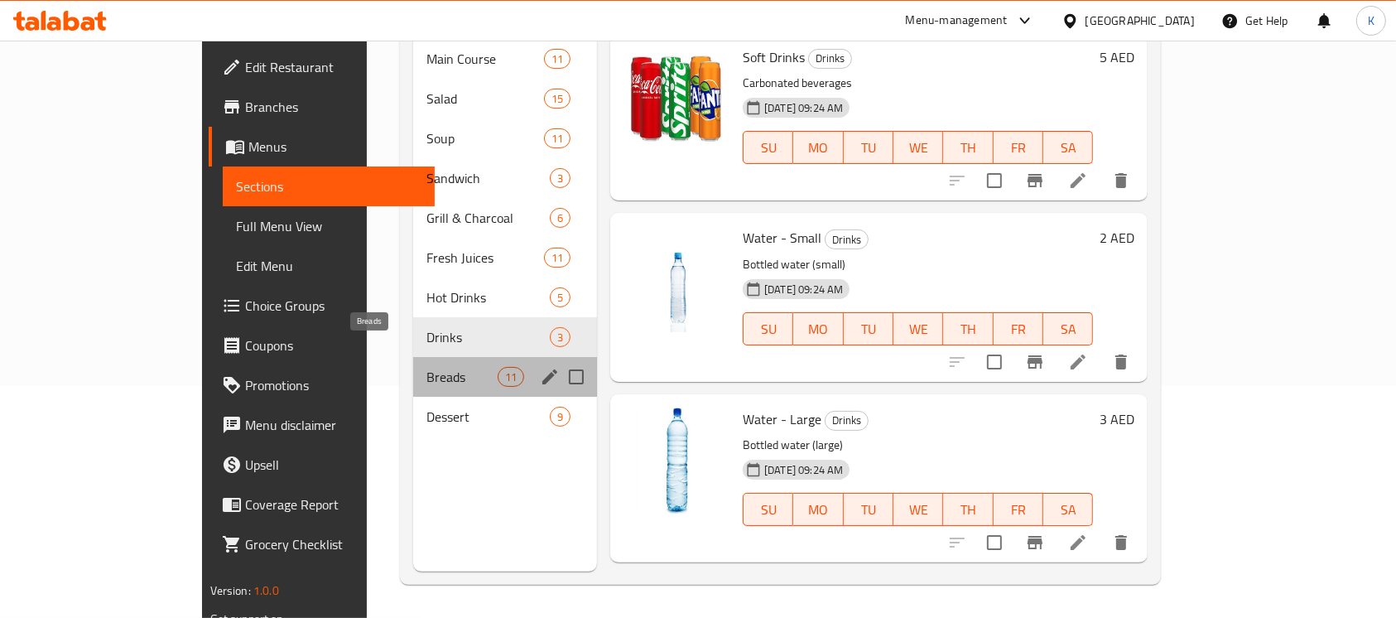
click at [426, 367] on span "Breads" at bounding box center [461, 377] width 70 height 20
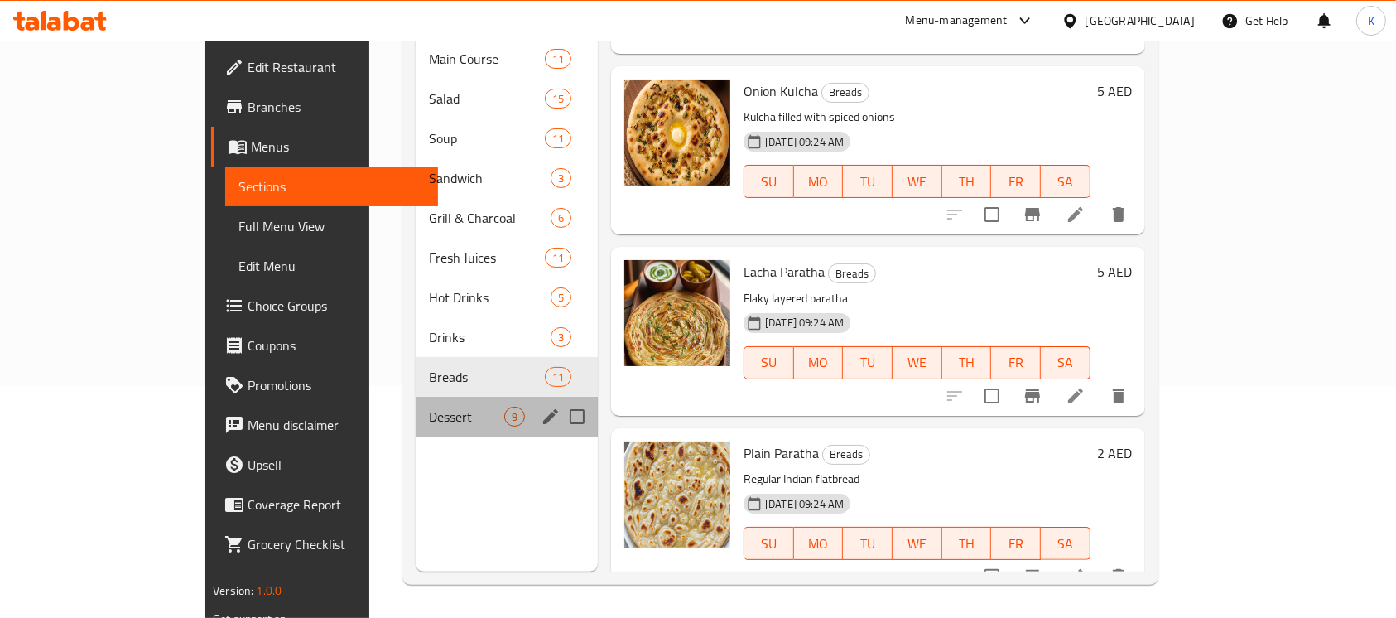
click at [464, 401] on div "Dessert 9" at bounding box center [507, 416] width 182 height 40
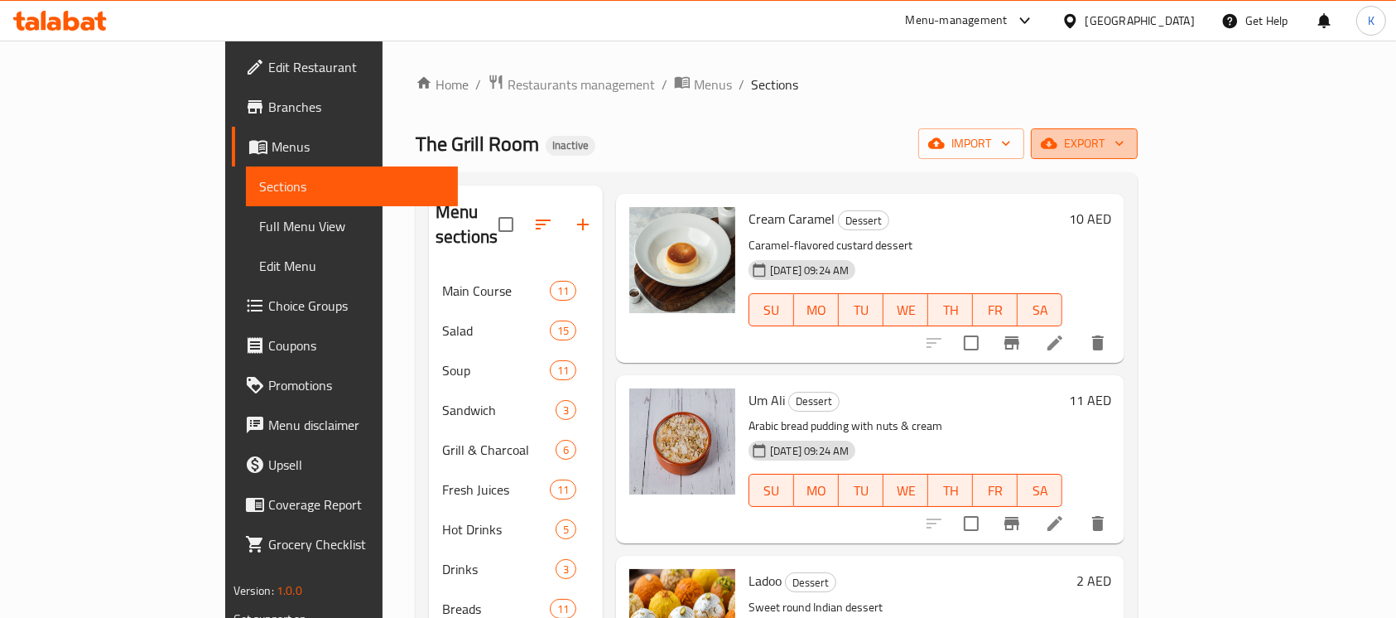
click at [1124, 146] on span "export" at bounding box center [1084, 143] width 80 height 21
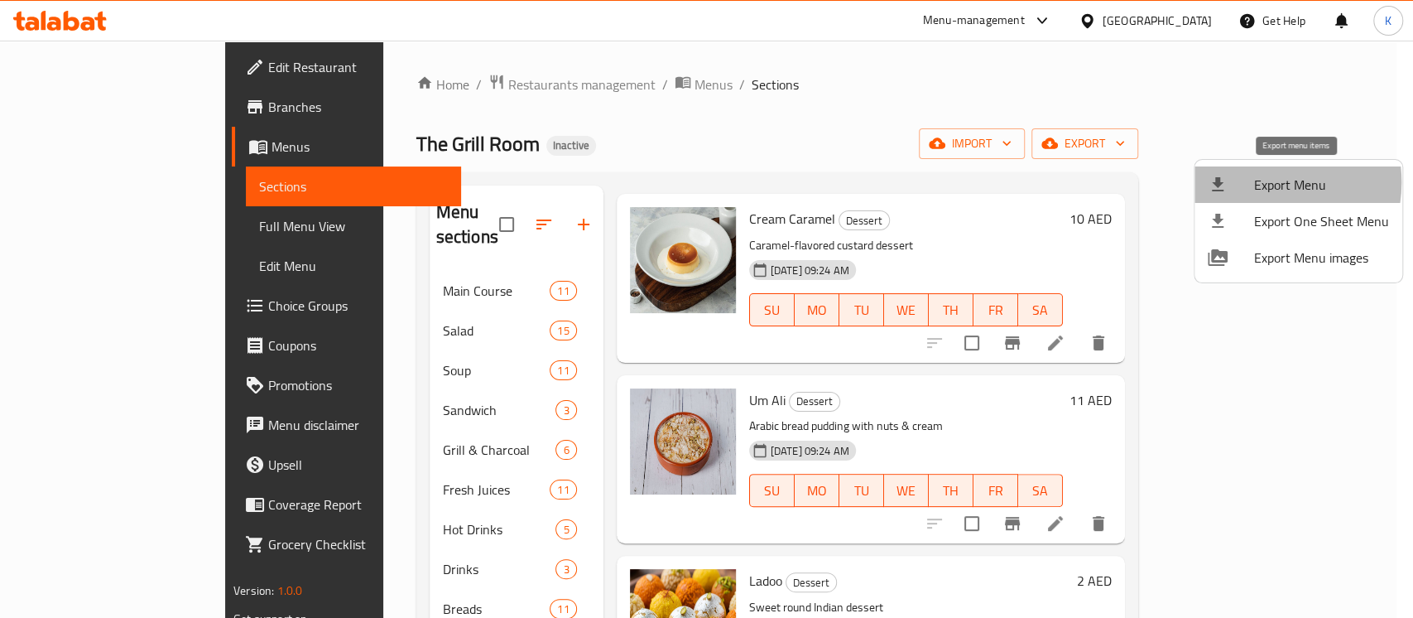
click at [1258, 182] on span "Export Menu" at bounding box center [1321, 185] width 135 height 20
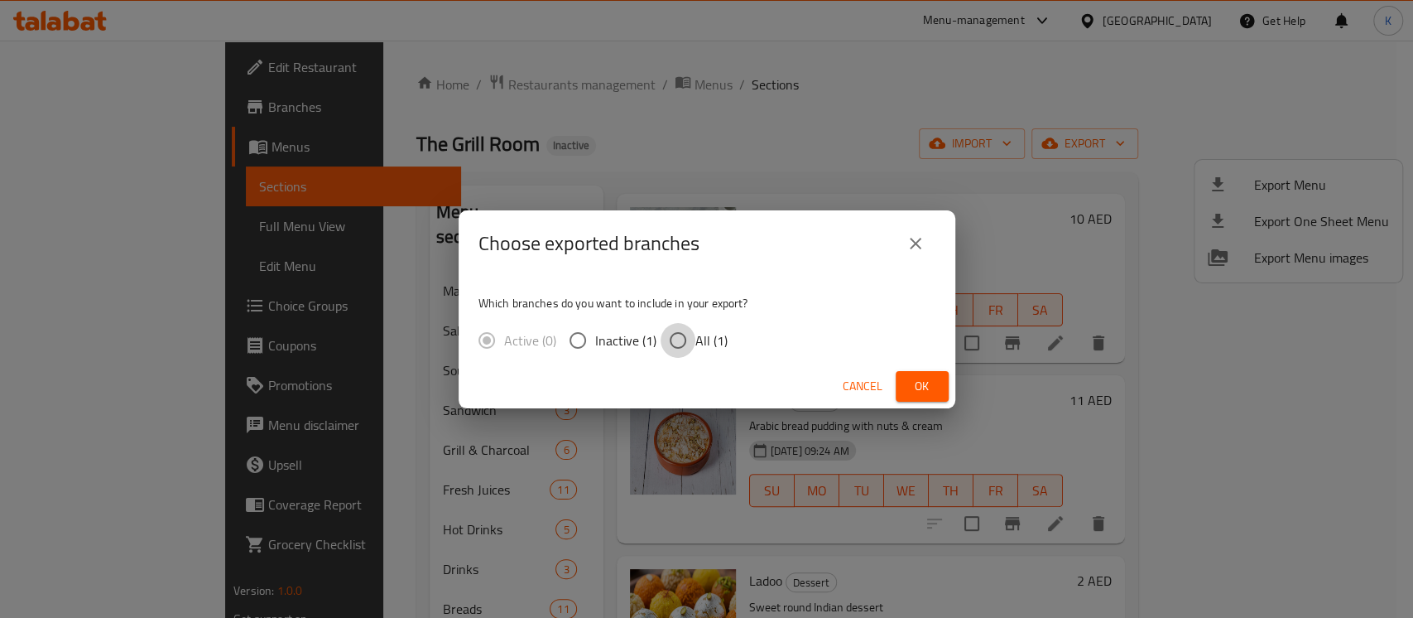
click at [688, 333] on input "All (1)" at bounding box center [678, 340] width 35 height 35
radio input "true"
click at [906, 396] on button "Ok" at bounding box center [922, 386] width 53 height 31
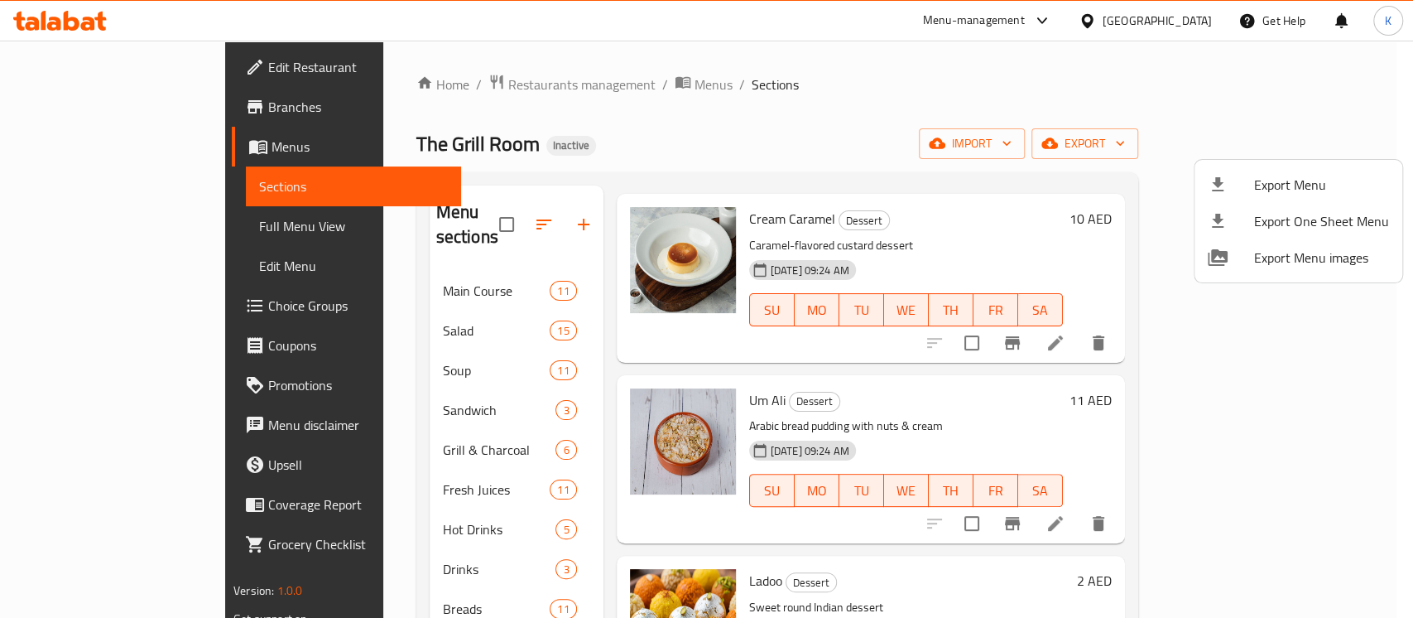
click at [54, 16] on div at bounding box center [706, 309] width 1413 height 618
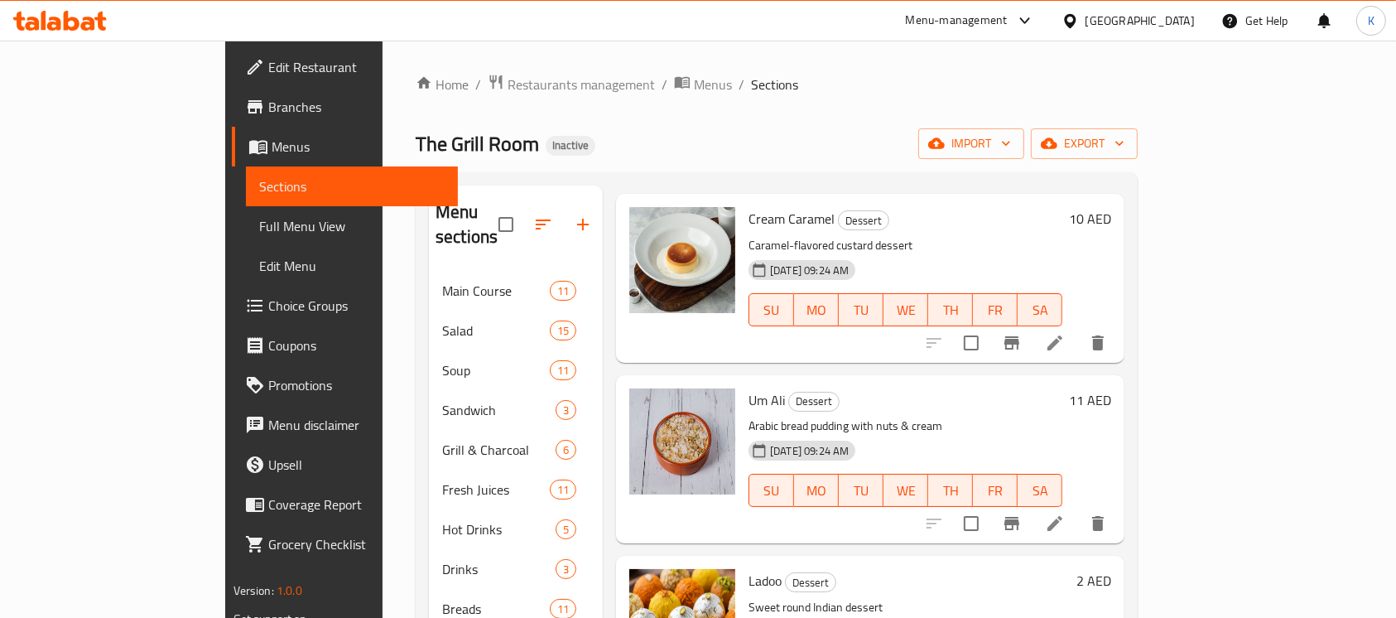
click at [54, 16] on icon at bounding box center [60, 21] width 94 height 20
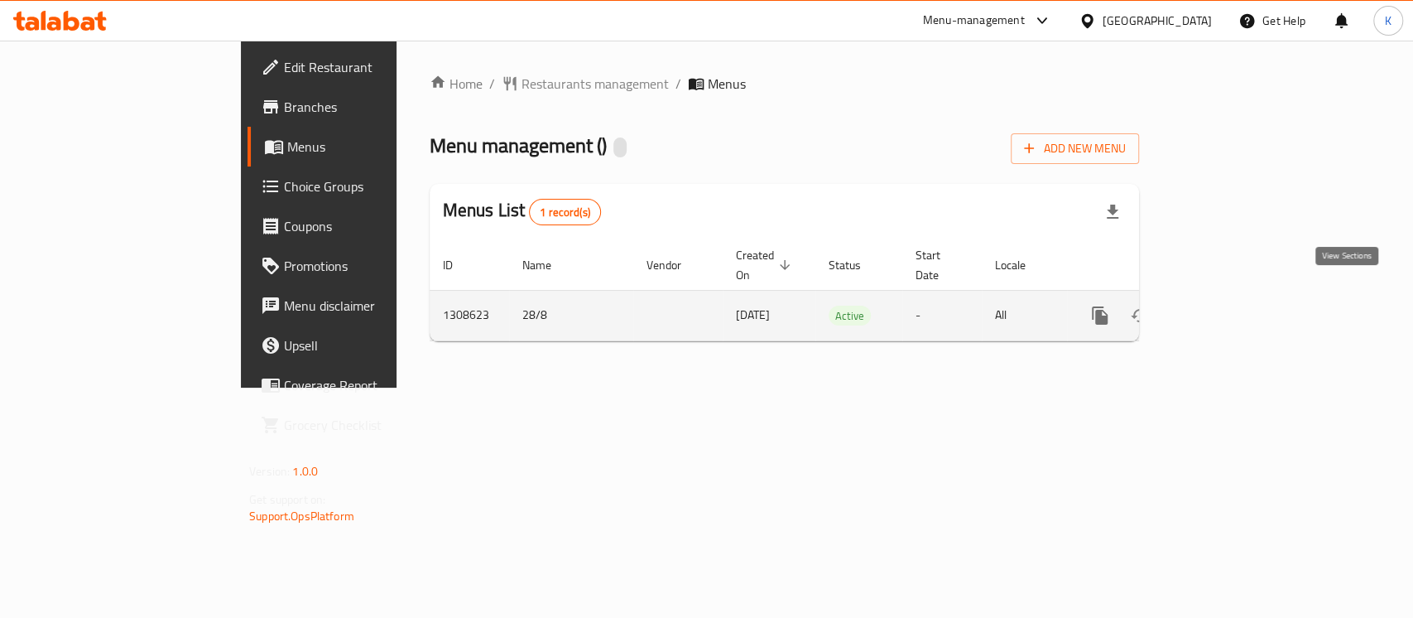
click at [1229, 305] on icon "enhanced table" at bounding box center [1219, 315] width 20 height 20
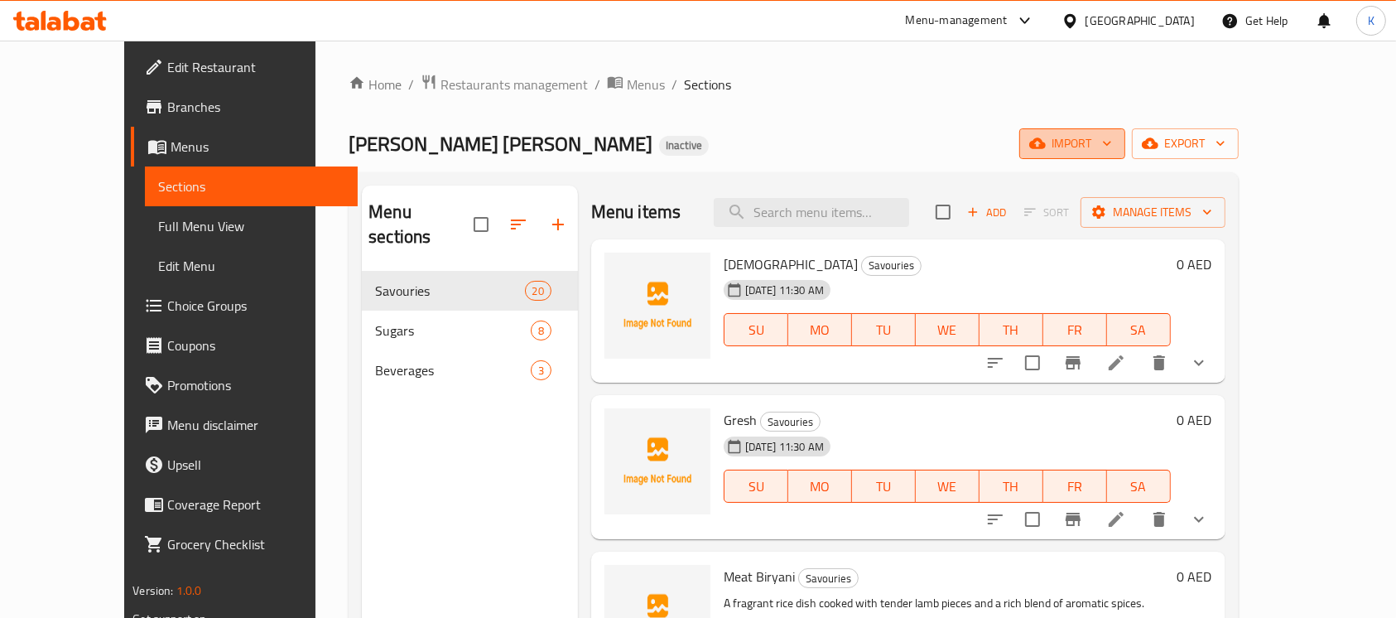
click at [1045, 151] on icon "button" at bounding box center [1037, 143] width 17 height 17
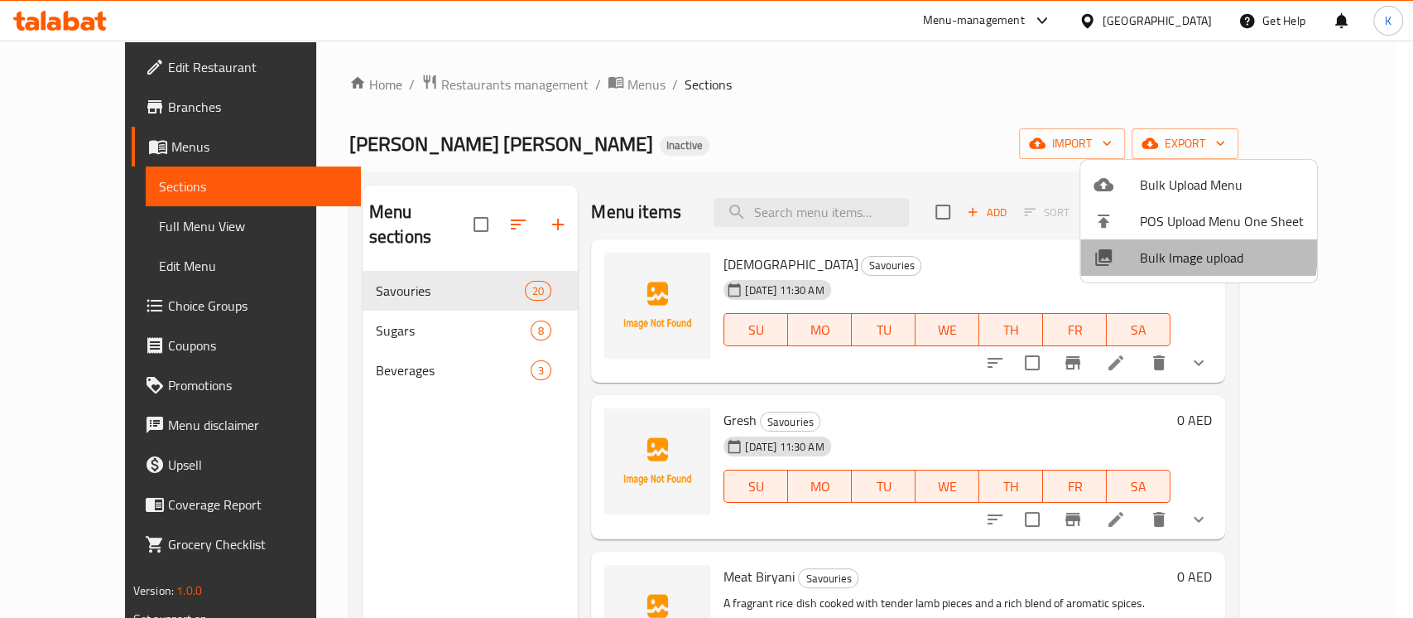
click at [1156, 248] on span "Bulk Image upload" at bounding box center [1222, 257] width 164 height 20
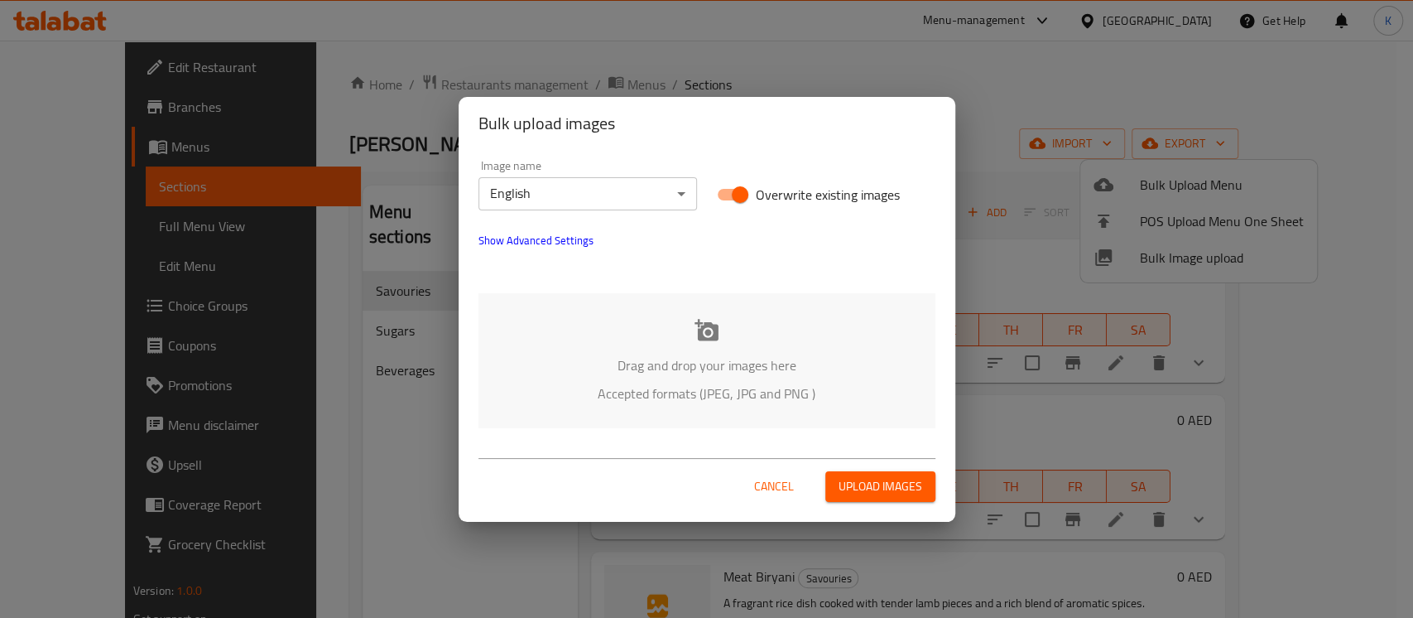
click at [709, 345] on div "Drag and drop your images here Accepted formats (JPEG, JPG and PNG )" at bounding box center [706, 360] width 457 height 135
click at [768, 487] on span "Cancel" at bounding box center [774, 486] width 40 height 21
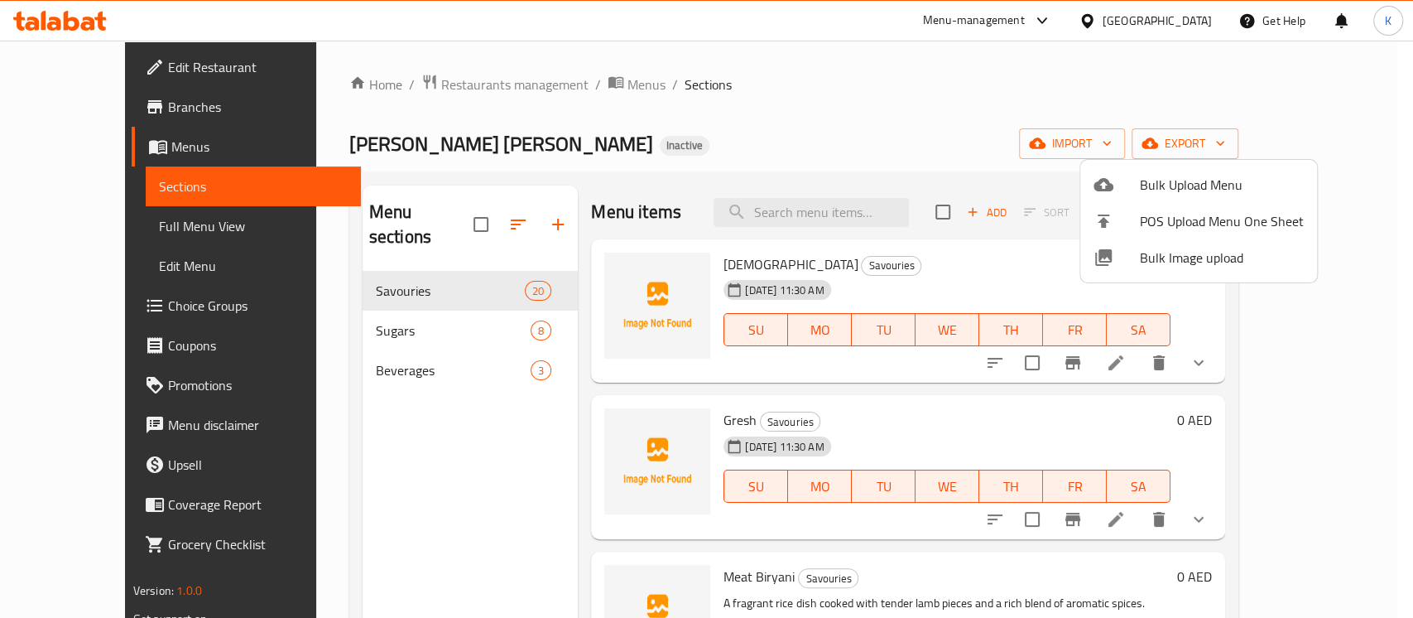
click at [449, 30] on div at bounding box center [706, 309] width 1413 height 618
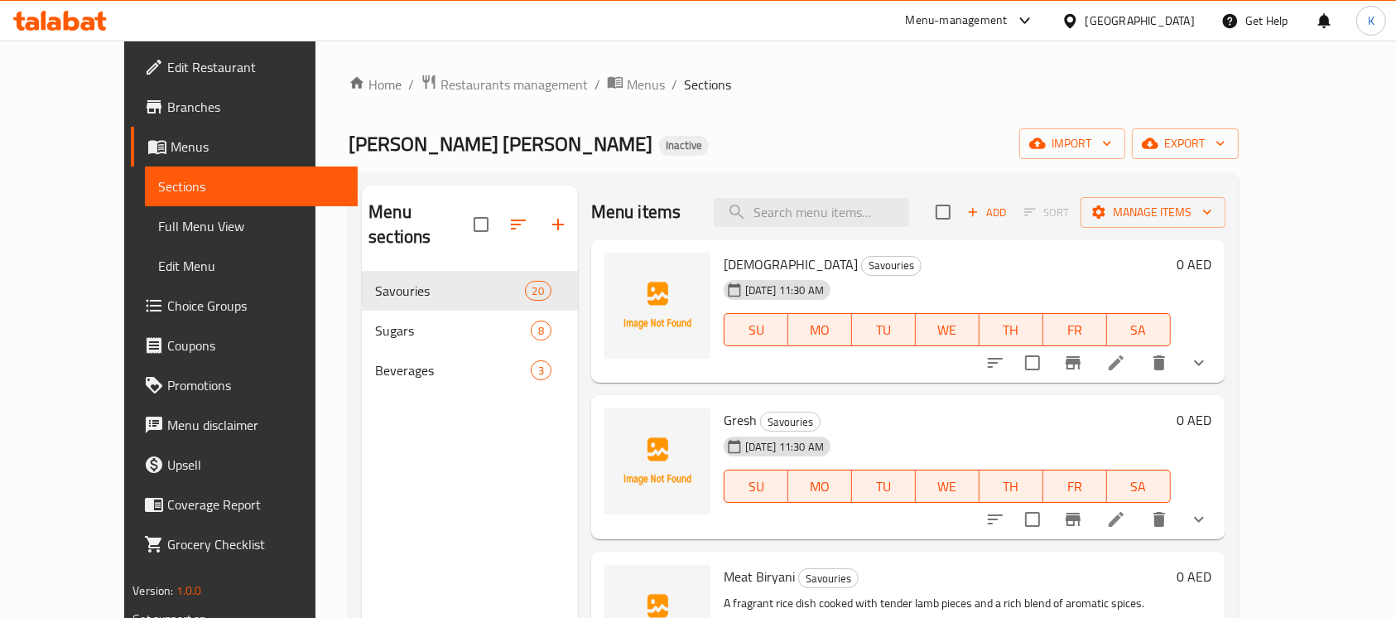
click at [71, 14] on icon at bounding box center [60, 21] width 94 height 20
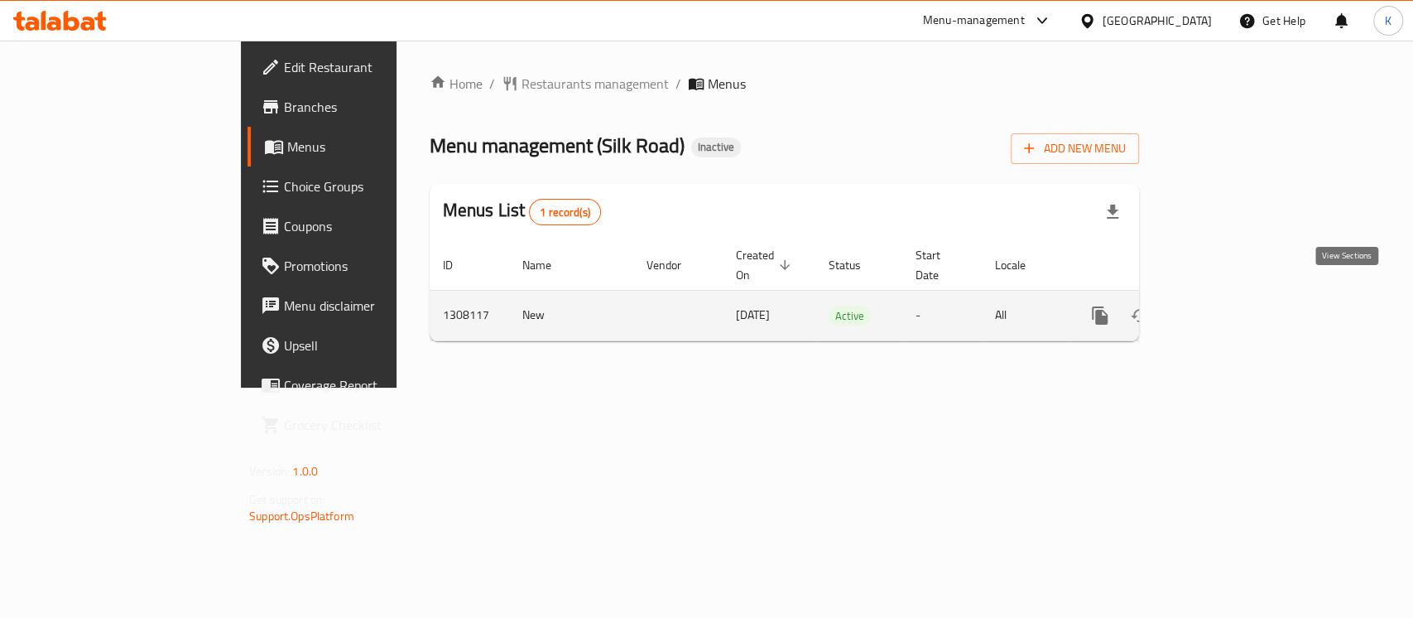
click at [1229, 305] on icon "enhanced table" at bounding box center [1219, 315] width 20 height 20
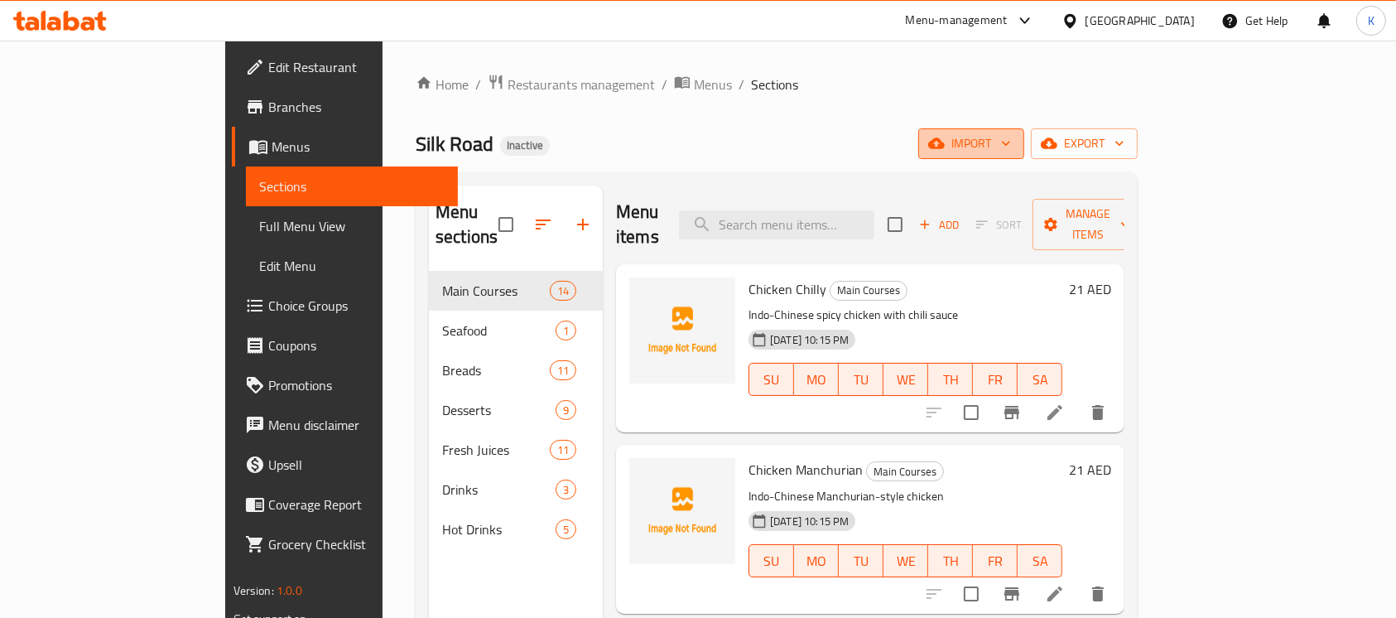
click at [944, 144] on icon "button" at bounding box center [936, 143] width 17 height 11
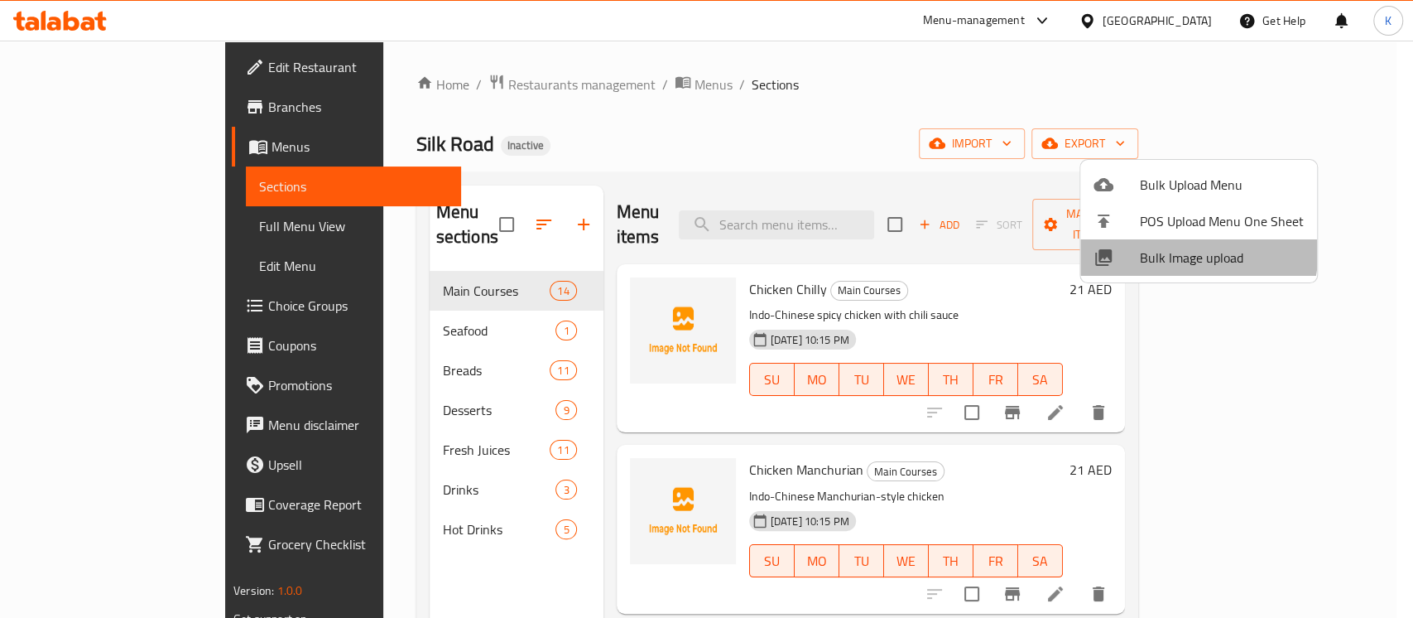
click at [1156, 247] on span "Bulk Image upload" at bounding box center [1222, 257] width 164 height 20
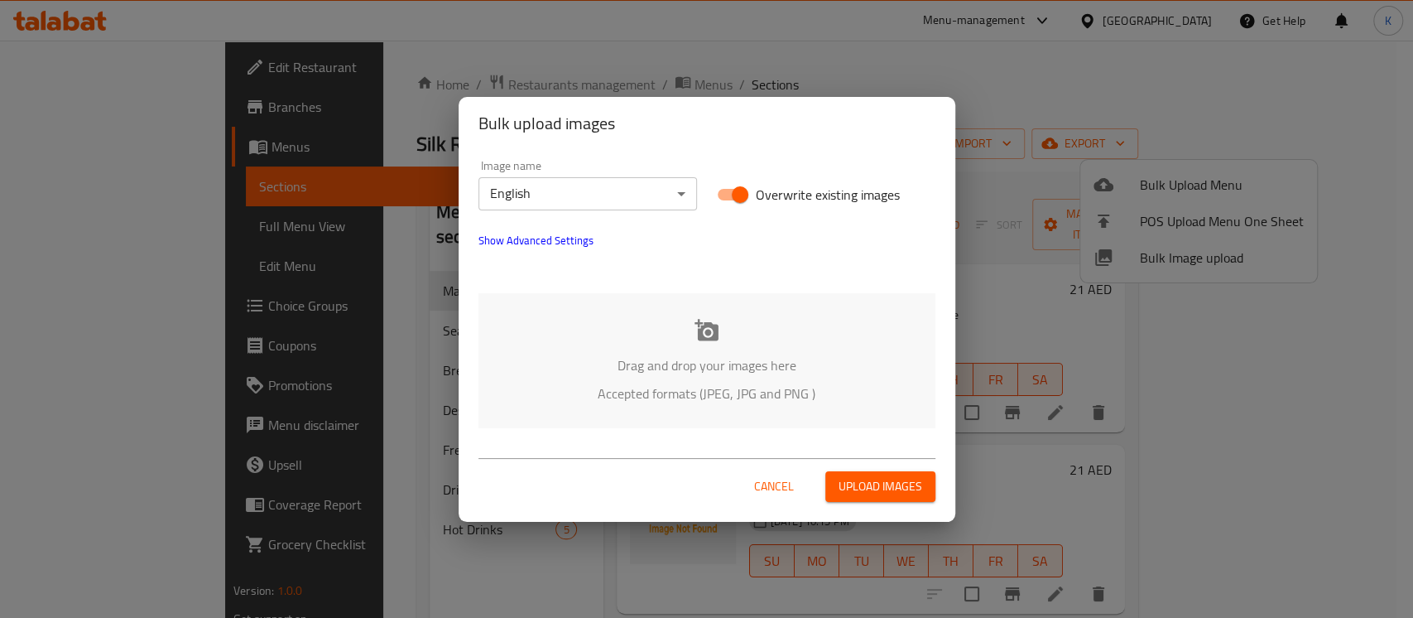
click at [704, 328] on icon at bounding box center [706, 330] width 24 height 22
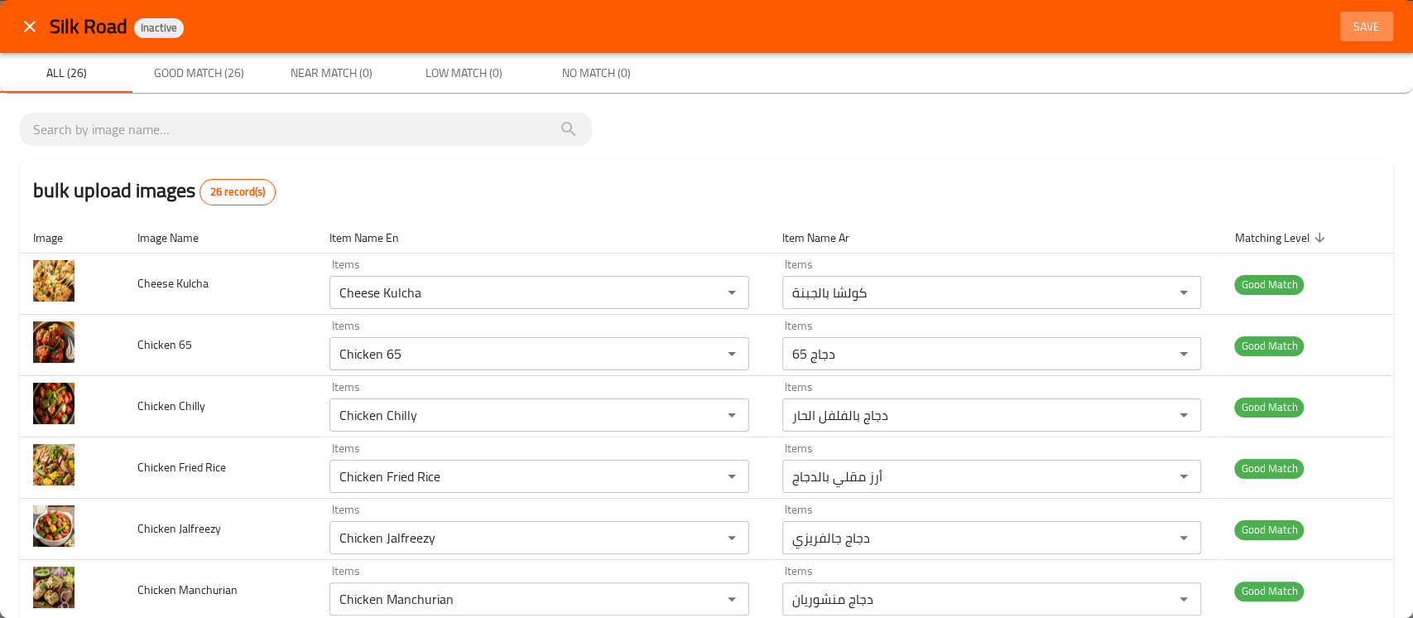
click at [1349, 29] on span "Save" at bounding box center [1367, 27] width 40 height 21
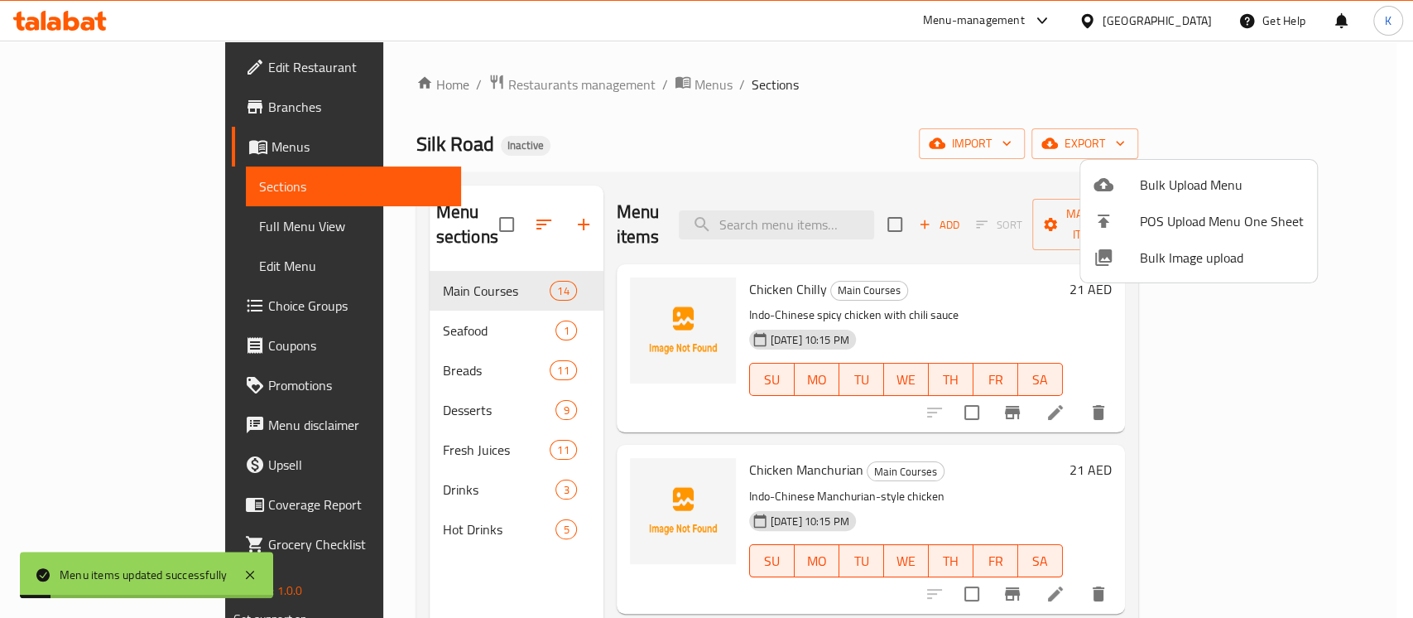
click at [748, 141] on div at bounding box center [706, 309] width 1413 height 618
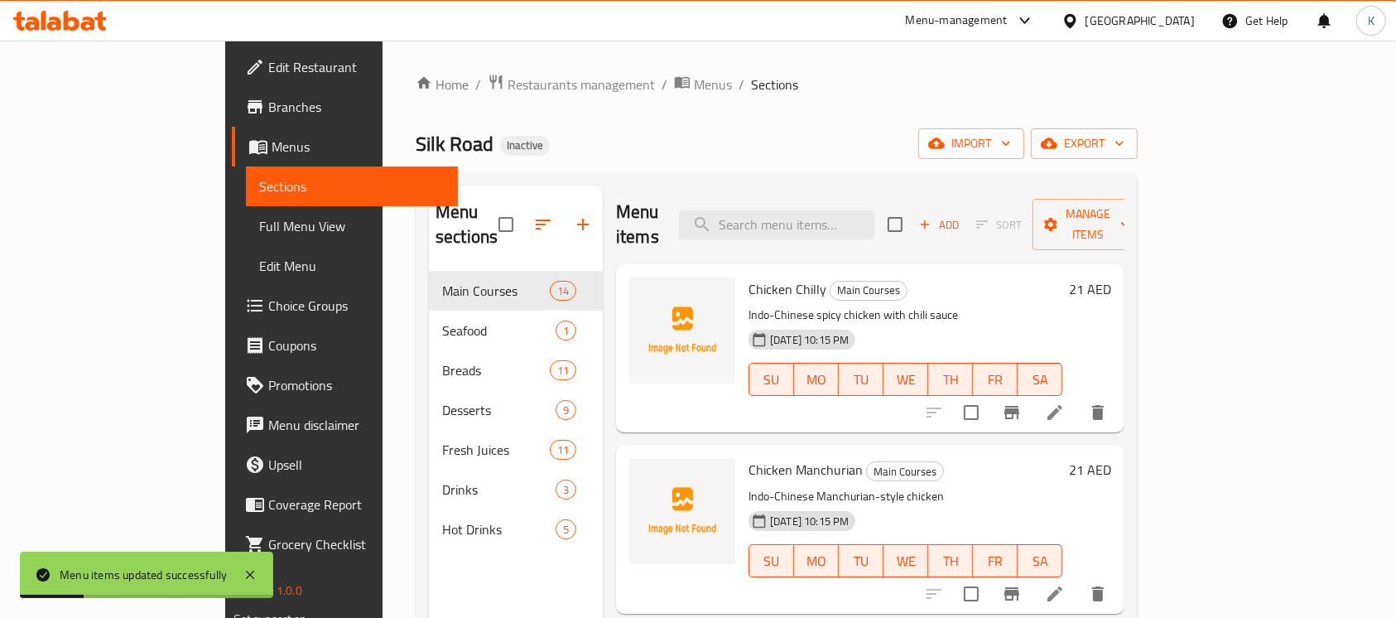
click at [259, 216] on span "Full Menu View" at bounding box center [352, 226] width 186 height 20
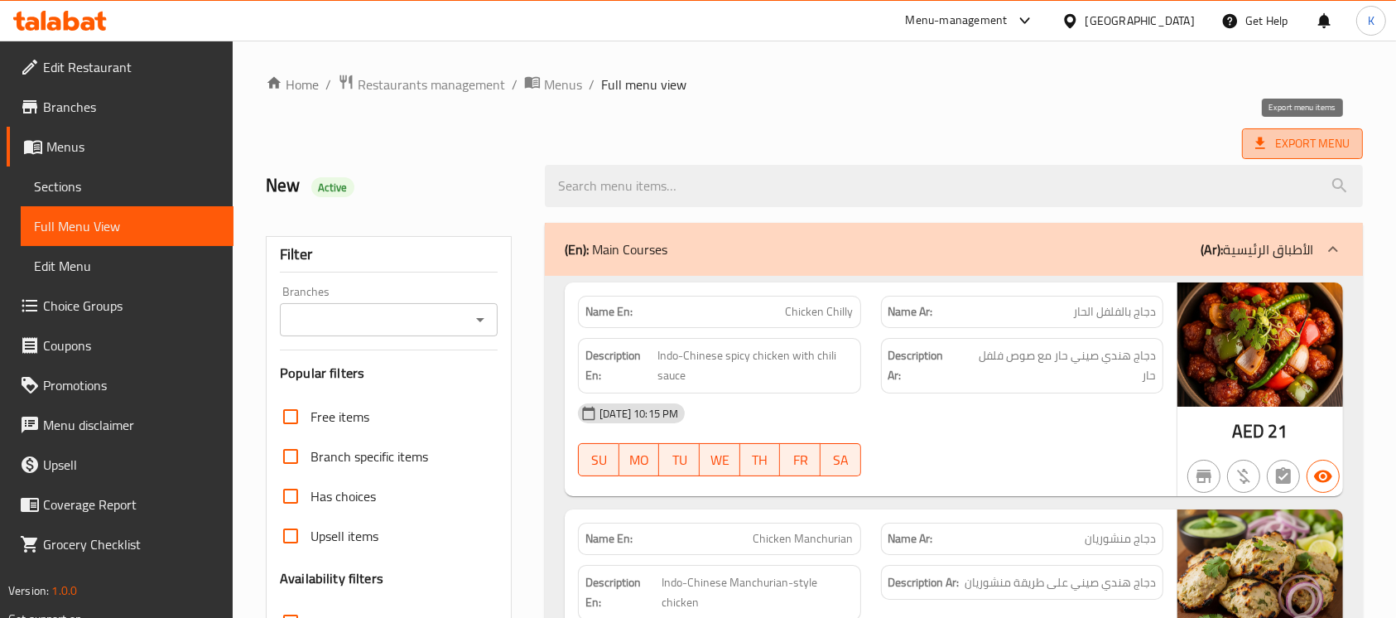
click at [1306, 142] on span "Export Menu" at bounding box center [1302, 143] width 94 height 21
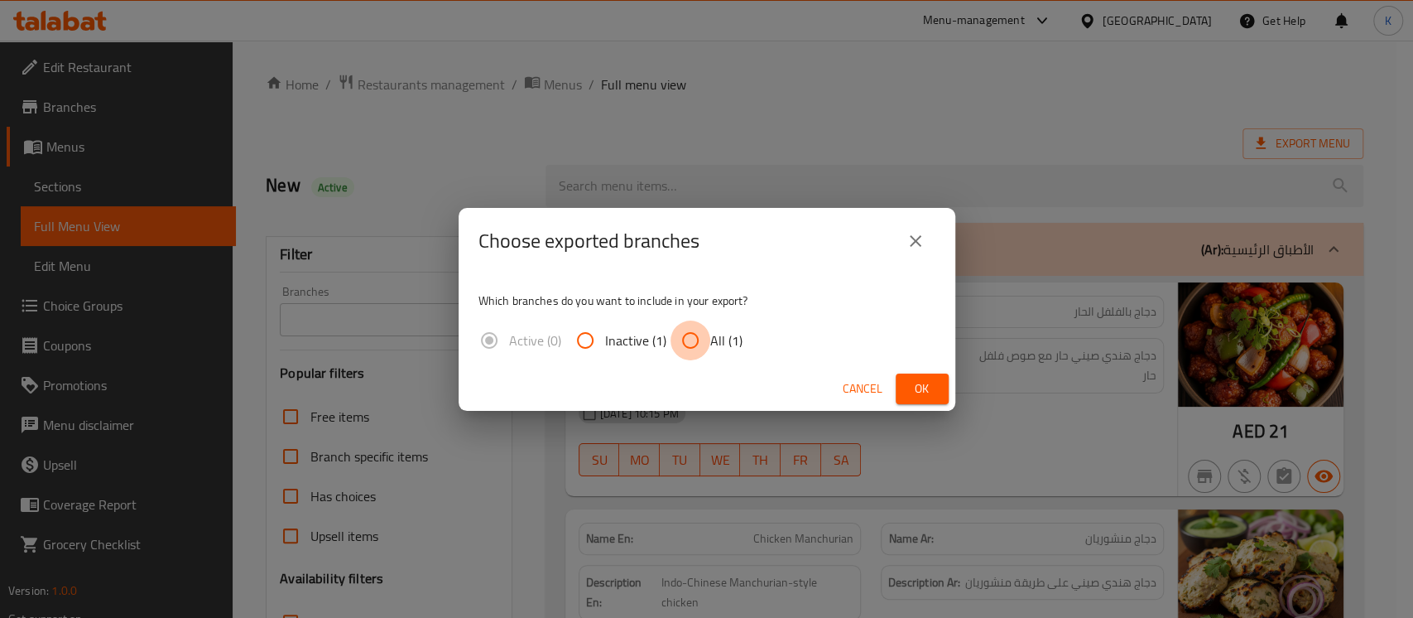
click at [694, 341] on input "All (1)" at bounding box center [690, 340] width 40 height 40
radio input "true"
click at [911, 379] on span "Ok" at bounding box center [922, 388] width 26 height 21
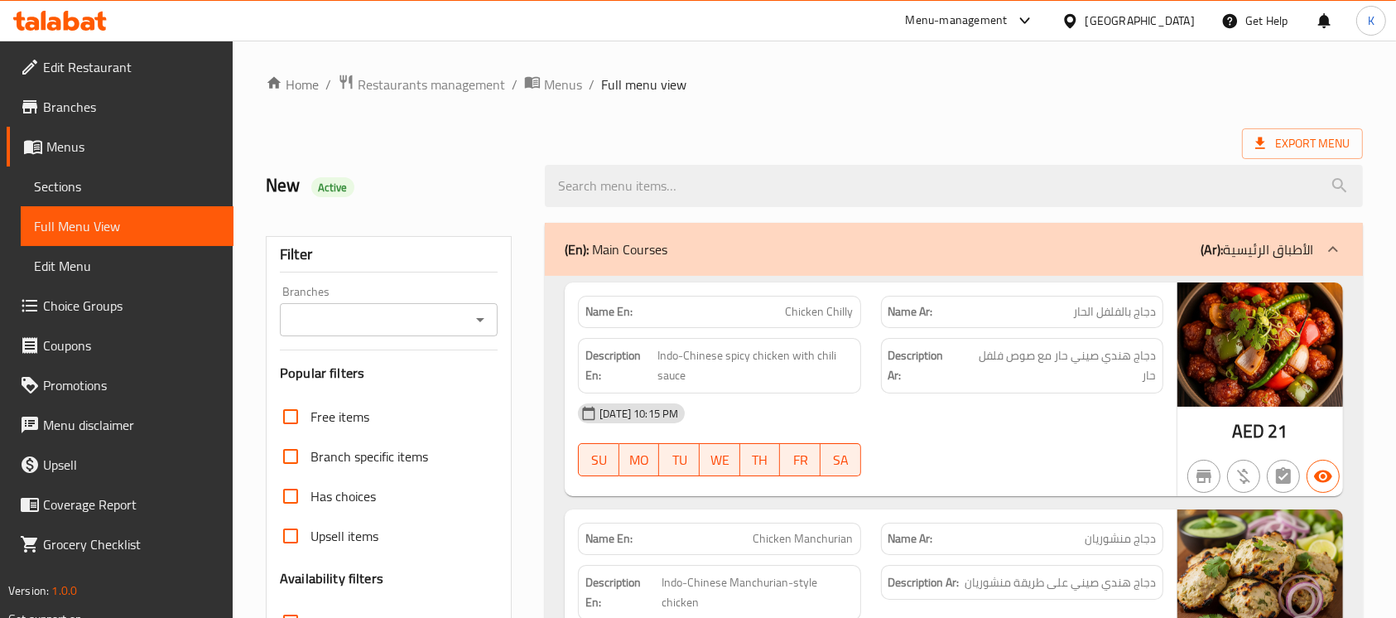
click at [73, 23] on icon at bounding box center [60, 21] width 94 height 20
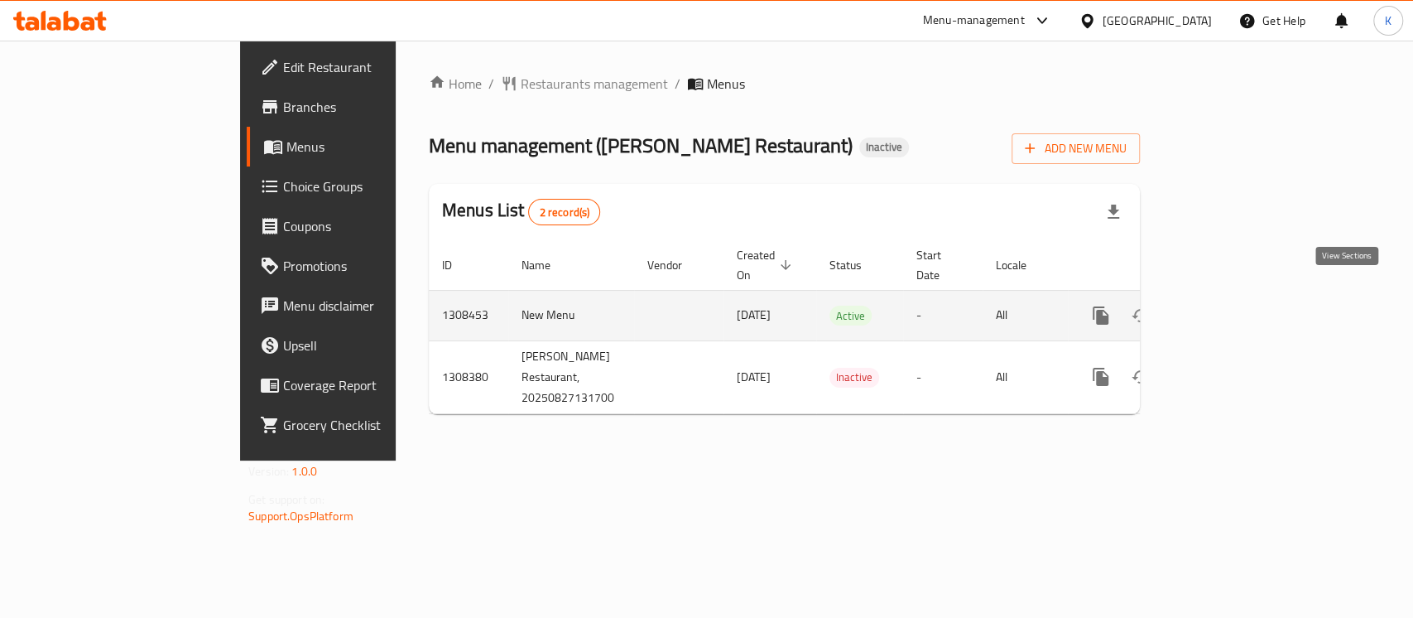
click at [1230, 305] on icon "enhanced table" at bounding box center [1220, 315] width 20 height 20
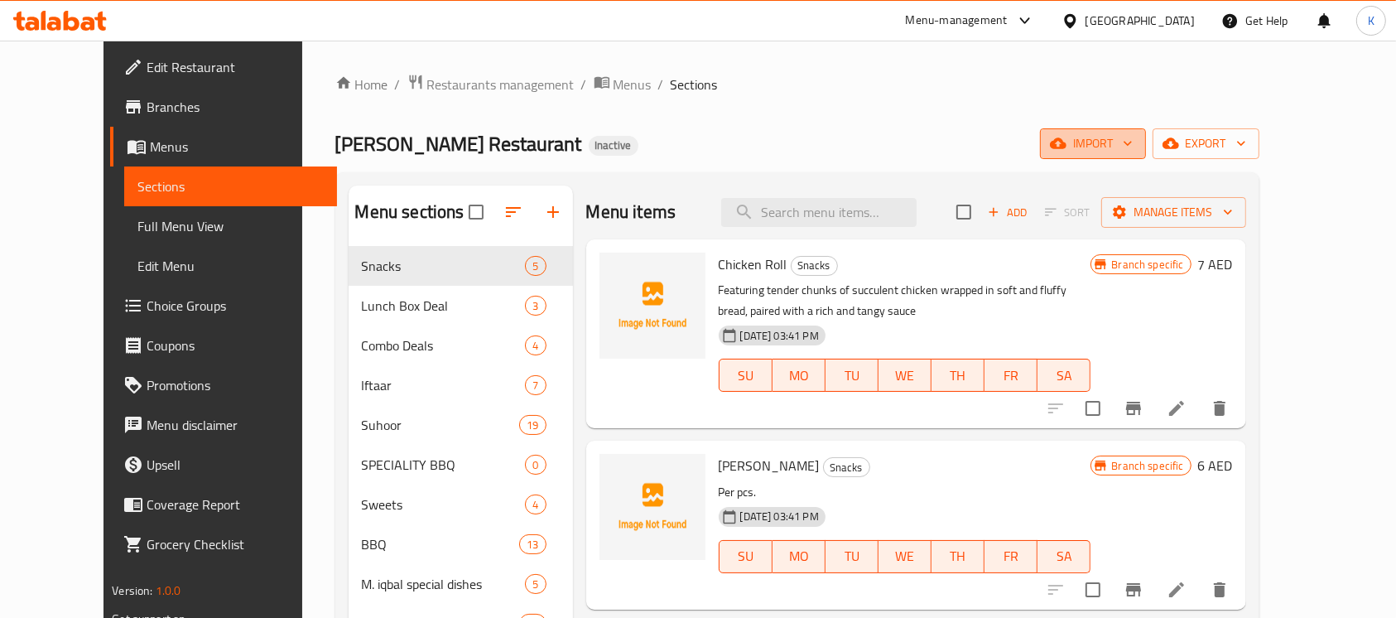
click at [1132, 148] on span "import" at bounding box center [1092, 143] width 79 height 21
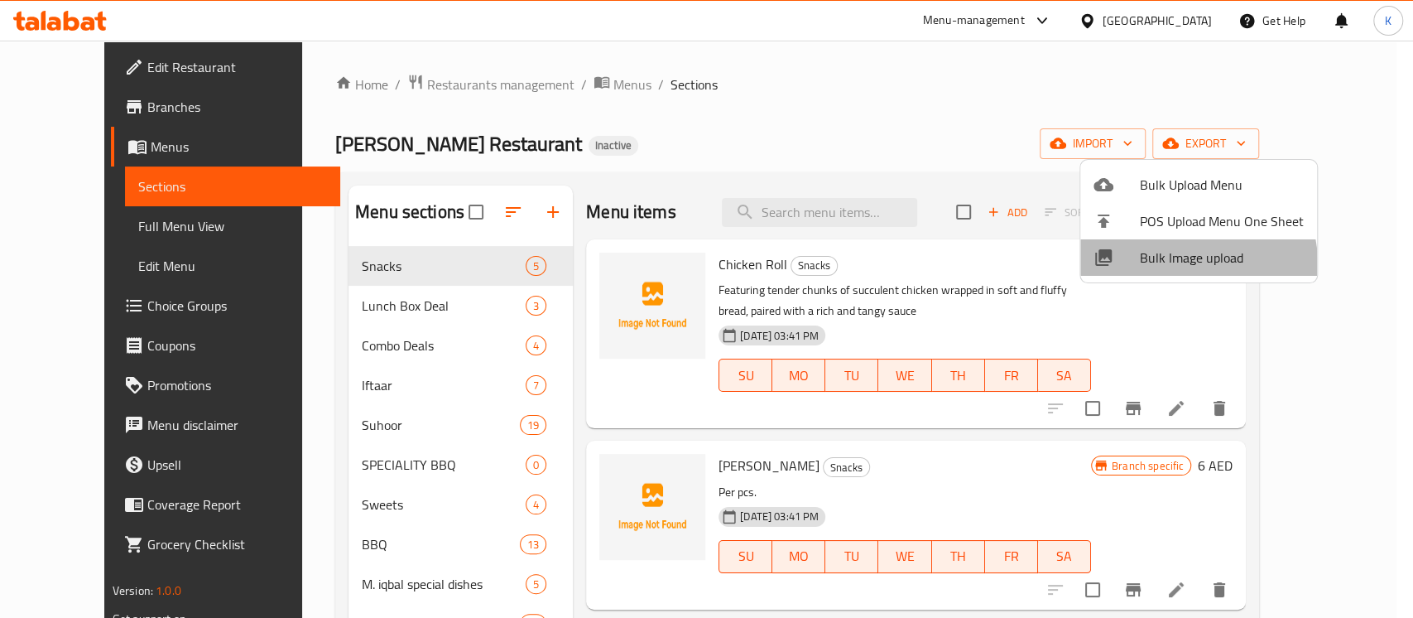
click at [1170, 266] on span "Bulk Image upload" at bounding box center [1222, 257] width 164 height 20
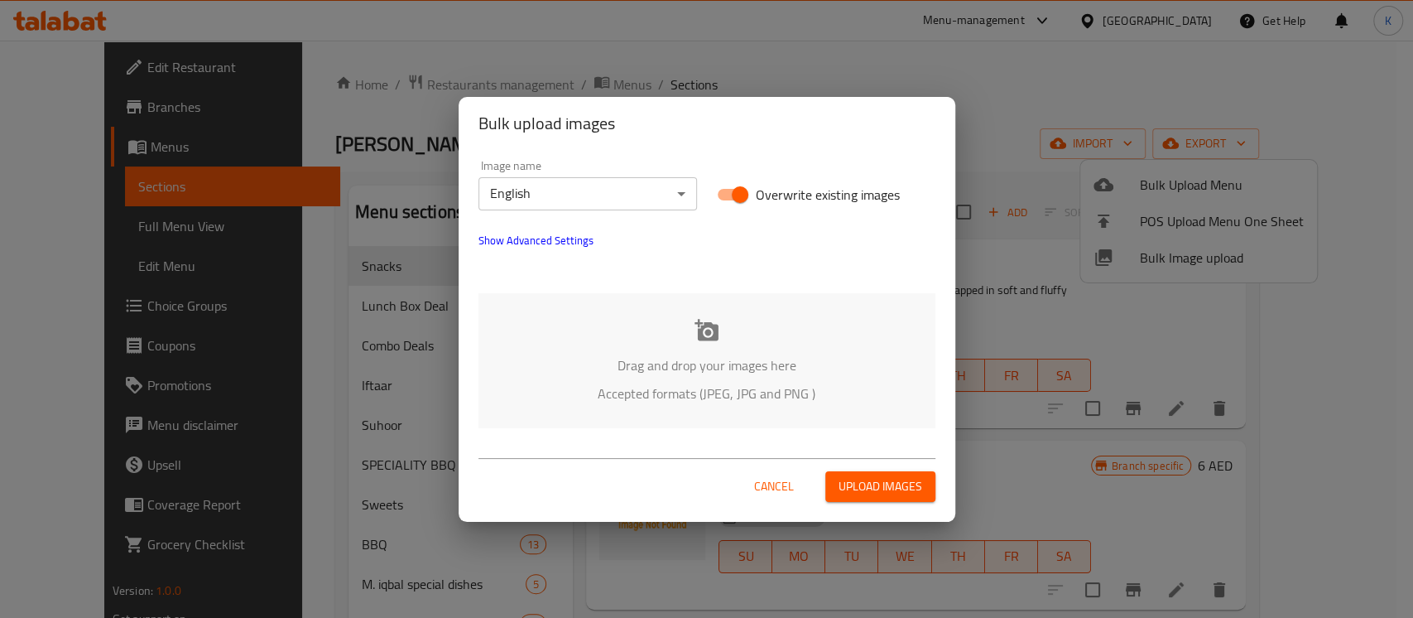
click at [709, 323] on icon at bounding box center [706, 330] width 24 height 22
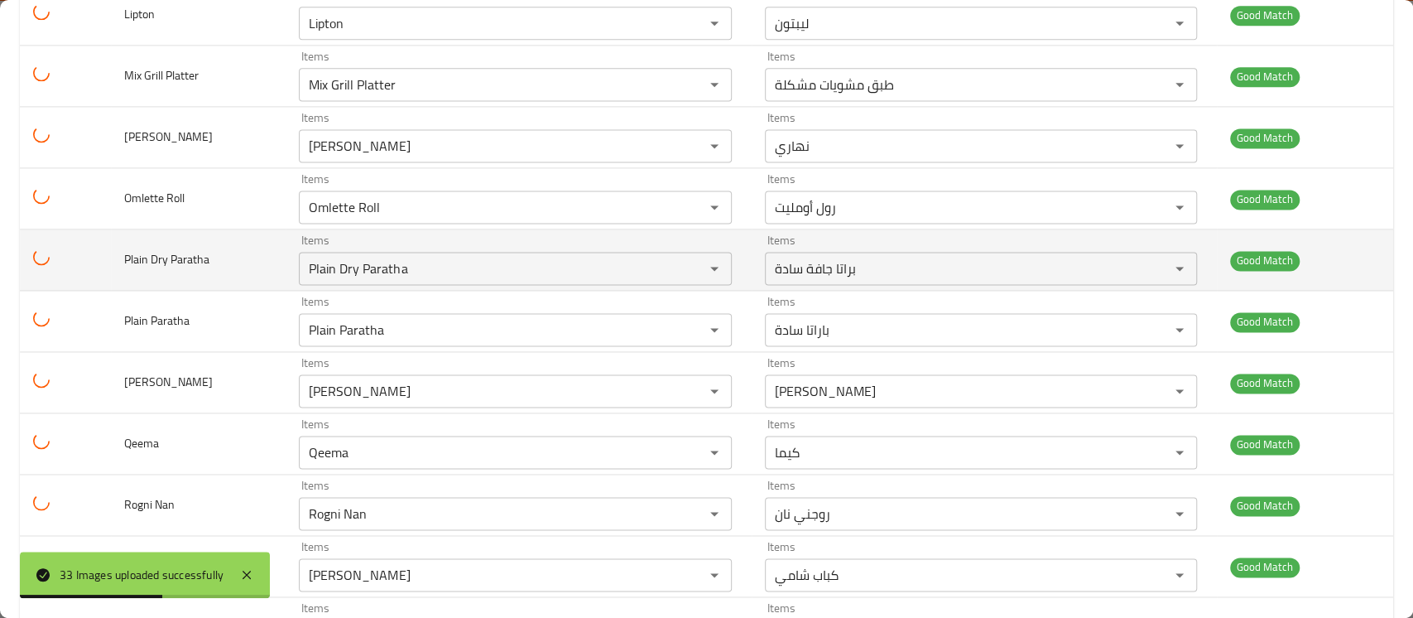
scroll to position [1688, 0]
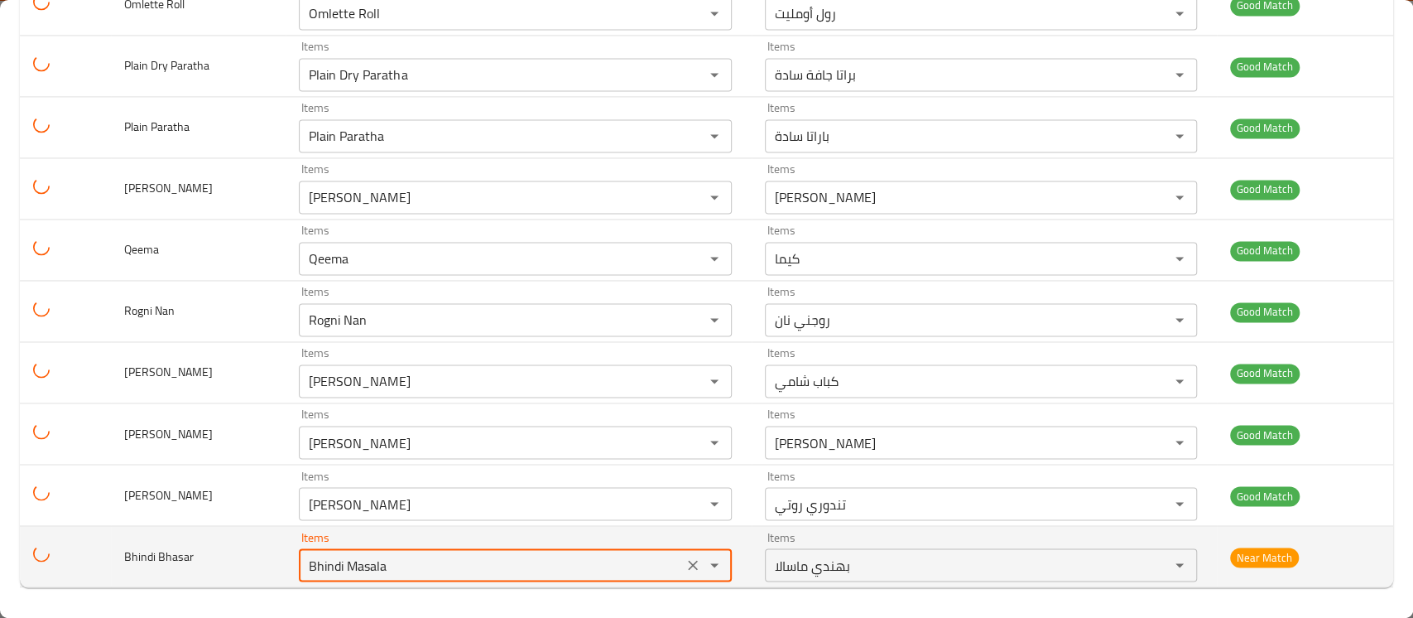
drag, startPoint x: 377, startPoint y: 573, endPoint x: 289, endPoint y: 549, distance: 91.0
click at [289, 549] on td "Items Bhindi Masala Items" at bounding box center [518, 556] width 465 height 61
type Bhasar "B"
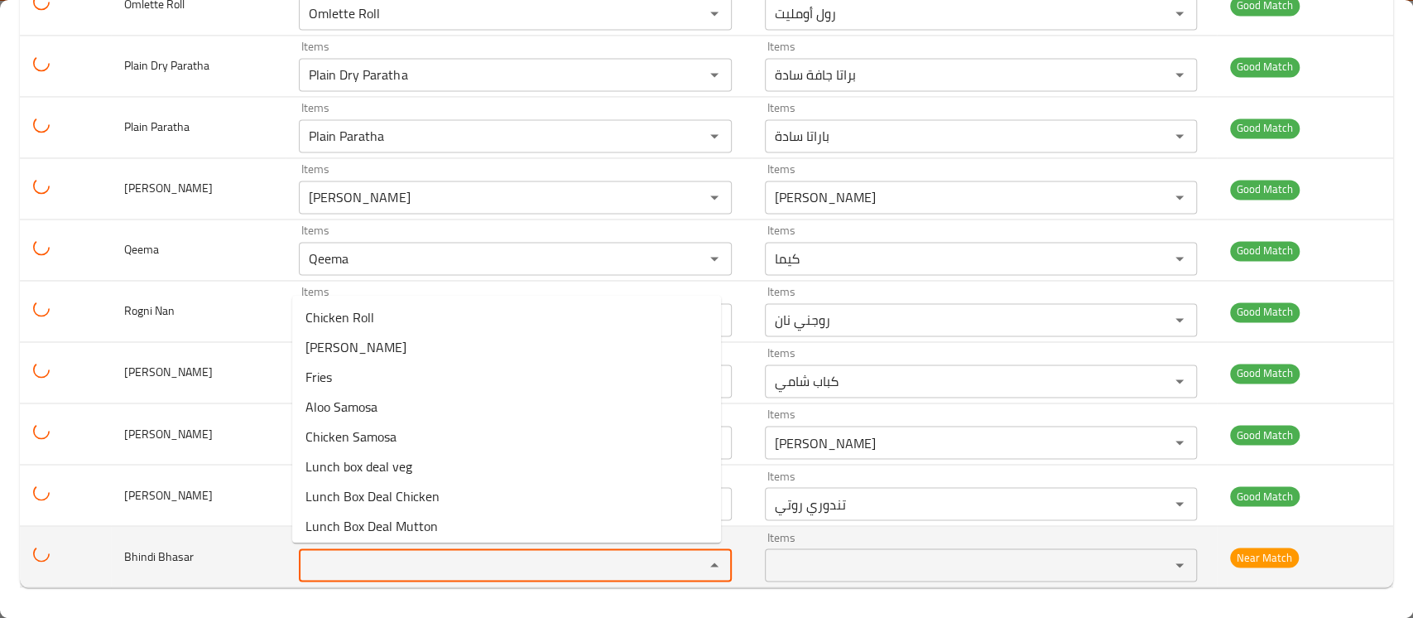
type Bhasar "h"
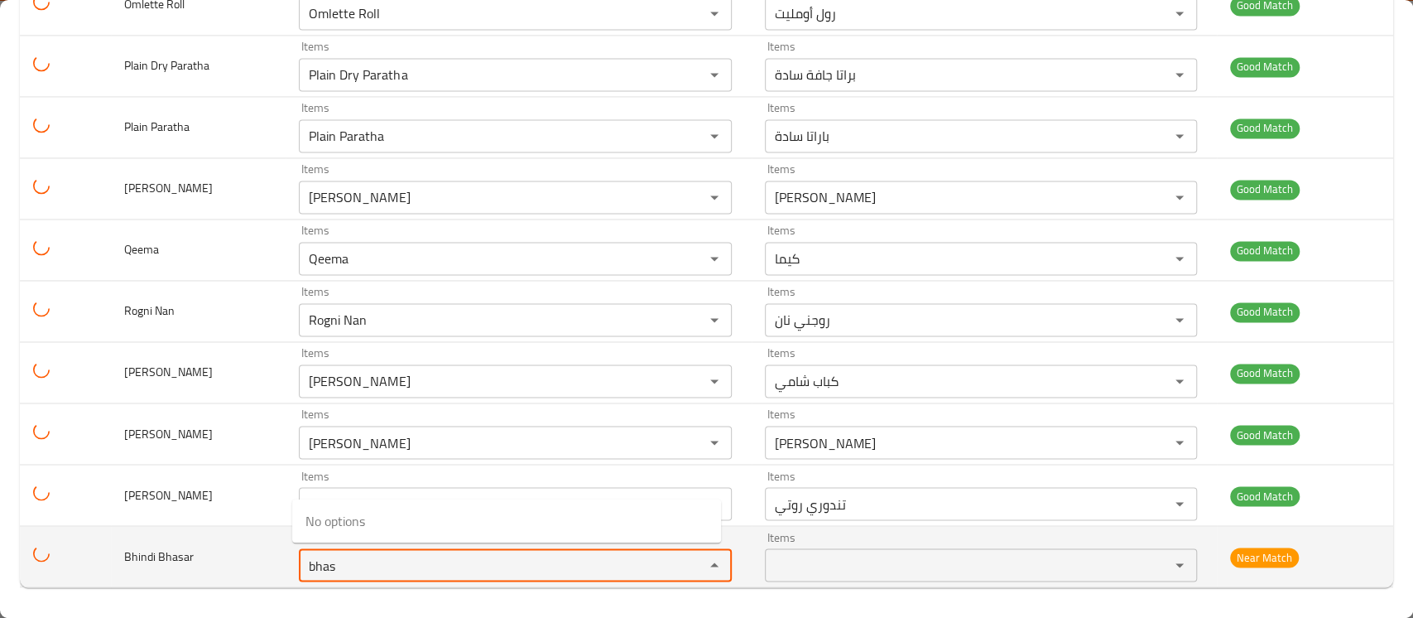
type Bhasar "bhas"
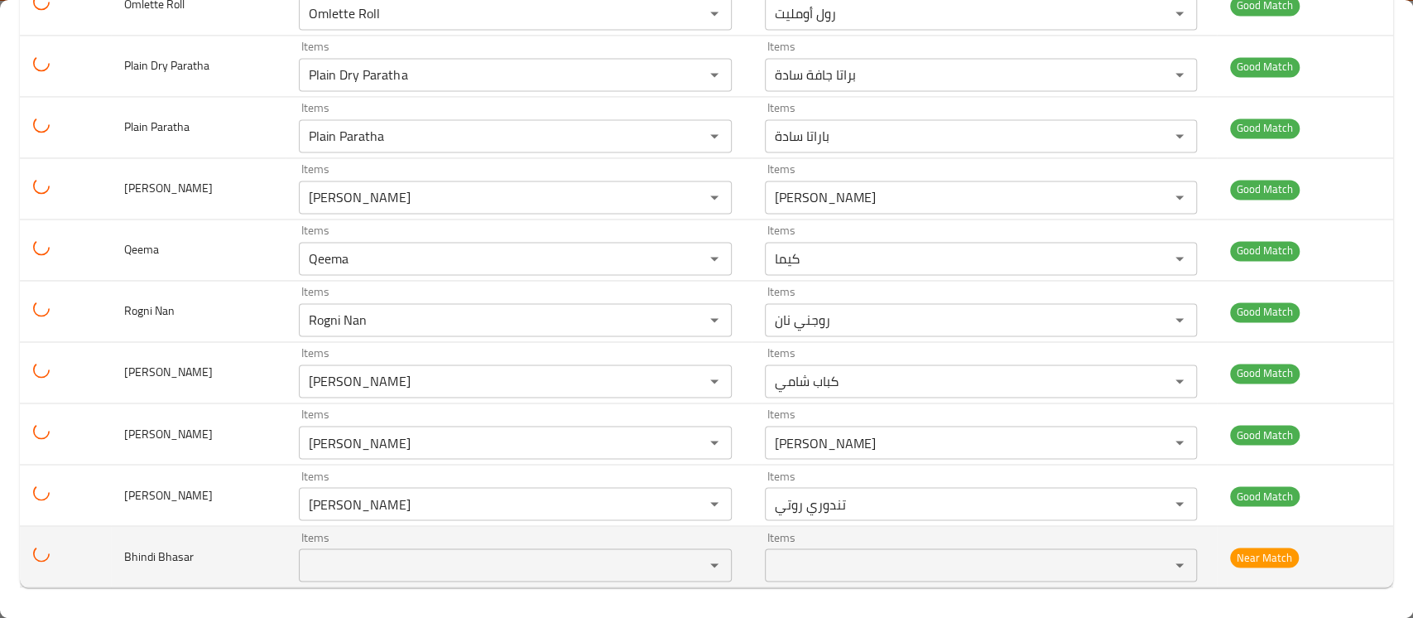
click at [169, 533] on td "Bhindi Bhasar" at bounding box center [198, 556] width 175 height 61
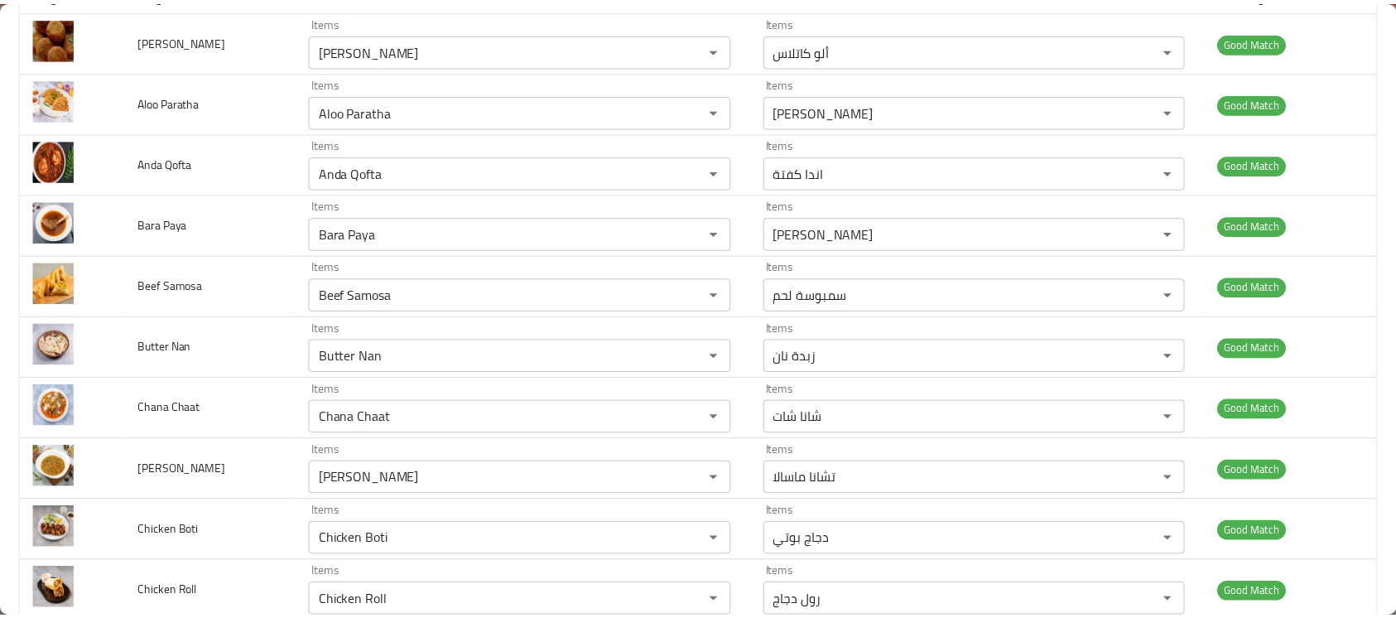
scroll to position [0, 0]
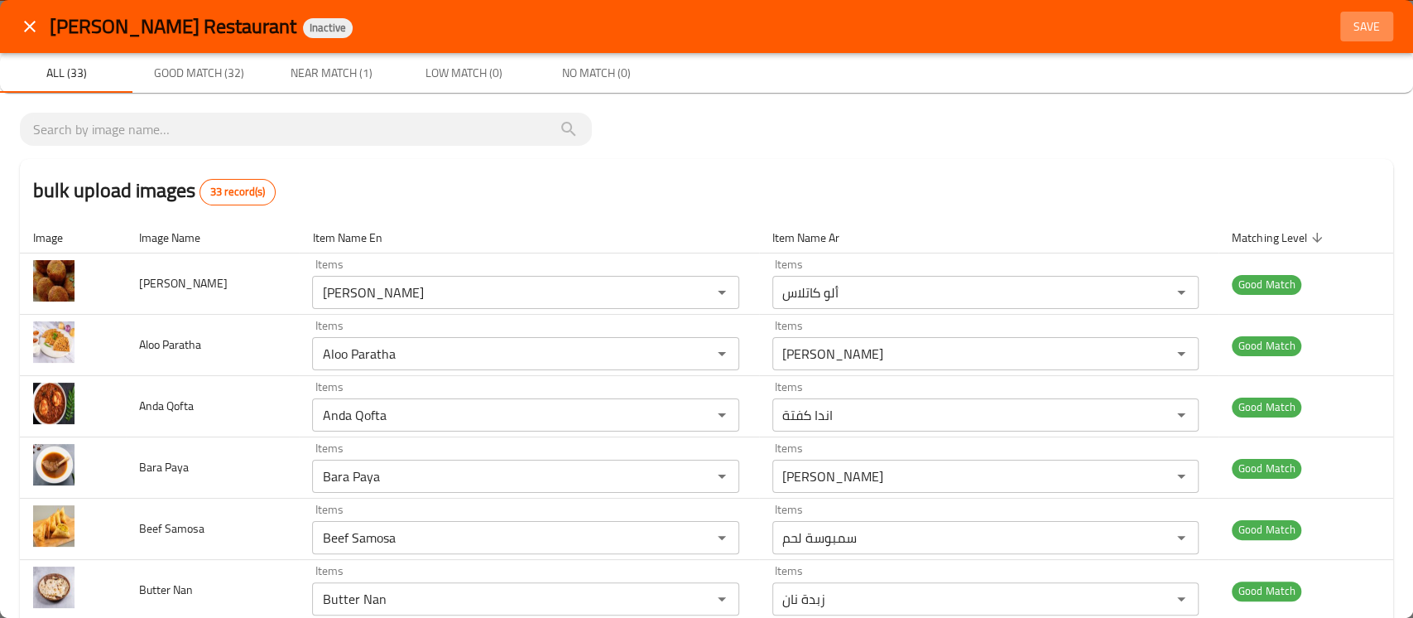
click at [1347, 30] on span "Save" at bounding box center [1367, 27] width 40 height 21
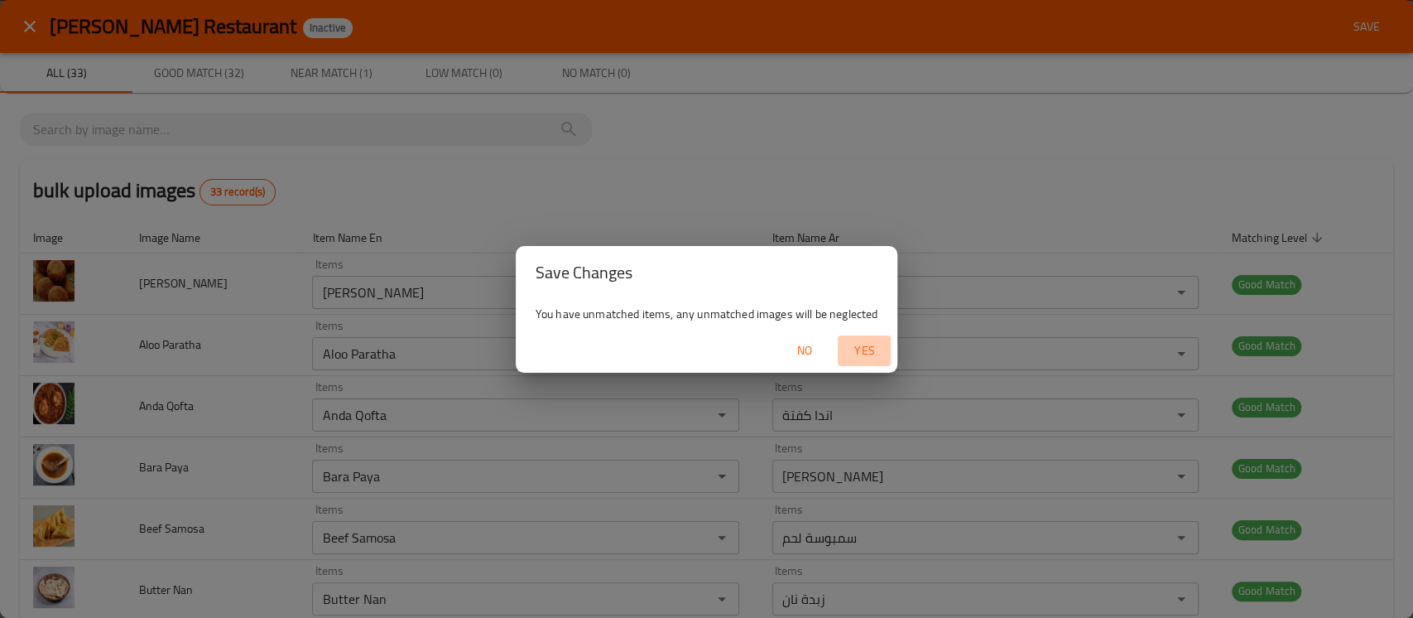
click at [874, 351] on span "Yes" at bounding box center [864, 350] width 40 height 21
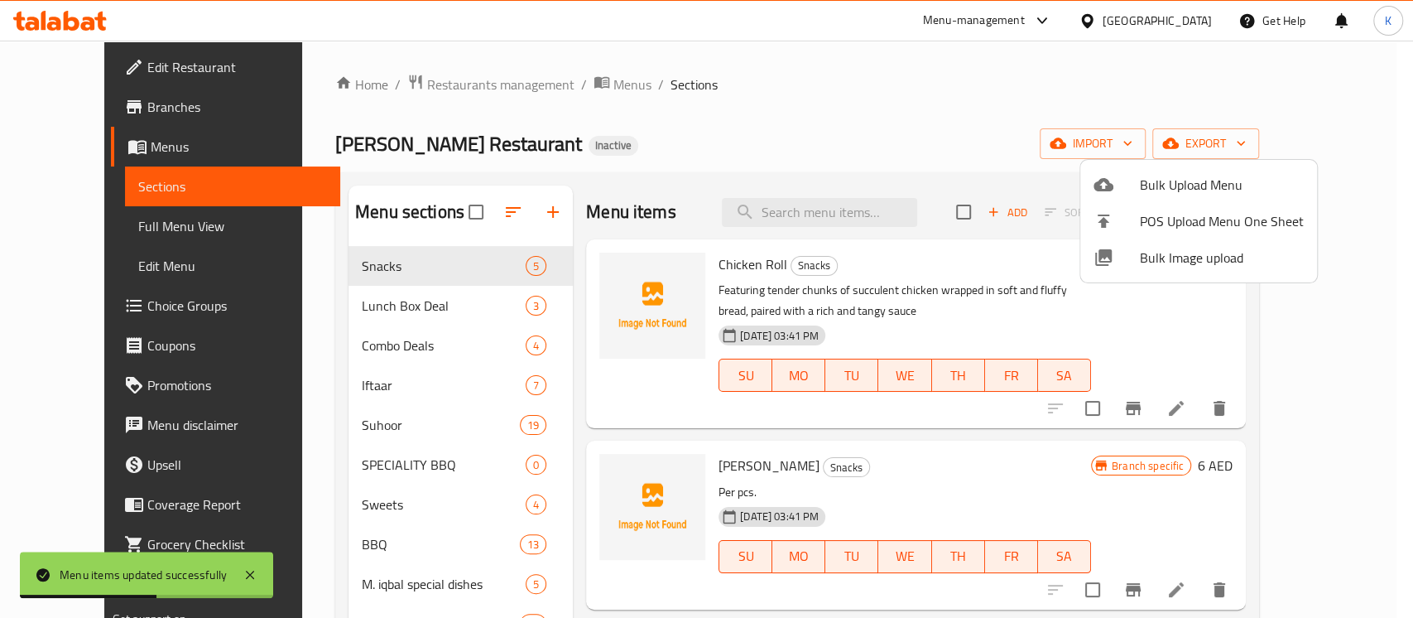
click at [1002, 97] on div at bounding box center [706, 309] width 1413 height 618
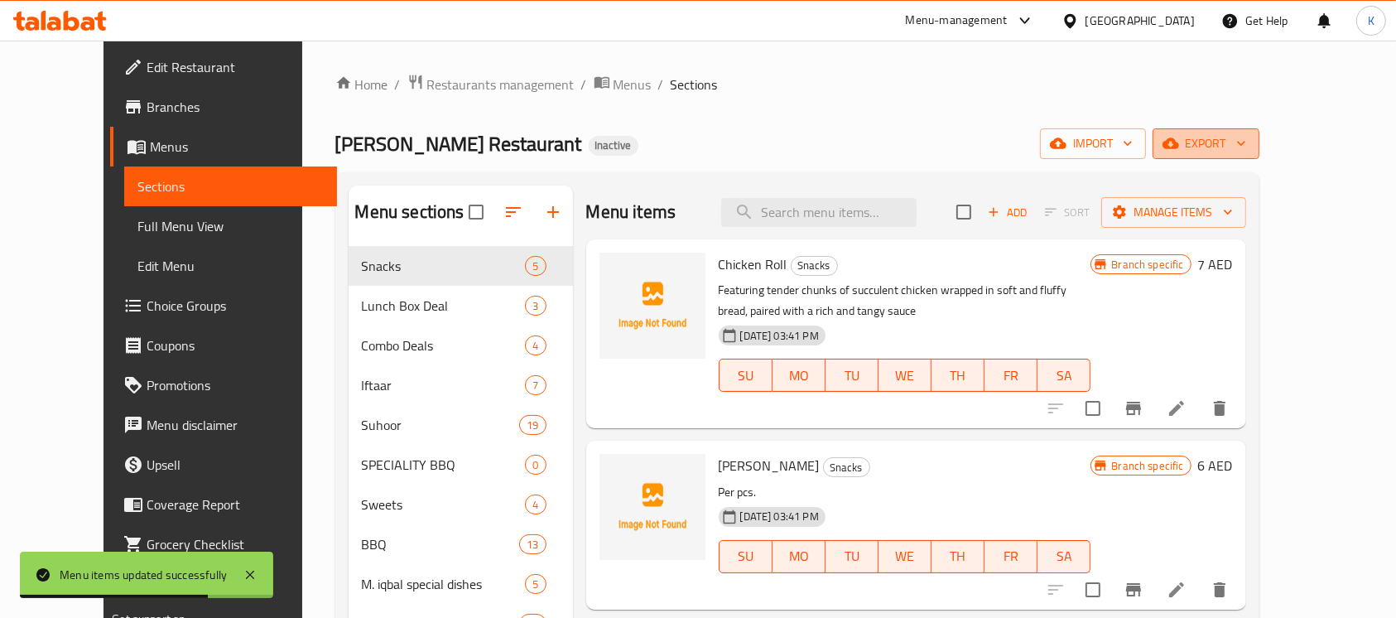
click at [1246, 142] on span "export" at bounding box center [1205, 143] width 80 height 21
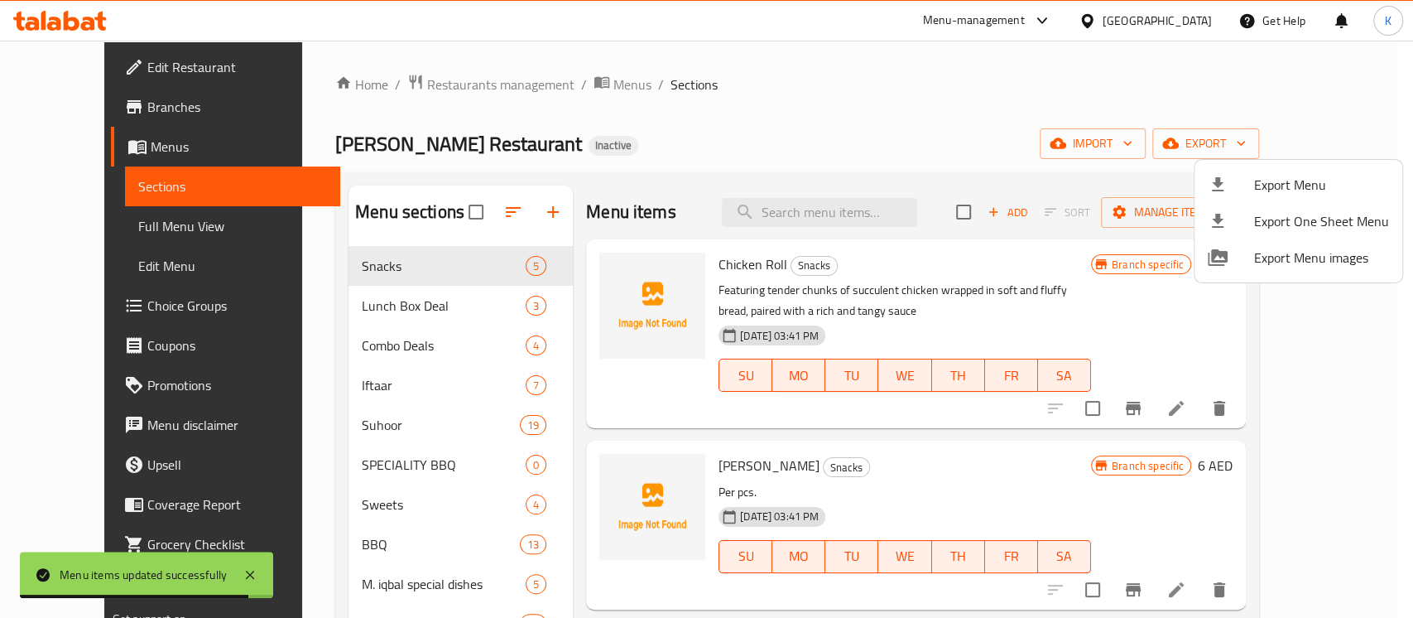
click at [98, 232] on div at bounding box center [706, 309] width 1413 height 618
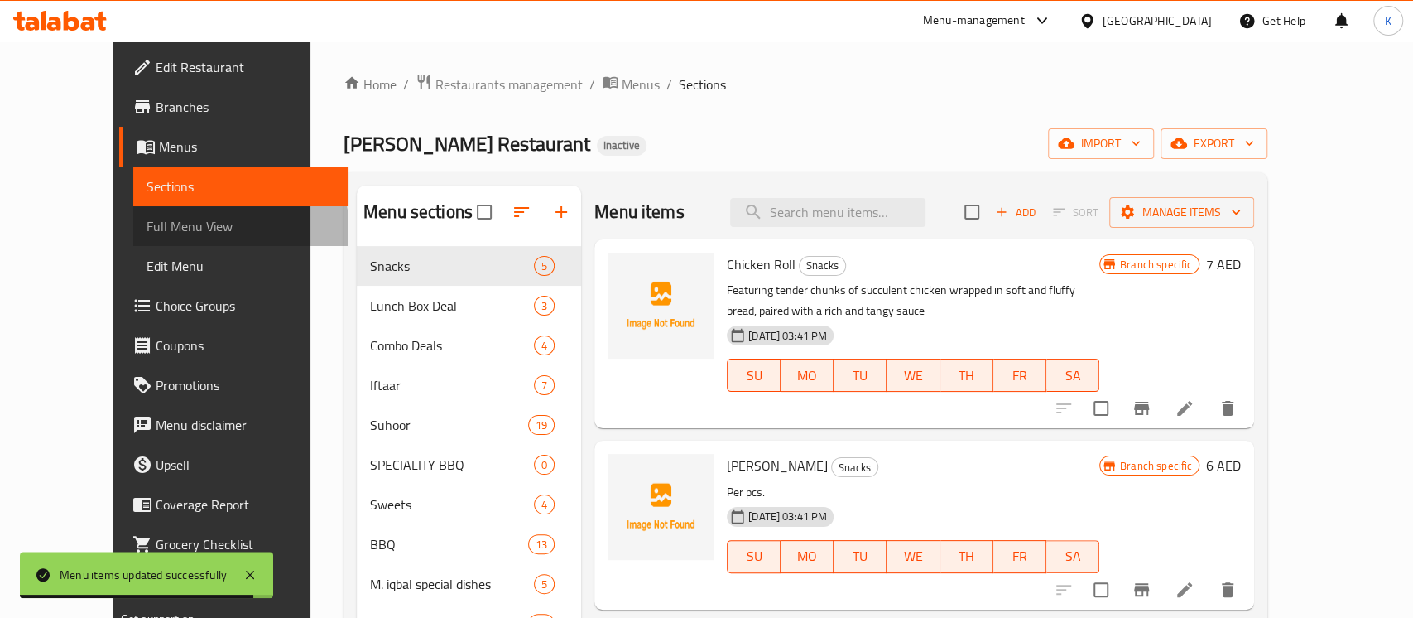
click at [147, 232] on span "Full Menu View" at bounding box center [241, 226] width 189 height 20
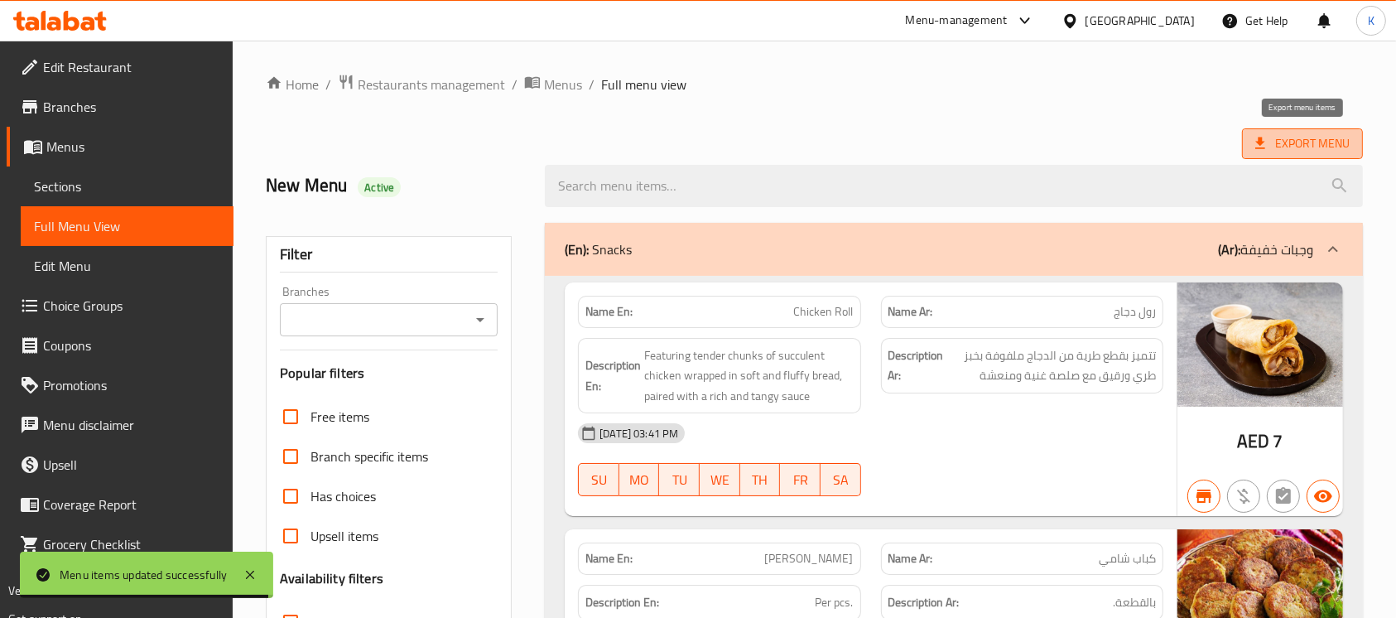
click at [1285, 138] on span "Export Menu" at bounding box center [1302, 143] width 94 height 21
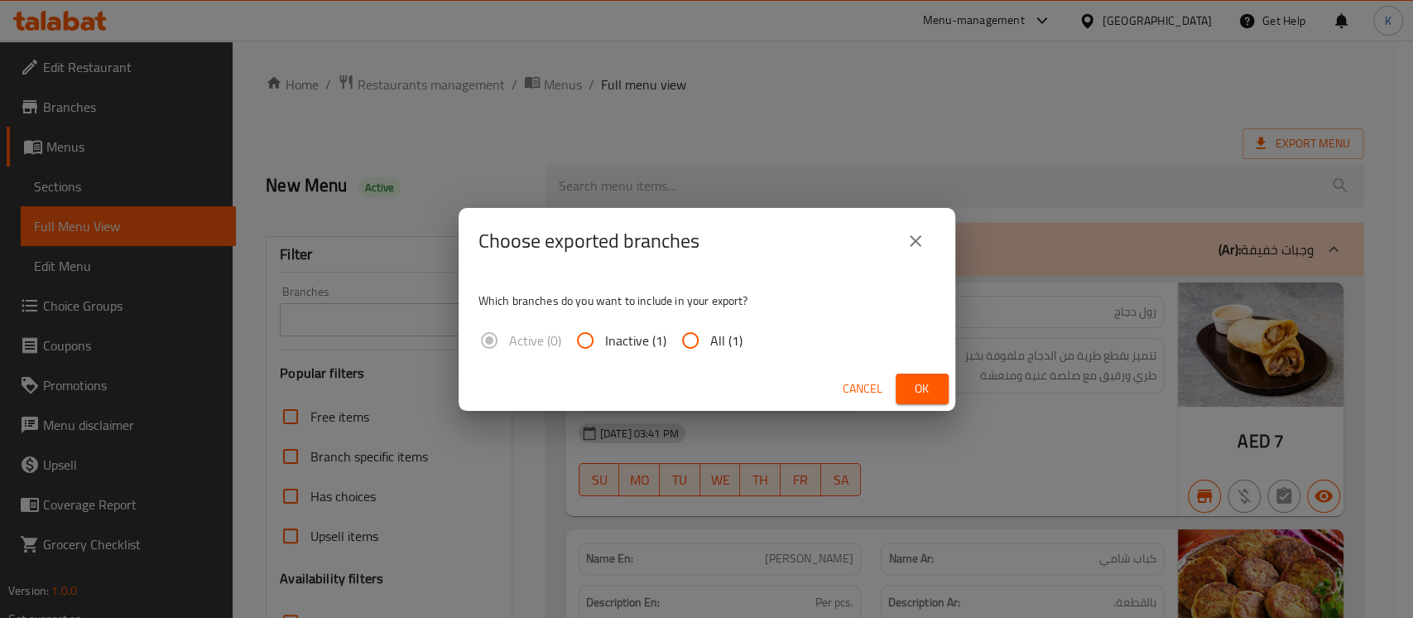
click at [733, 340] on span "All (1)" at bounding box center [726, 340] width 32 height 20
click at [710, 340] on input "All (1)" at bounding box center [690, 340] width 40 height 40
radio input "true"
click at [924, 390] on span "Ok" at bounding box center [922, 388] width 26 height 21
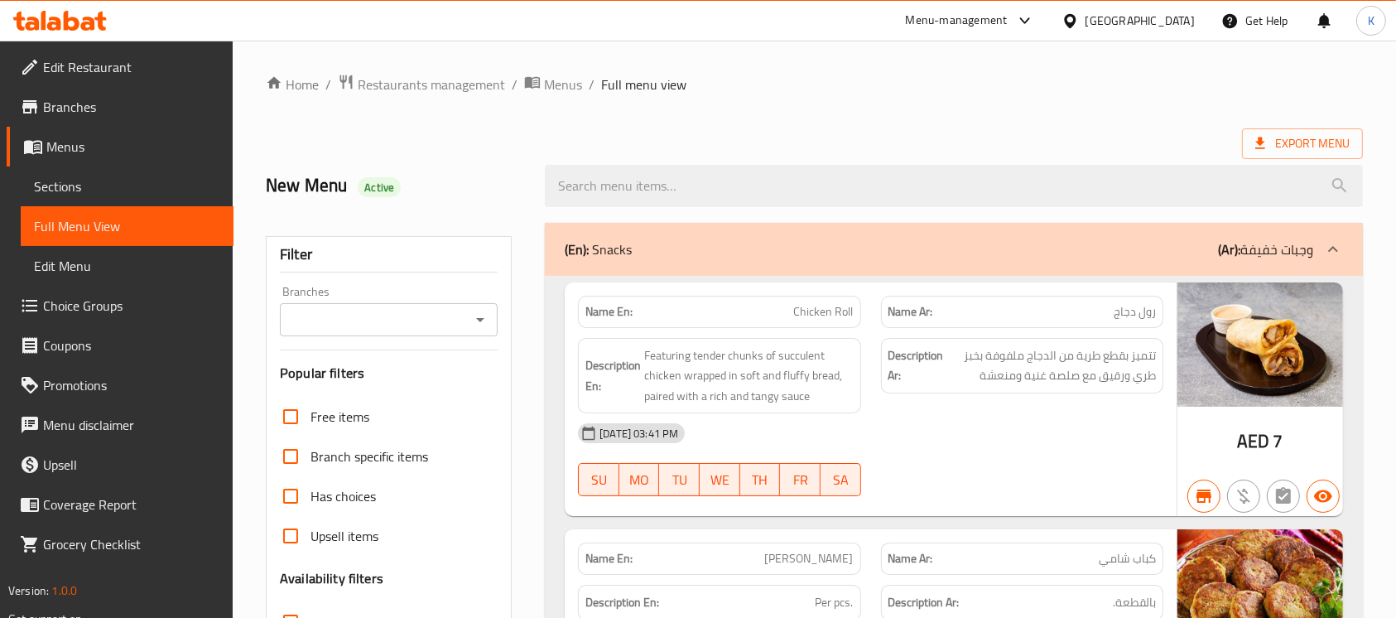
click at [56, 11] on icon at bounding box center [60, 21] width 94 height 20
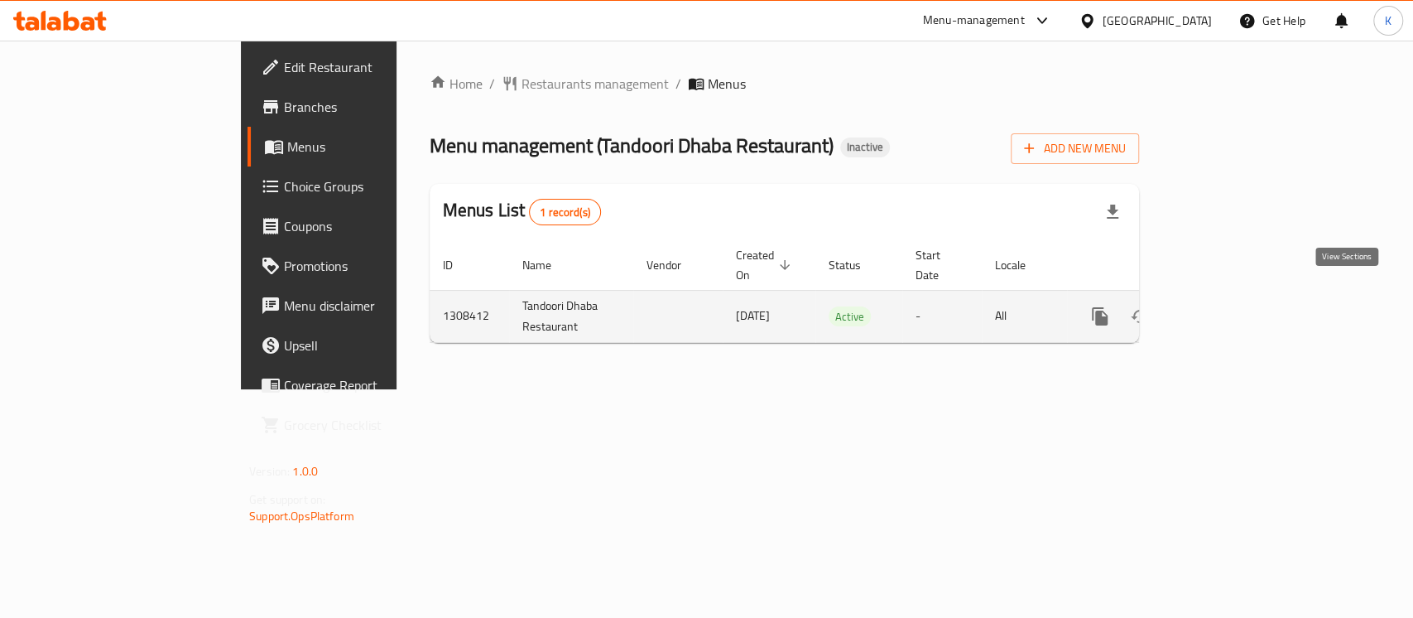
click at [1229, 306] on icon "enhanced table" at bounding box center [1219, 316] width 20 height 20
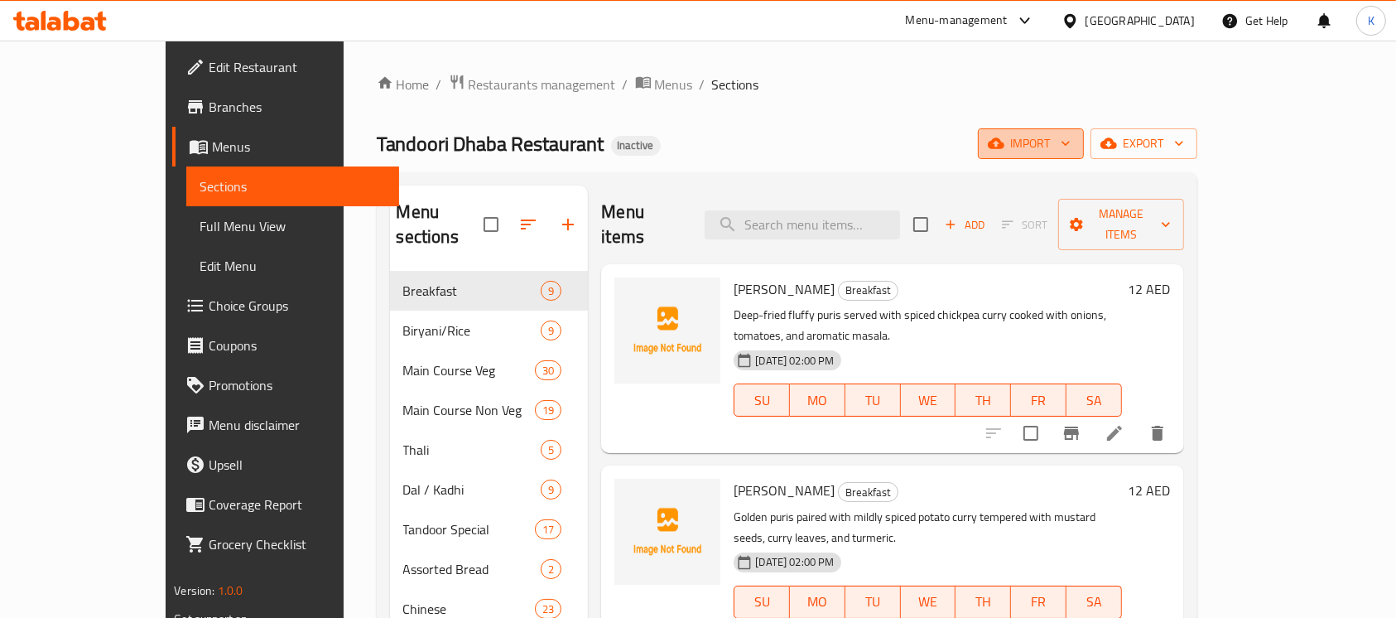
click at [1004, 144] on icon "button" at bounding box center [996, 143] width 17 height 11
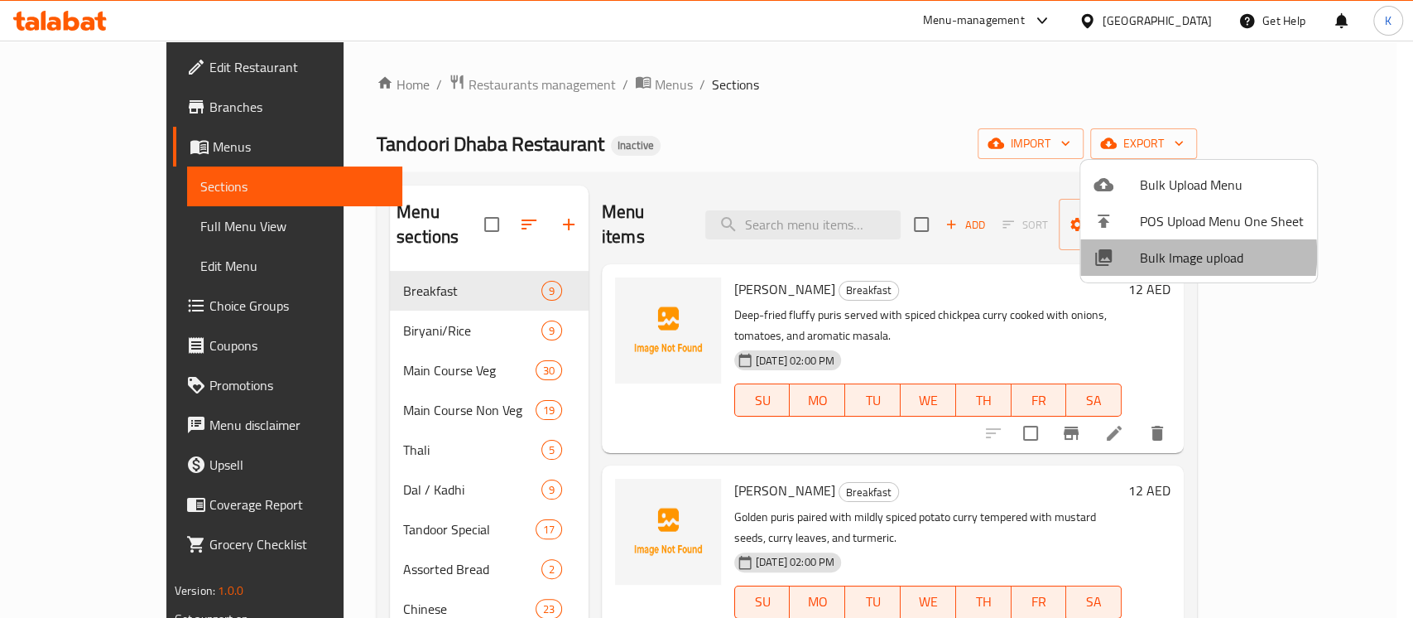
click at [1157, 254] on span "Bulk Image upload" at bounding box center [1222, 257] width 164 height 20
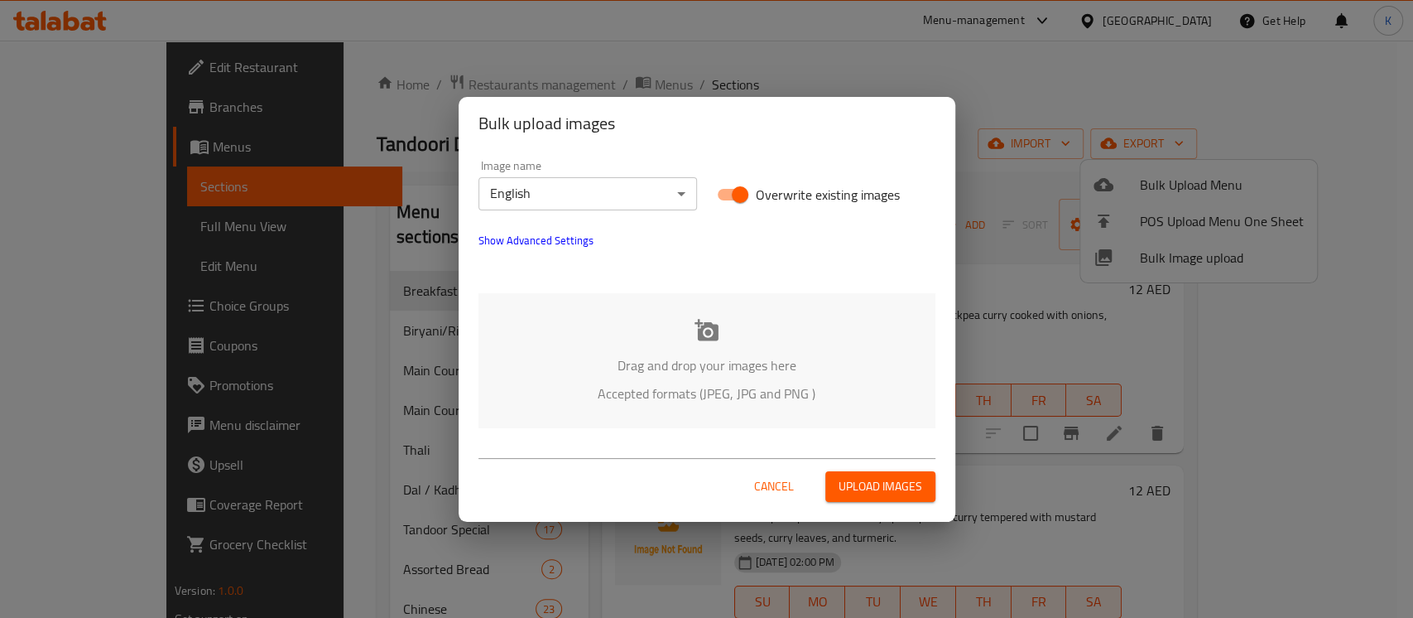
click at [702, 320] on icon at bounding box center [706, 330] width 25 height 25
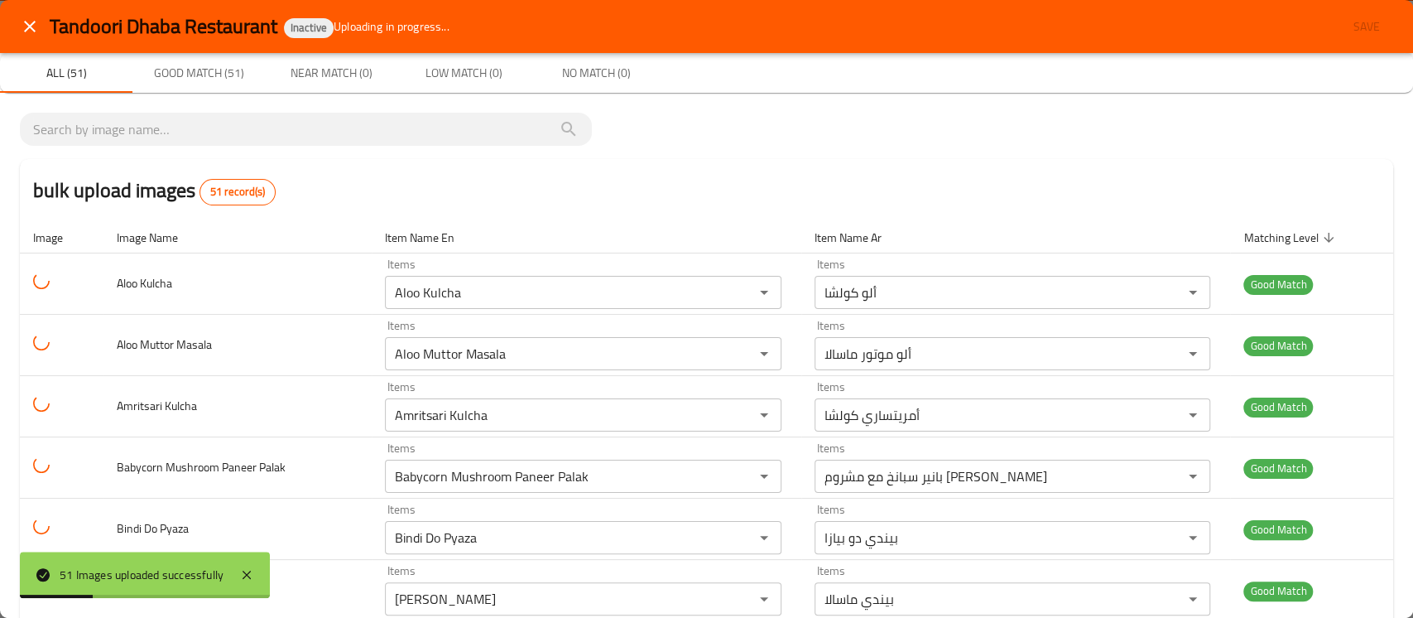
click at [885, 171] on div "bulk upload images 51 record(s)" at bounding box center [706, 190] width 1373 height 63
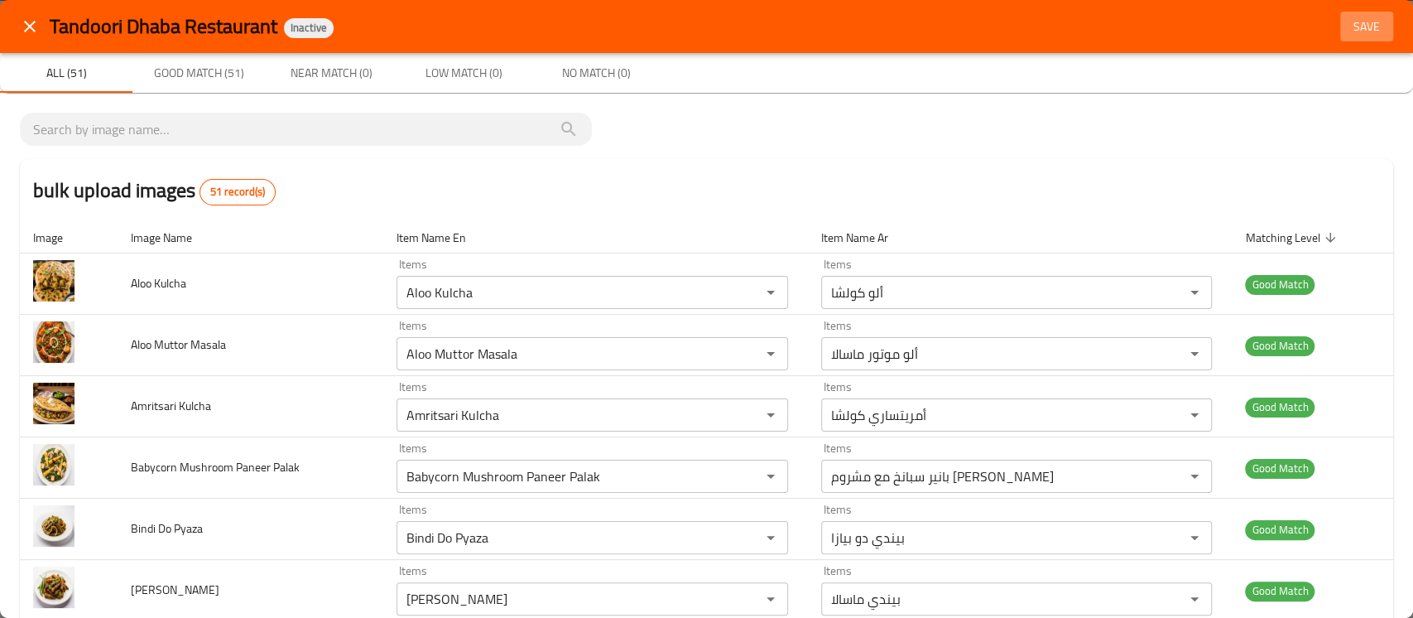
click at [1359, 30] on span "Save" at bounding box center [1367, 27] width 40 height 21
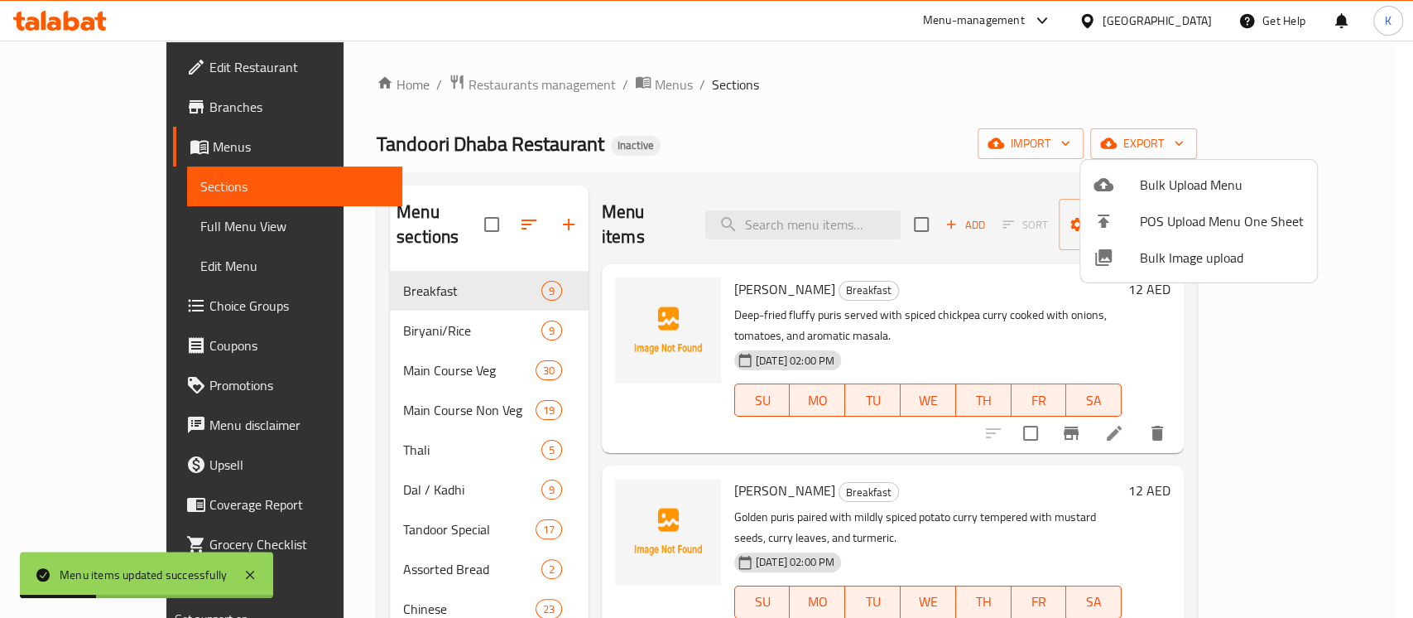
click at [83, 228] on div at bounding box center [706, 309] width 1413 height 618
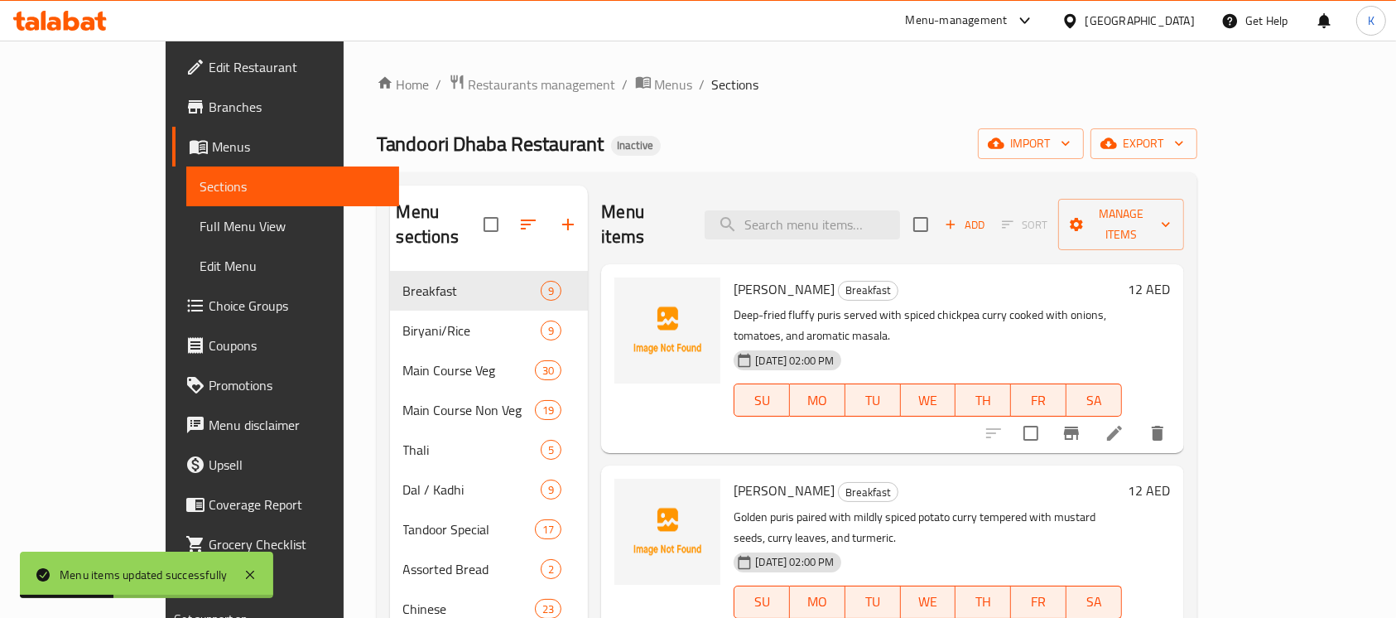
click at [199, 228] on span "Full Menu View" at bounding box center [292, 226] width 186 height 20
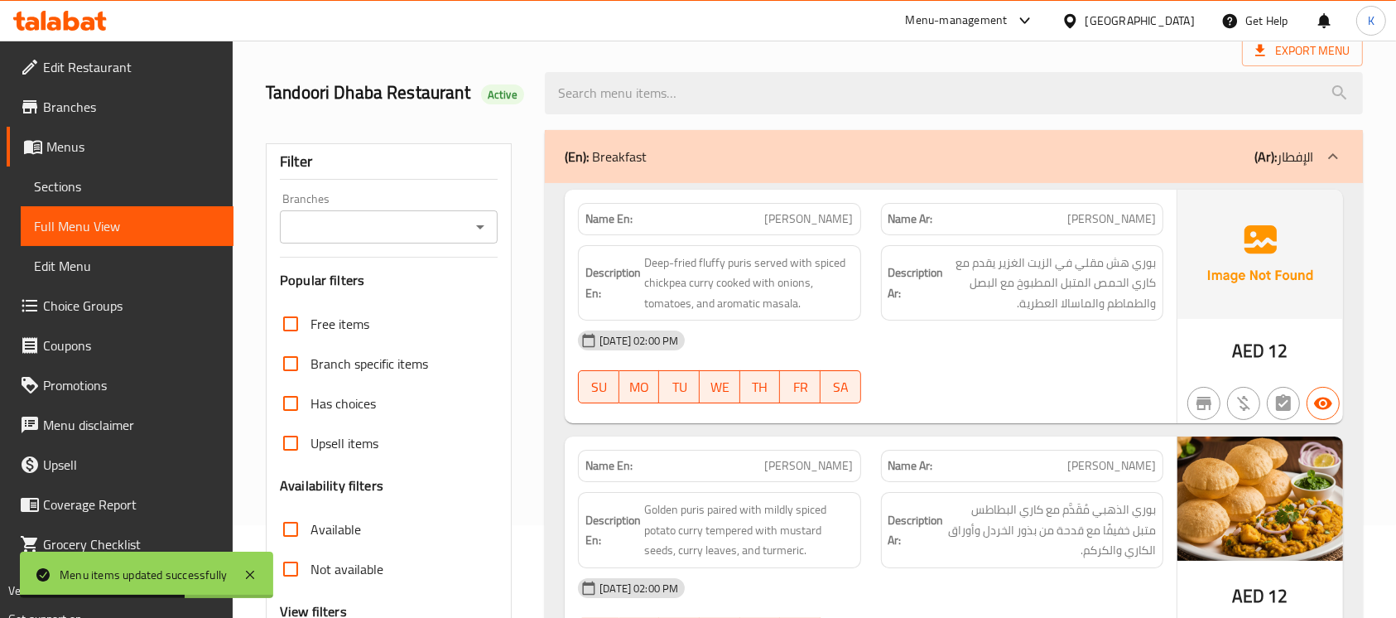
scroll to position [77, 0]
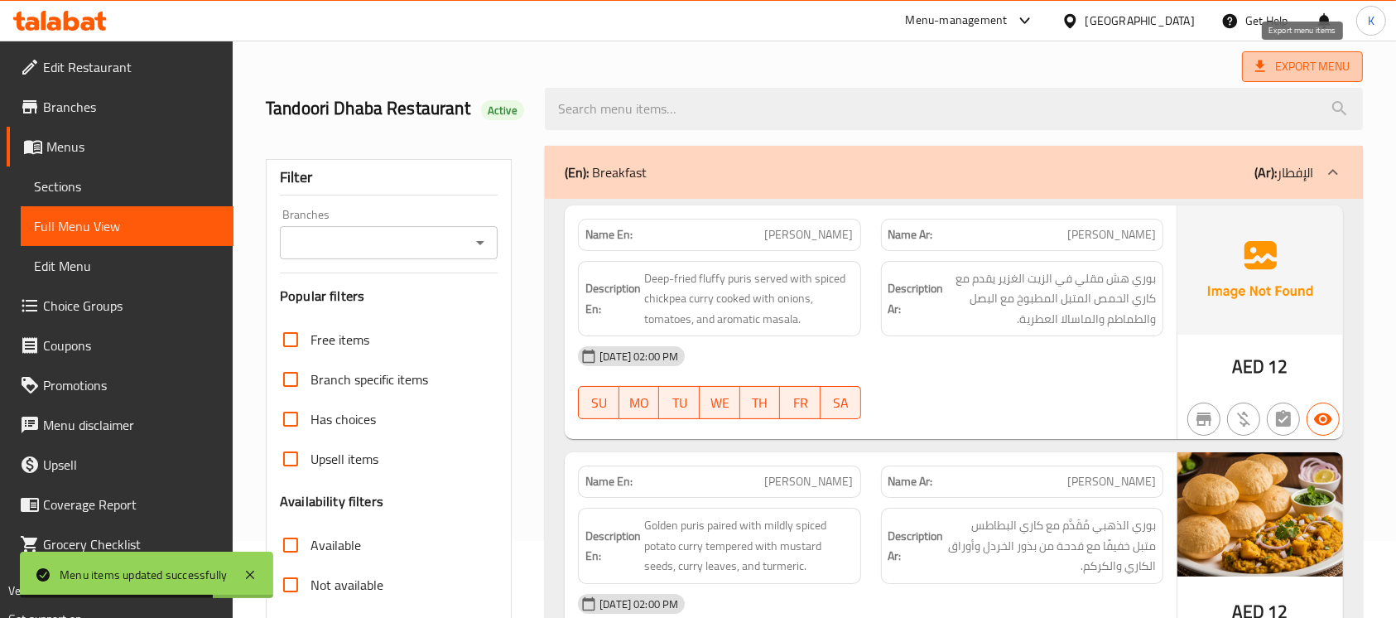
click at [1271, 70] on span "Export Menu" at bounding box center [1302, 66] width 94 height 21
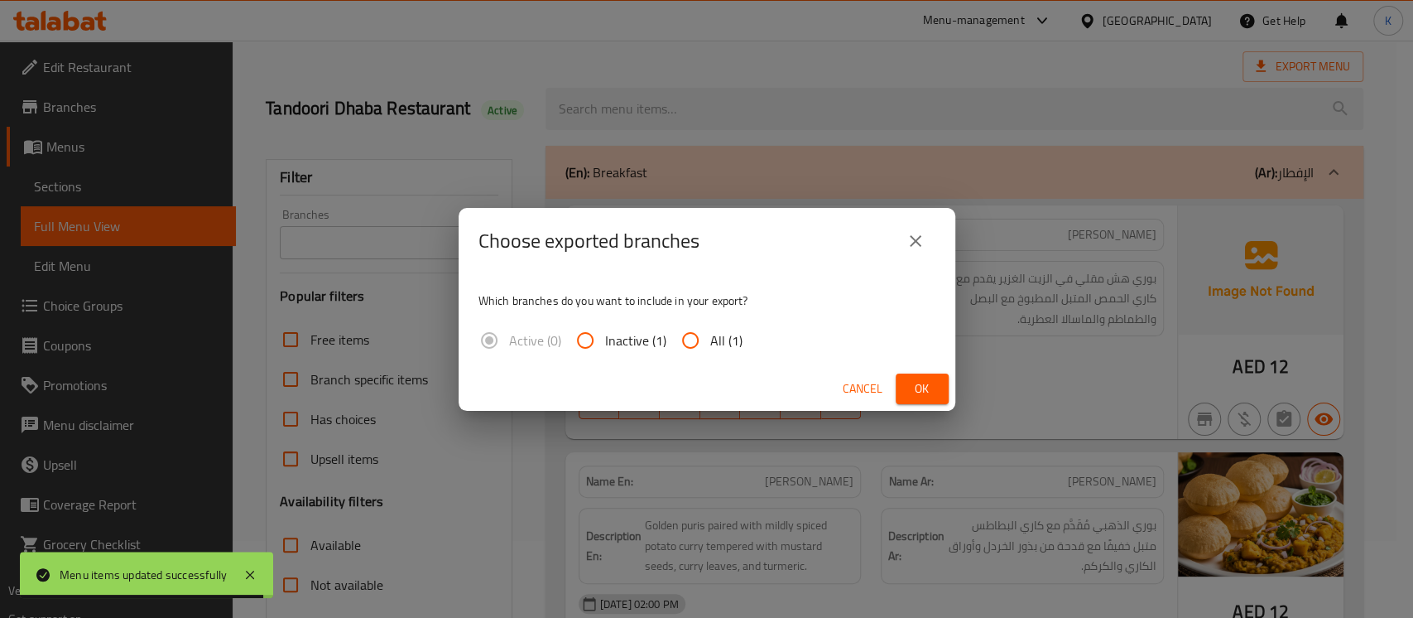
click at [724, 334] on span "All (1)" at bounding box center [726, 340] width 32 height 20
click at [710, 334] on input "All (1)" at bounding box center [690, 340] width 40 height 40
radio input "true"
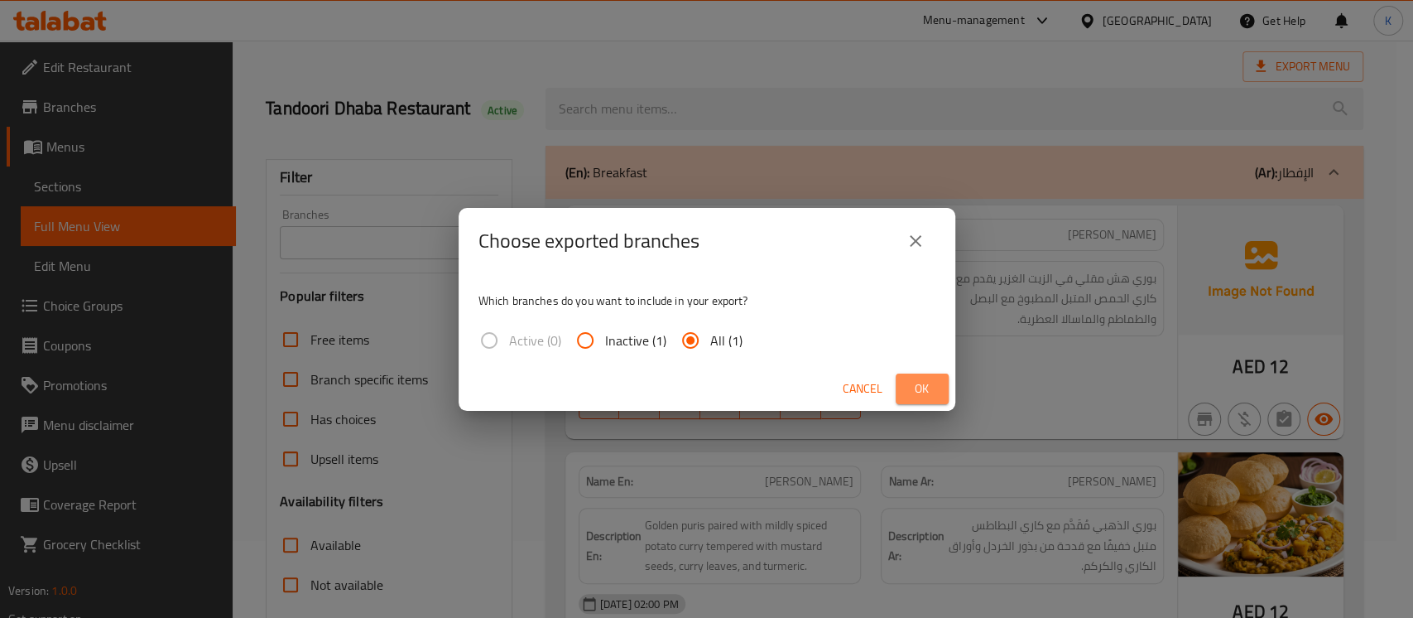
click at [914, 383] on span "Ok" at bounding box center [922, 388] width 26 height 21
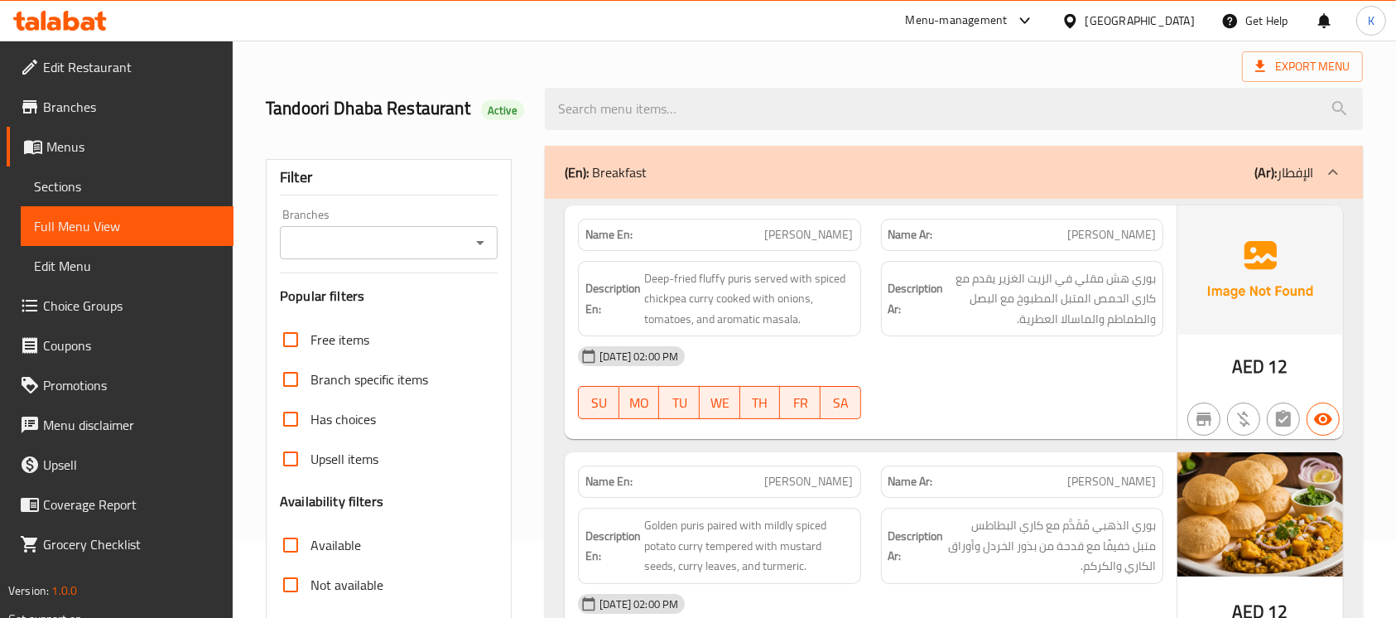
click at [743, 78] on div at bounding box center [954, 109] width 838 height 62
click at [84, 12] on icon at bounding box center [60, 21] width 94 height 20
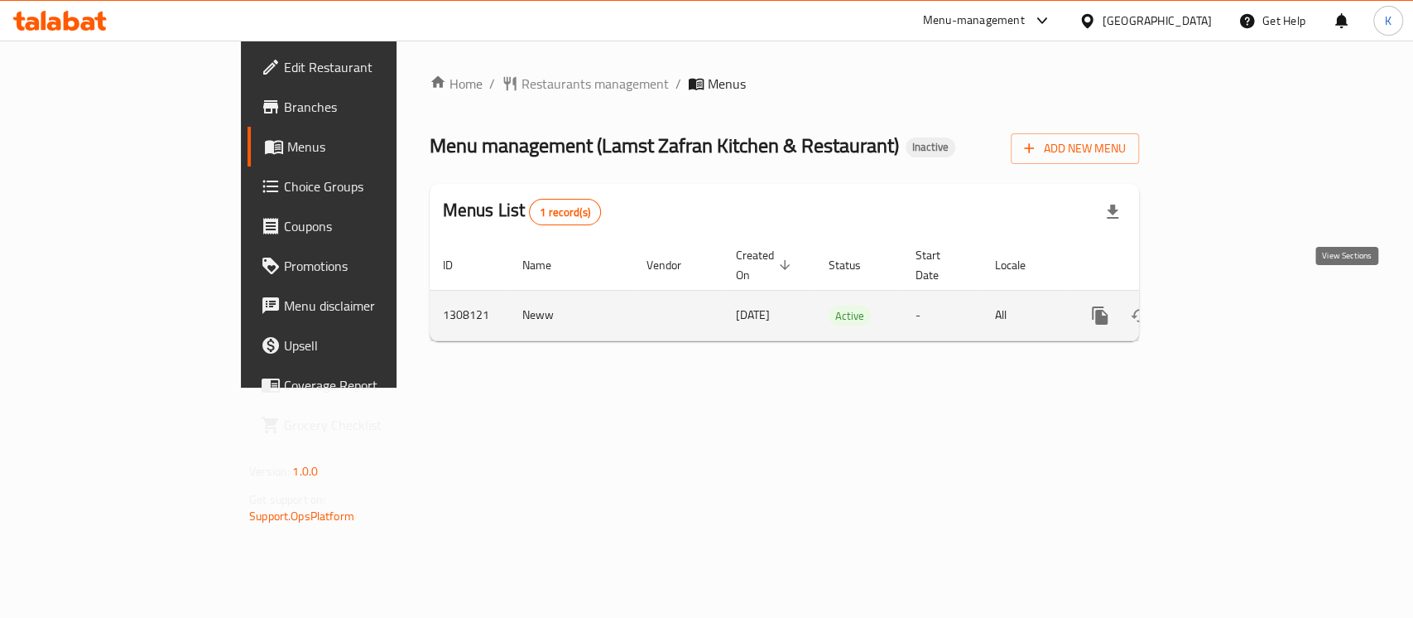
click at [1229, 305] on icon "enhanced table" at bounding box center [1219, 315] width 20 height 20
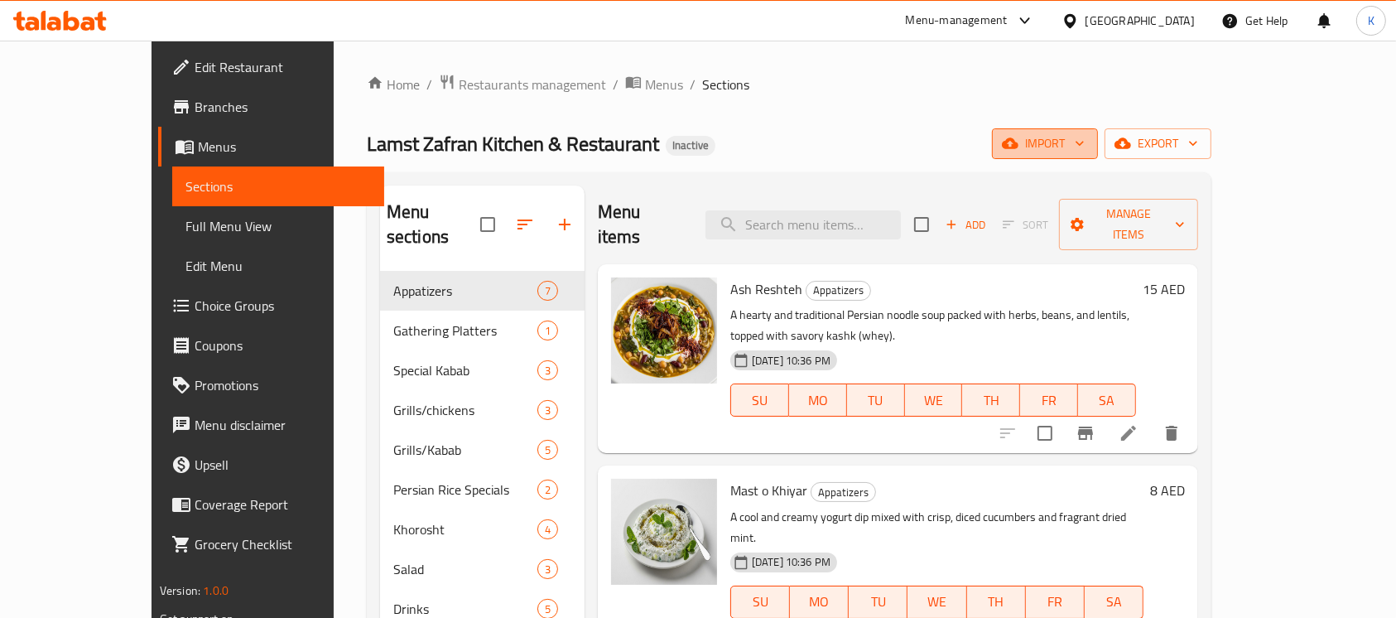
click at [1084, 140] on span "import" at bounding box center [1044, 143] width 79 height 21
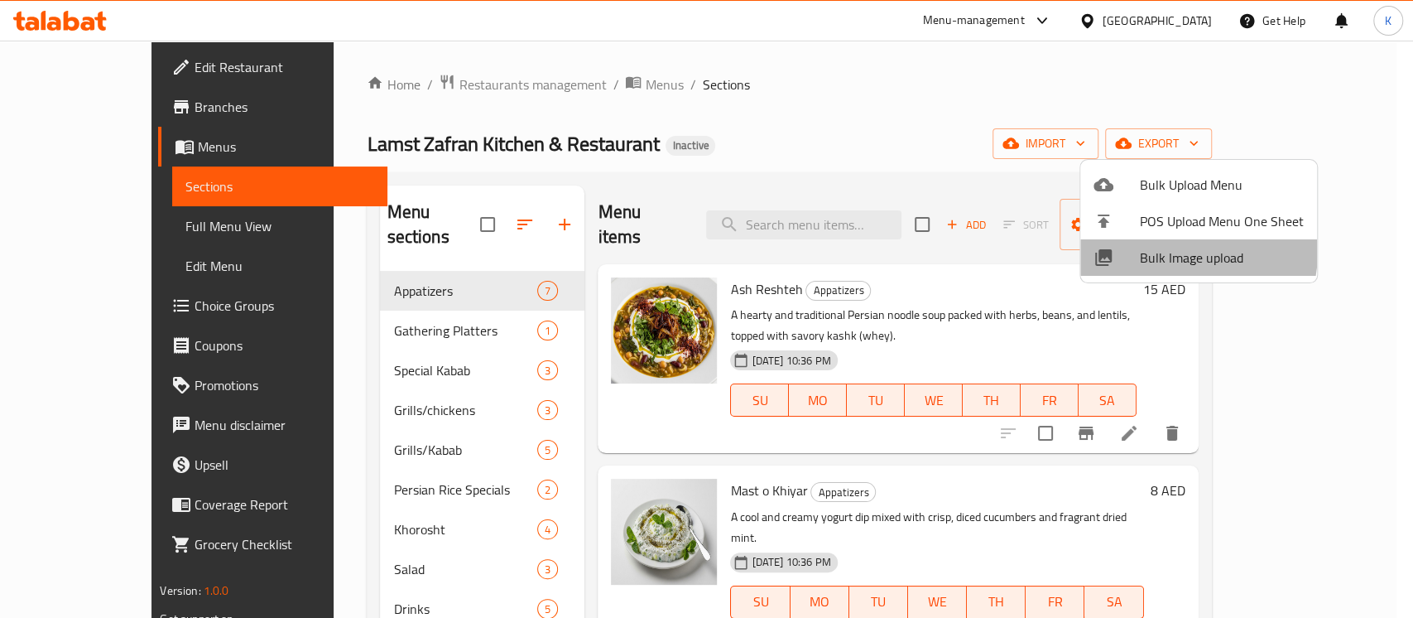
click at [1151, 248] on span "Bulk Image upload" at bounding box center [1222, 257] width 164 height 20
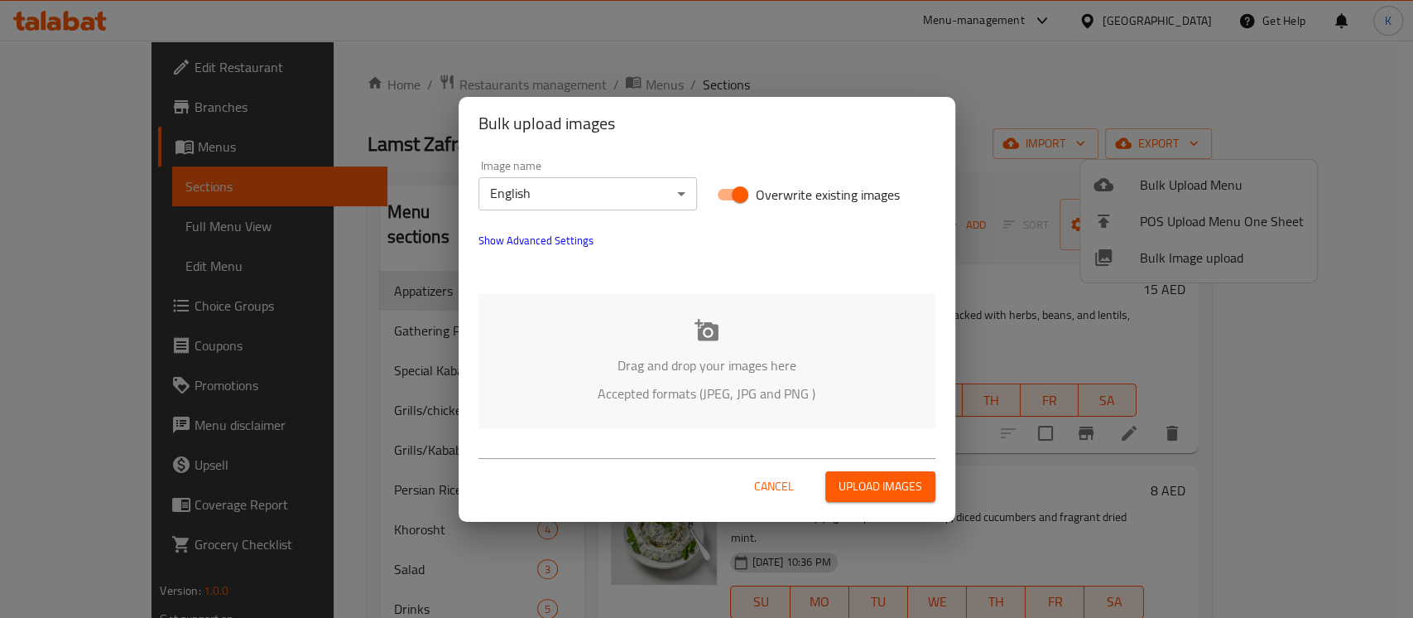
click at [666, 344] on div "Drag and drop your images here Accepted formats (JPEG, JPG and PNG )" at bounding box center [706, 360] width 457 height 135
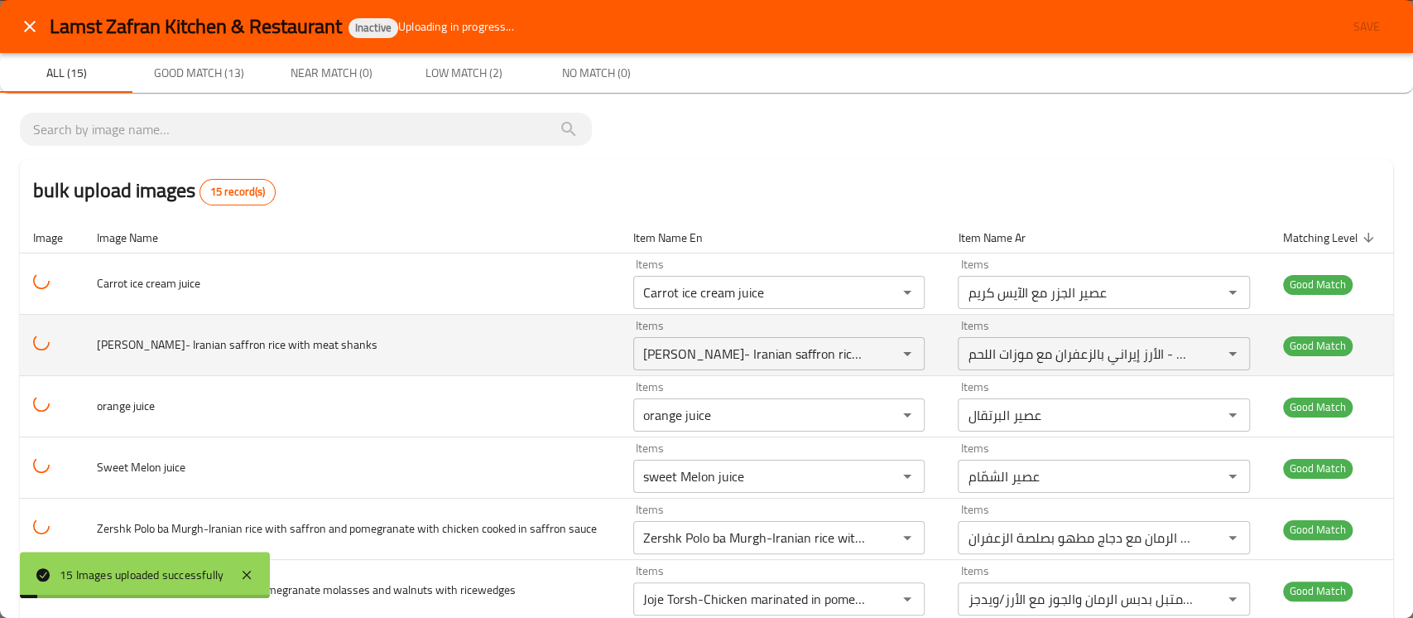
scroll to position [605, 0]
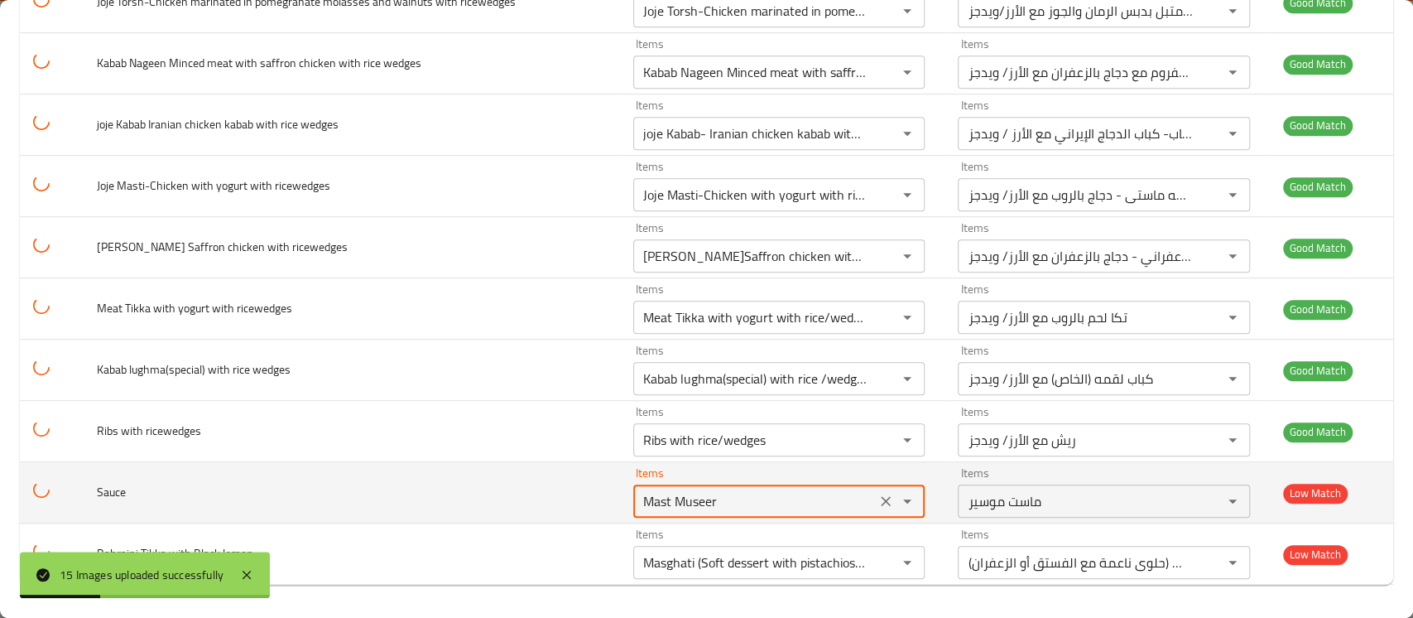
drag, startPoint x: 711, startPoint y: 500, endPoint x: 560, endPoint y: 496, distance: 150.7
click at [560, 496] on tr "Sauce Items Mast Museer Items Items ماست موسير Items Low Match" at bounding box center [706, 492] width 1373 height 61
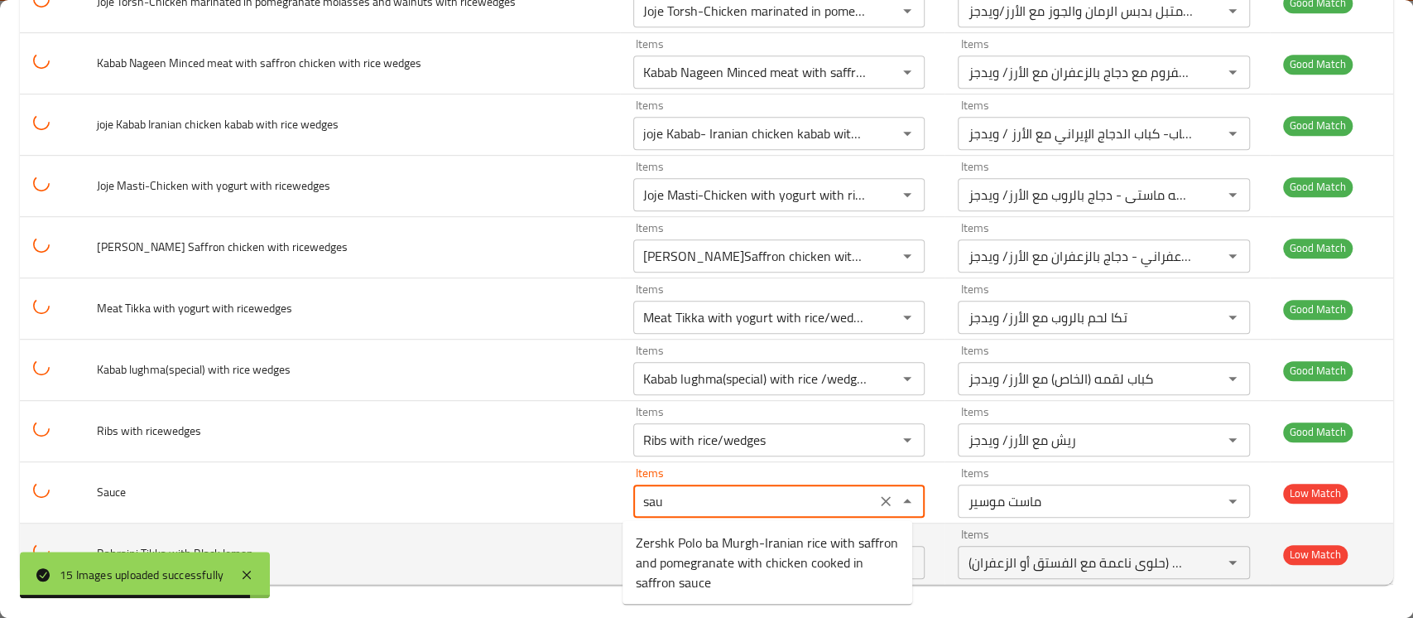
type input "Mast Museer"
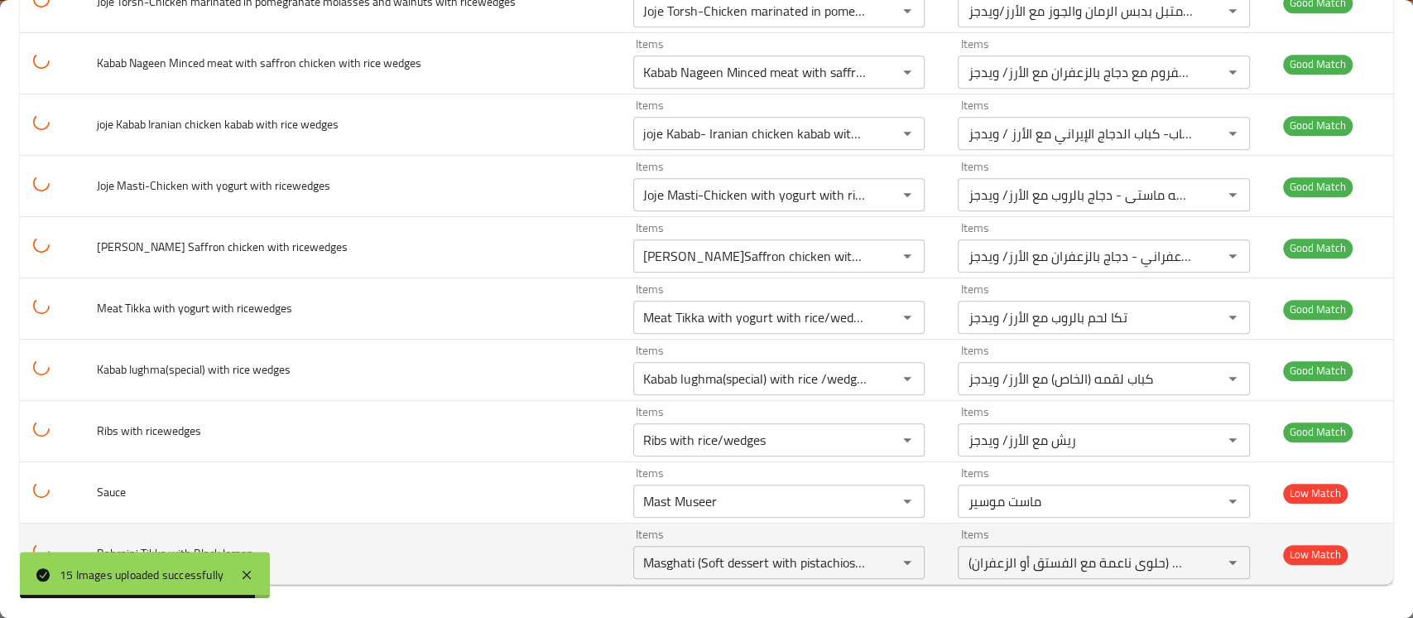
click at [504, 544] on td "Bahraini Tikka with Black lemon" at bounding box center [352, 553] width 536 height 61
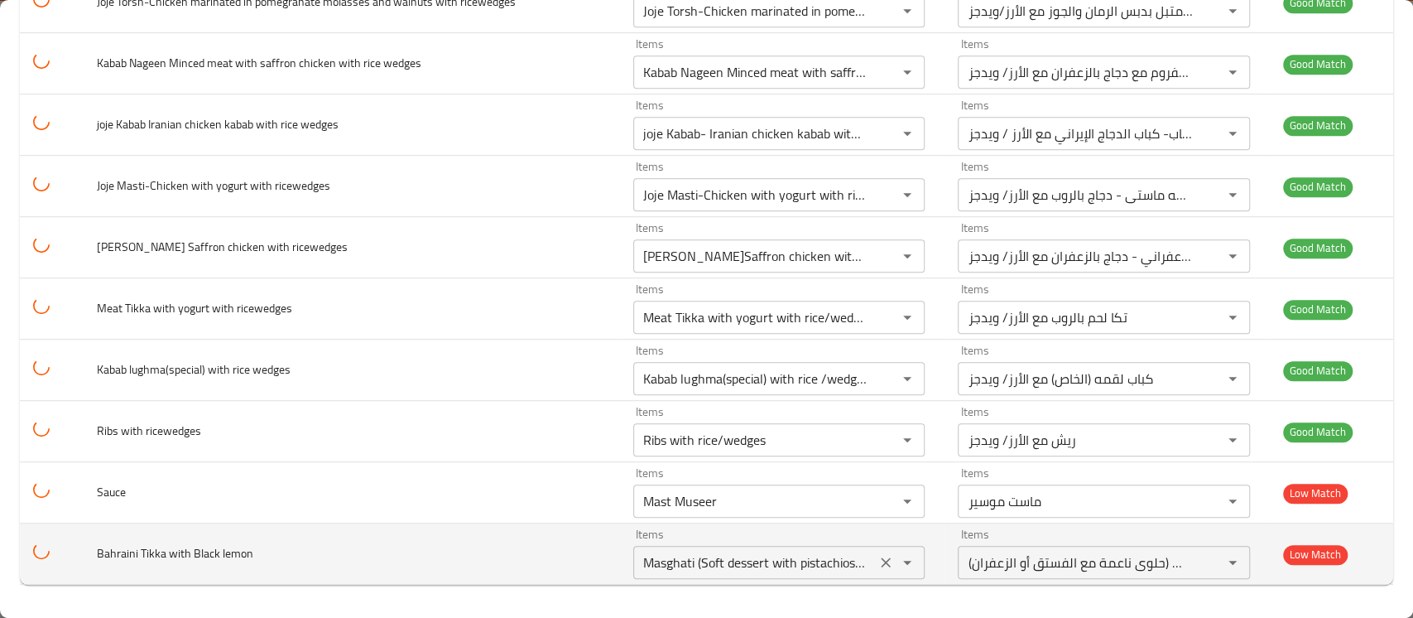
click at [698, 565] on lemon "Masghati (Soft dessert with pistachios or saffron)" at bounding box center [754, 561] width 233 height 23
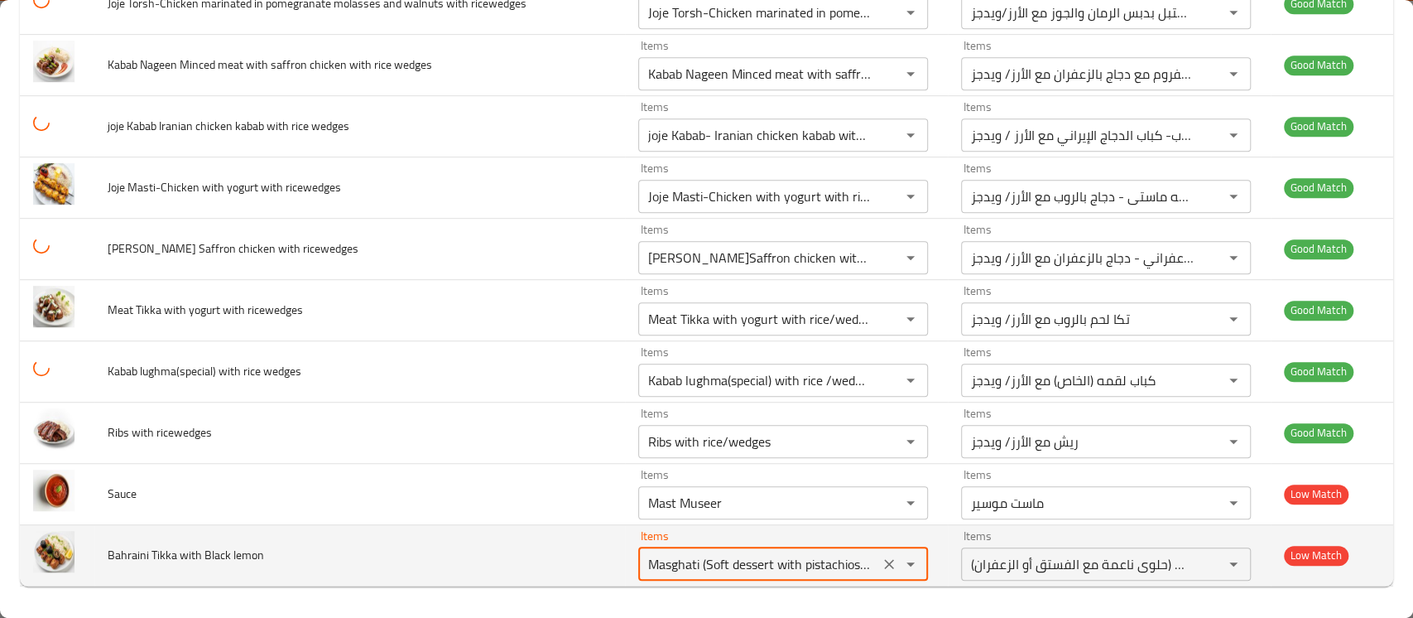
click at [698, 565] on lemon "Masghati (Soft dessert with pistachios or saffron)" at bounding box center [758, 563] width 231 height 23
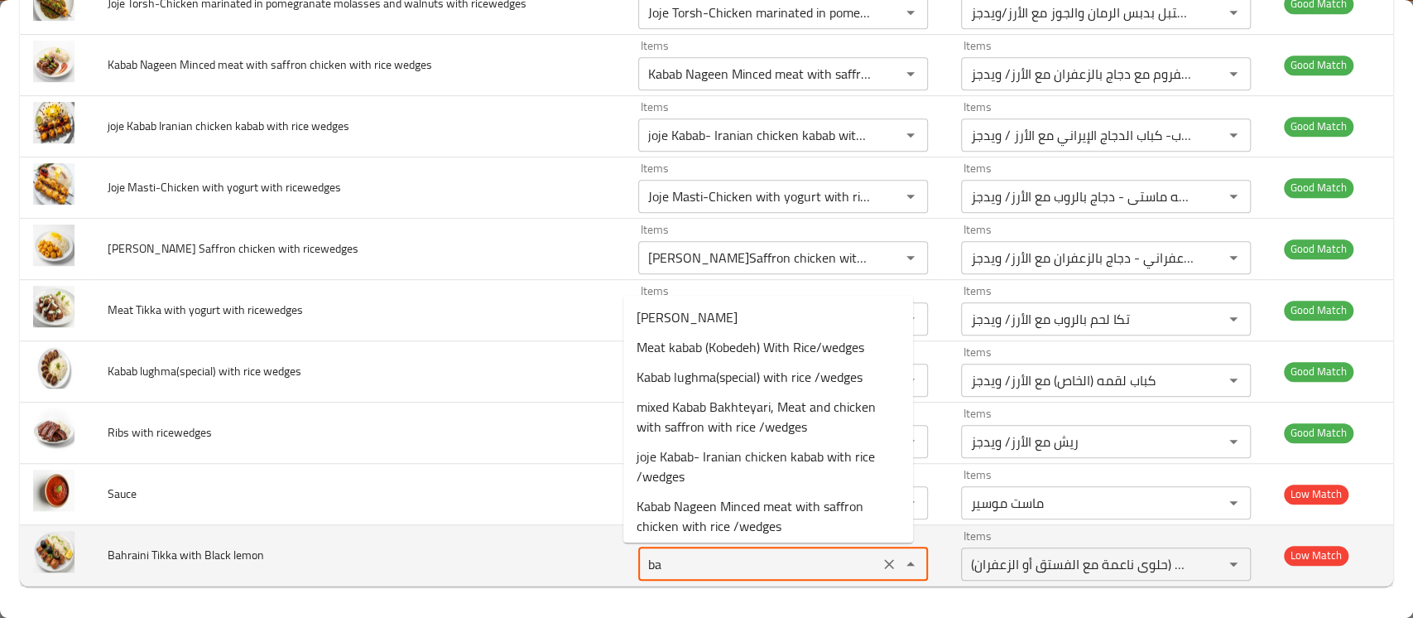
type lemon "bah"
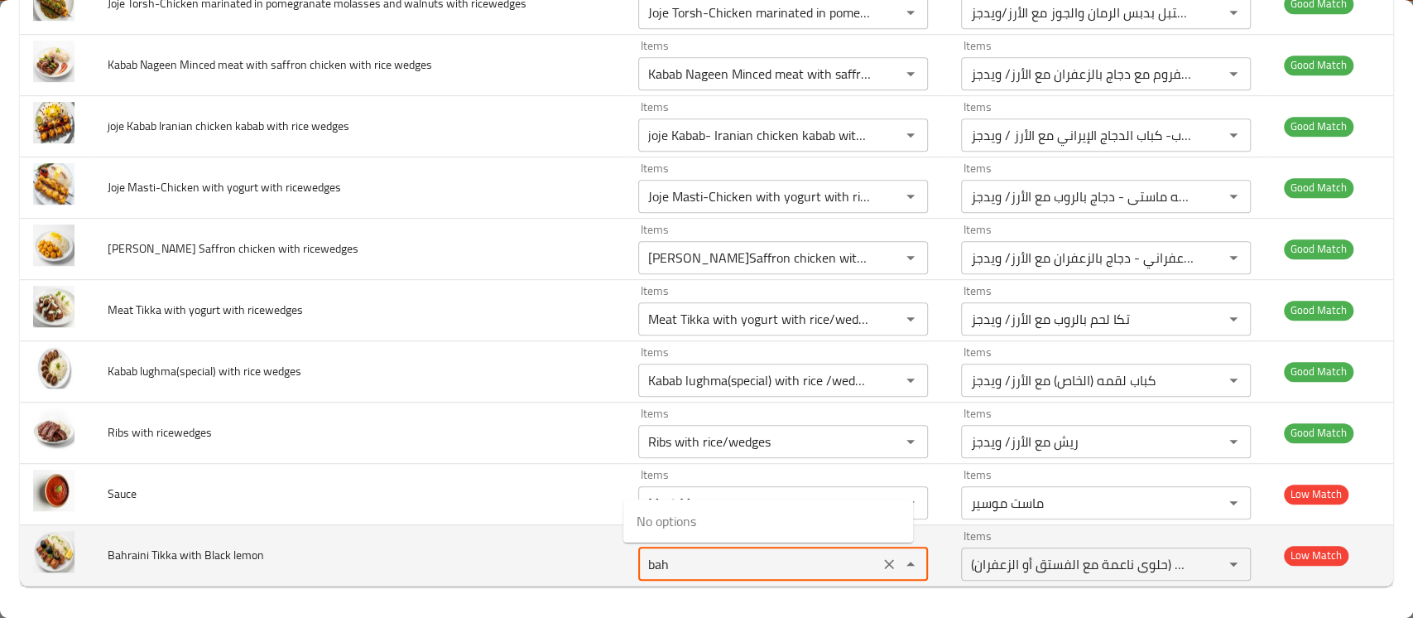
drag, startPoint x: 663, startPoint y: 562, endPoint x: 569, endPoint y: 557, distance: 93.7
click at [569, 557] on tr "Bahraini Tikka with Black lemon Items bah Items Items مسقطي (حلوى ناعمة مع الفس…" at bounding box center [706, 554] width 1373 height 61
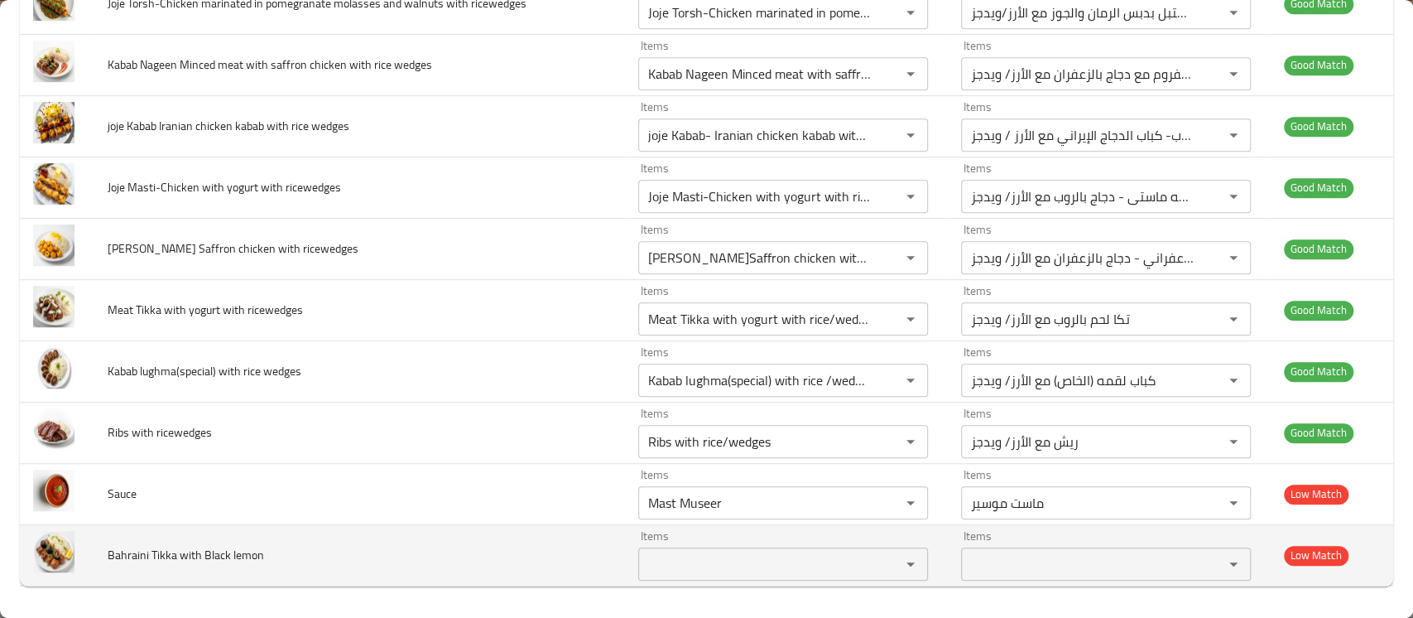
click at [528, 548] on td "Bahraini Tikka with Black lemon" at bounding box center [359, 554] width 531 height 61
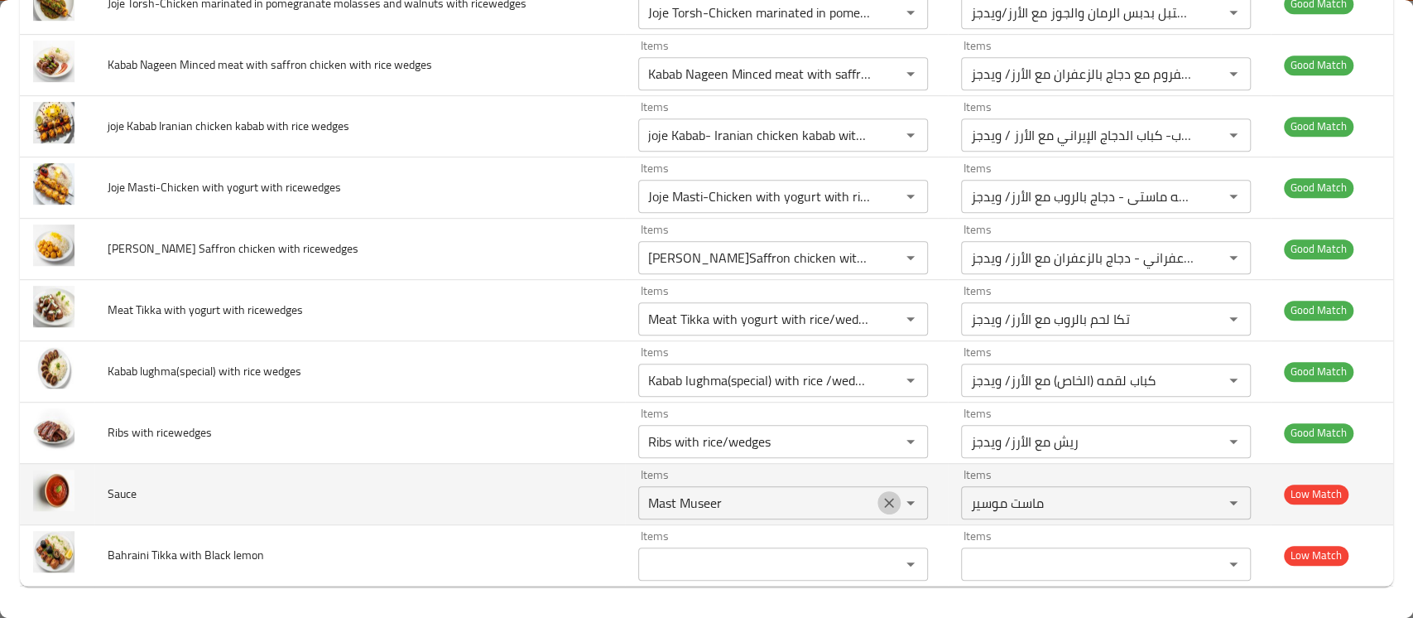
click at [881, 497] on icon "Clear" at bounding box center [889, 502] width 17 height 17
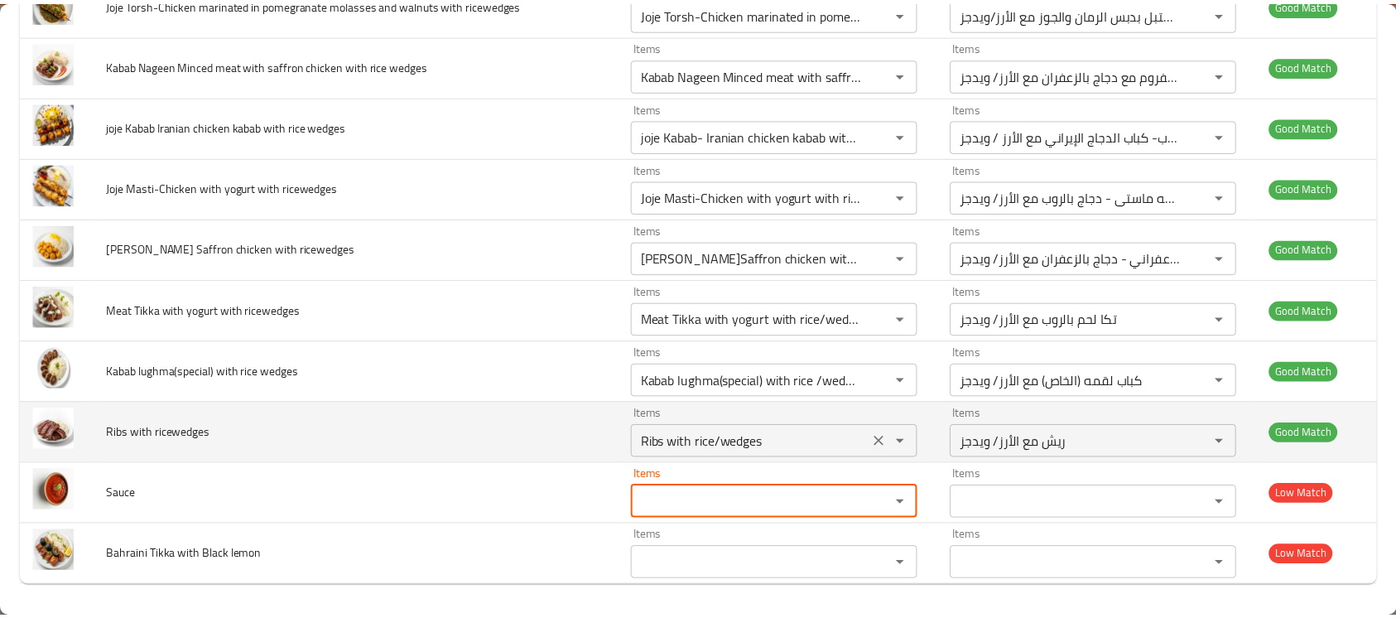
scroll to position [0, 0]
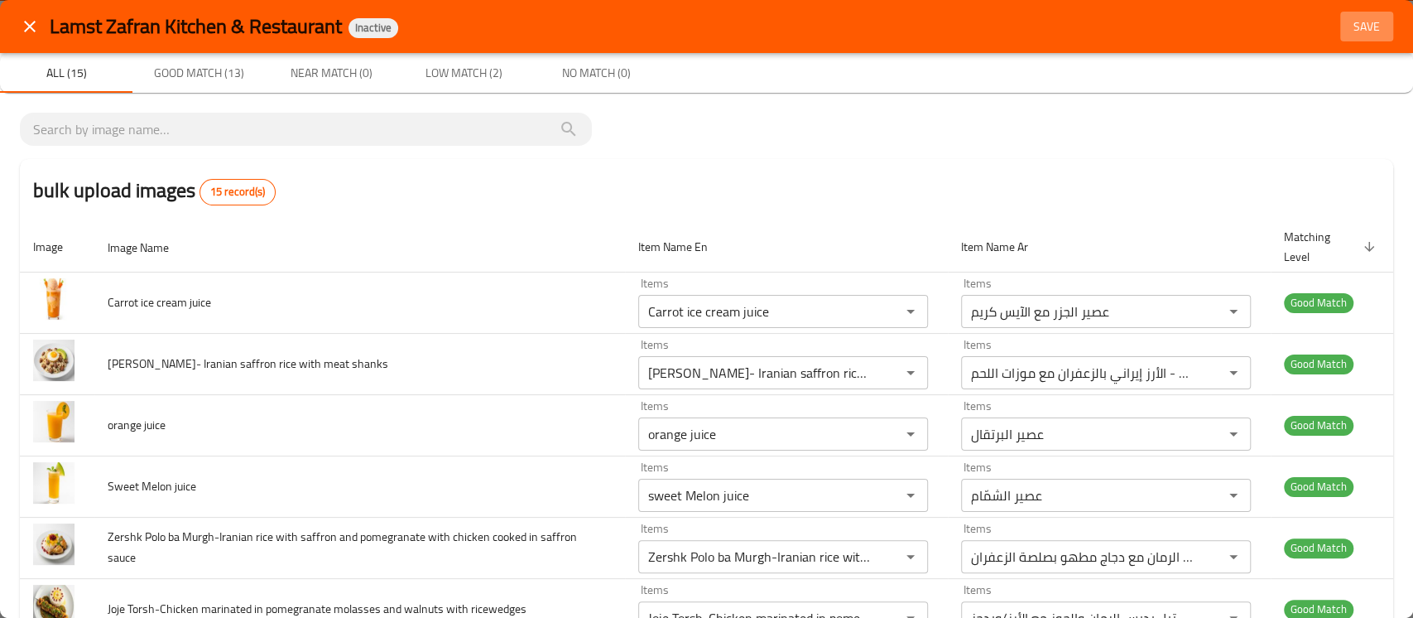
click at [1364, 30] on span "Save" at bounding box center [1367, 27] width 40 height 21
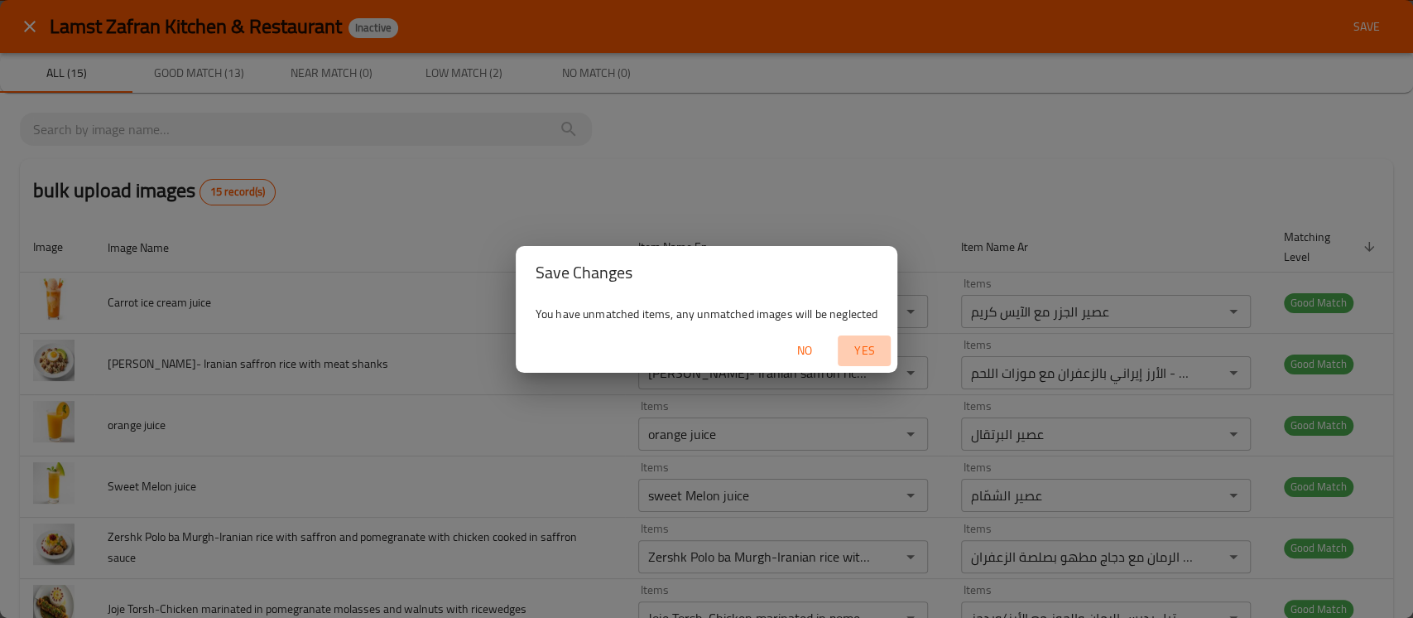
click at [858, 346] on span "Yes" at bounding box center [864, 350] width 40 height 21
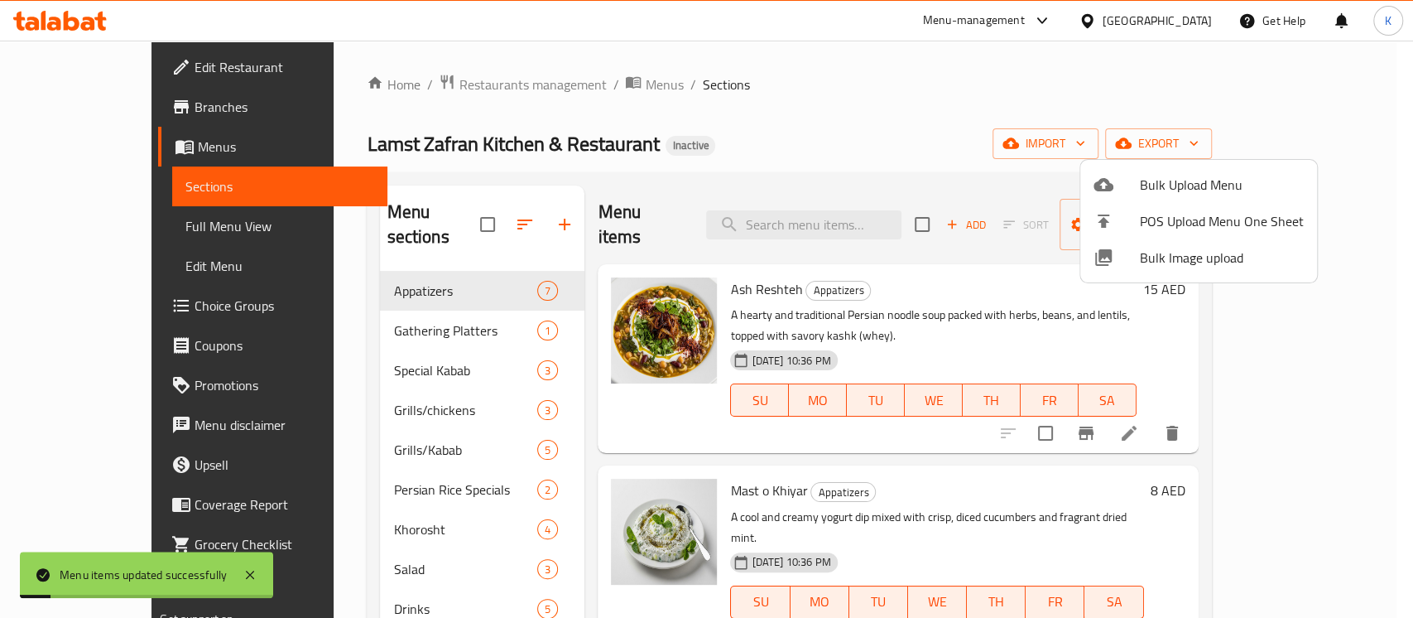
click at [755, 102] on div at bounding box center [706, 309] width 1413 height 618
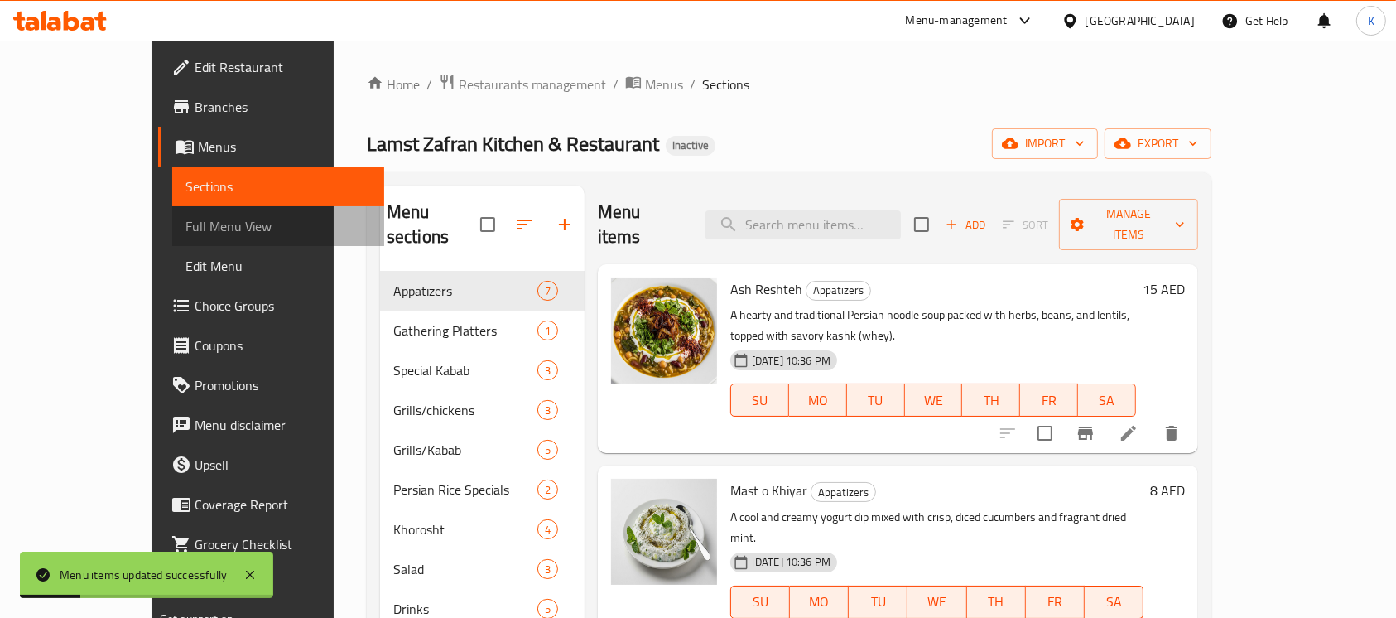
click at [185, 223] on span "Full Menu View" at bounding box center [278, 226] width 186 height 20
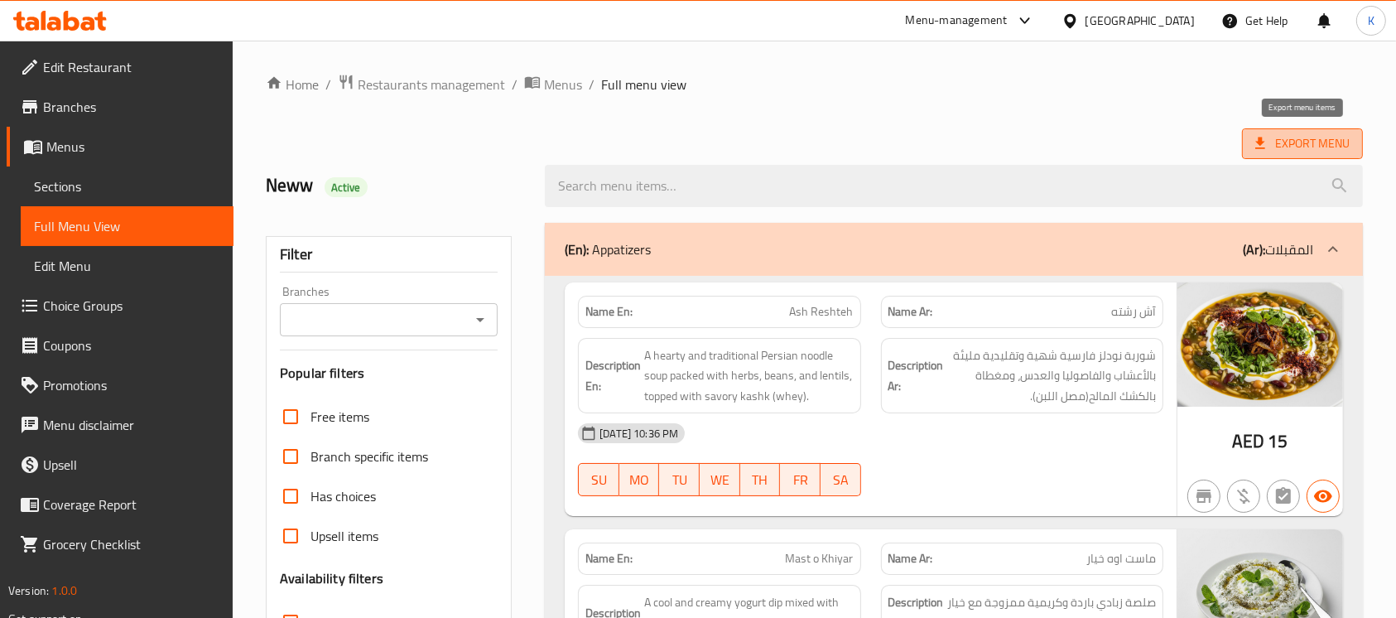
click at [1278, 141] on span "Export Menu" at bounding box center [1302, 143] width 94 height 21
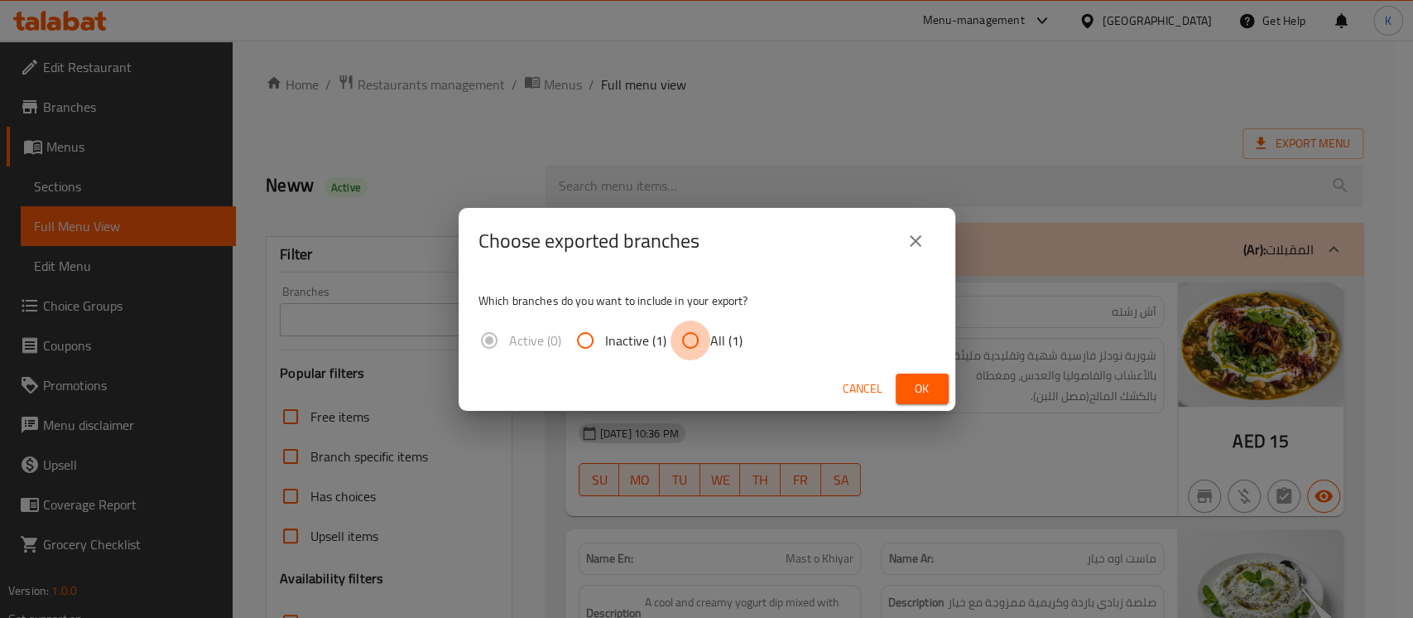
click at [691, 340] on input "All (1)" at bounding box center [690, 340] width 40 height 40
radio input "true"
click at [930, 395] on span "Ok" at bounding box center [922, 388] width 26 height 21
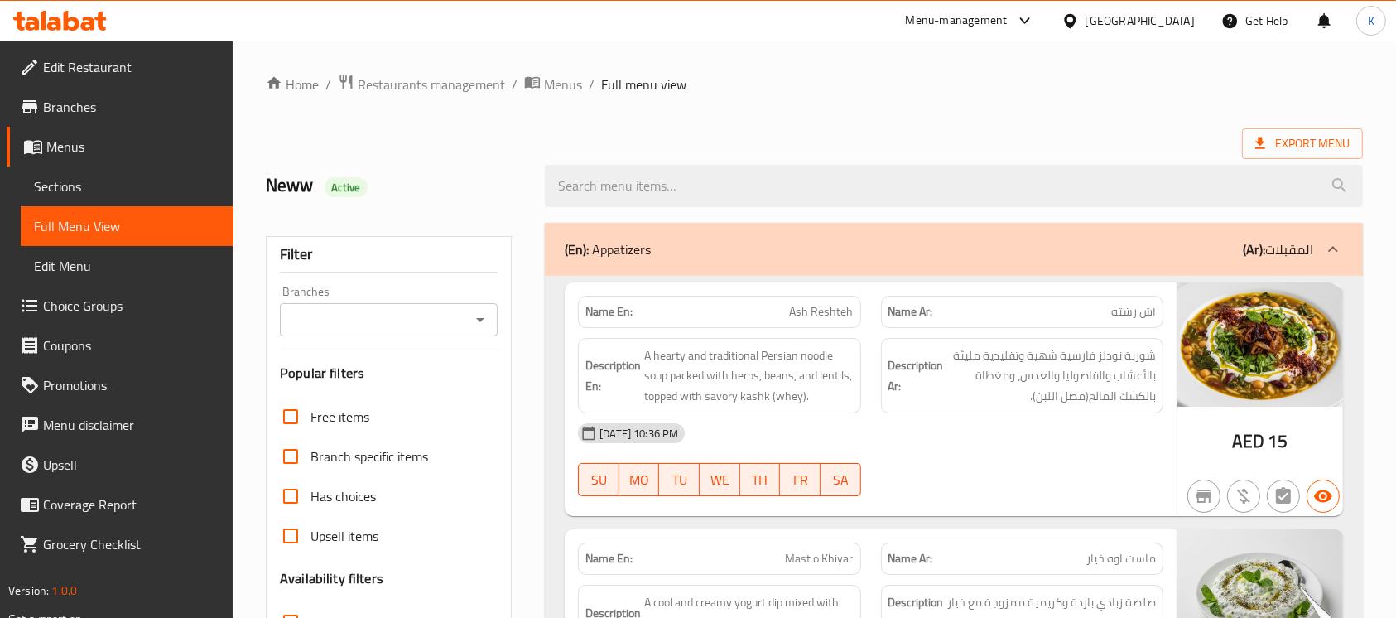
click at [54, 17] on icon at bounding box center [60, 21] width 94 height 20
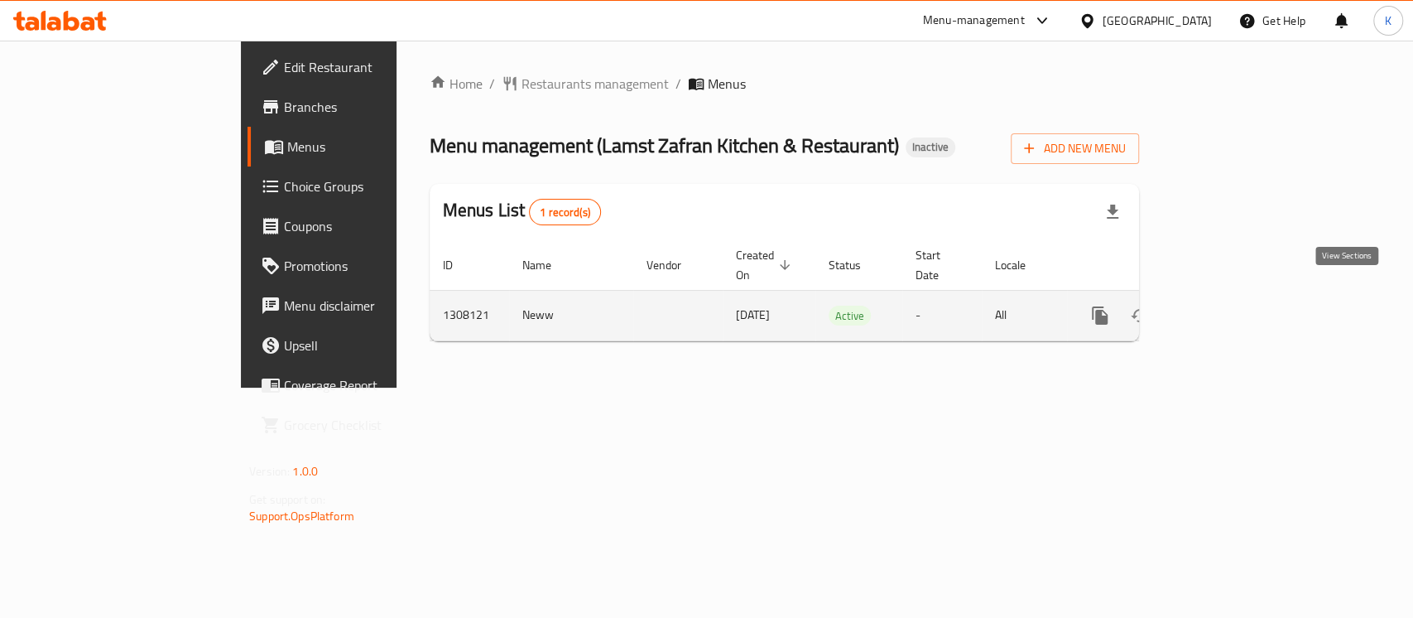
click at [1229, 305] on icon "enhanced table" at bounding box center [1219, 315] width 20 height 20
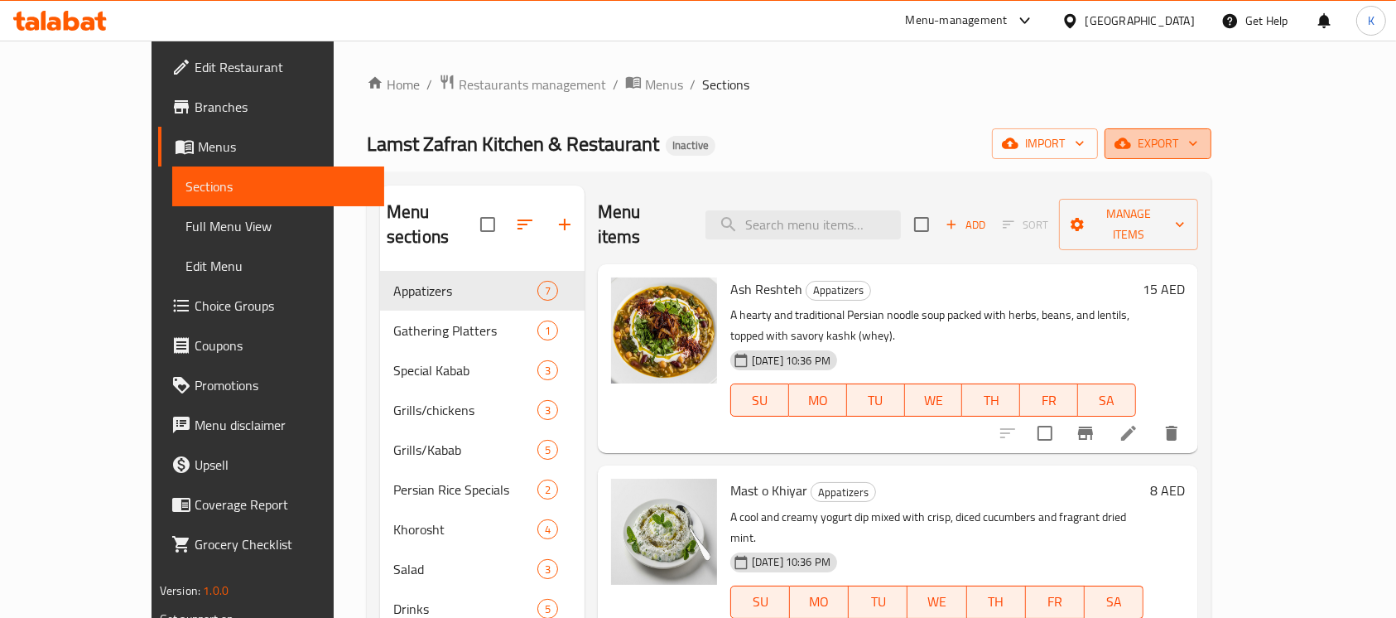
click at [1131, 142] on icon "button" at bounding box center [1122, 143] width 17 height 11
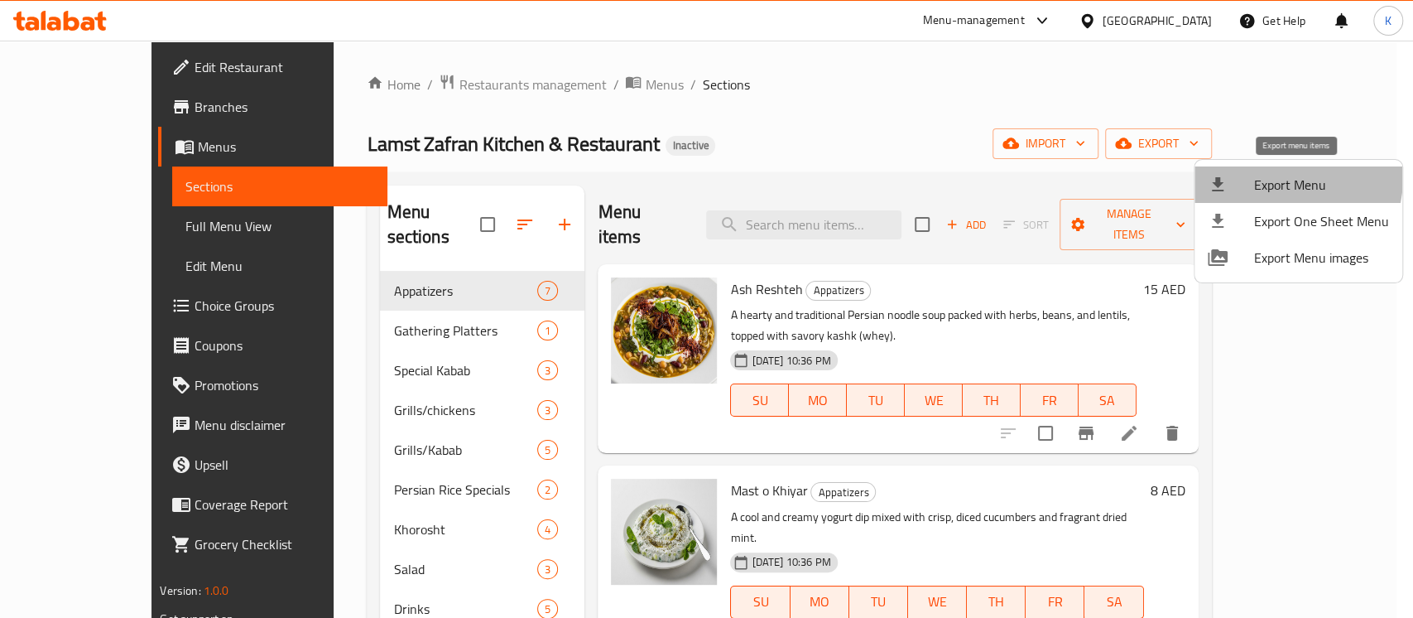
click at [1261, 175] on span "Export Menu" at bounding box center [1321, 185] width 135 height 20
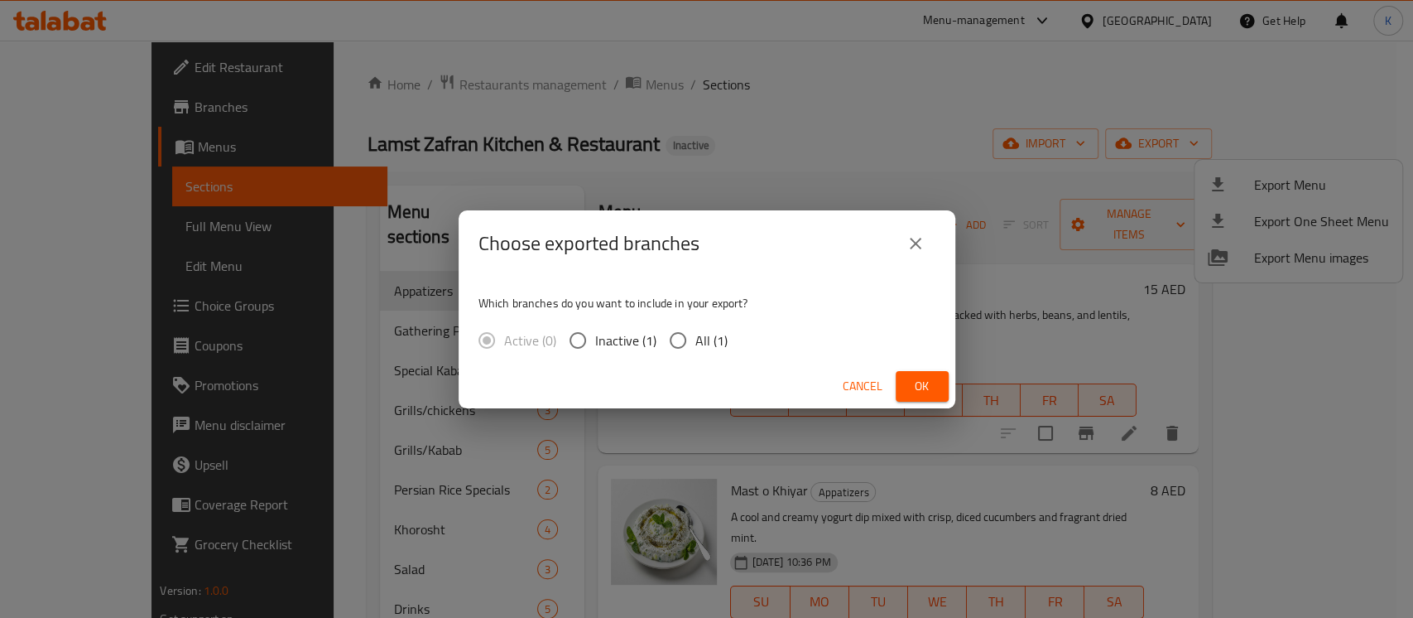
click at [702, 332] on span "All (1)" at bounding box center [711, 340] width 32 height 20
click at [695, 332] on input "All (1)" at bounding box center [678, 340] width 35 height 35
radio input "true"
click at [925, 396] on button "Ok" at bounding box center [922, 386] width 53 height 31
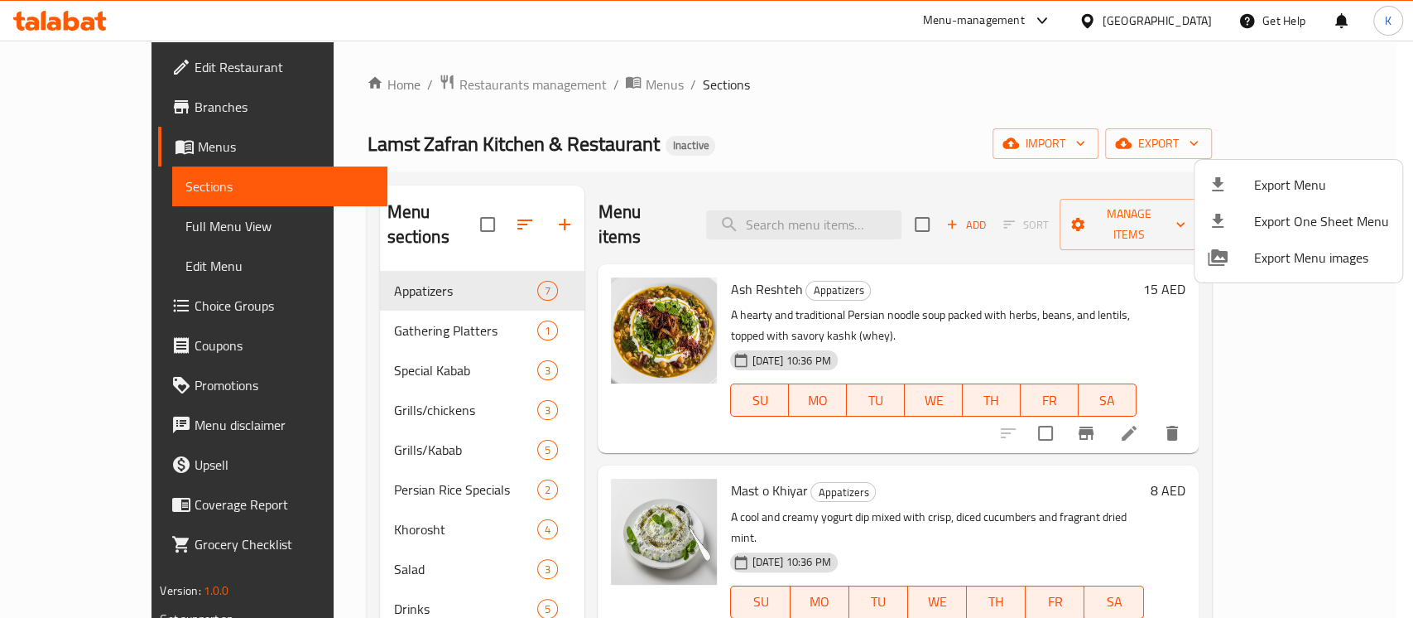
click at [69, 16] on div at bounding box center [706, 309] width 1413 height 618
click at [69, 16] on icon at bounding box center [60, 21] width 94 height 20
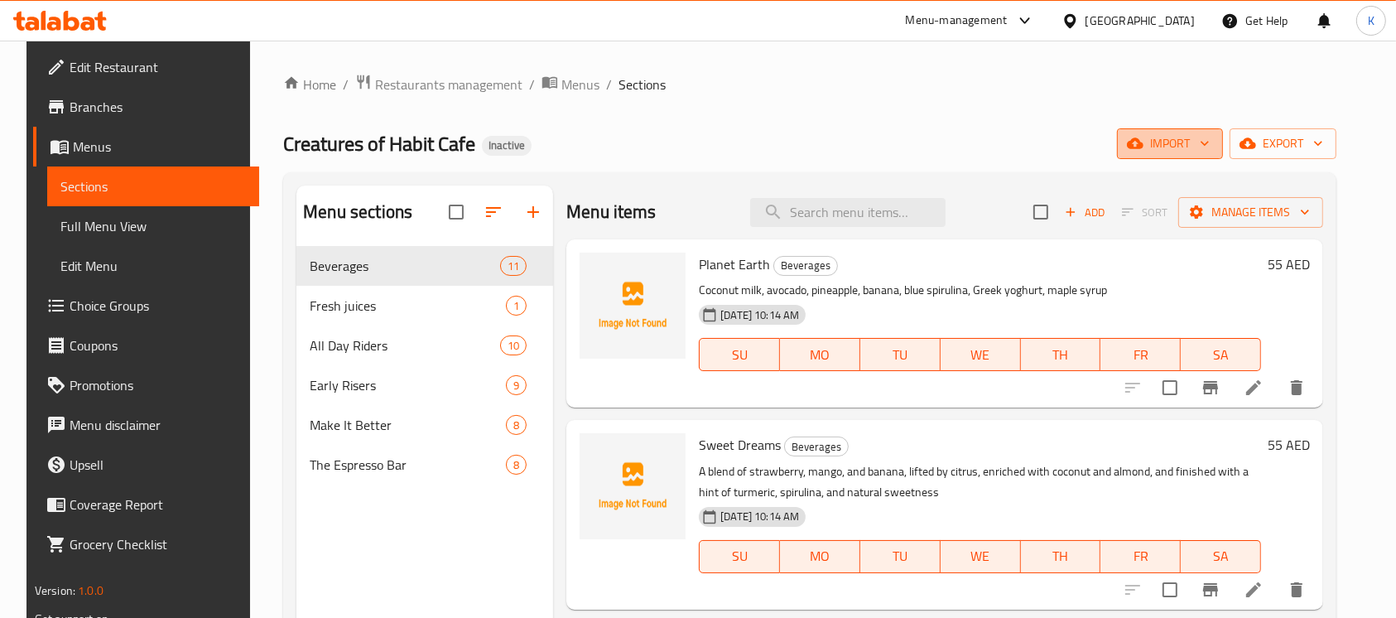
click at [1143, 147] on icon "button" at bounding box center [1135, 143] width 17 height 17
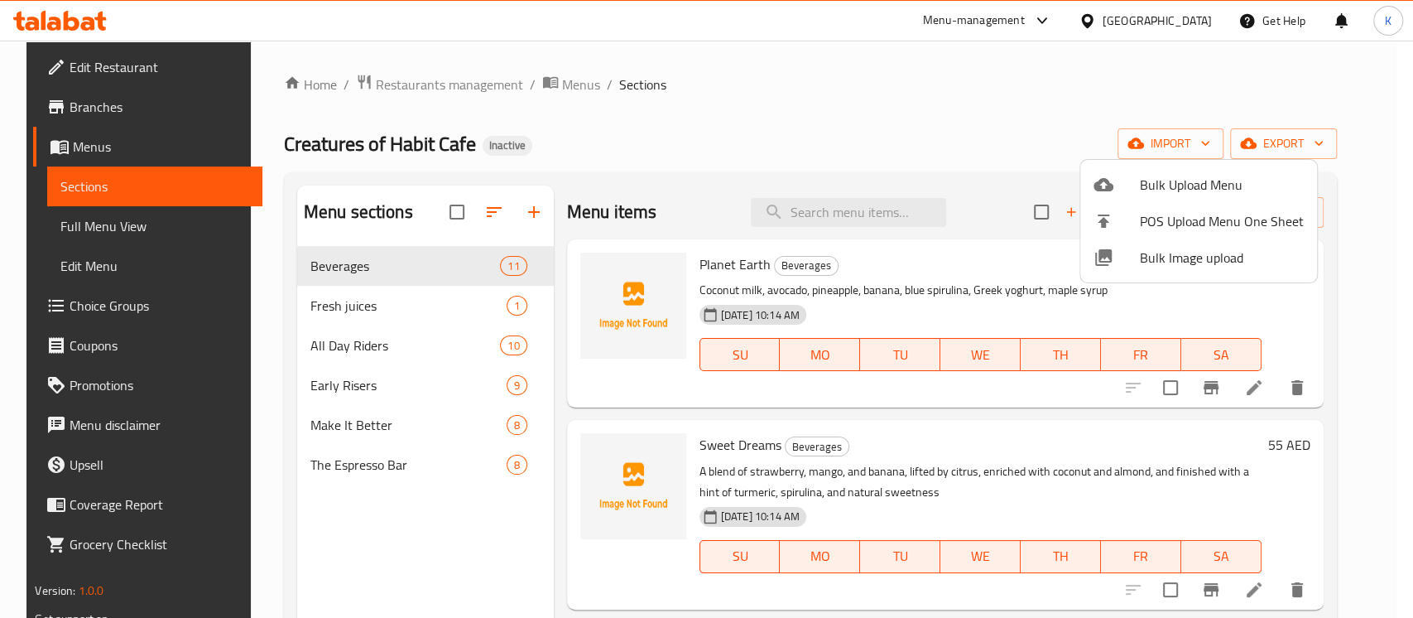
click at [1169, 149] on div at bounding box center [706, 309] width 1413 height 618
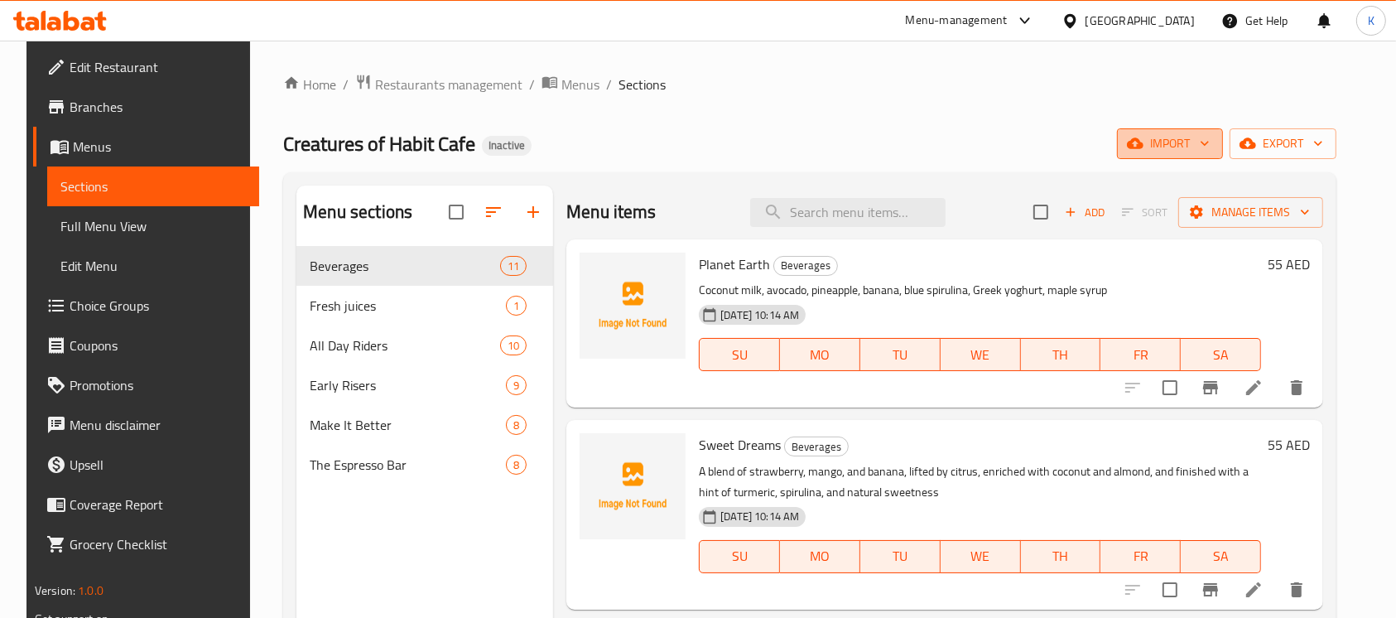
click at [1170, 146] on span "import" at bounding box center [1169, 143] width 79 height 21
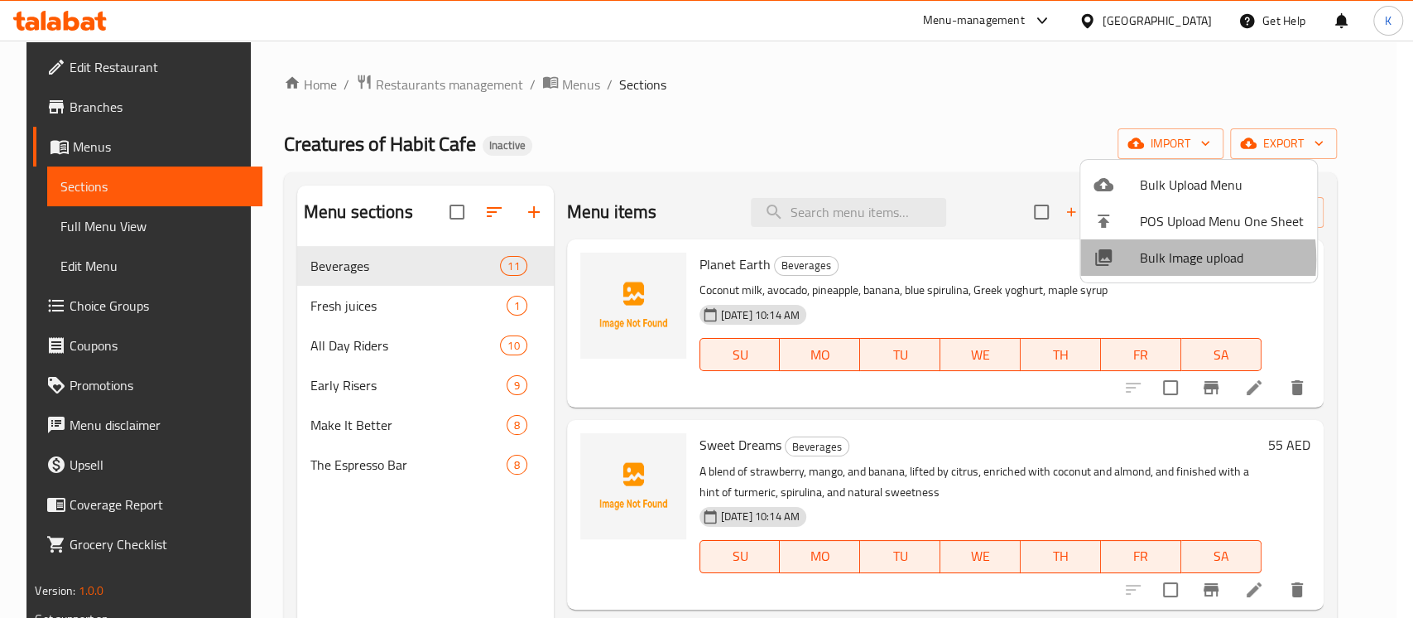
click at [1132, 259] on div at bounding box center [1116, 257] width 46 height 20
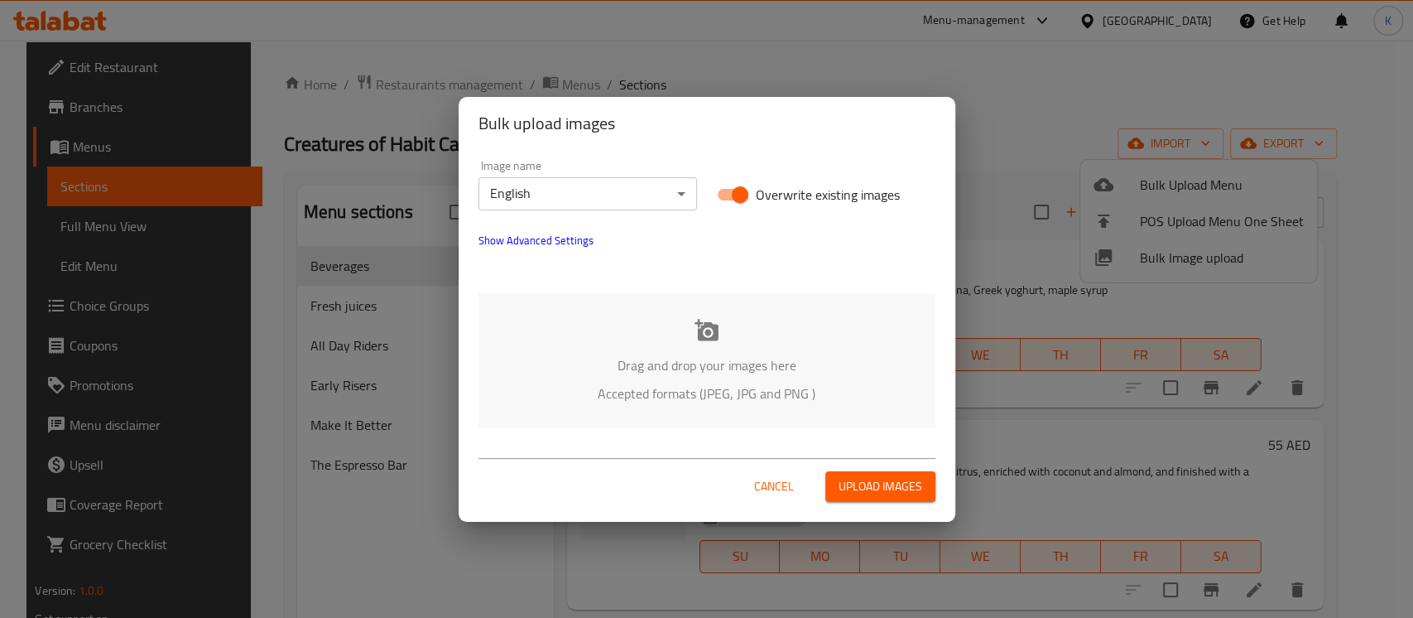
click at [709, 328] on icon at bounding box center [706, 330] width 25 height 25
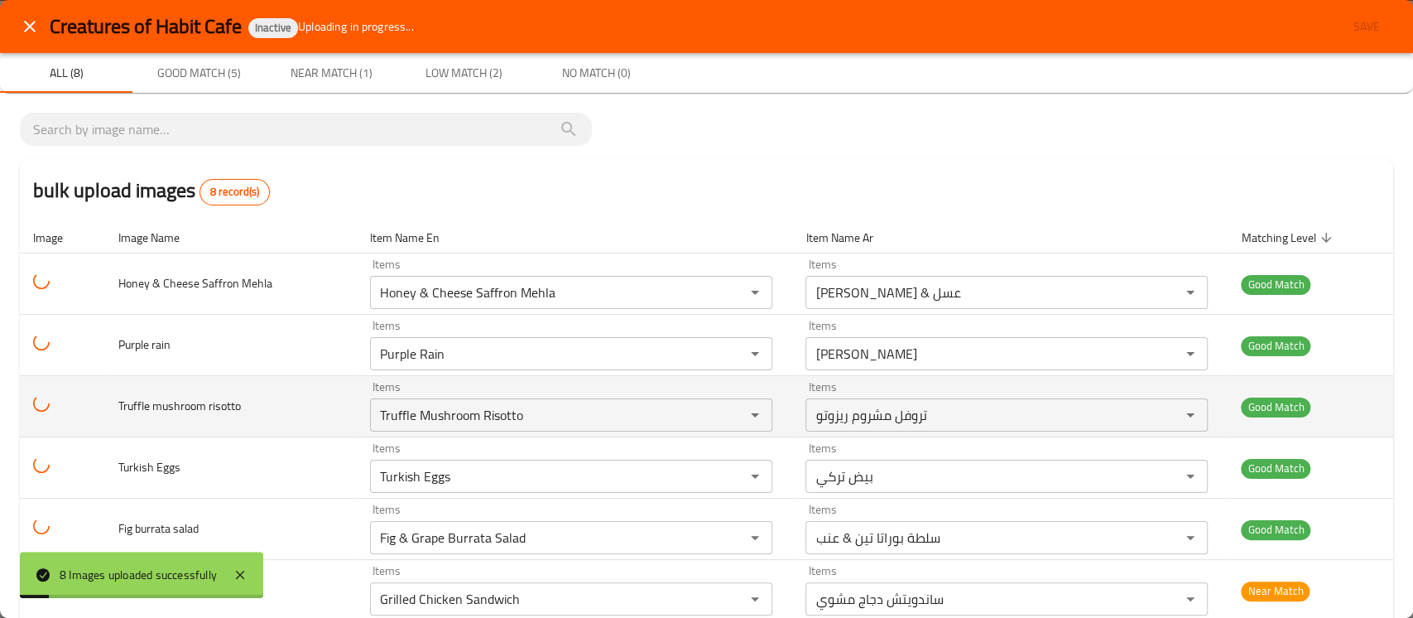
scroll to position [159, 0]
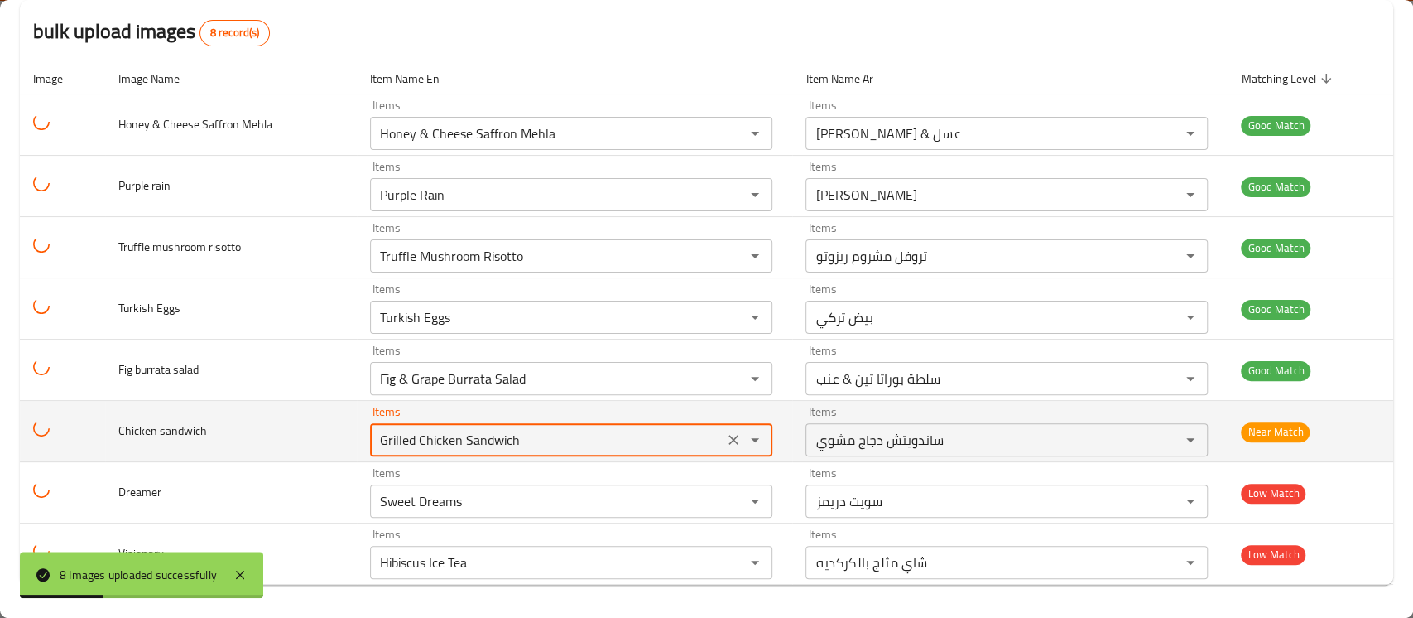
drag, startPoint x: 563, startPoint y: 444, endPoint x: 324, endPoint y: 436, distance: 238.5
click at [324, 436] on tr "Chicken sandwich Items Grilled Chicken Sandwich Items Items ساندويتش دجاج مشوي …" at bounding box center [706, 431] width 1373 height 61
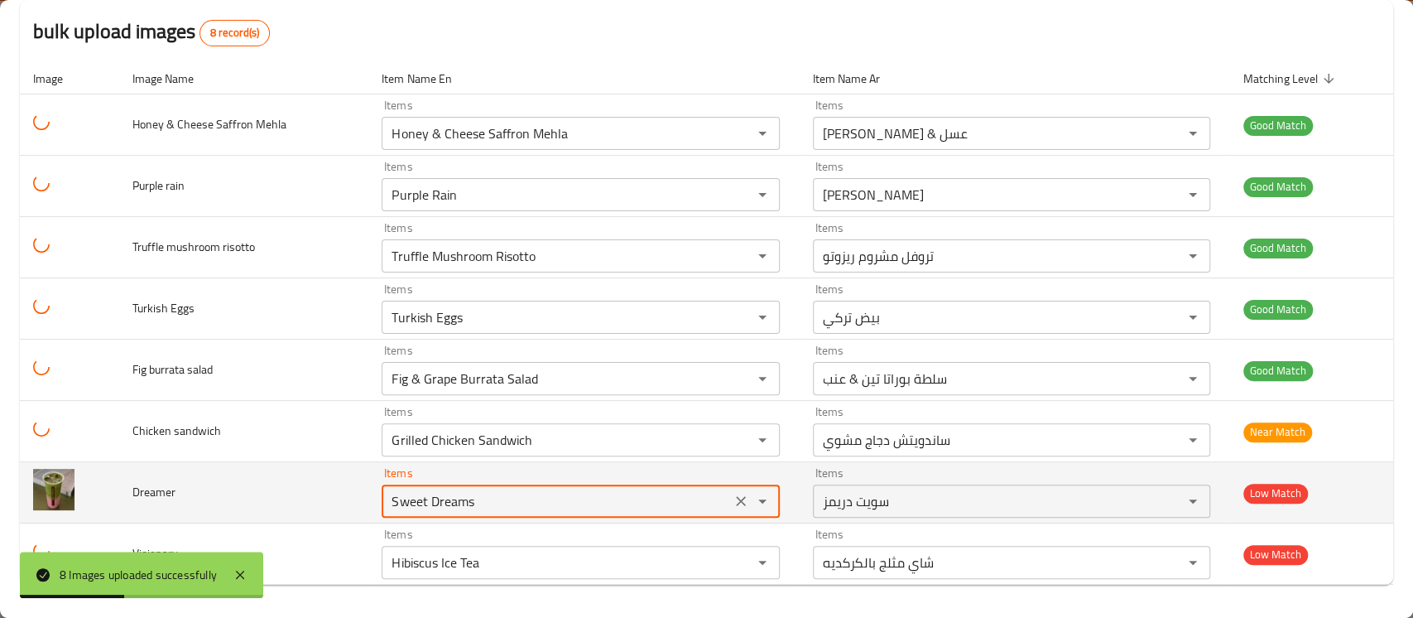
drag, startPoint x: 468, startPoint y: 498, endPoint x: 330, endPoint y: 502, distance: 137.4
click at [330, 502] on tr "Dreamer Items Sweet Dreams Items Items سويت دريمز Items Low Match" at bounding box center [706, 492] width 1373 height 61
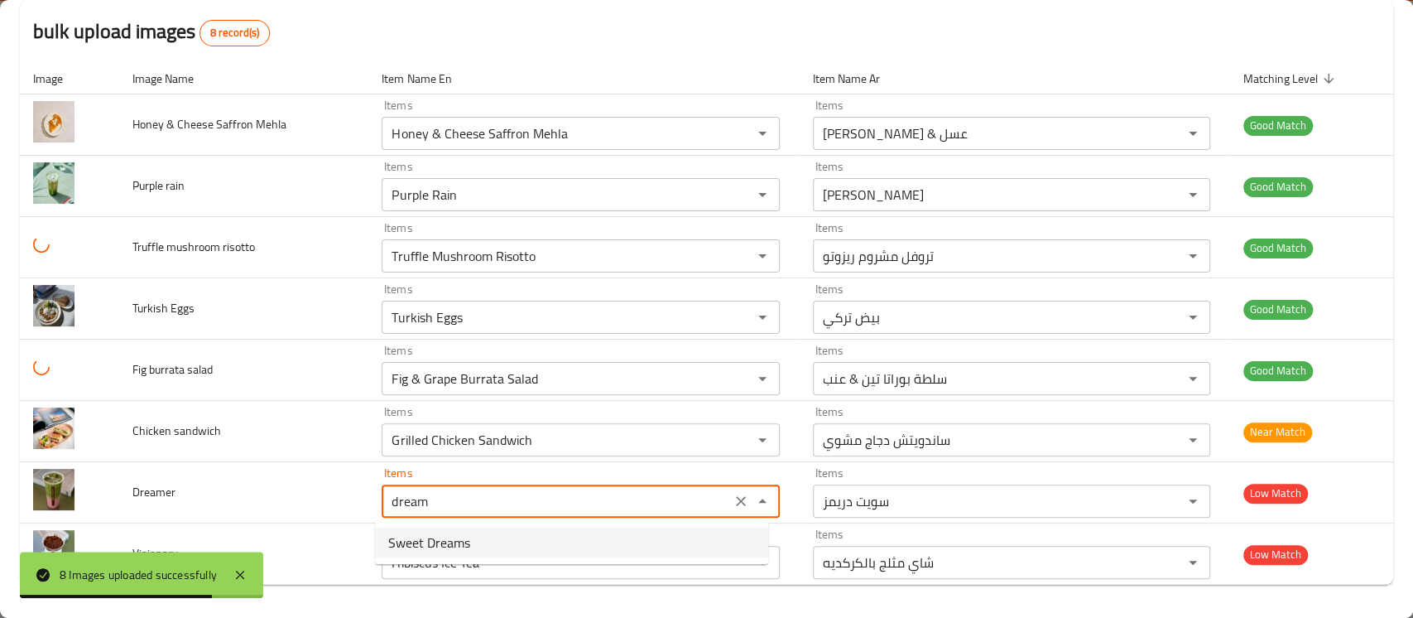
click at [417, 545] on span "Sweet Dreams" at bounding box center [429, 542] width 82 height 20
type input "Sweet Dreams"
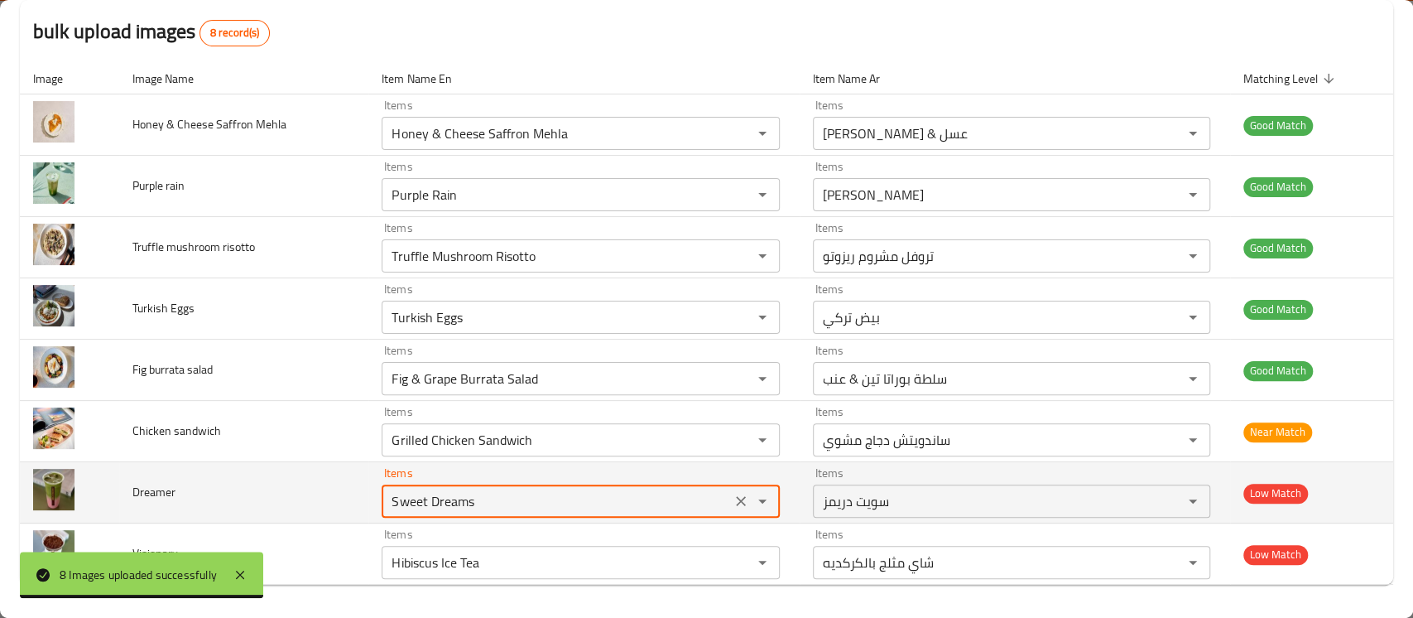
click at [733, 499] on icon "Clear" at bounding box center [741, 501] width 17 height 17
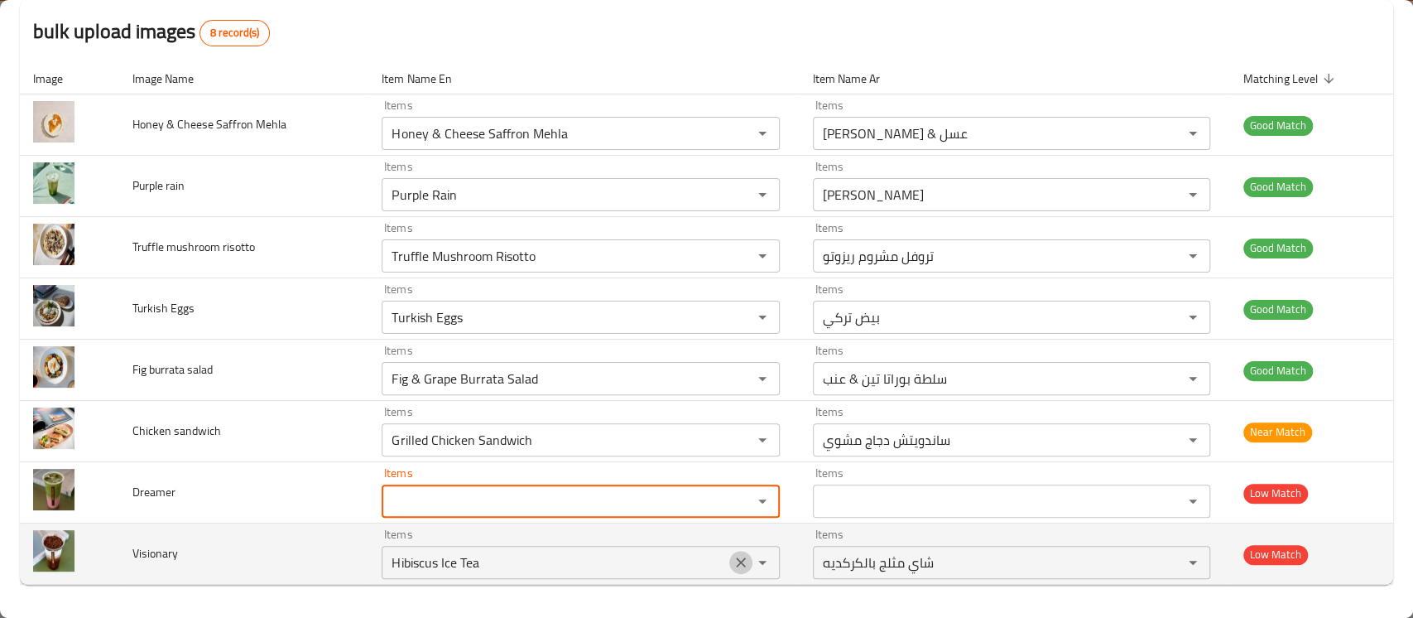
click at [733, 560] on icon "Clear" at bounding box center [741, 562] width 17 height 17
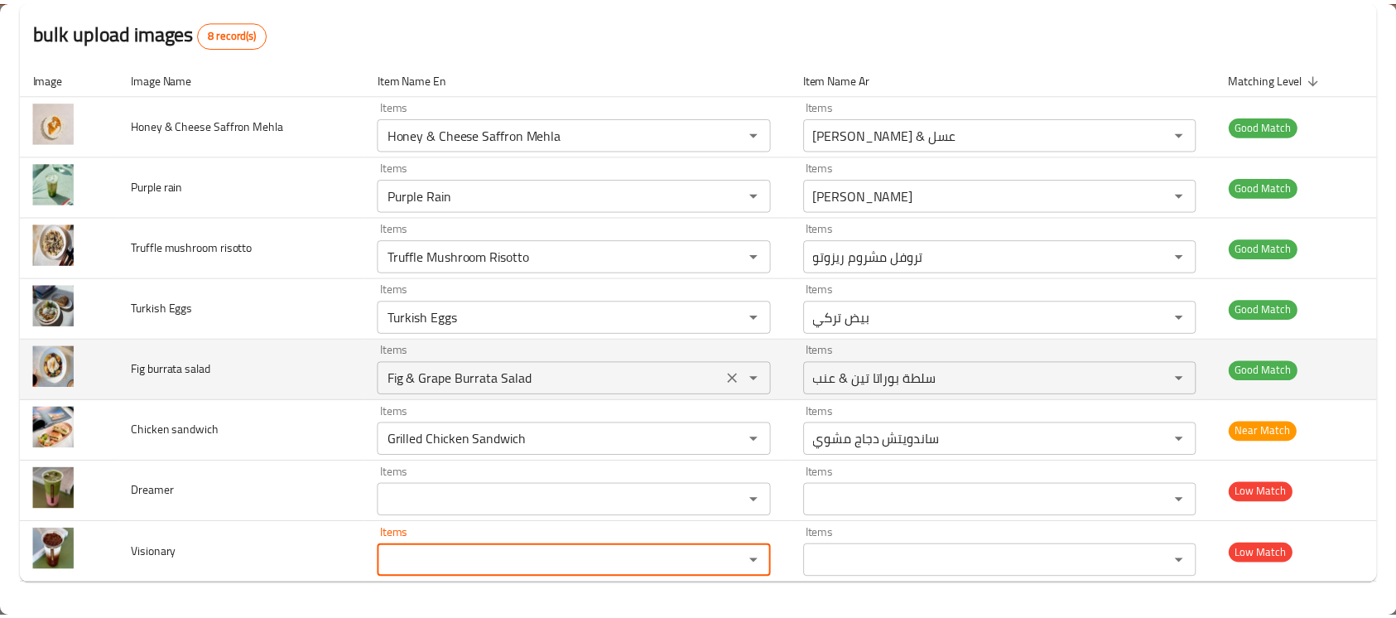
scroll to position [0, 0]
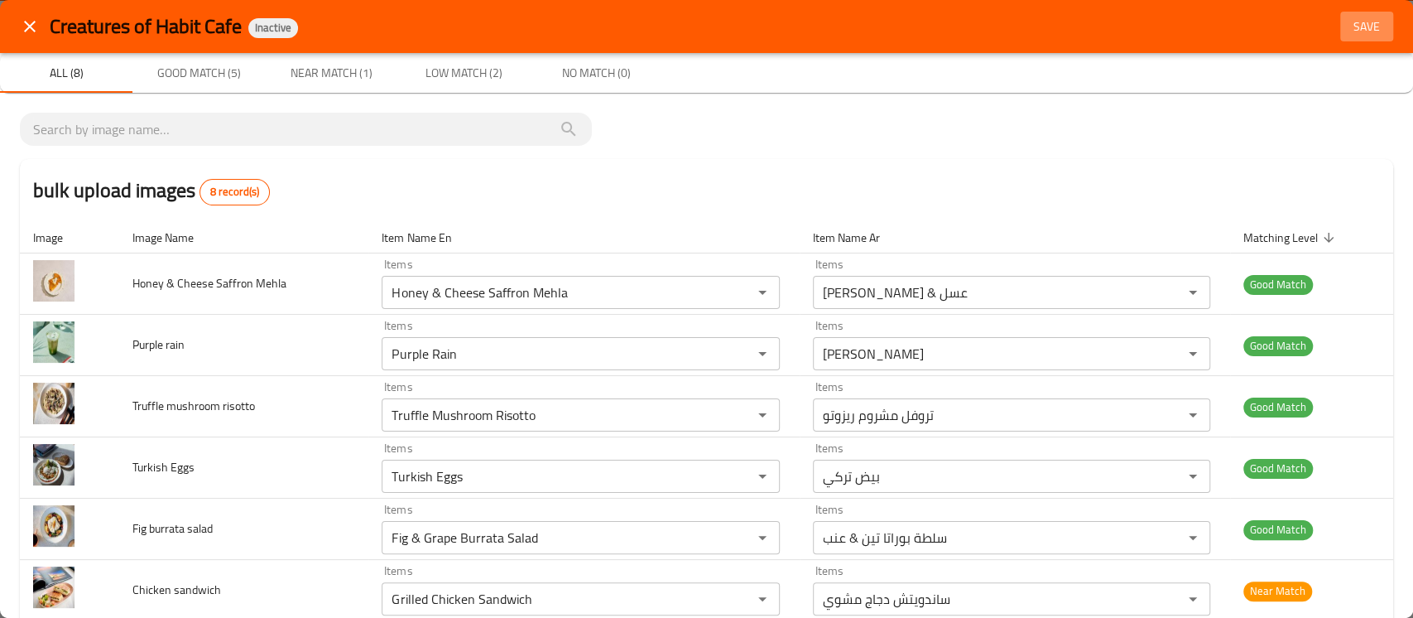
click at [1347, 17] on span "Save" at bounding box center [1367, 27] width 40 height 21
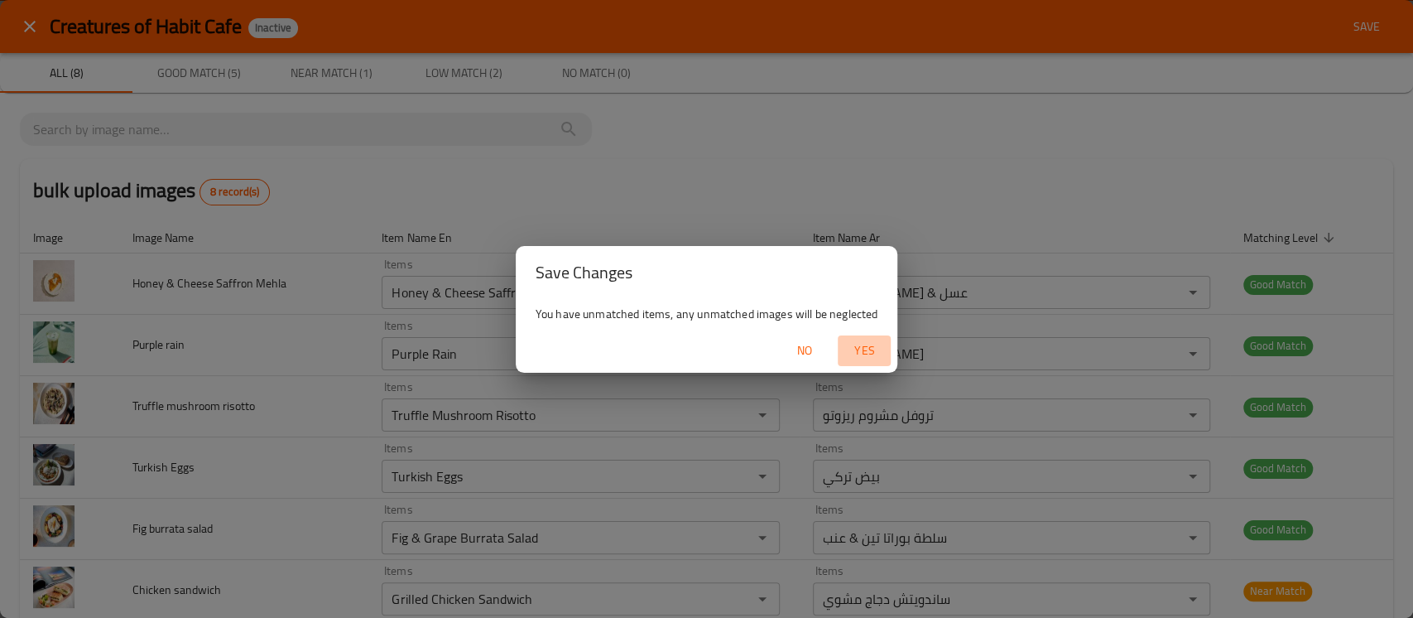
click at [861, 344] on span "Yes" at bounding box center [864, 350] width 40 height 21
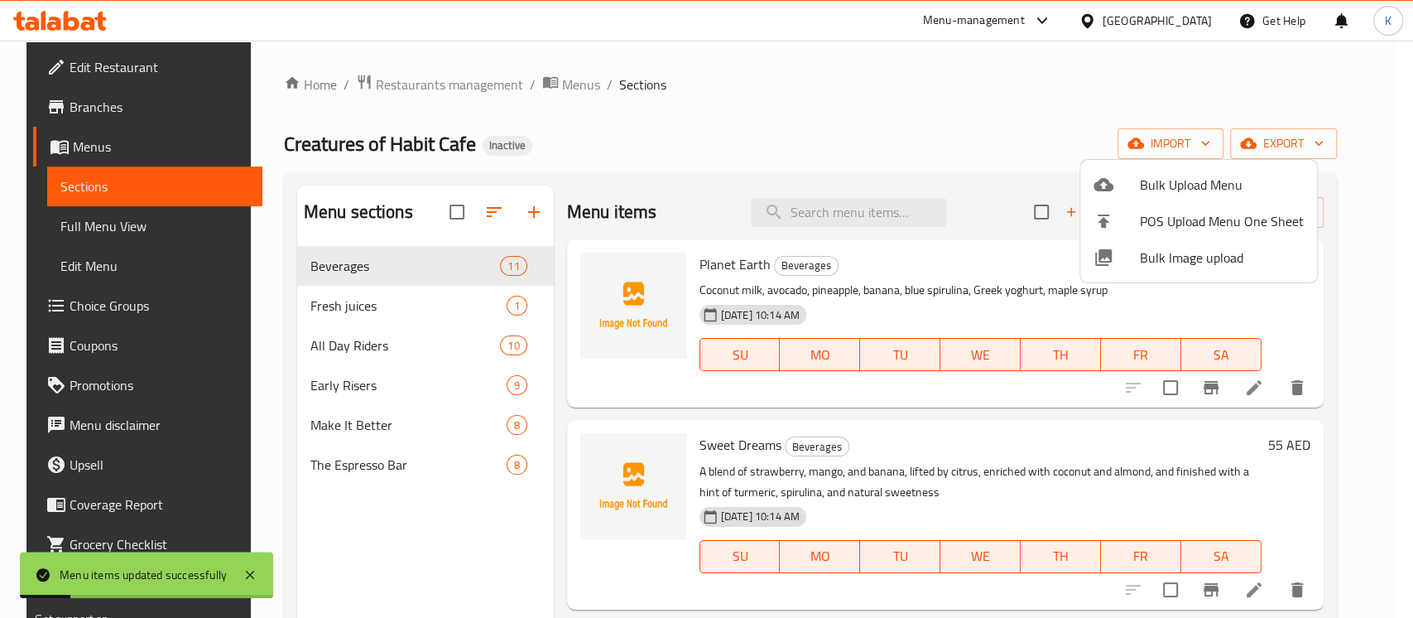
click at [183, 230] on div at bounding box center [706, 309] width 1413 height 618
click at [183, 230] on span "Full Menu View" at bounding box center [154, 226] width 189 height 20
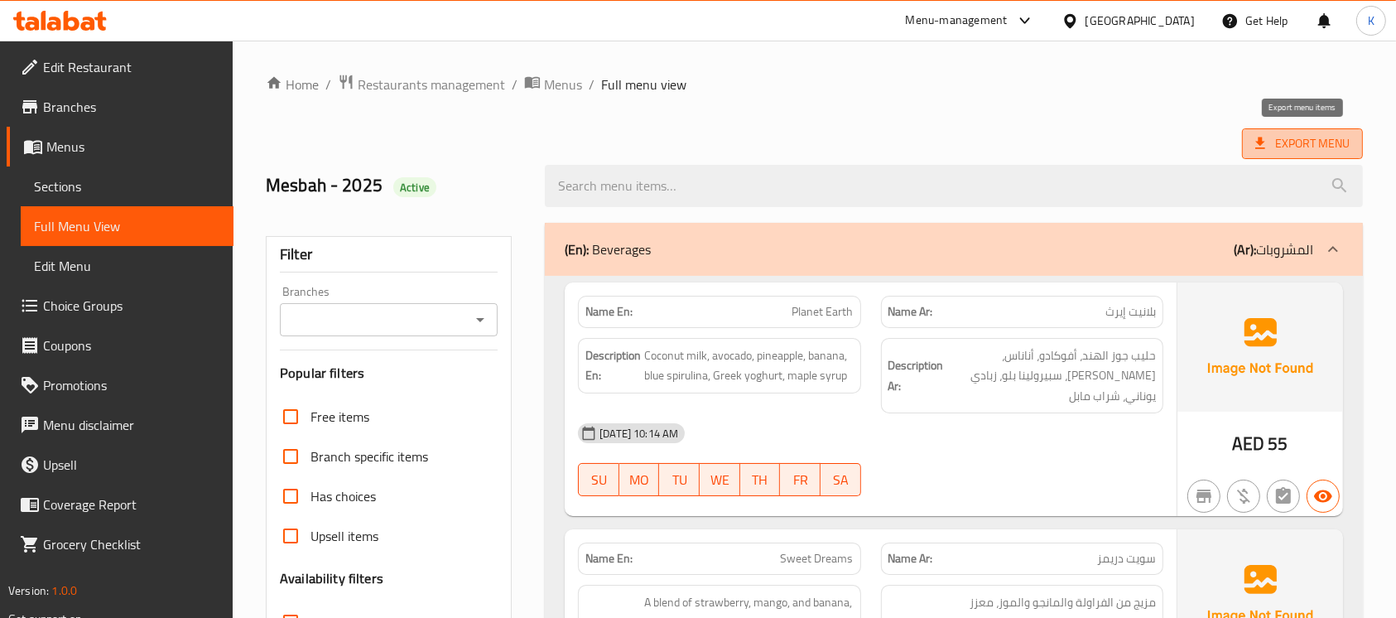
click at [1255, 158] on span "Export Menu" at bounding box center [1302, 143] width 121 height 31
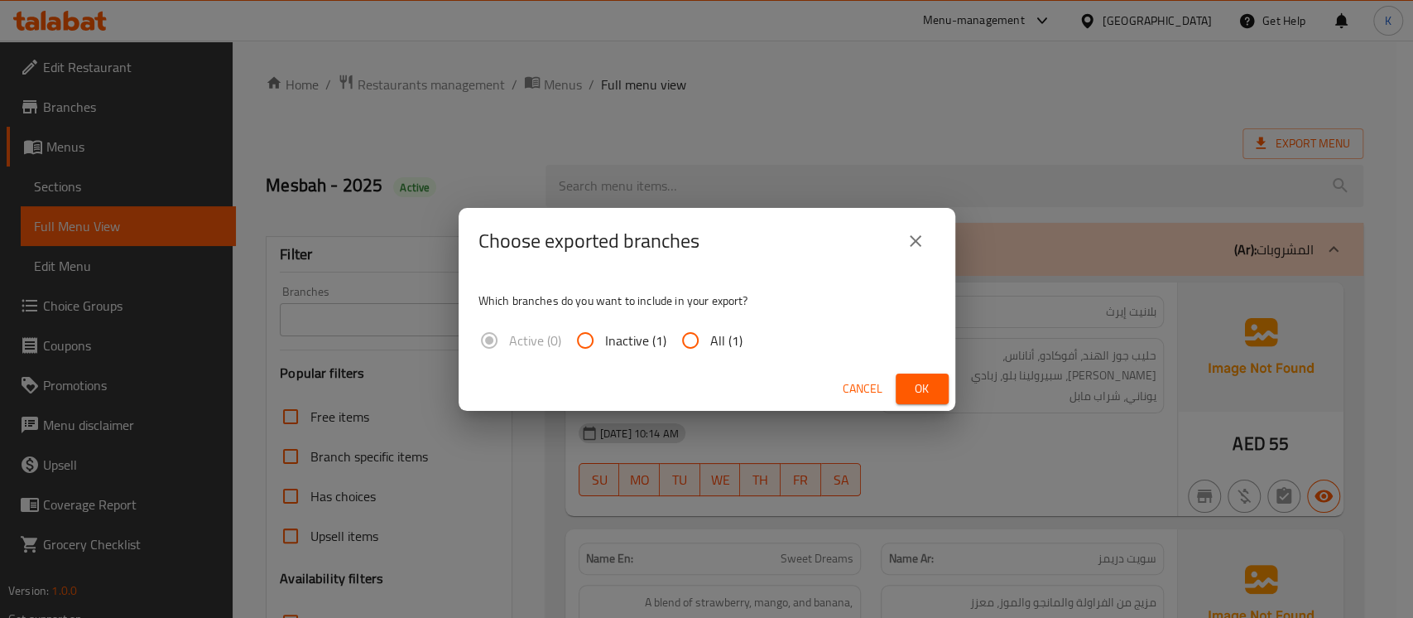
click at [720, 337] on span "All (1)" at bounding box center [726, 340] width 32 height 20
click at [710, 337] on input "All (1)" at bounding box center [690, 340] width 40 height 40
radio input "true"
click at [909, 386] on span "Ok" at bounding box center [922, 388] width 26 height 21
